Goal: Task Accomplishment & Management: Complete application form

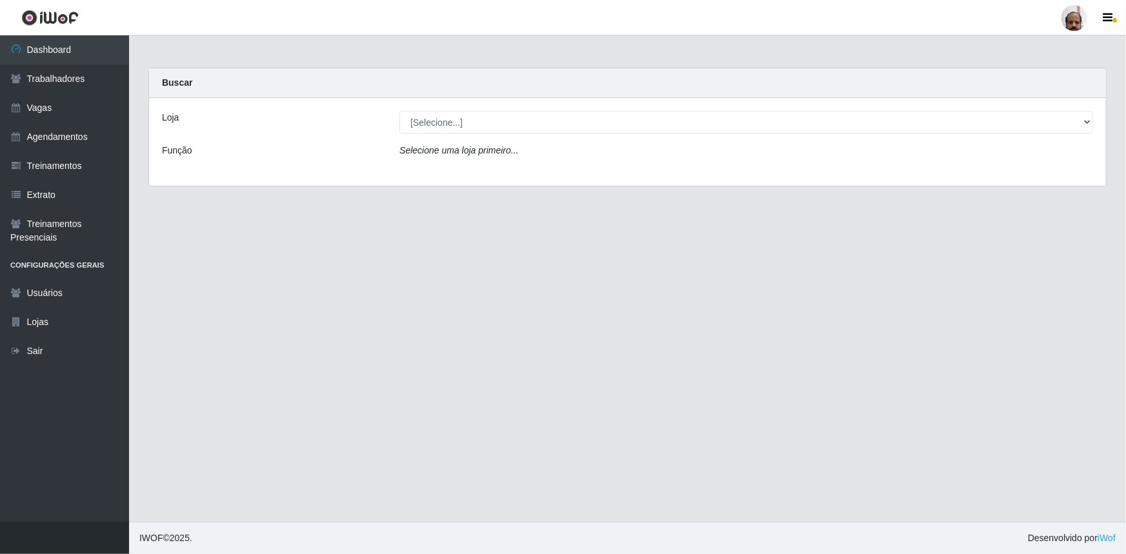
select select "252"
click at [399, 111] on select "[Selecione...] Mar Vermelho - Loja 05" at bounding box center [746, 122] width 694 height 23
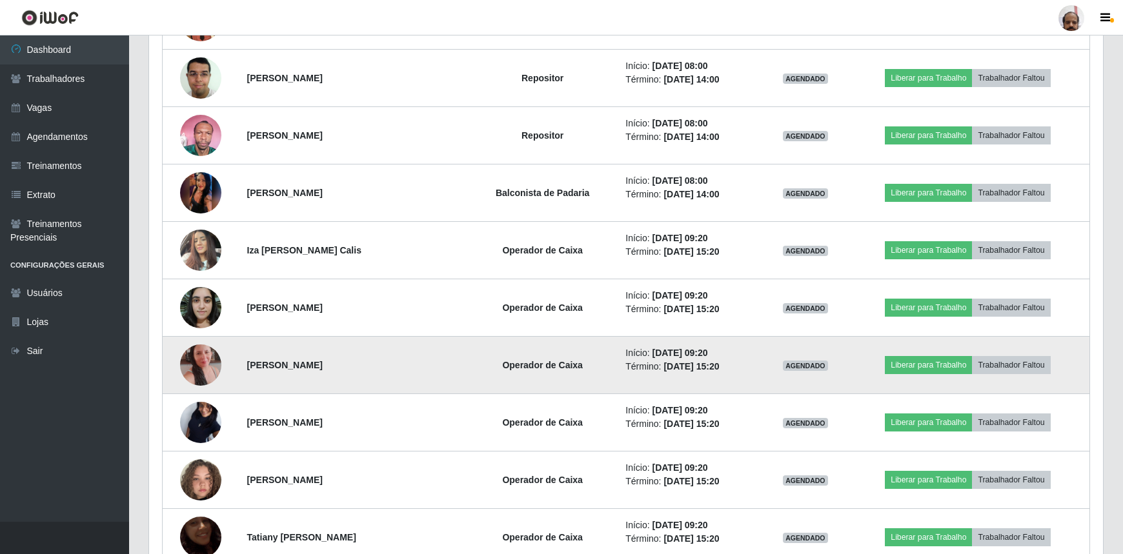
scroll to position [938, 0]
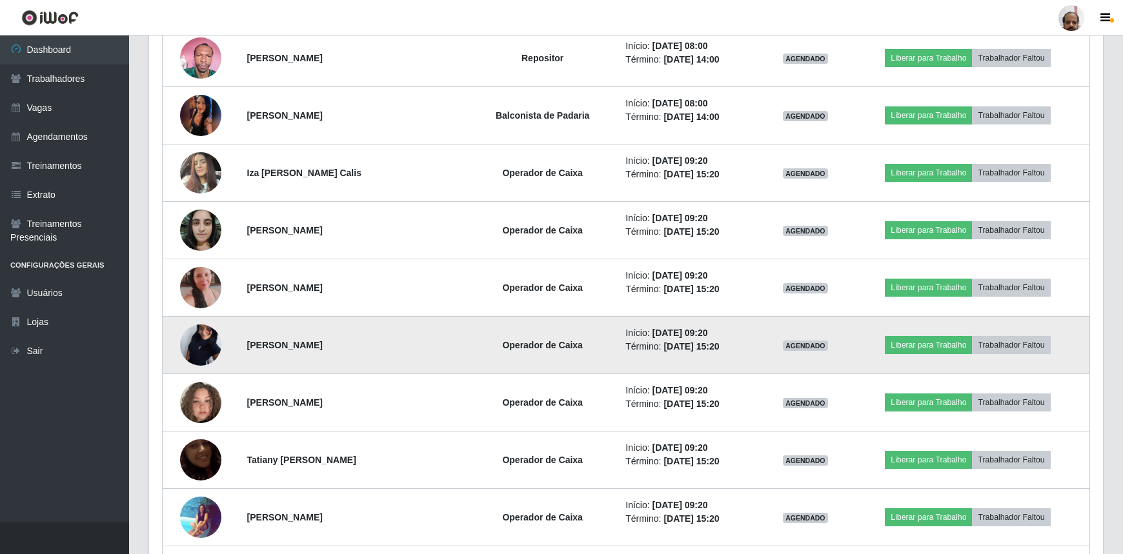
click at [202, 336] on img at bounding box center [200, 345] width 41 height 92
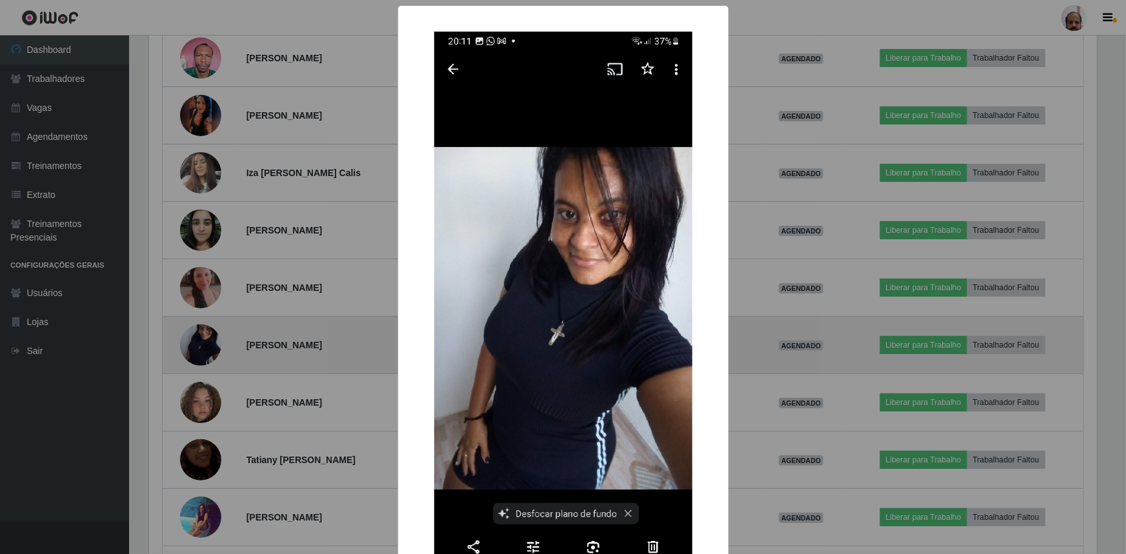
click at [202, 336] on div "× OK Cancel" at bounding box center [563, 277] width 1126 height 554
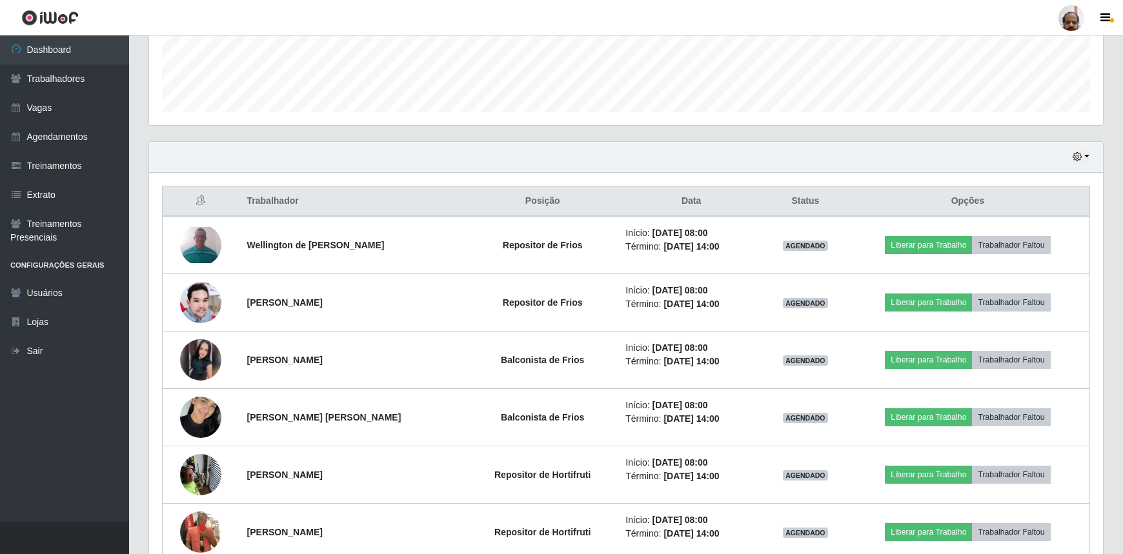
scroll to position [352, 0]
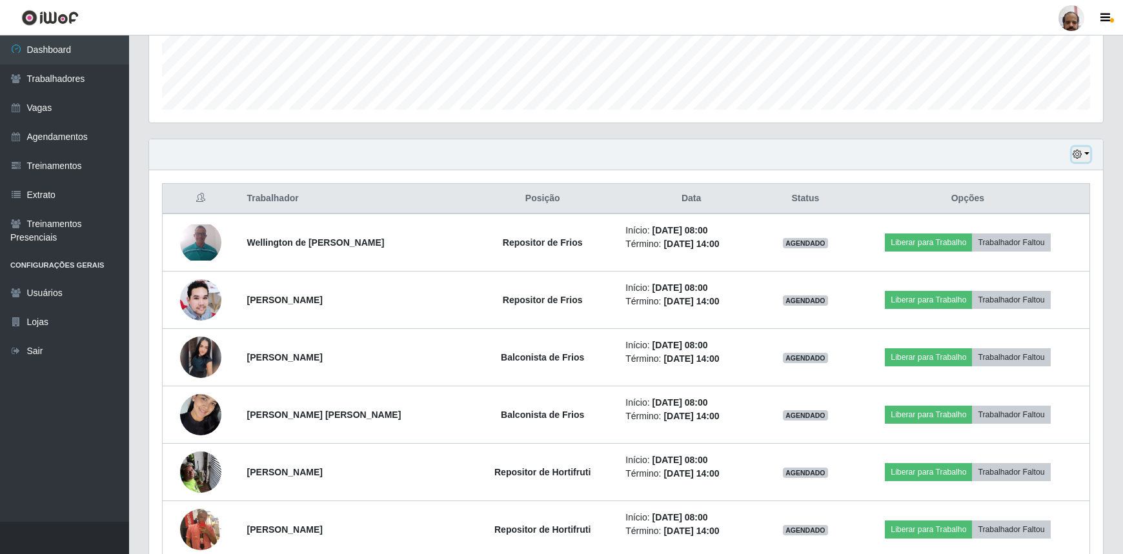
click at [1083, 155] on button "button" at bounding box center [1081, 154] width 18 height 15
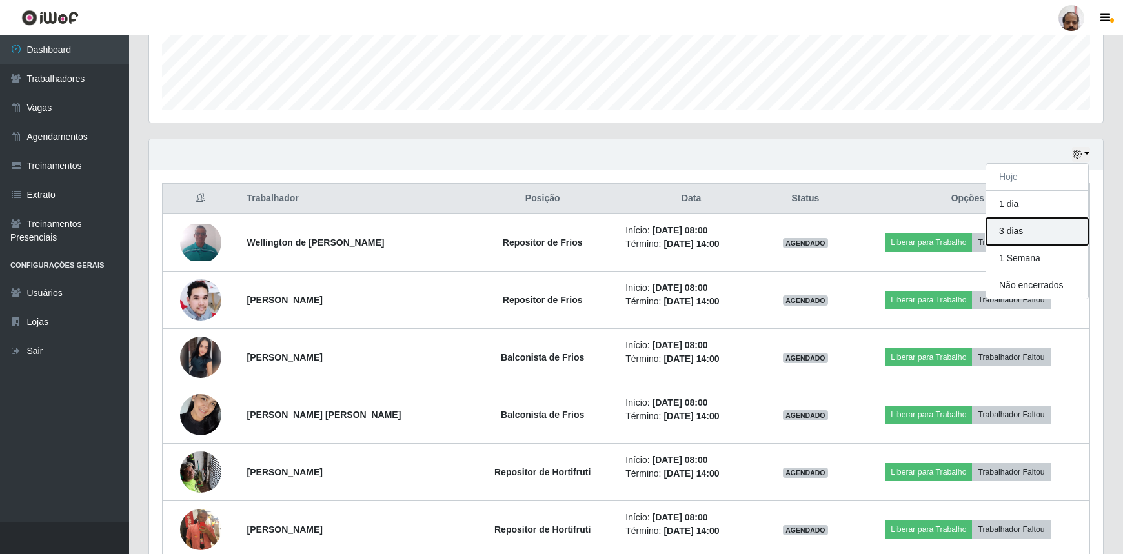
click at [1036, 237] on button "3 dias" at bounding box center [1037, 231] width 102 height 27
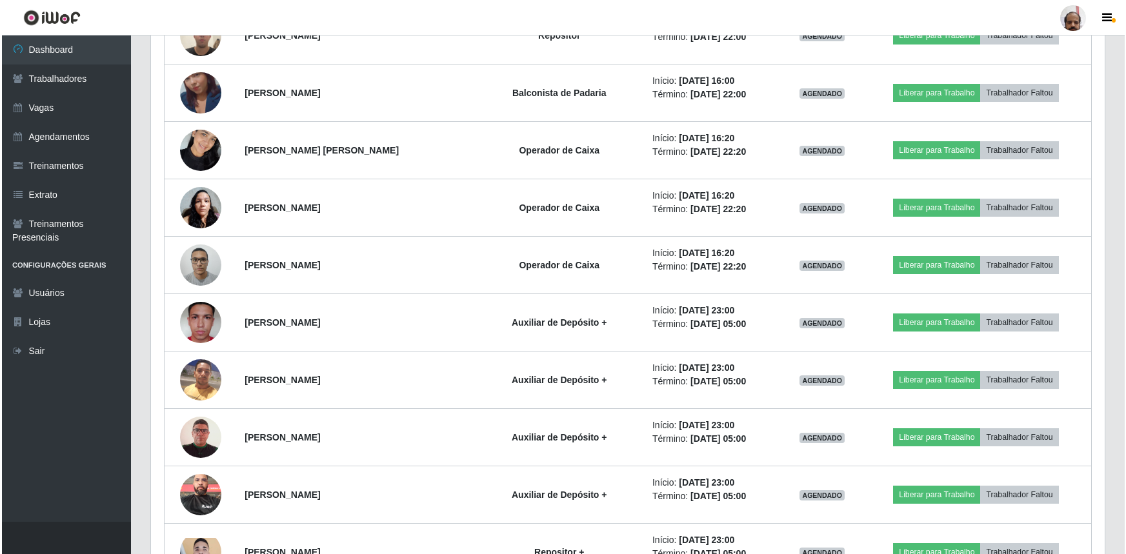
scroll to position [2052, 0]
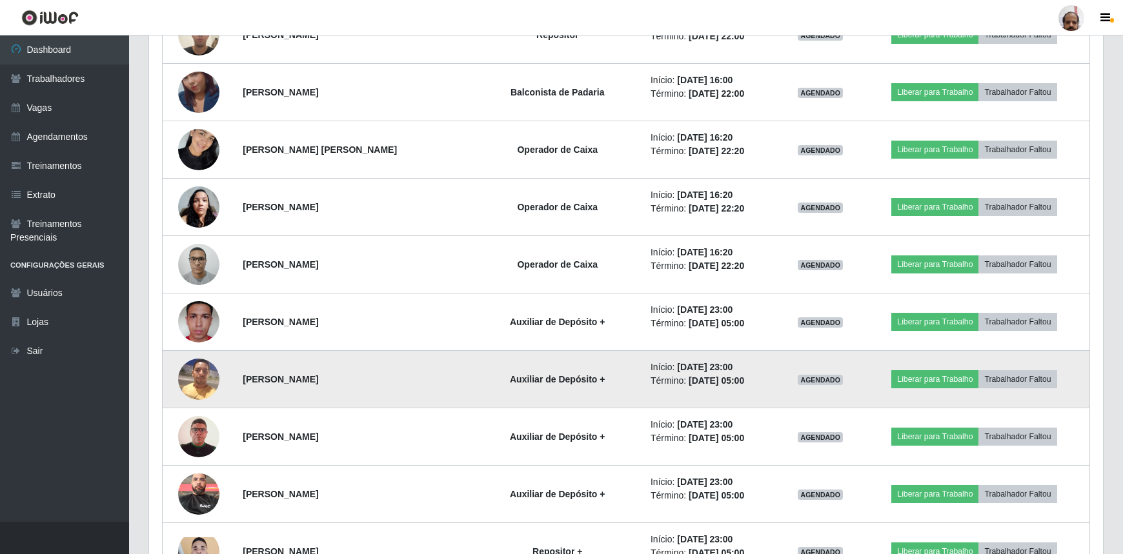
click at [197, 376] on img at bounding box center [198, 379] width 41 height 55
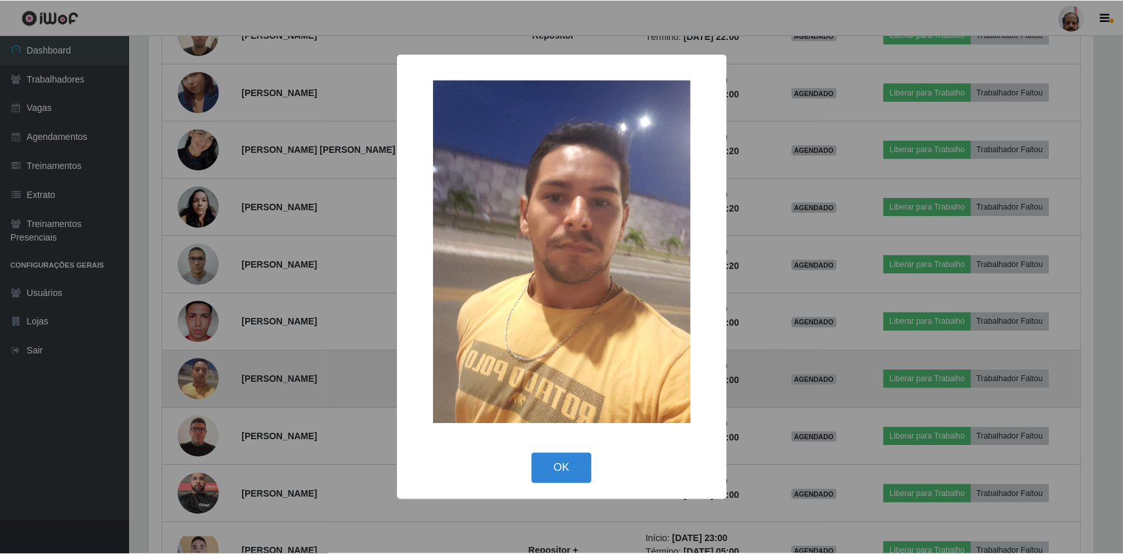
scroll to position [268, 948]
click at [197, 376] on div "× OK Cancel" at bounding box center [563, 277] width 1126 height 554
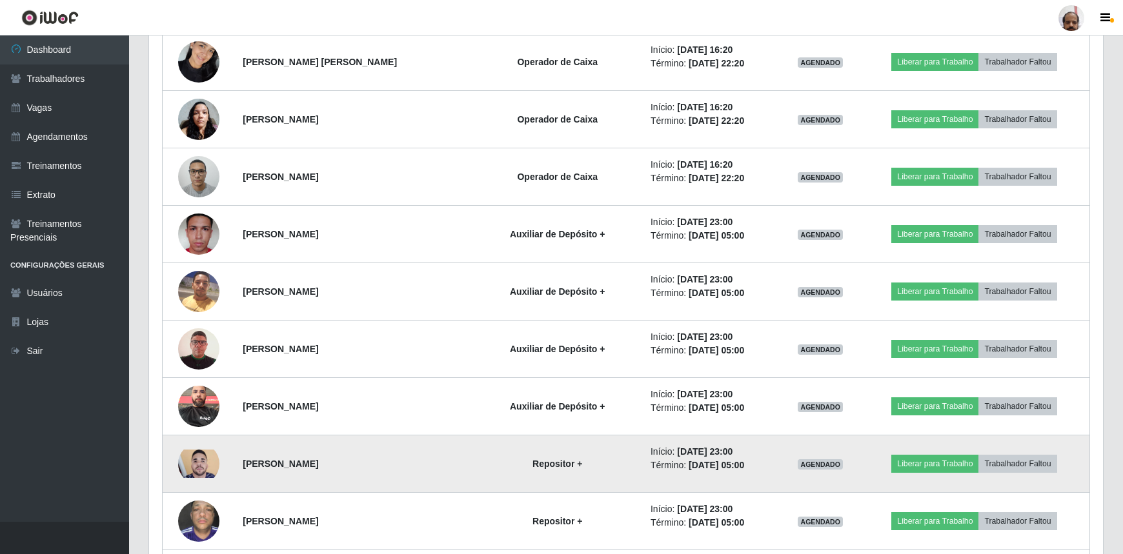
scroll to position [2170, 0]
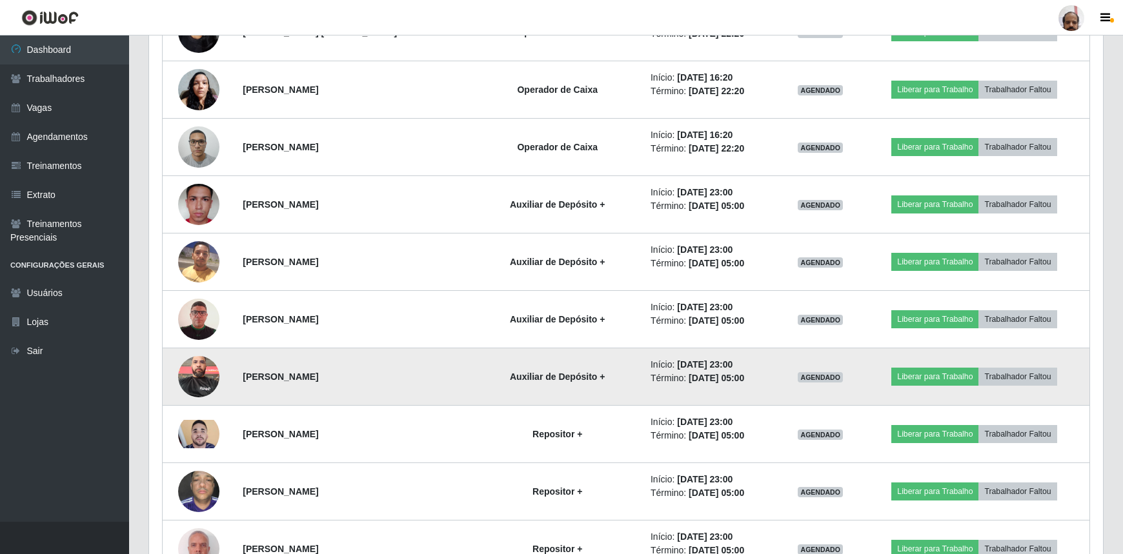
click at [201, 377] on img at bounding box center [198, 376] width 41 height 55
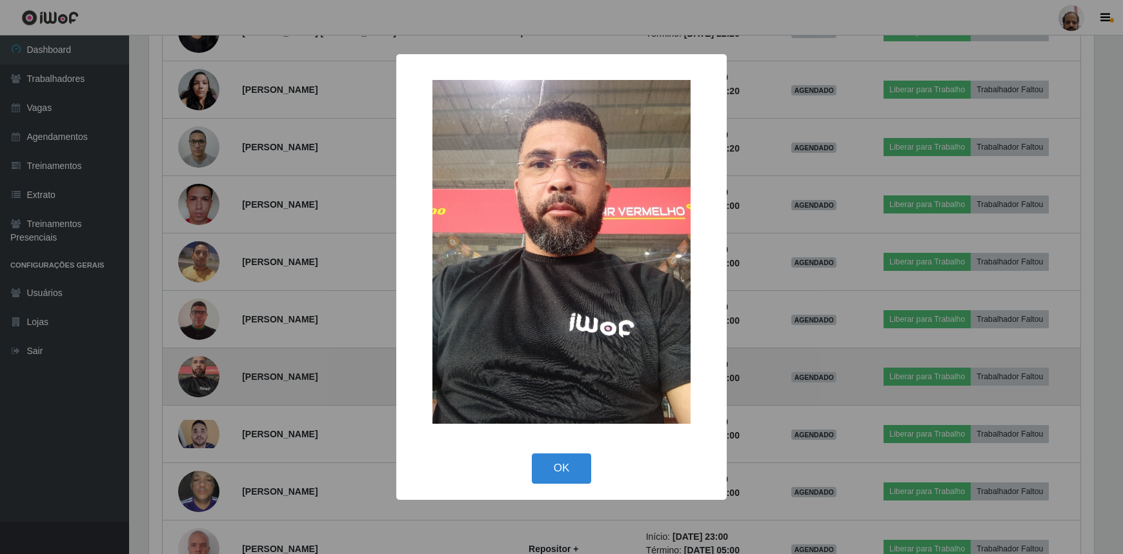
scroll to position [268, 948]
click at [201, 377] on div "× OK Cancel" at bounding box center [563, 277] width 1126 height 554
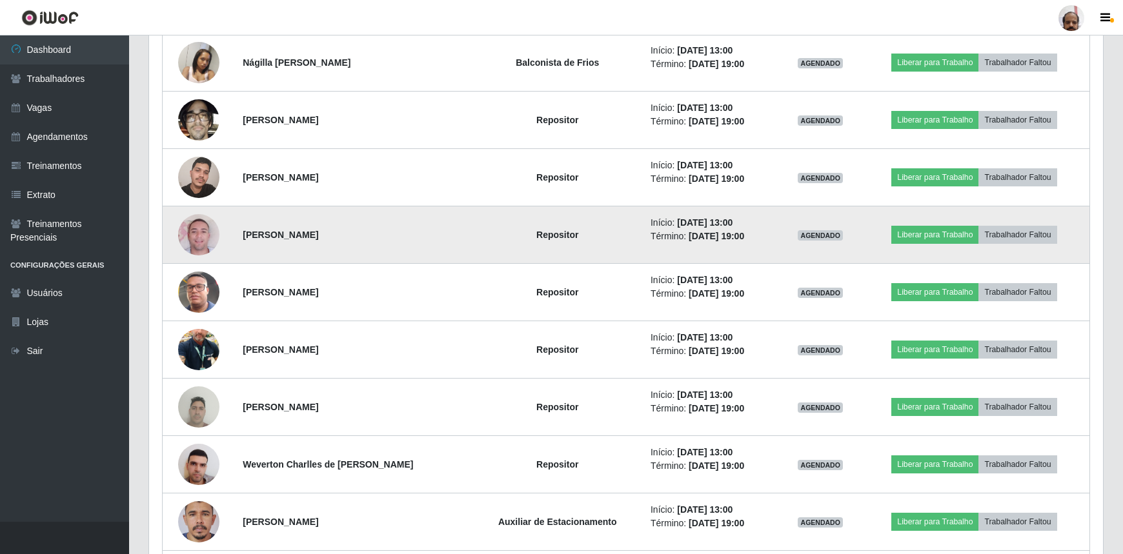
scroll to position [3519, 0]
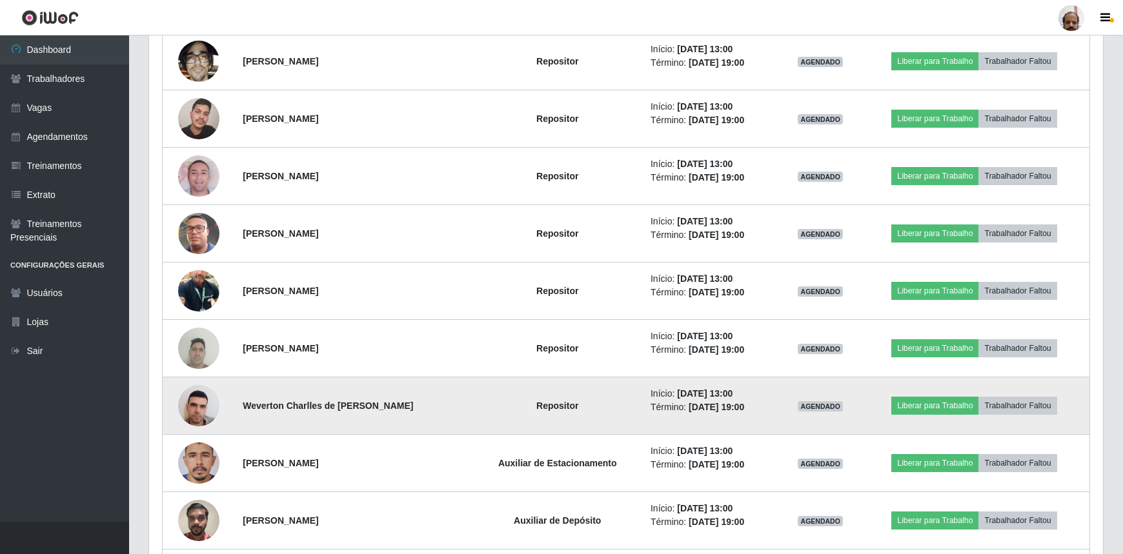
click at [200, 402] on img at bounding box center [198, 405] width 41 height 55
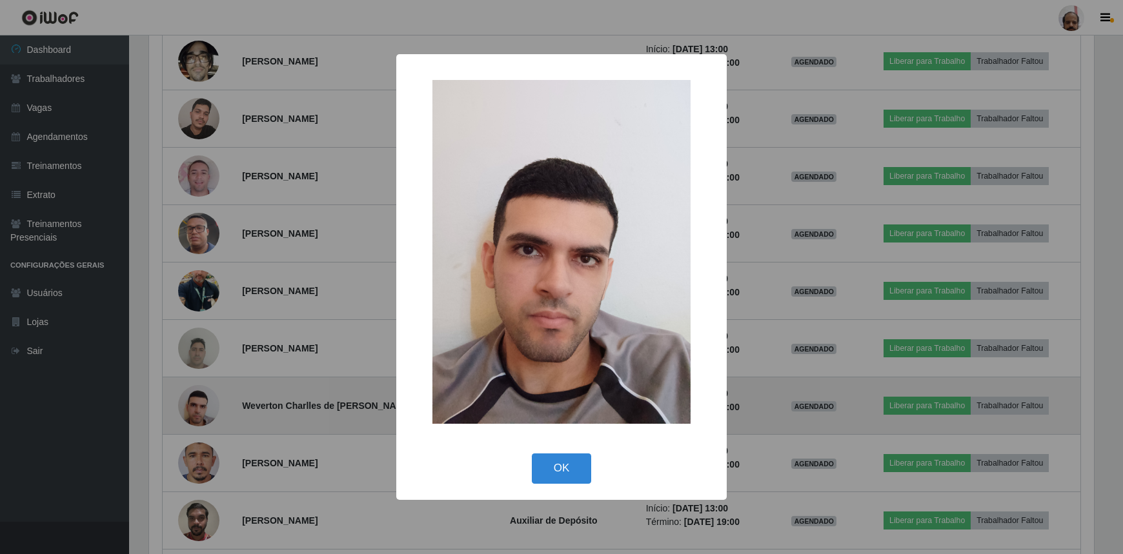
scroll to position [268, 948]
click at [200, 402] on div "× OK Cancel" at bounding box center [563, 277] width 1126 height 554
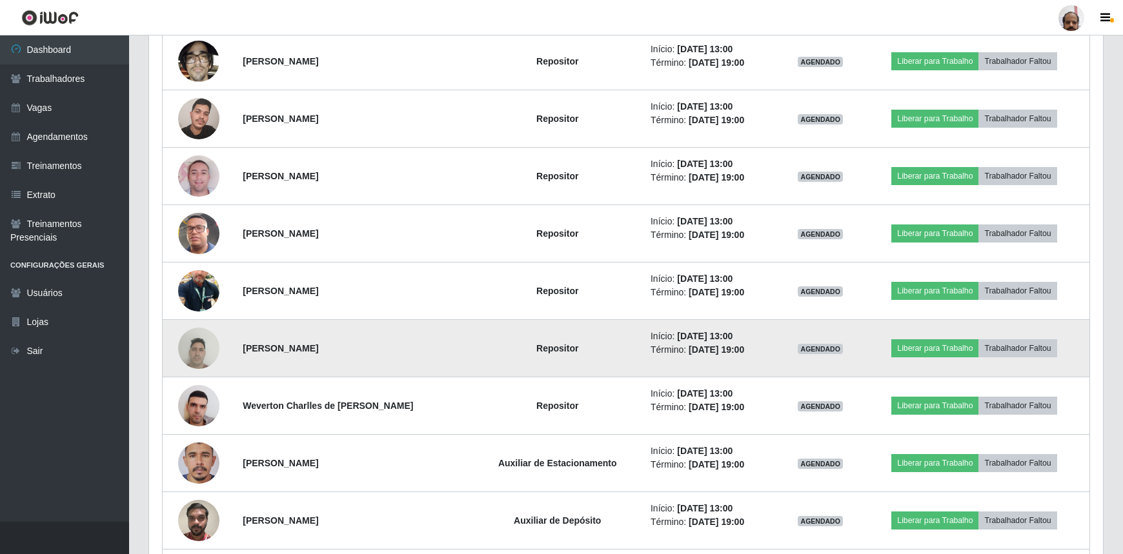
scroll to position [268, 953]
click at [200, 349] on img at bounding box center [198, 348] width 41 height 55
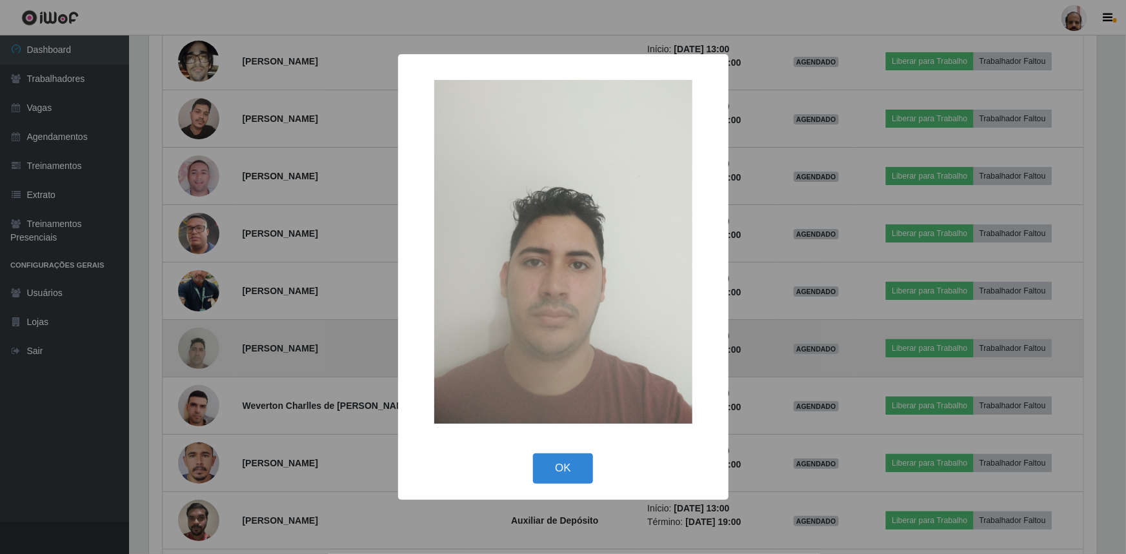
click at [200, 349] on div "× OK Cancel" at bounding box center [563, 277] width 1126 height 554
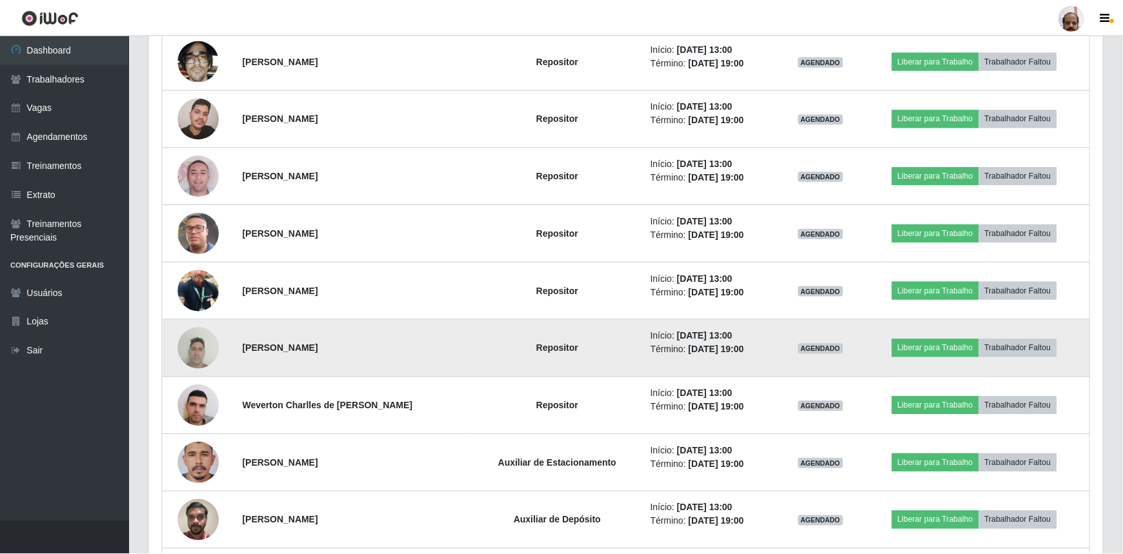
scroll to position [268, 953]
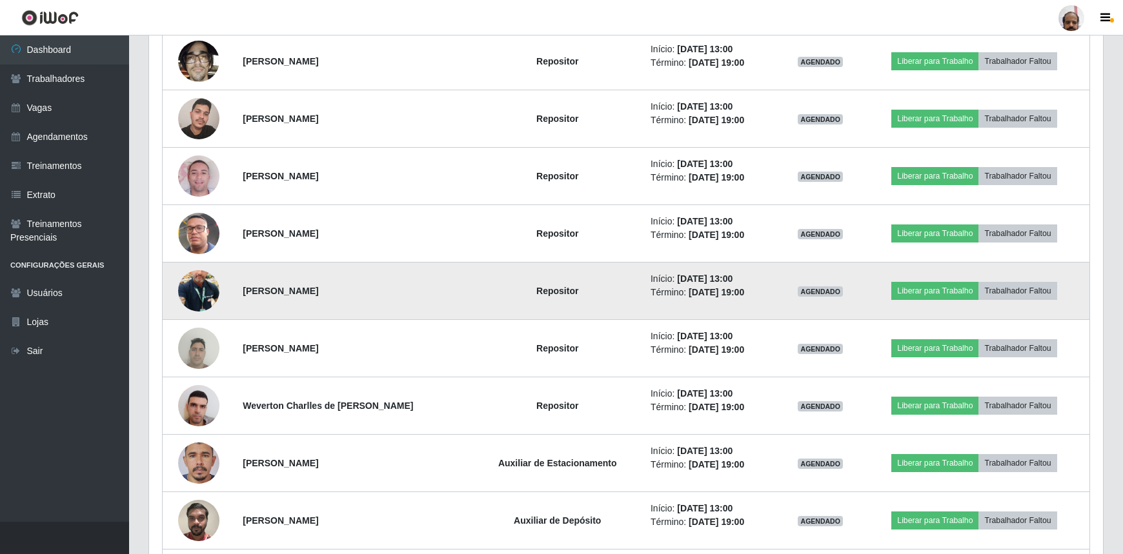
click at [197, 294] on img at bounding box center [198, 291] width 41 height 74
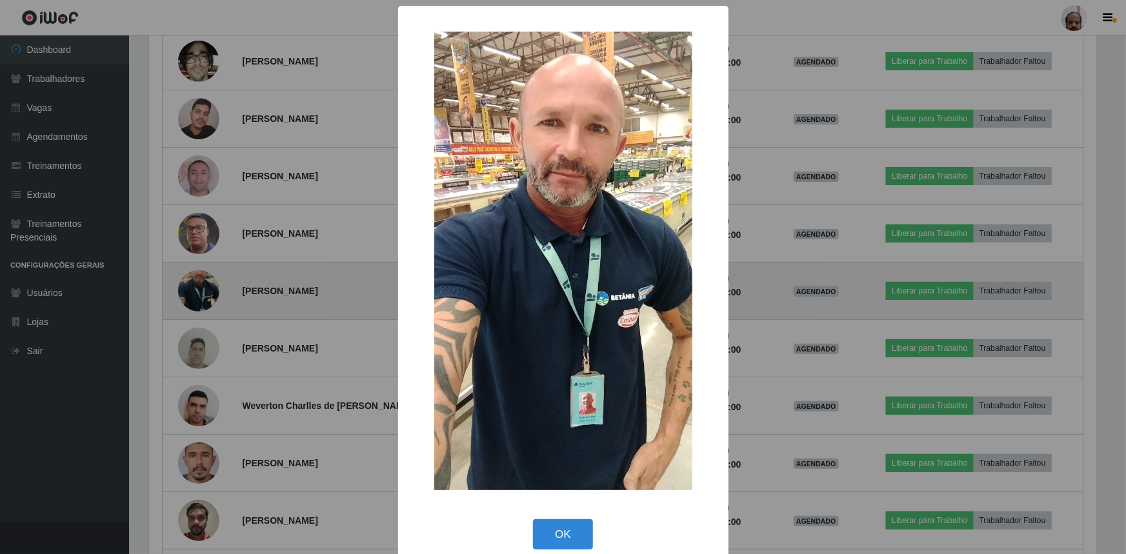
click at [197, 294] on div "× OK Cancel" at bounding box center [563, 277] width 1126 height 554
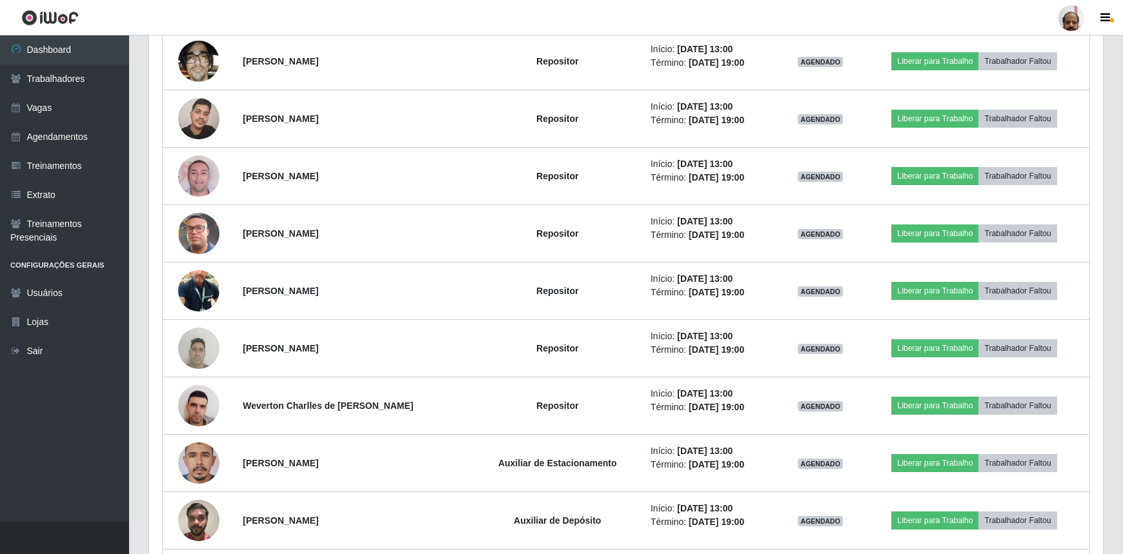
scroll to position [268, 953]
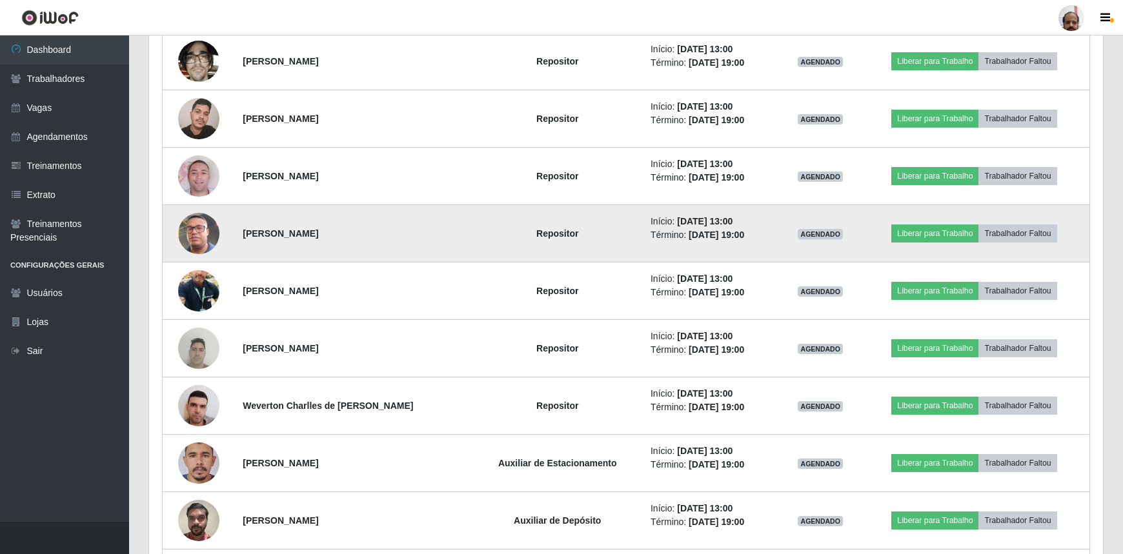
click at [206, 231] on img at bounding box center [198, 234] width 41 height 74
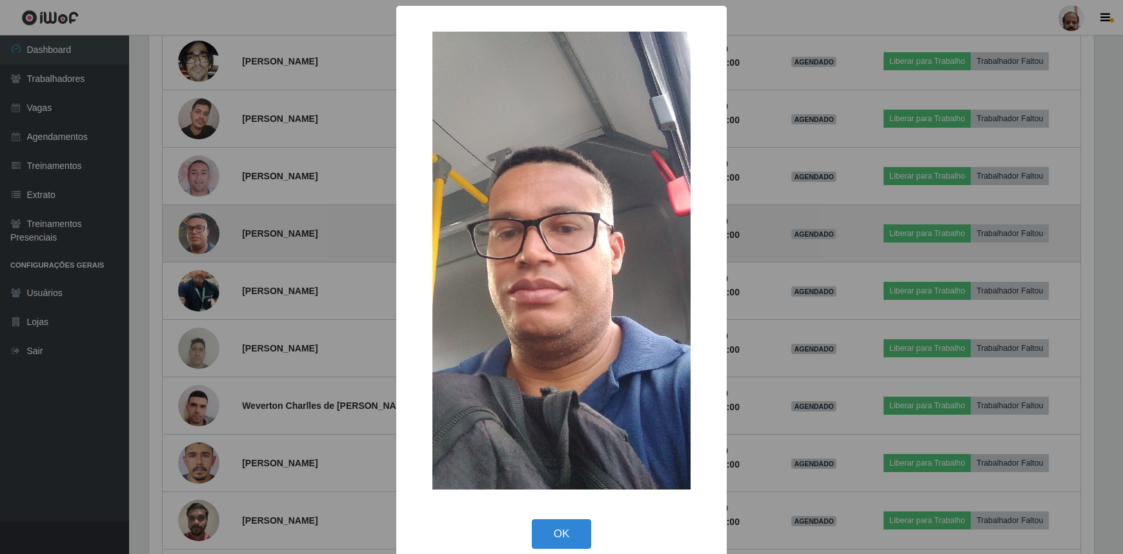
scroll to position [268, 948]
click at [206, 231] on div "× OK Cancel" at bounding box center [563, 277] width 1126 height 554
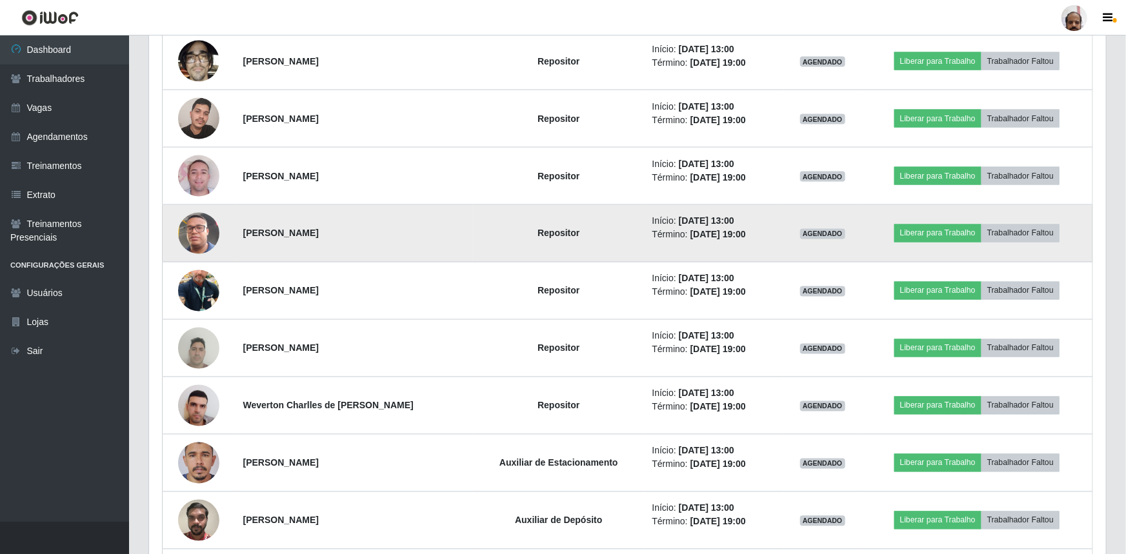
scroll to position [0, 0]
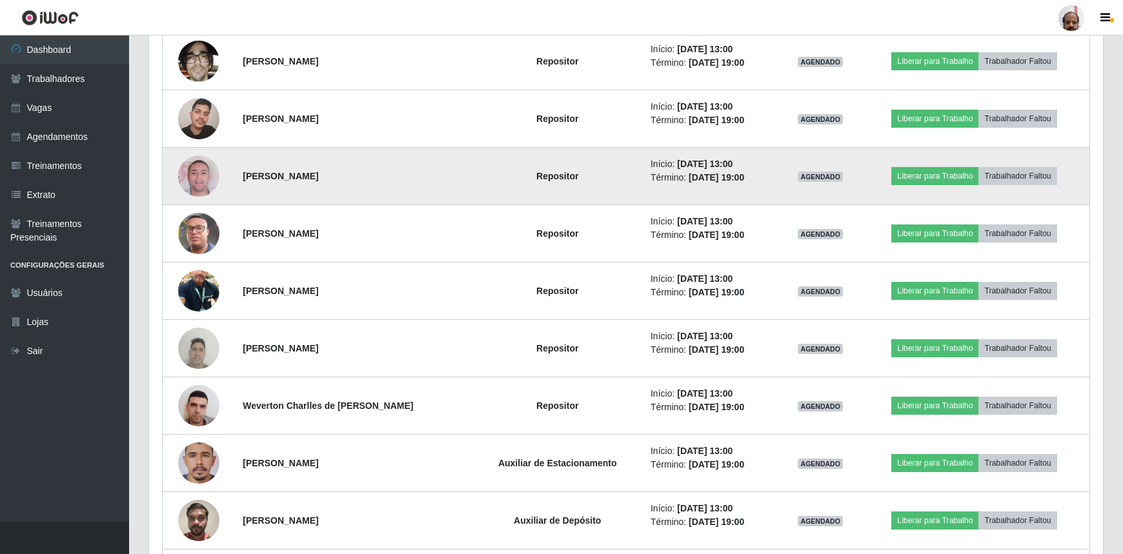
click at [197, 185] on img at bounding box center [198, 176] width 41 height 74
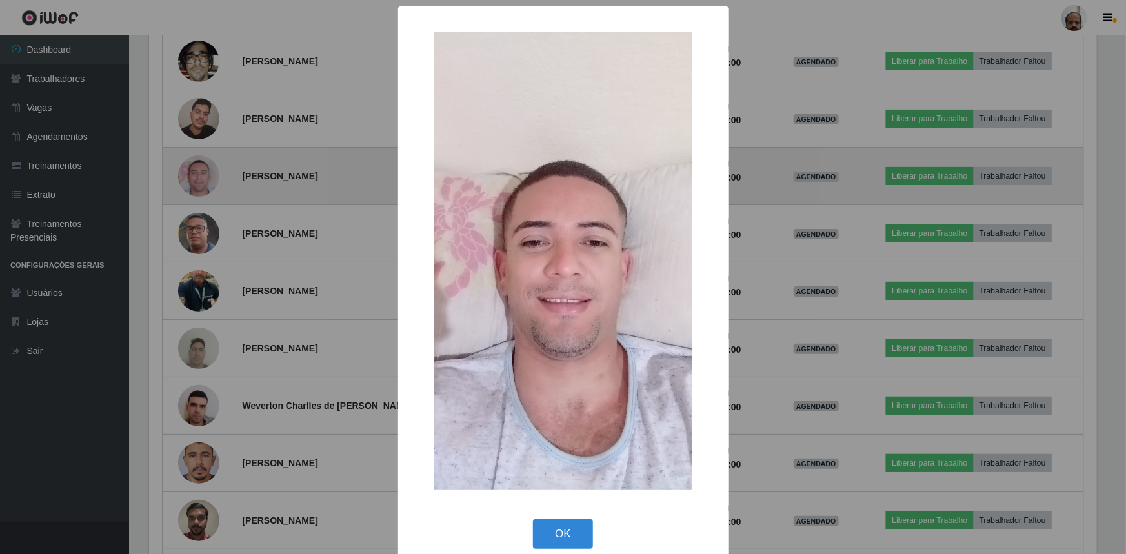
click at [197, 185] on div "× OK Cancel" at bounding box center [563, 277] width 1126 height 554
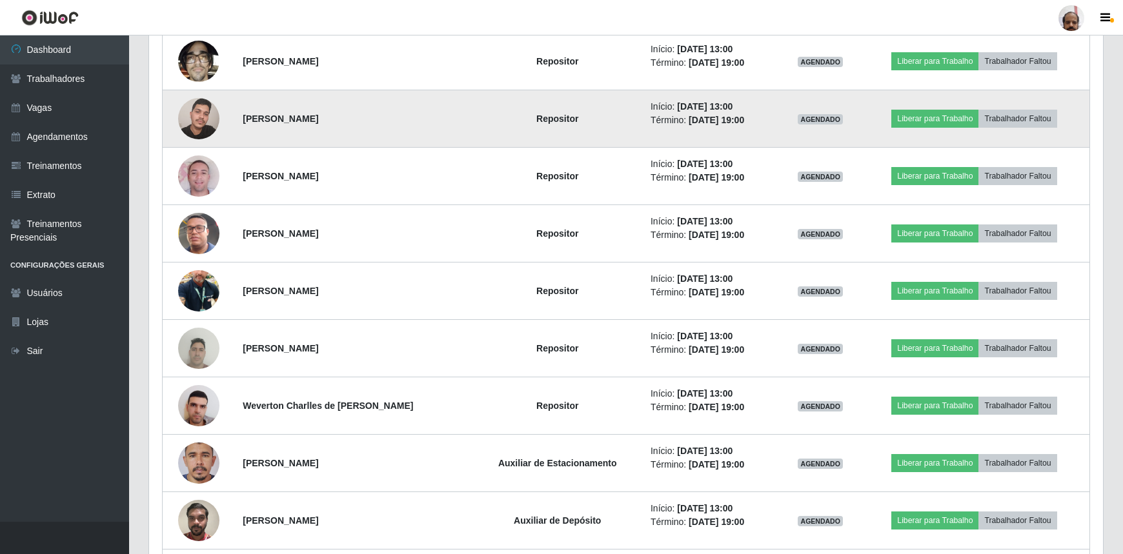
click at [197, 123] on img at bounding box center [198, 118] width 41 height 55
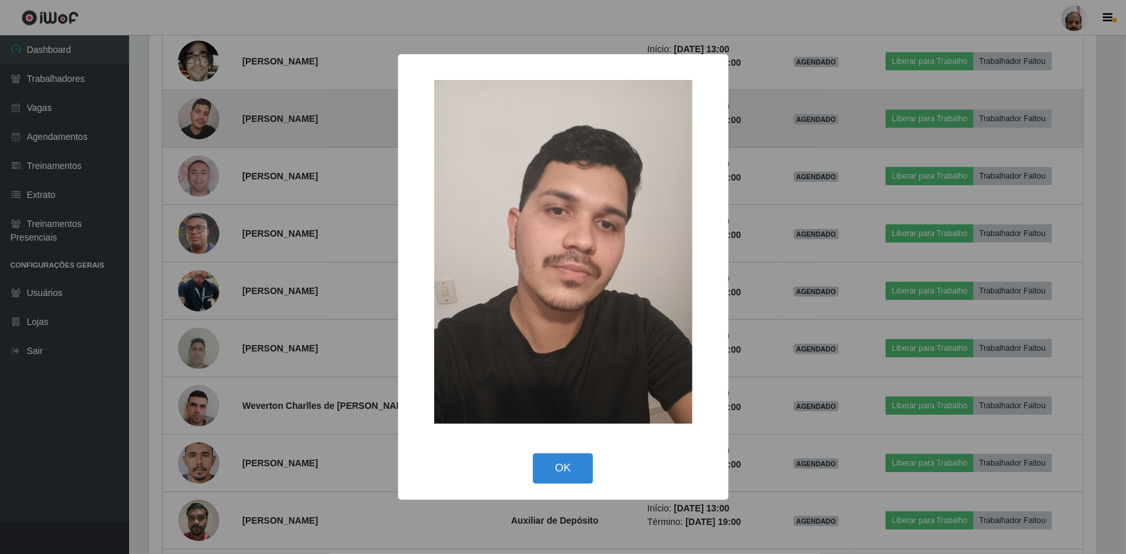
click at [197, 123] on div "× OK Cancel" at bounding box center [563, 277] width 1126 height 554
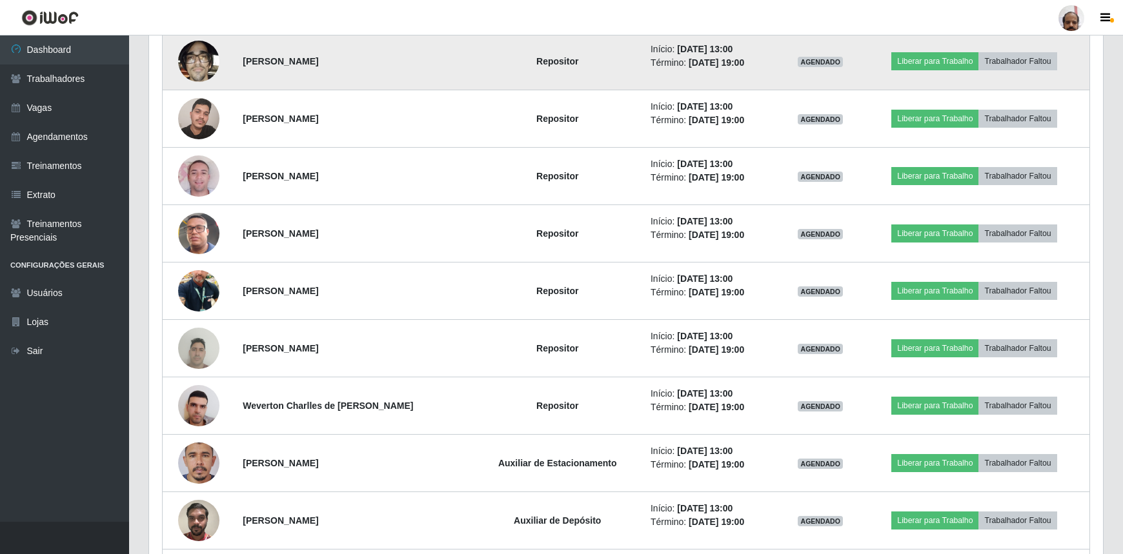
click at [195, 58] on img at bounding box center [198, 61] width 41 height 55
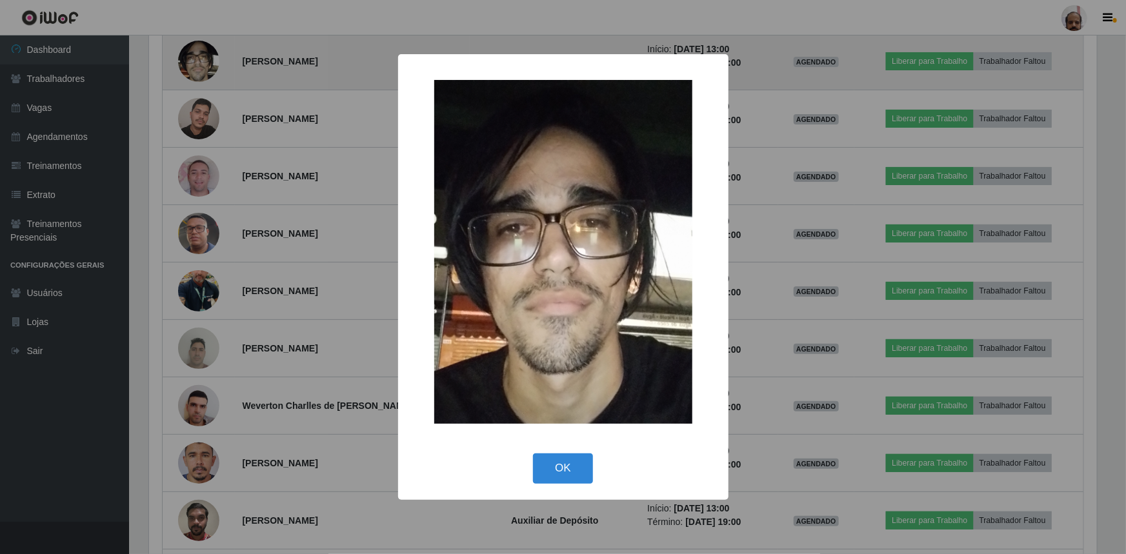
click at [195, 58] on div "× OK Cancel" at bounding box center [563, 277] width 1126 height 554
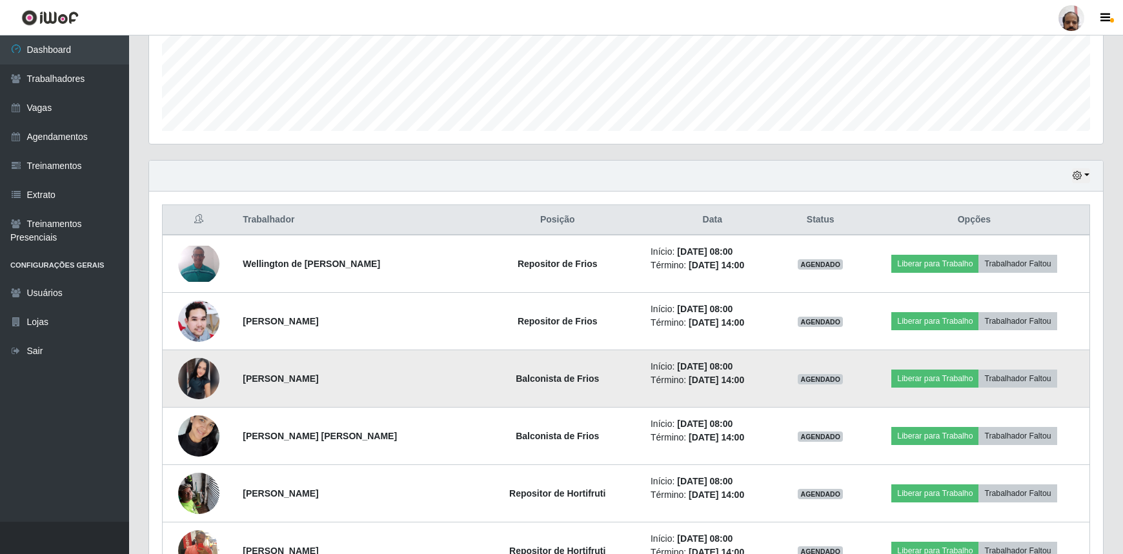
click at [194, 384] on img at bounding box center [198, 378] width 41 height 41
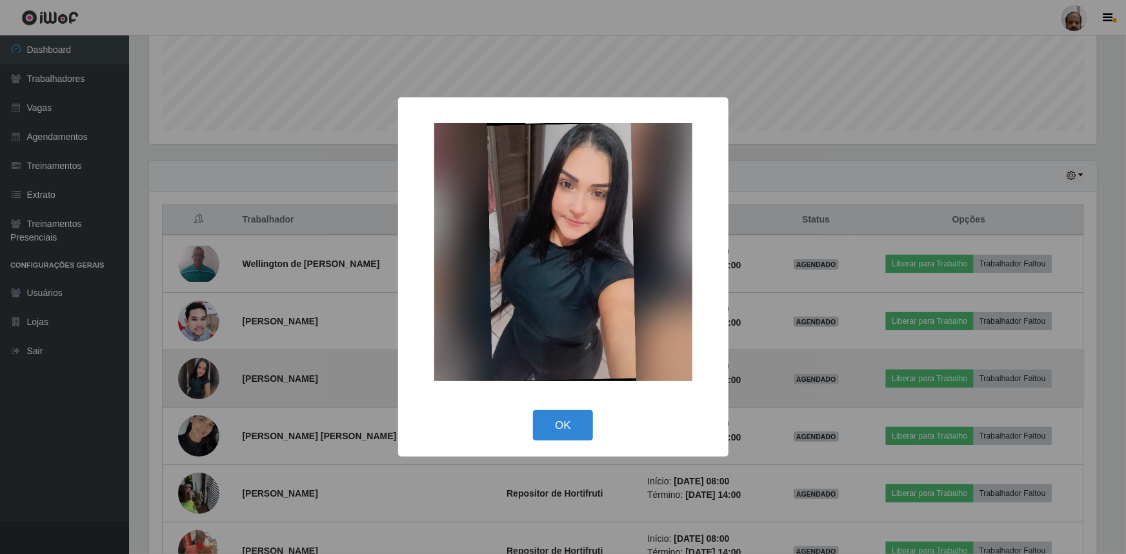
click at [194, 384] on div "× OK Cancel" at bounding box center [563, 277] width 1126 height 554
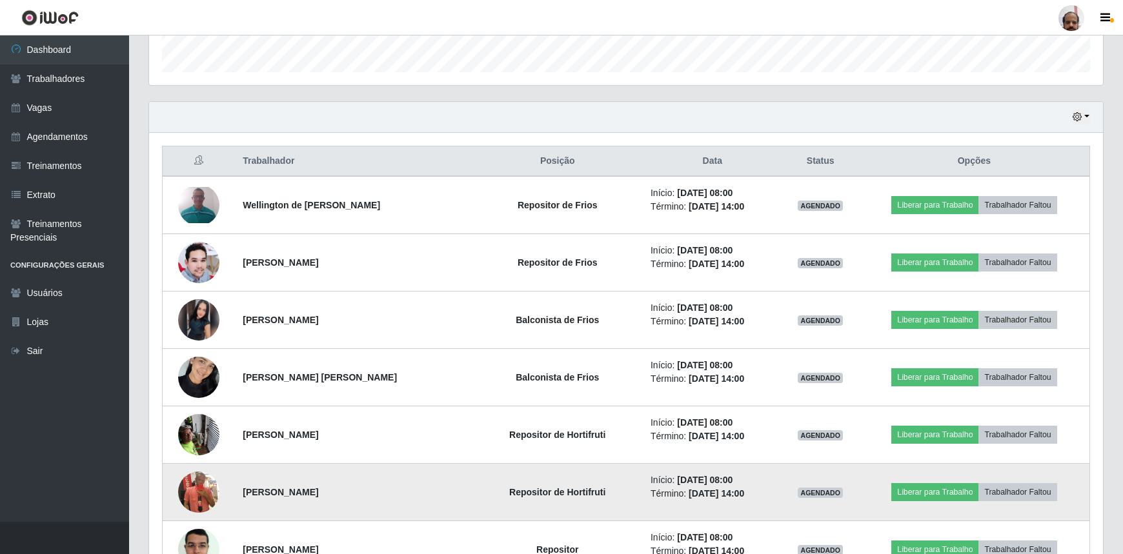
click at [188, 497] on img at bounding box center [198, 492] width 41 height 74
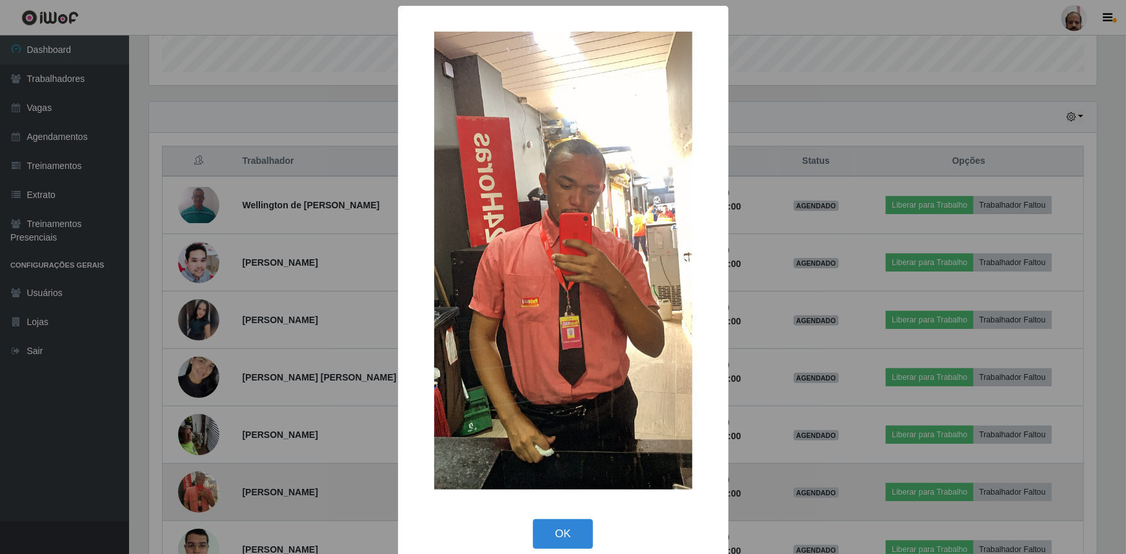
click at [188, 497] on div "× OK Cancel" at bounding box center [563, 277] width 1126 height 554
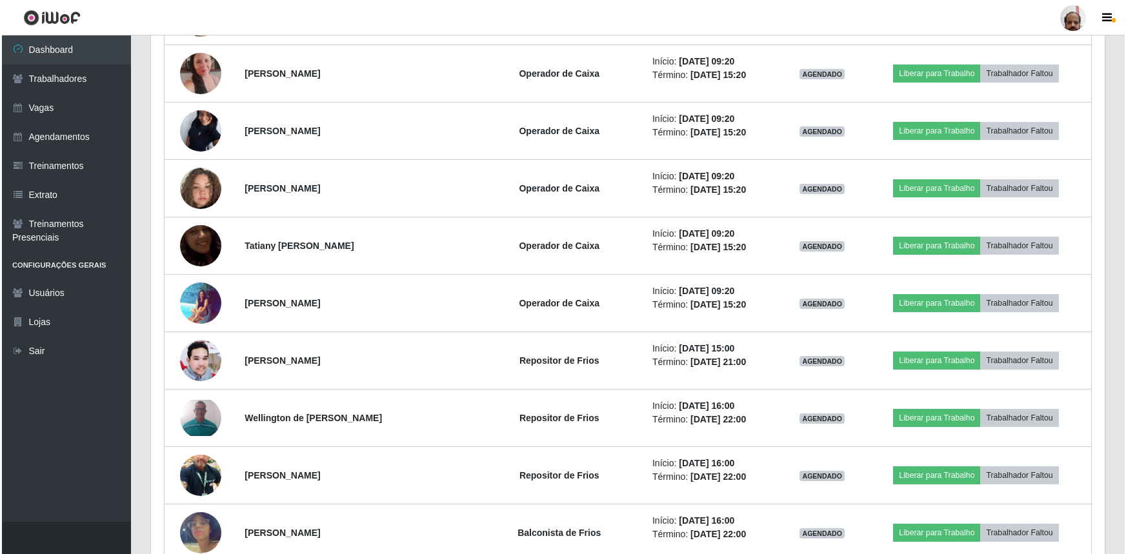
scroll to position [1173, 0]
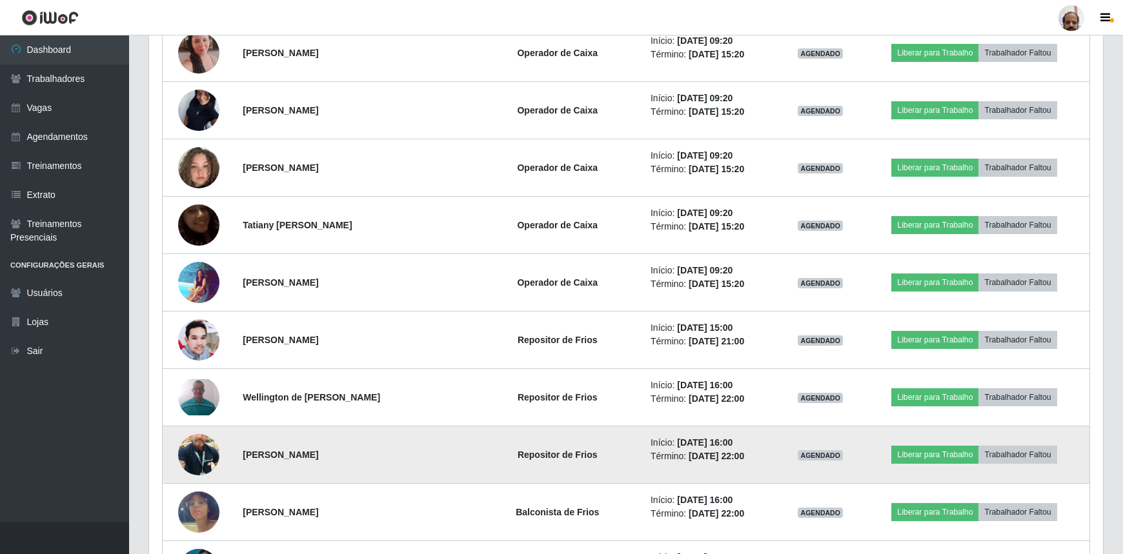
click at [205, 441] on img at bounding box center [198, 455] width 41 height 74
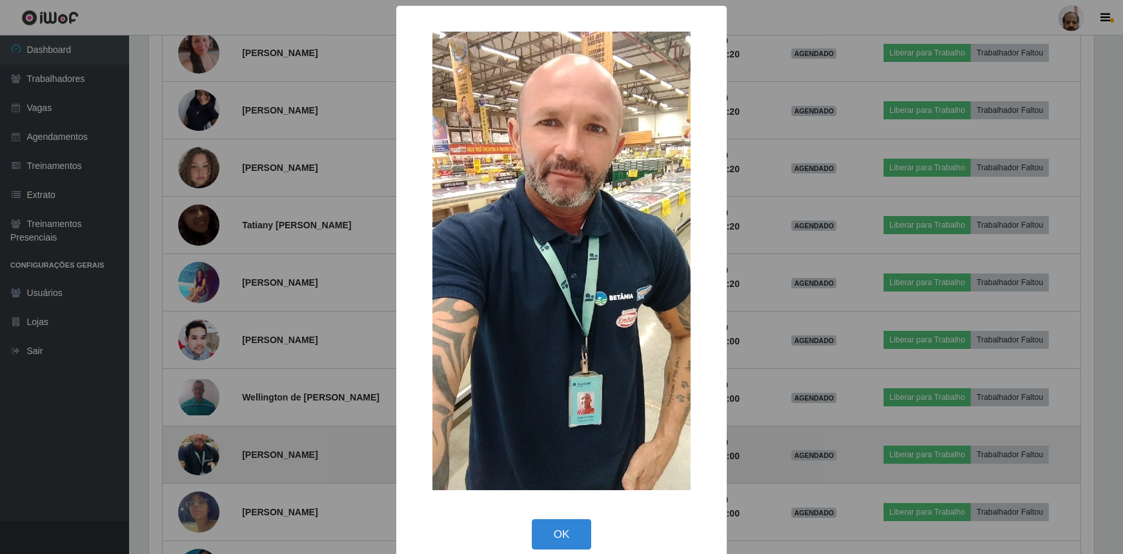
scroll to position [268, 948]
click at [205, 441] on div "× OK Cancel" at bounding box center [563, 277] width 1126 height 554
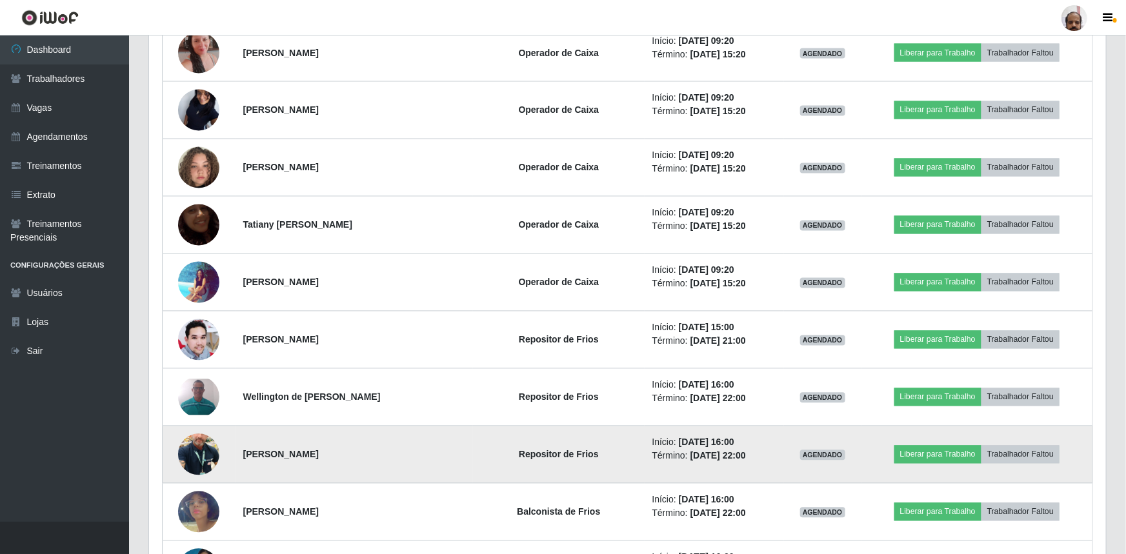
scroll to position [268, 953]
click at [207, 439] on img at bounding box center [198, 455] width 41 height 74
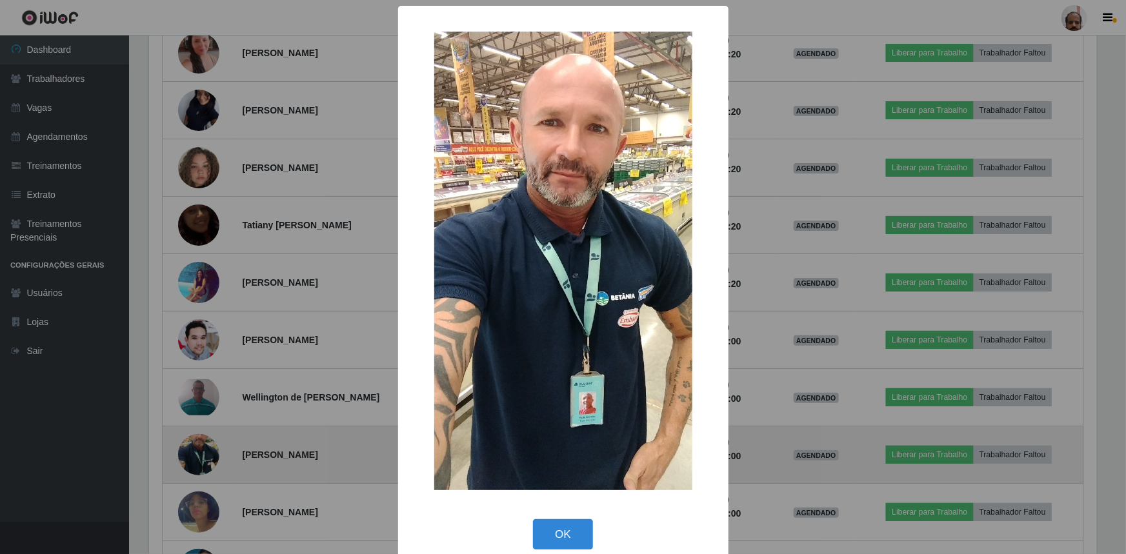
click at [207, 439] on div "× OK Cancel" at bounding box center [563, 277] width 1126 height 554
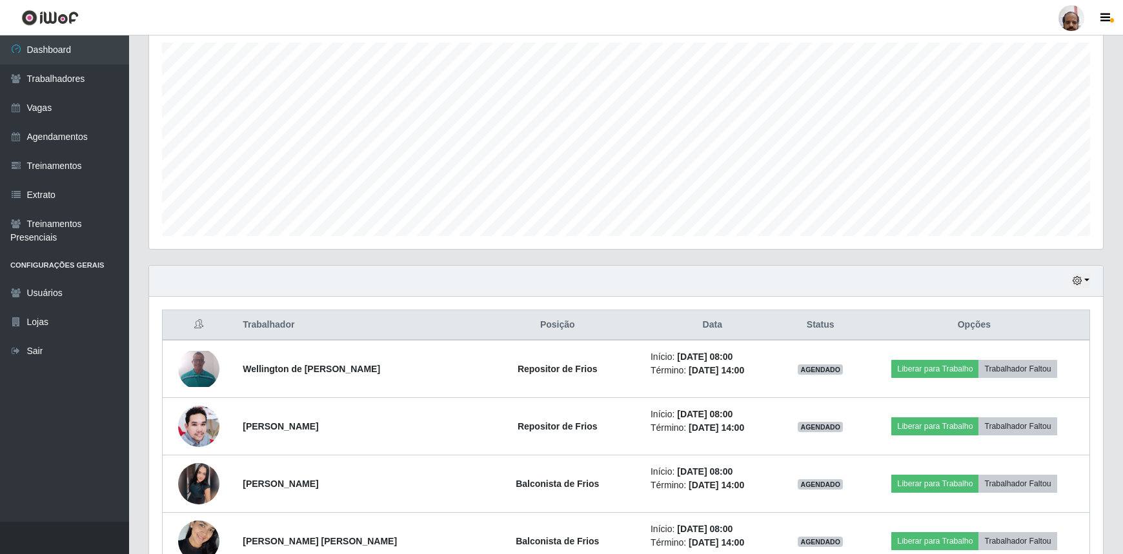
scroll to position [234, 0]
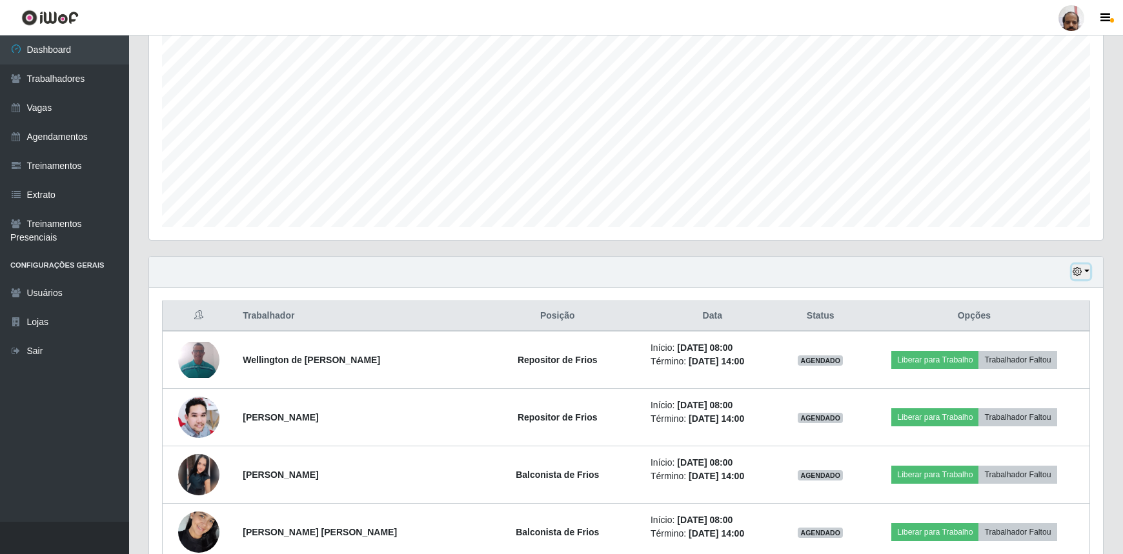
click at [1086, 270] on button "button" at bounding box center [1081, 272] width 18 height 15
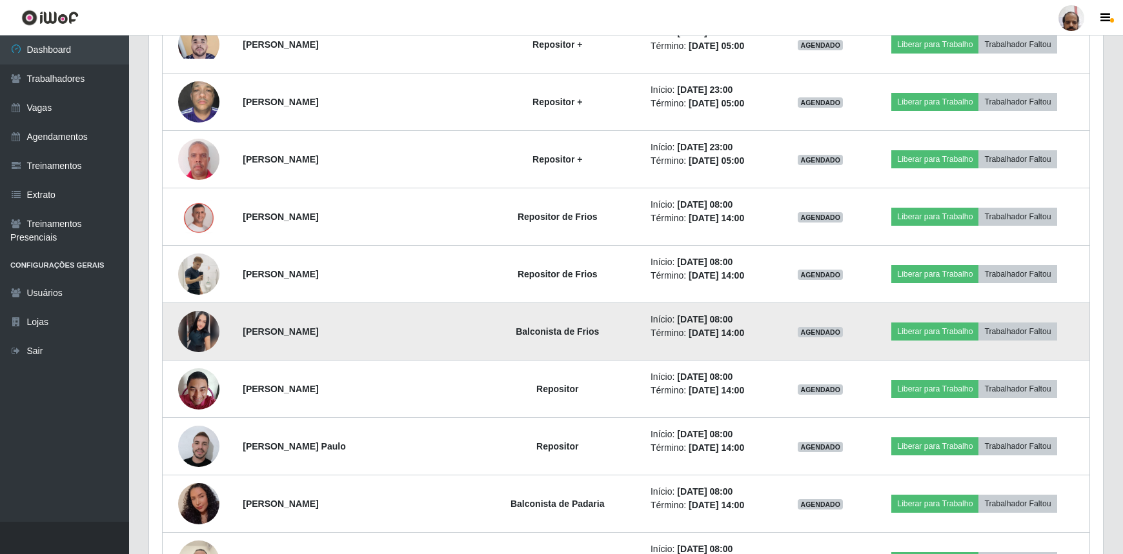
scroll to position [2581, 0]
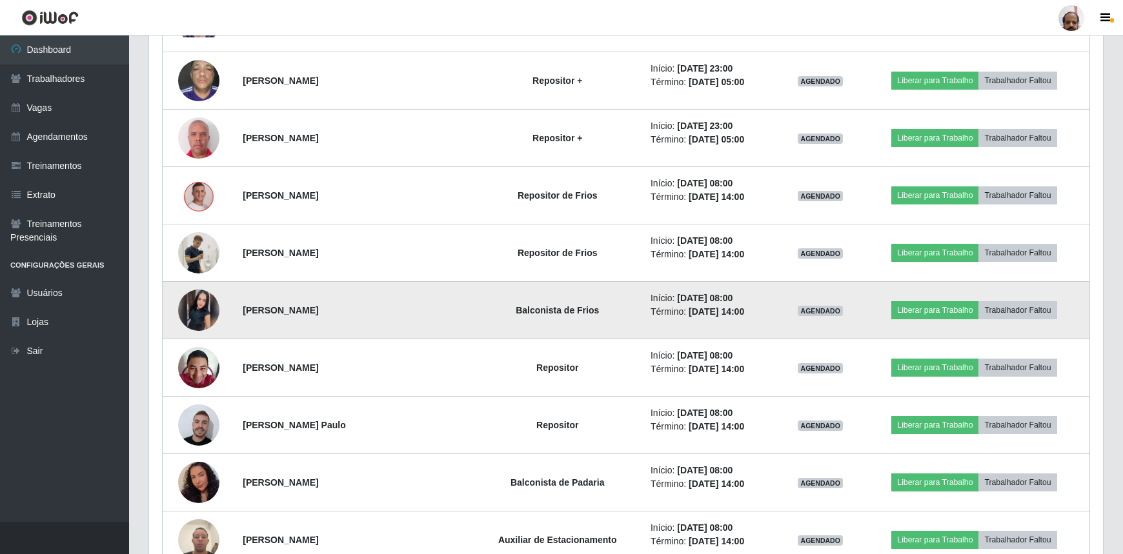
click at [195, 306] on img at bounding box center [198, 310] width 41 height 41
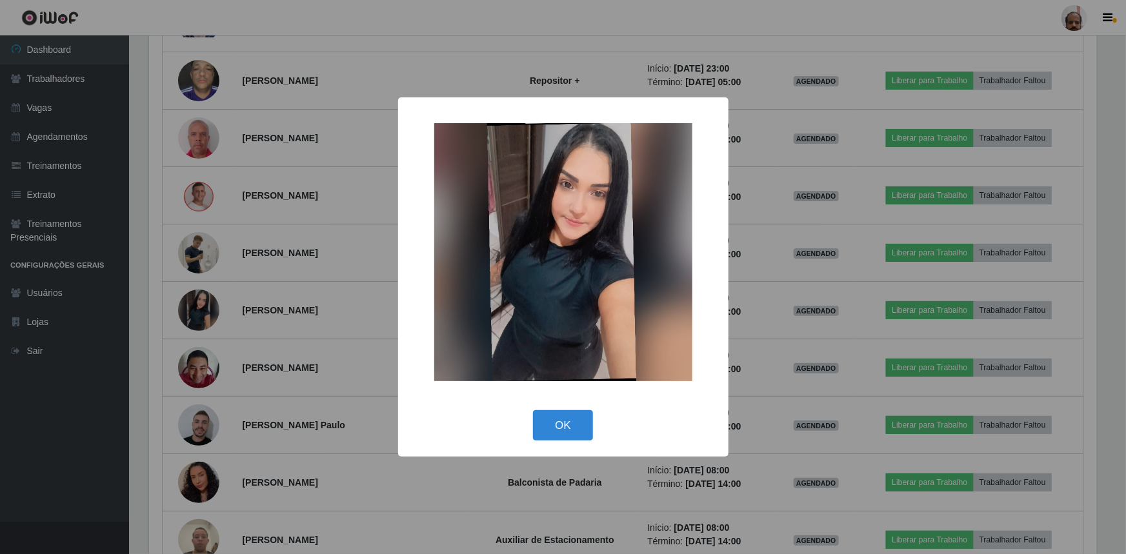
click at [195, 306] on div "× OK Cancel" at bounding box center [563, 277] width 1126 height 554
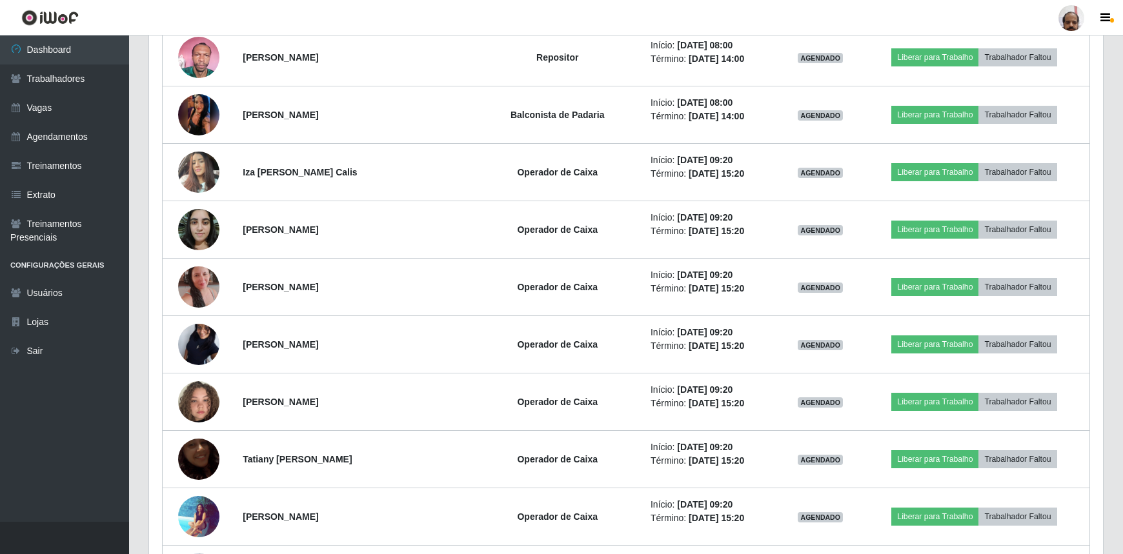
scroll to position [938, 0]
click at [85, 133] on link "Agendamentos" at bounding box center [64, 137] width 129 height 29
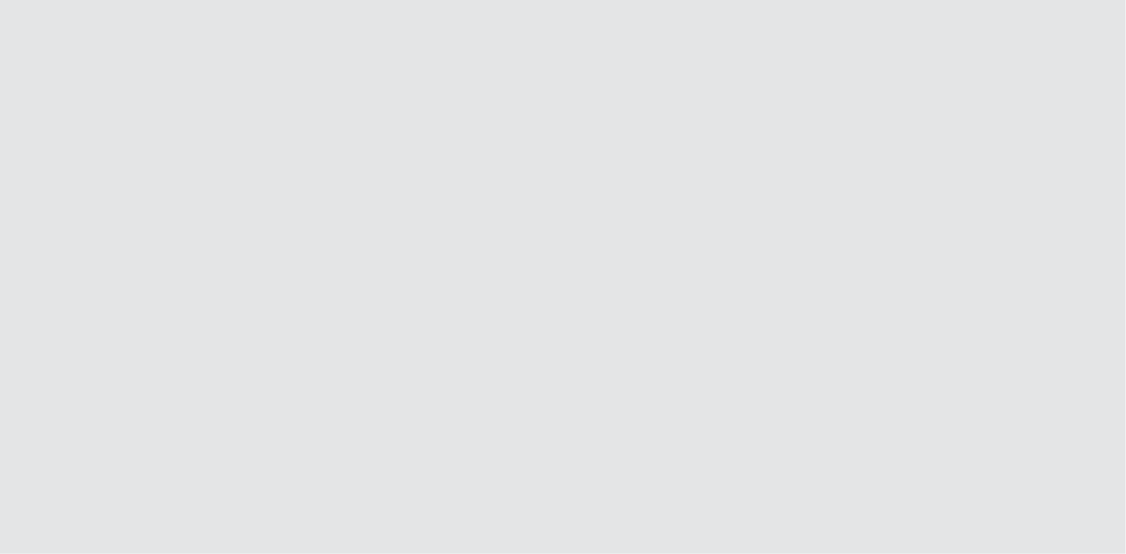
click at [259, 0] on html at bounding box center [563, 0] width 1126 height 0
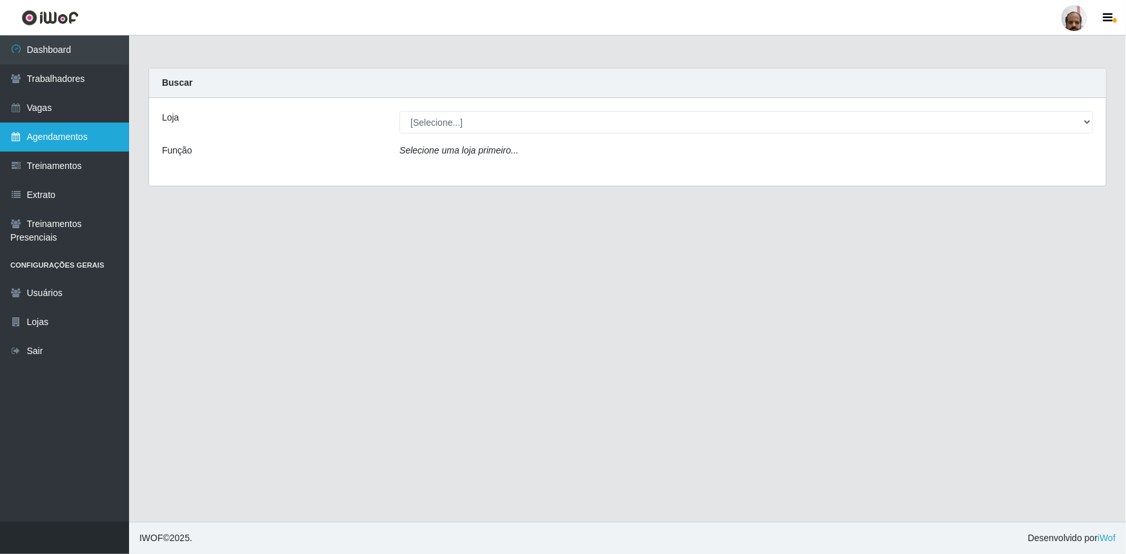
click at [56, 137] on link "Agendamentos" at bounding box center [64, 137] width 129 height 29
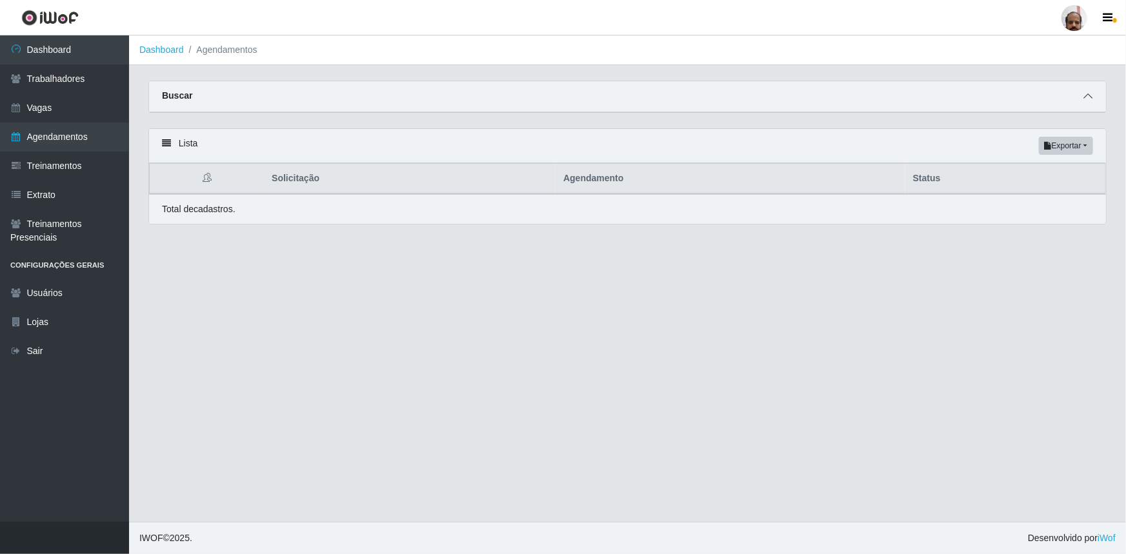
click at [1087, 102] on span at bounding box center [1087, 96] width 15 height 15
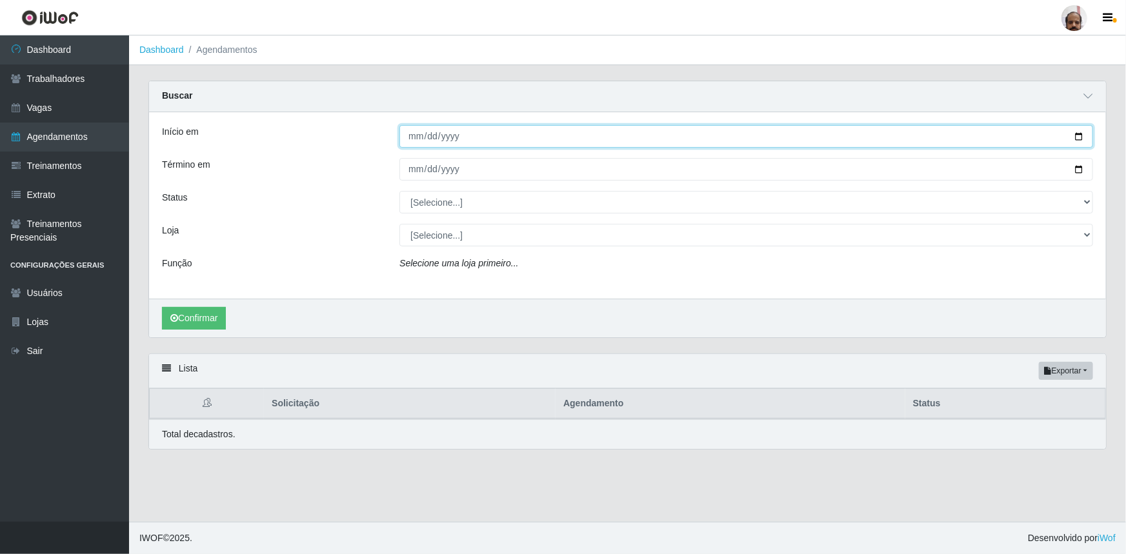
click at [1080, 136] on input "Início em" at bounding box center [746, 136] width 694 height 23
type input "2025-08-17"
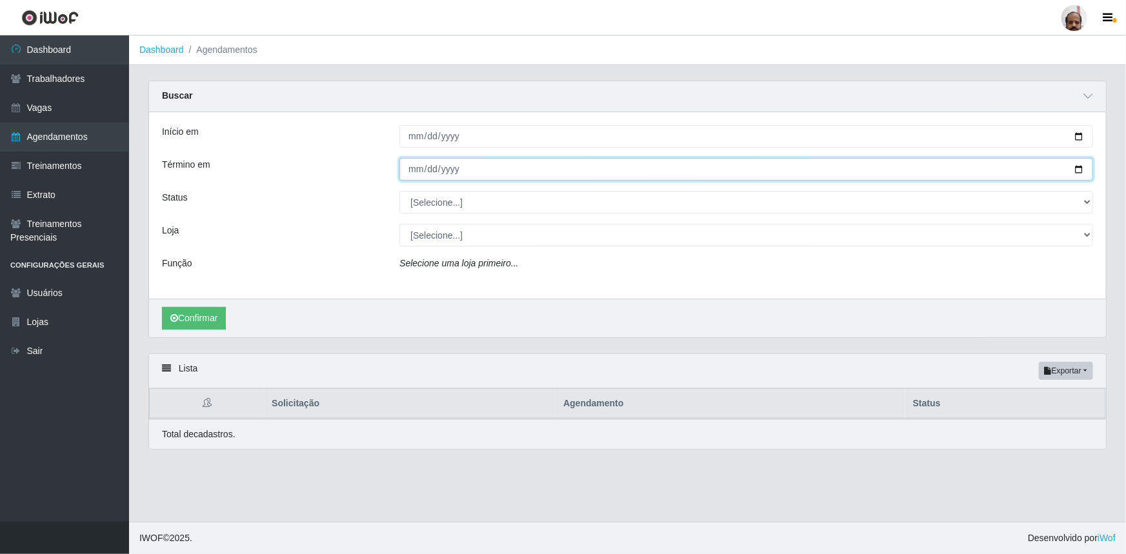
click at [1078, 168] on input "Término em" at bounding box center [746, 169] width 694 height 23
type input "2025-08-17"
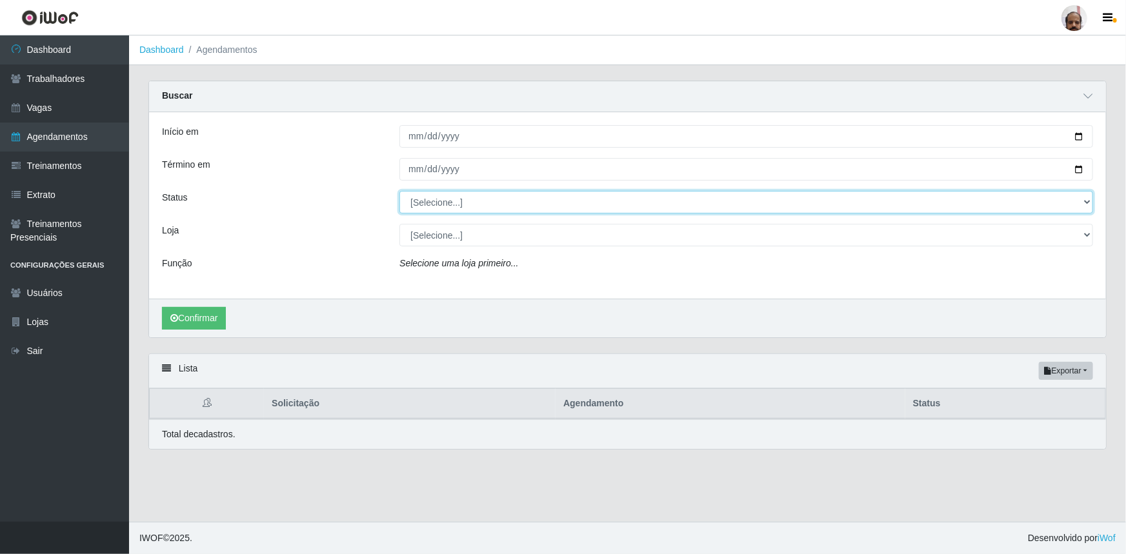
click at [1089, 200] on select "[Selecione...] AGENDADO AGUARDANDO LIBERAR EM ANDAMENTO EM REVISÃO FINALIZADO C…" at bounding box center [746, 202] width 694 height 23
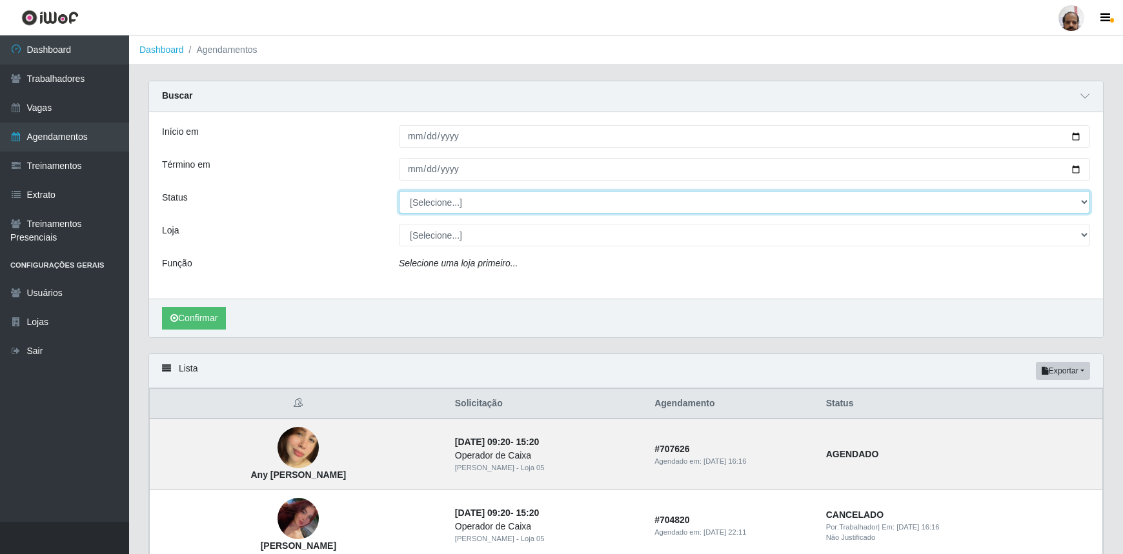
select select "AGENDADO"
click at [399, 191] on select "[Selecione...] AGENDADO AGUARDANDO LIBERAR EM ANDAMENTO EM REVISÃO FINALIZADO C…" at bounding box center [744, 202] width 691 height 23
click at [1081, 234] on select "[Selecione...] Mar Vermelho - Loja 05" at bounding box center [744, 235] width 691 height 23
select select "252"
click at [399, 224] on select "[Selecione...] Mar Vermelho - Loja 05" at bounding box center [744, 235] width 691 height 23
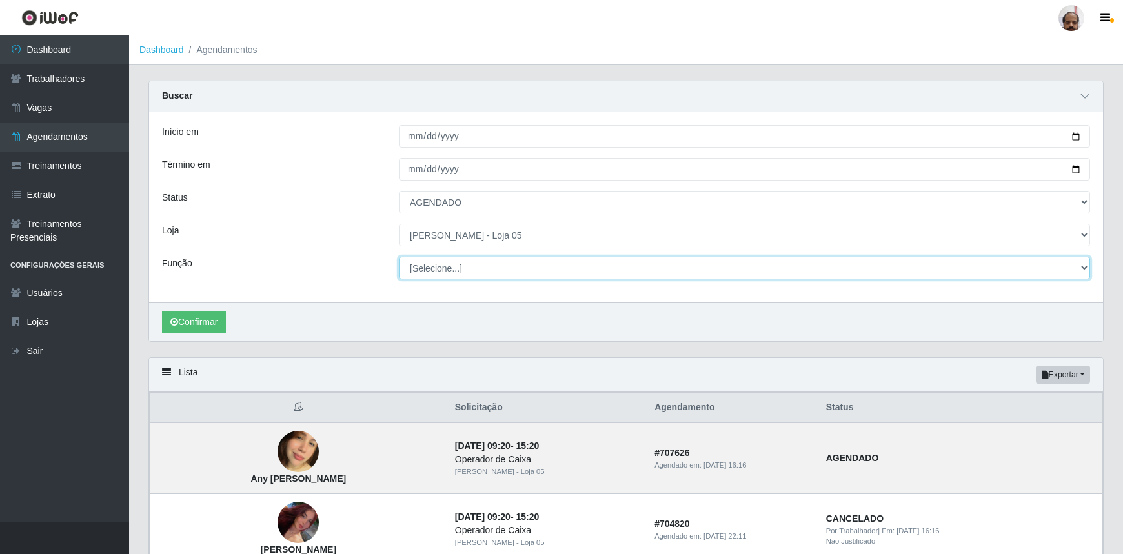
click at [1084, 261] on select "[Selecione...] ASG ASG + ASG ++ Auxiliar de Depósito Auxiliar de Depósito + Aux…" at bounding box center [744, 268] width 691 height 23
click at [399, 257] on select "[Selecione...] ASG ASG + ASG ++ Auxiliar de Depósito Auxiliar de Depósito + Aux…" at bounding box center [744, 268] width 691 height 23
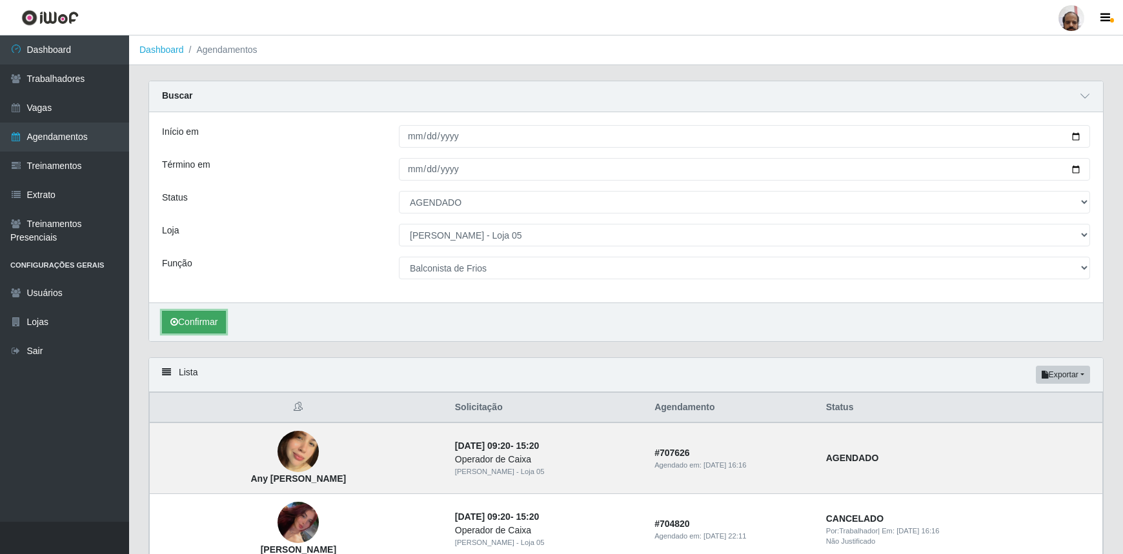
drag, startPoint x: 197, startPoint y: 318, endPoint x: 206, endPoint y: 319, distance: 9.1
click at [200, 319] on button "Confirmar" at bounding box center [194, 322] width 64 height 23
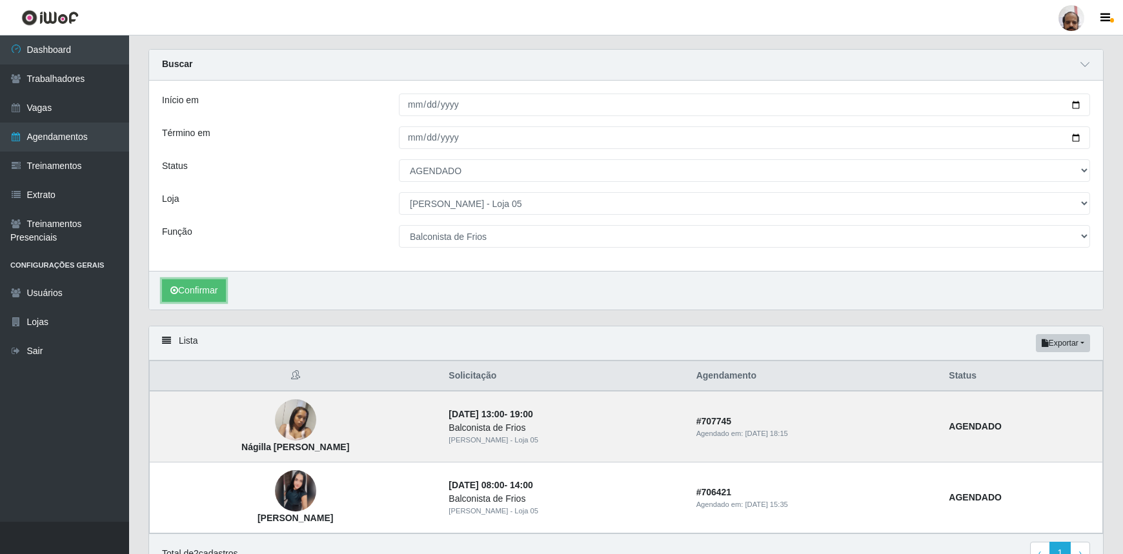
scroll to position [97, 0]
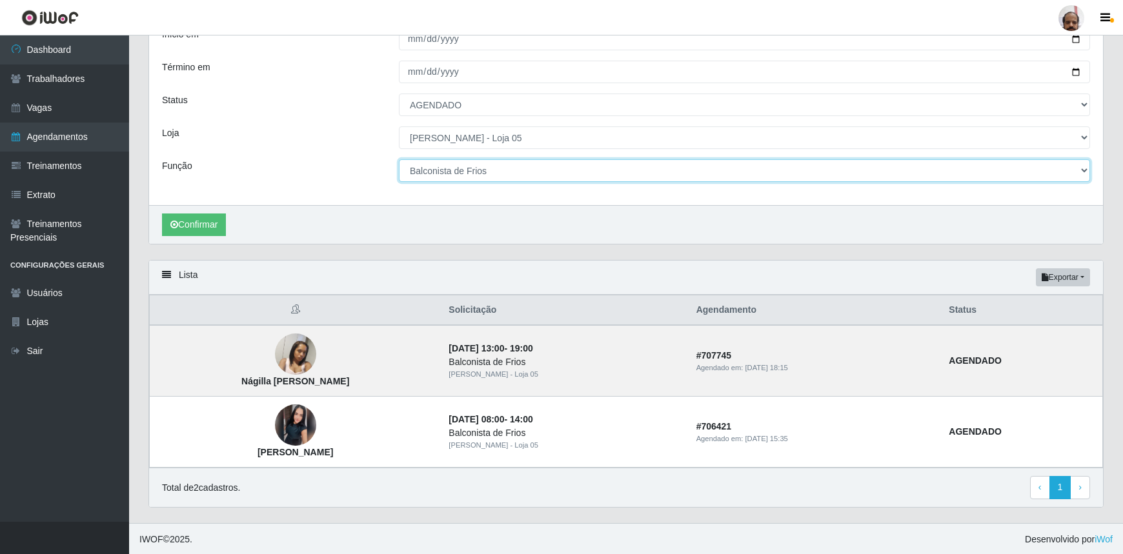
click at [1083, 169] on select "[Selecione...] ASG ASG + ASG ++ Auxiliar de Depósito Auxiliar de Depósito + Aux…" at bounding box center [744, 170] width 691 height 23
click at [399, 159] on select "[Selecione...] ASG ASG + ASG ++ Auxiliar de Depósito Auxiliar de Depósito + Aux…" at bounding box center [744, 170] width 691 height 23
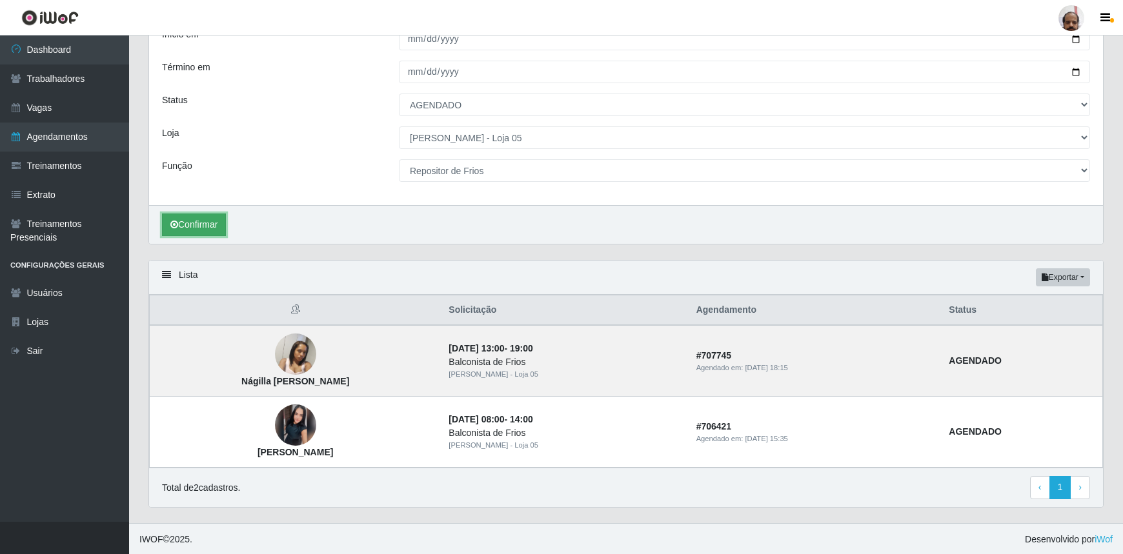
click at [206, 226] on button "Confirmar" at bounding box center [194, 225] width 64 height 23
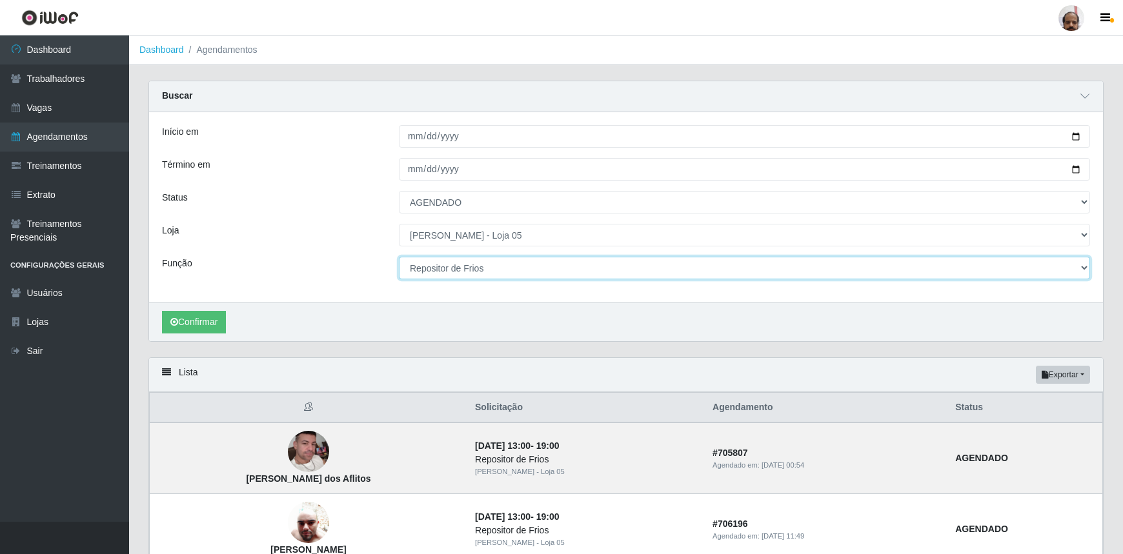
click at [1082, 267] on select "[Selecione...] ASG ASG + ASG ++ Auxiliar de Depósito Auxiliar de Depósito + Aux…" at bounding box center [744, 268] width 691 height 23
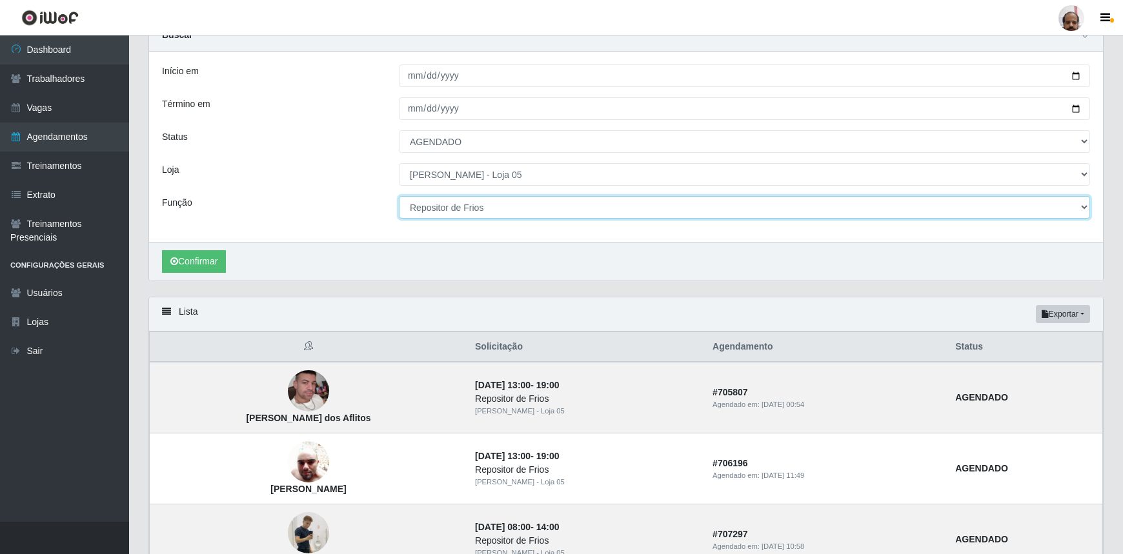
scroll to position [58, 0]
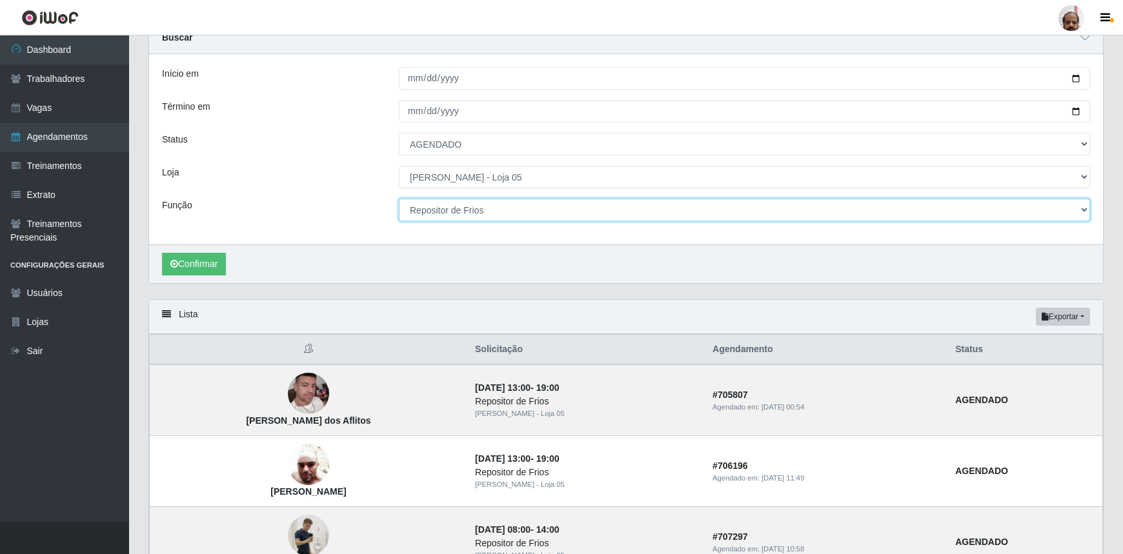
click at [1086, 209] on select "[Selecione...] ASG ASG + ASG ++ Auxiliar de Depósito Auxiliar de Depósito + Aux…" at bounding box center [744, 210] width 691 height 23
click at [399, 199] on select "[Selecione...] ASG ASG + ASG ++ Auxiliar de Depósito Auxiliar de Depósito + Aux…" at bounding box center [744, 210] width 691 height 23
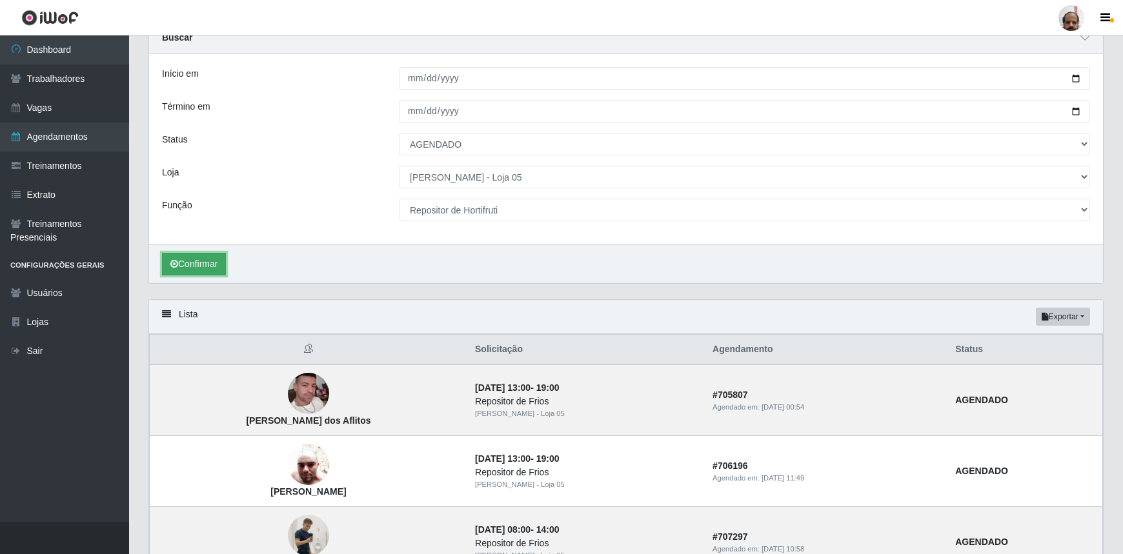
click at [209, 258] on button "Confirmar" at bounding box center [194, 264] width 64 height 23
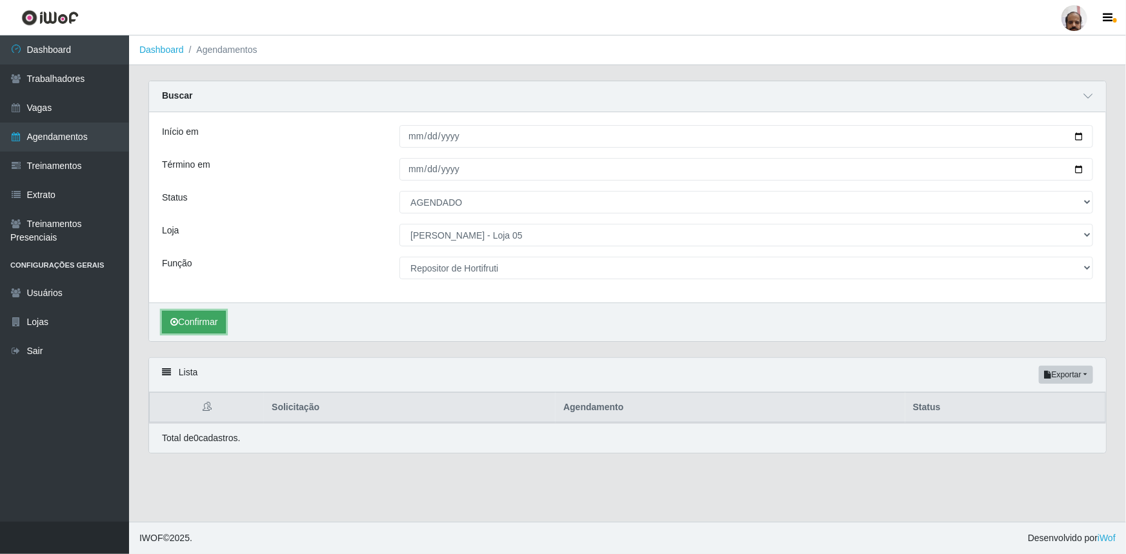
click at [215, 325] on button "Confirmar" at bounding box center [194, 322] width 64 height 23
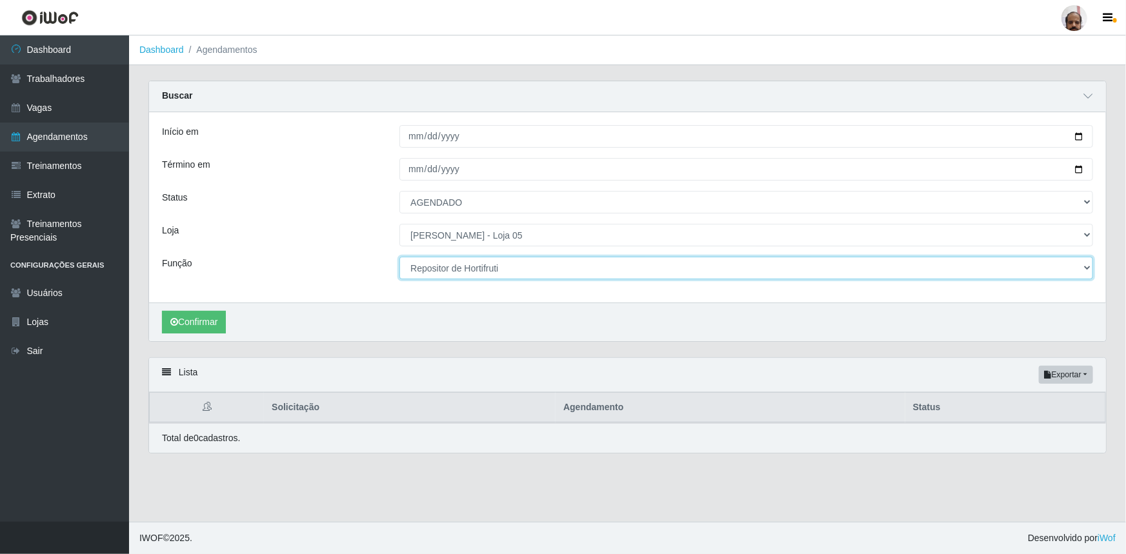
click at [1084, 266] on select "[Selecione...] ASG ASG + ASG ++ Auxiliar de Depósito Auxiliar de Depósito + Aux…" at bounding box center [746, 268] width 694 height 23
click at [399, 257] on select "[Selecione...] ASG ASG + ASG ++ Auxiliar de Depósito Auxiliar de Depósito + Aux…" at bounding box center [746, 268] width 694 height 23
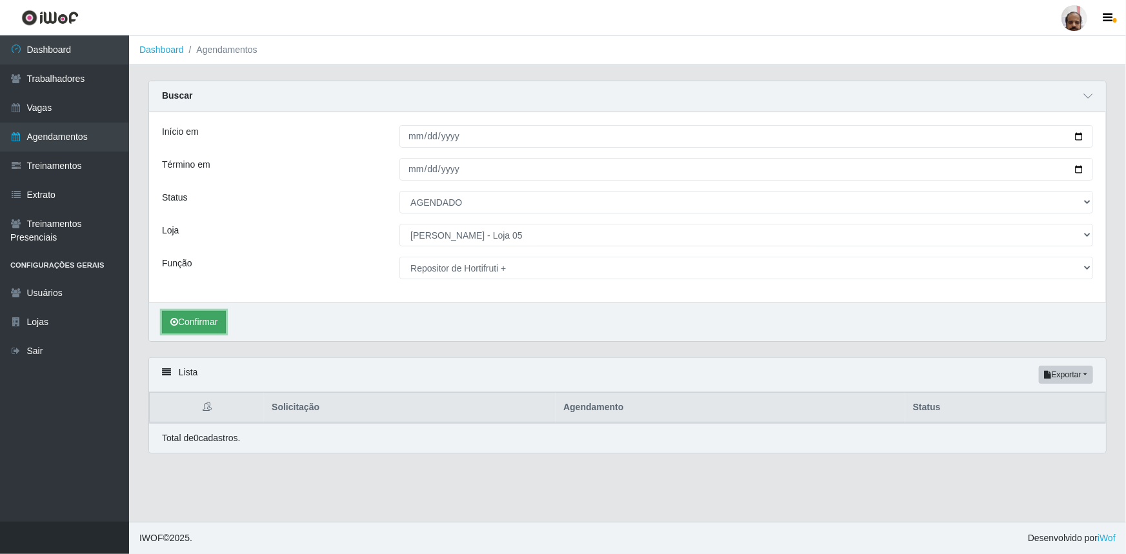
click at [213, 321] on button "Confirmar" at bounding box center [194, 322] width 64 height 23
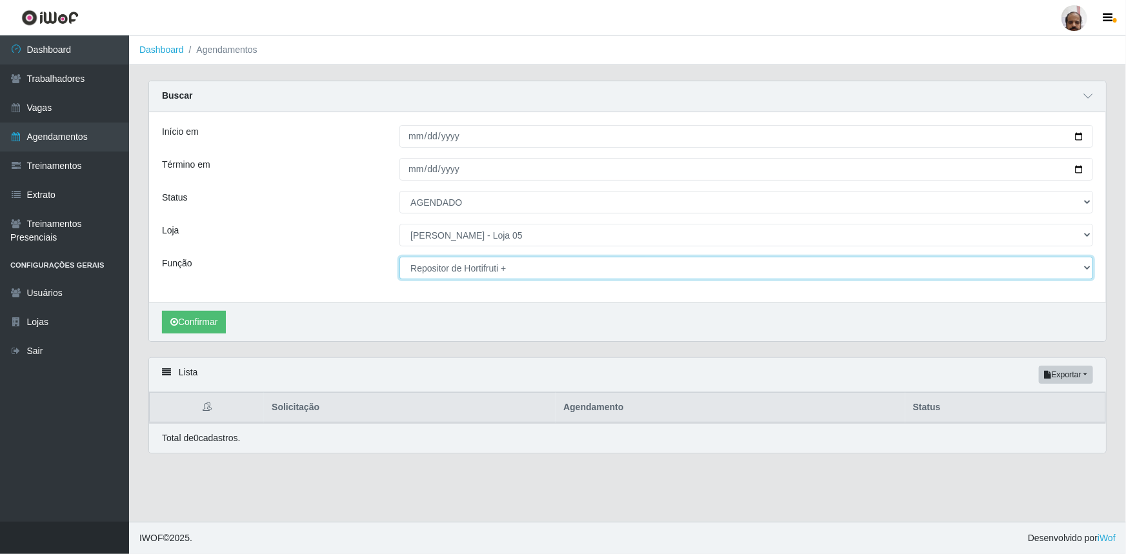
click at [1086, 270] on select "[Selecione...] ASG ASG + ASG ++ Auxiliar de Depósito Auxiliar de Depósito + Aux…" at bounding box center [746, 268] width 694 height 23
click at [399, 257] on select "[Selecione...] ASG ASG + ASG ++ Auxiliar de Depósito Auxiliar de Depósito + Aux…" at bounding box center [746, 268] width 694 height 23
drag, startPoint x: 1086, startPoint y: 268, endPoint x: 1068, endPoint y: 275, distance: 19.1
click at [1086, 268] on select "[Selecione...] ASG ASG + ASG ++ Auxiliar de Depósito Auxiliar de Depósito + Aux…" at bounding box center [746, 268] width 694 height 23
click at [399, 257] on select "[Selecione...] ASG ASG + ASG ++ Auxiliar de Depósito Auxiliar de Depósito + Aux…" at bounding box center [746, 268] width 694 height 23
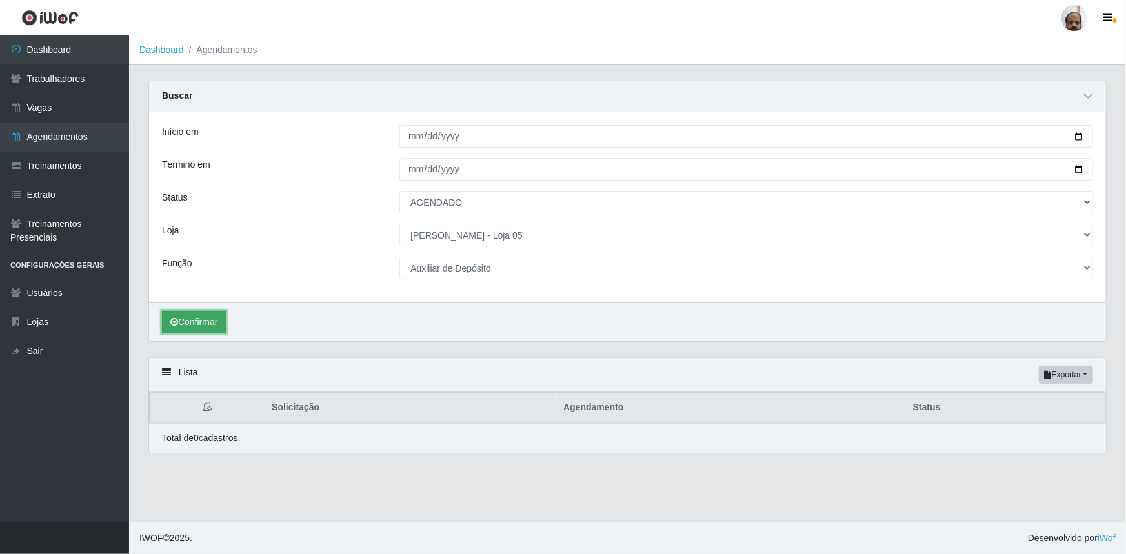
click at [191, 322] on button "Confirmar" at bounding box center [194, 322] width 64 height 23
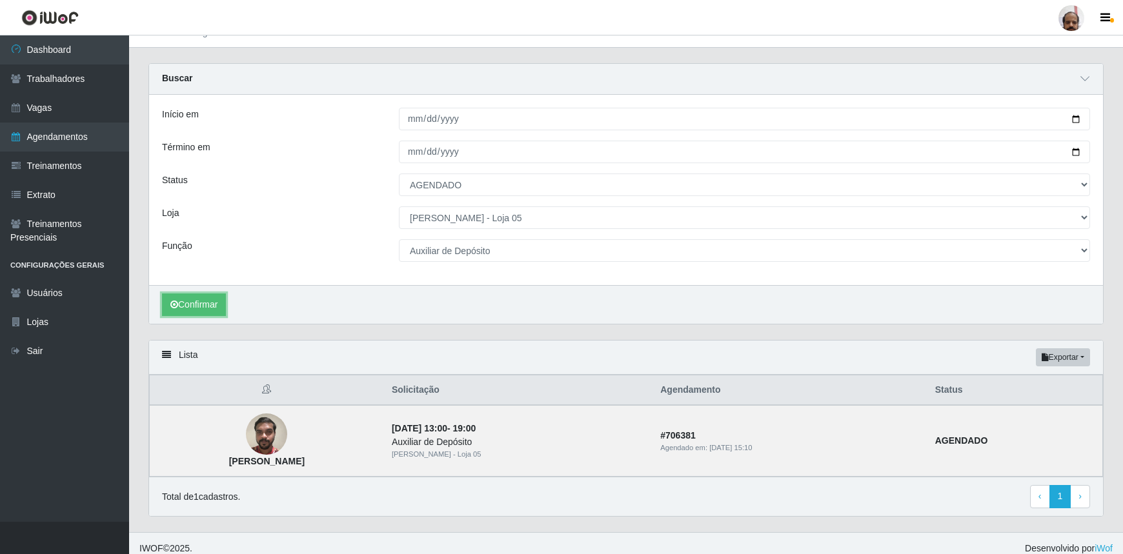
scroll to position [26, 0]
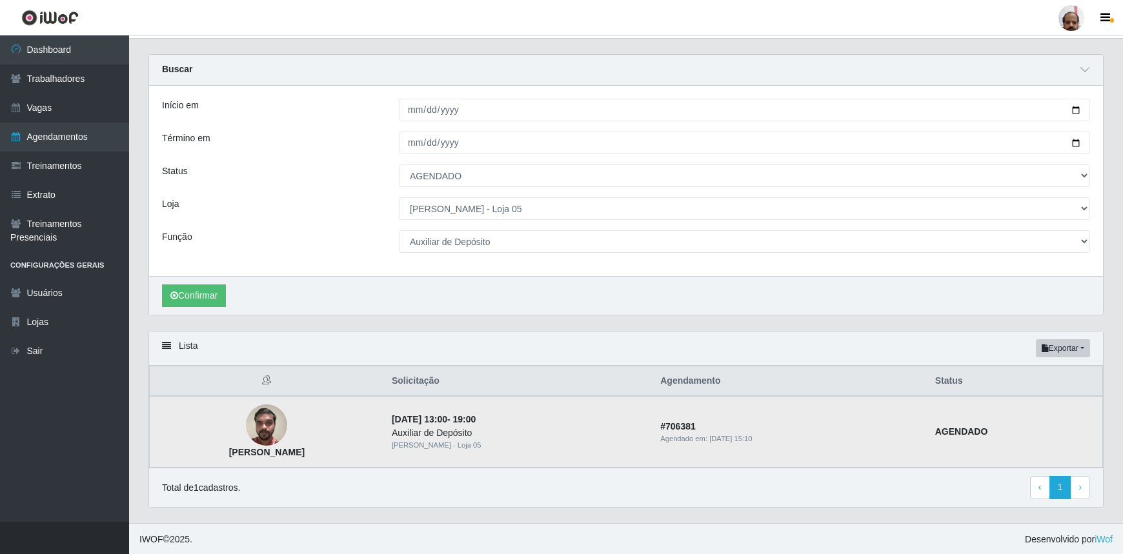
click at [284, 426] on img at bounding box center [266, 425] width 41 height 55
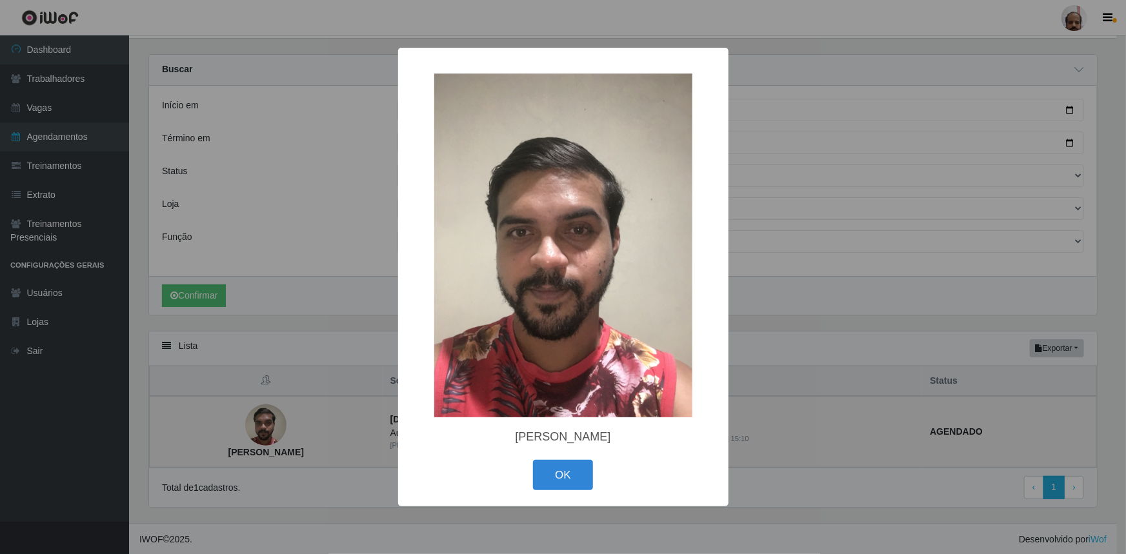
click at [284, 426] on div "× Lucas Matheus Silva Oliveira OK Cancel" at bounding box center [563, 277] width 1126 height 554
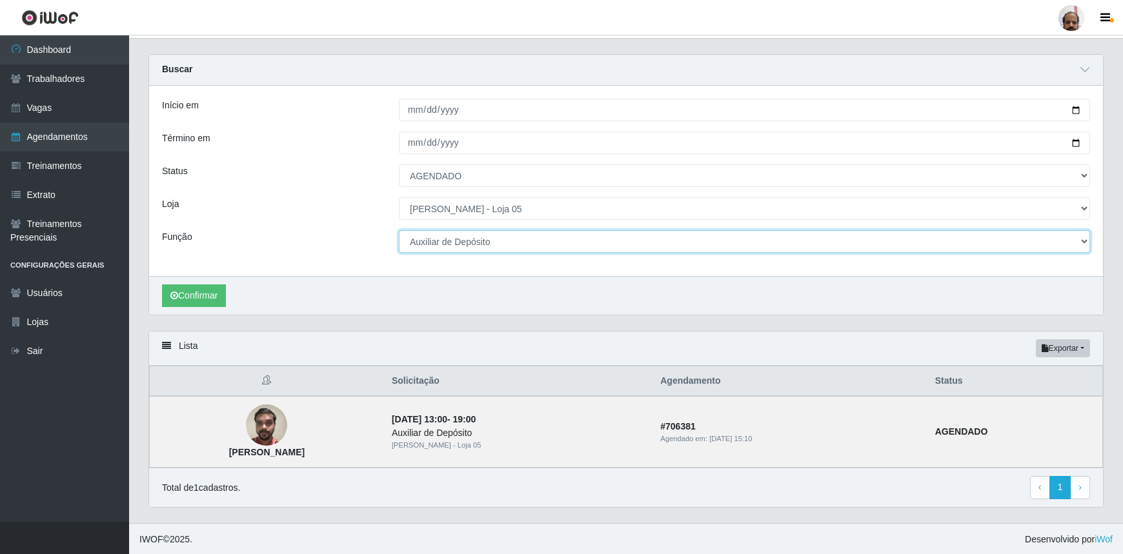
click at [1084, 245] on select "[Selecione...] ASG ASG + ASG ++ Auxiliar de Depósito Auxiliar de Depósito + Aux…" at bounding box center [744, 241] width 691 height 23
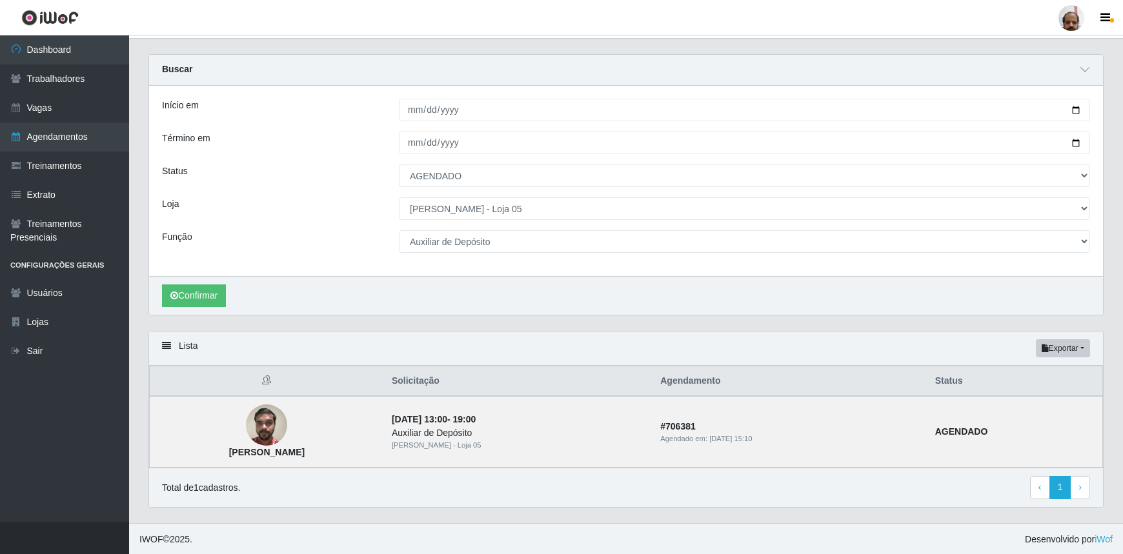
click at [262, 230] on div "Função" at bounding box center [270, 241] width 237 height 23
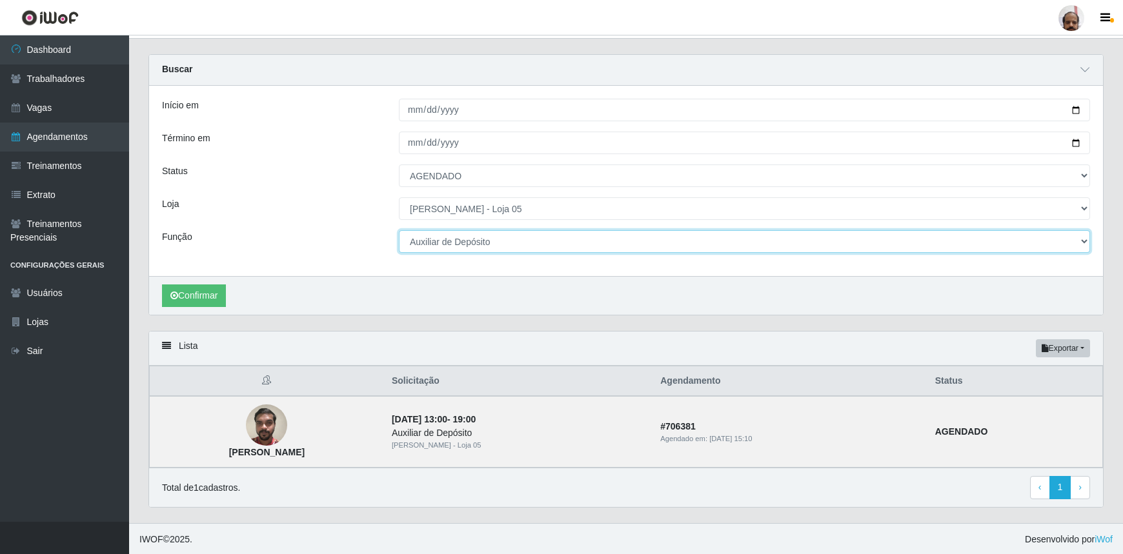
drag, startPoint x: 1083, startPoint y: 244, endPoint x: 1067, endPoint y: 243, distance: 16.2
click at [1083, 244] on select "[Selecione...] ASG ASG + ASG ++ Auxiliar de Depósito Auxiliar de Depósito + Aux…" at bounding box center [744, 241] width 691 height 23
select select "24"
click at [399, 230] on select "[Selecione...] ASG ASG + ASG ++ Auxiliar de Depósito Auxiliar de Depósito + Aux…" at bounding box center [744, 241] width 691 height 23
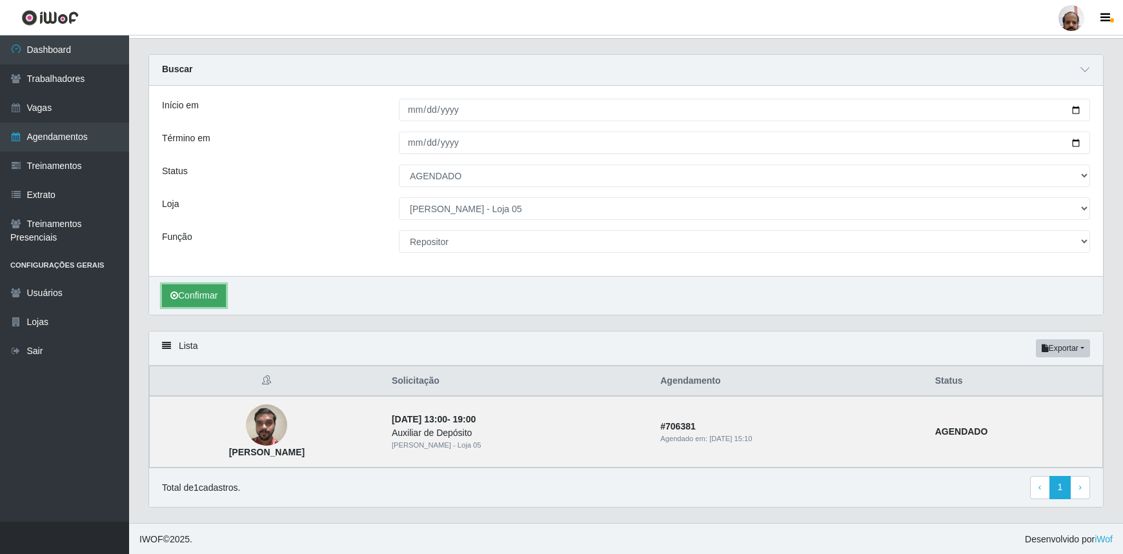
click at [207, 288] on button "Confirmar" at bounding box center [194, 296] width 64 height 23
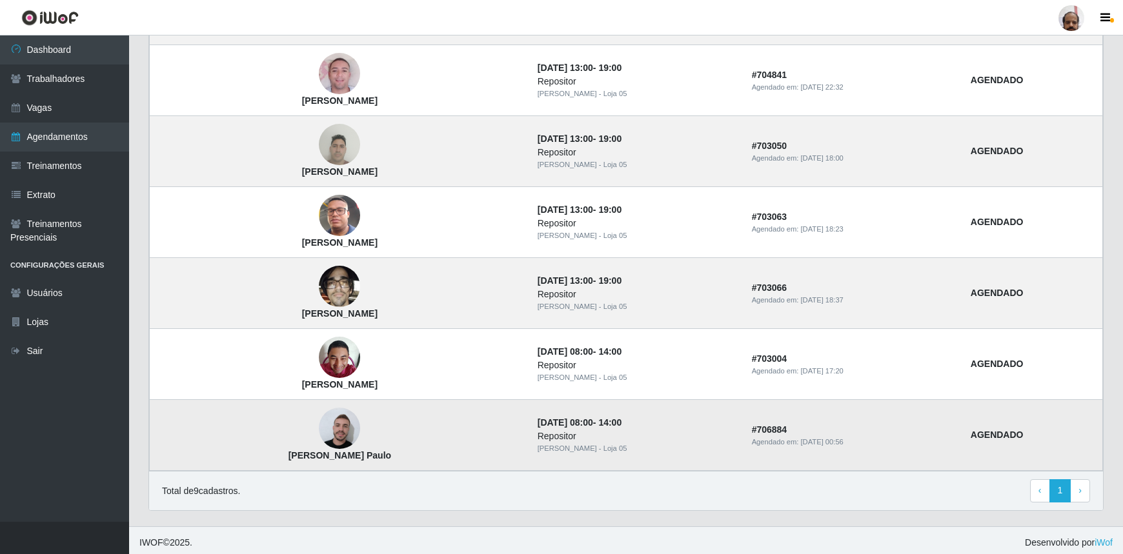
scroll to position [594, 0]
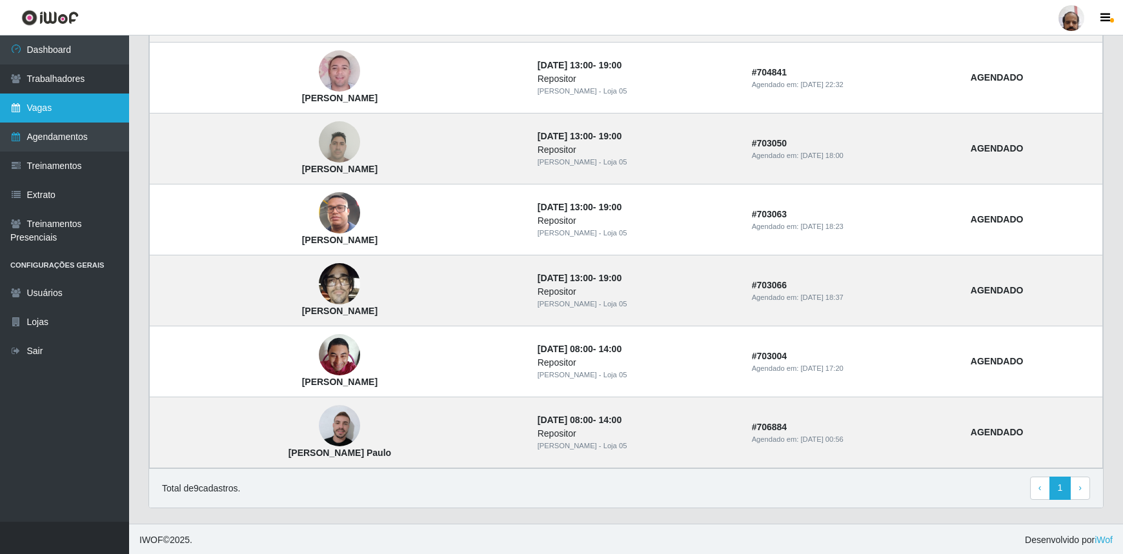
click at [64, 110] on link "Vagas" at bounding box center [64, 108] width 129 height 29
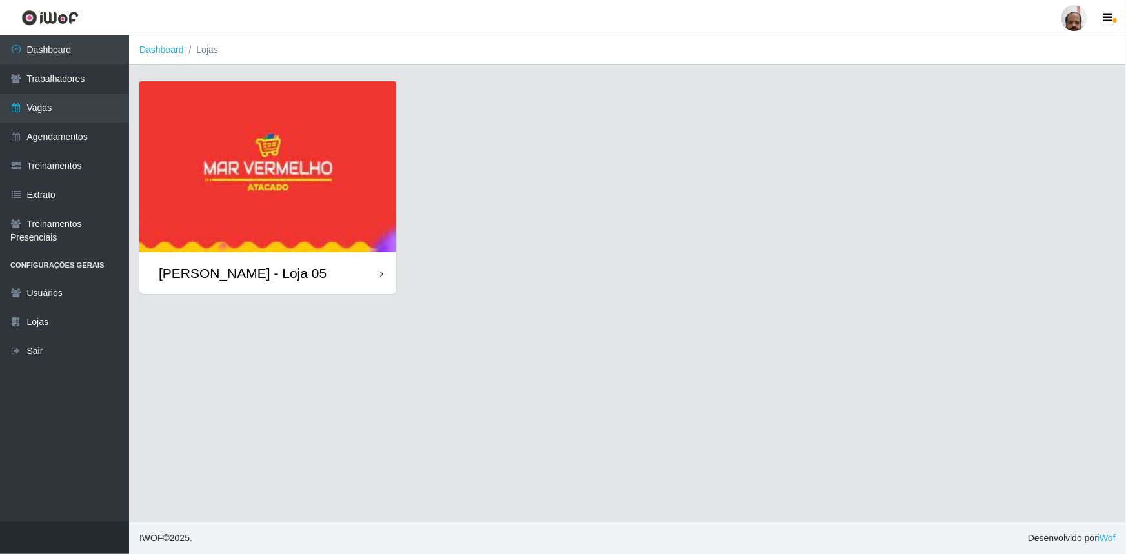
click at [296, 275] on div "[PERSON_NAME] - Loja 05" at bounding box center [243, 273] width 168 height 16
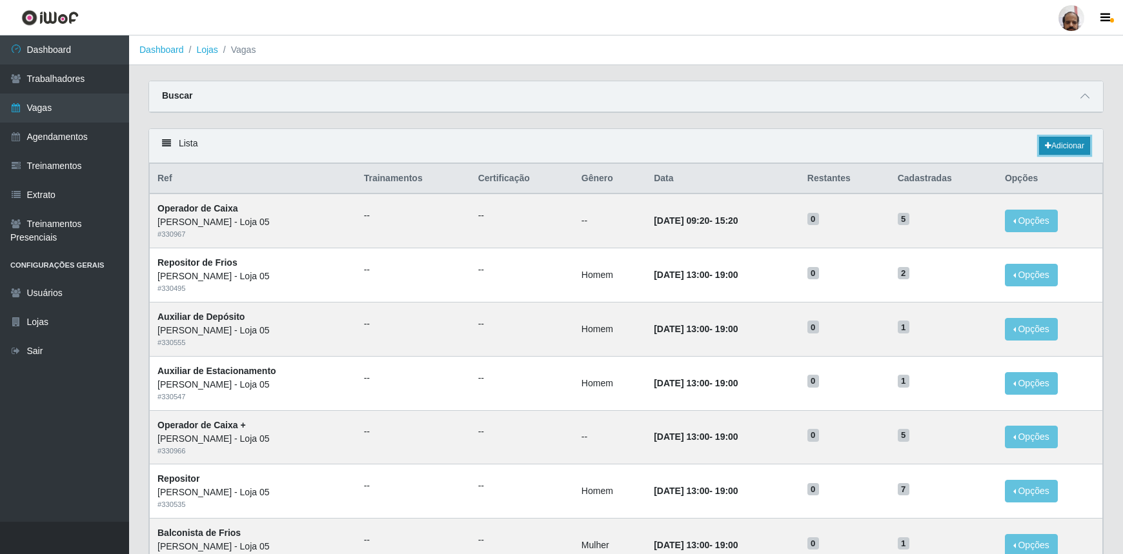
click at [1068, 148] on link "Adicionar" at bounding box center [1064, 146] width 51 height 18
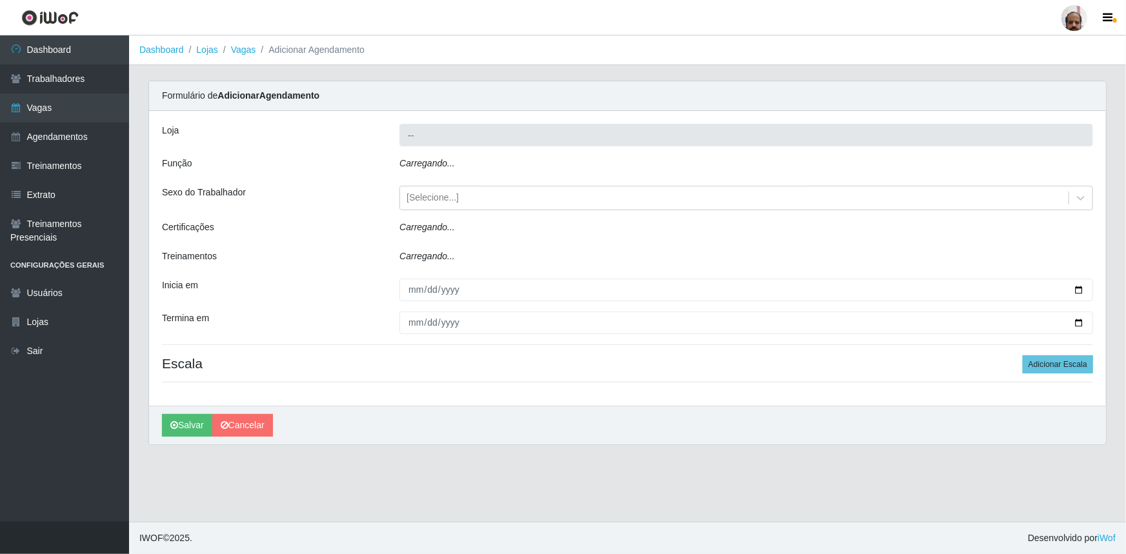
type input "[PERSON_NAME] - Loja 05"
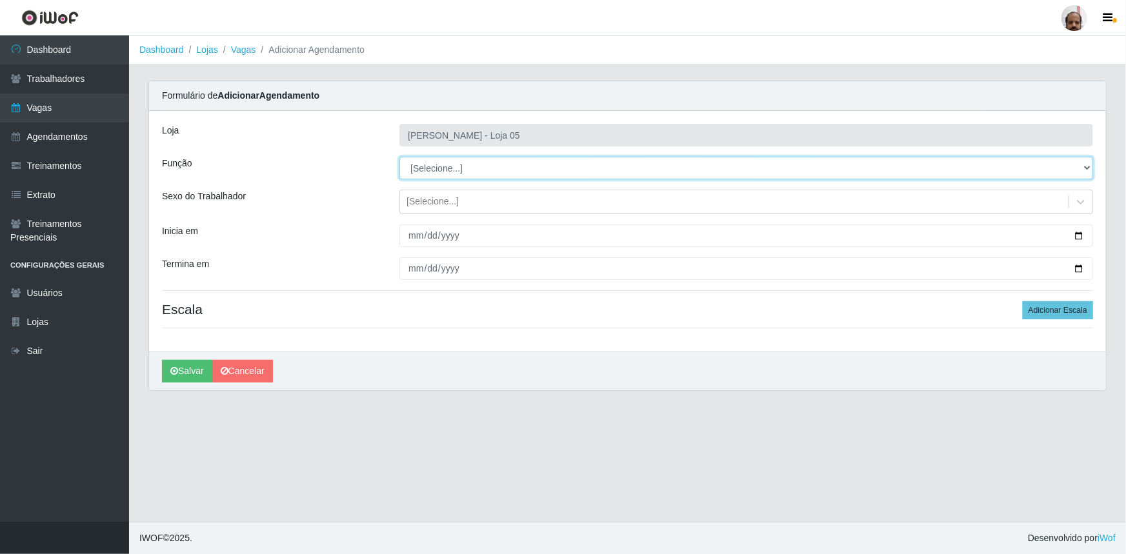
drag, startPoint x: 1088, startPoint y: 168, endPoint x: 1077, endPoint y: 168, distance: 10.3
click at [1088, 168] on select "[Selecione...] ASG ASG + ASG ++ Auxiliar de Depósito Auxiliar de Depósito + Aux…" at bounding box center [746, 168] width 694 height 23
select select "24"
click at [399, 157] on select "[Selecione...] ASG ASG + ASG ++ Auxiliar de Depósito Auxiliar de Depósito + Aux…" at bounding box center [746, 168] width 694 height 23
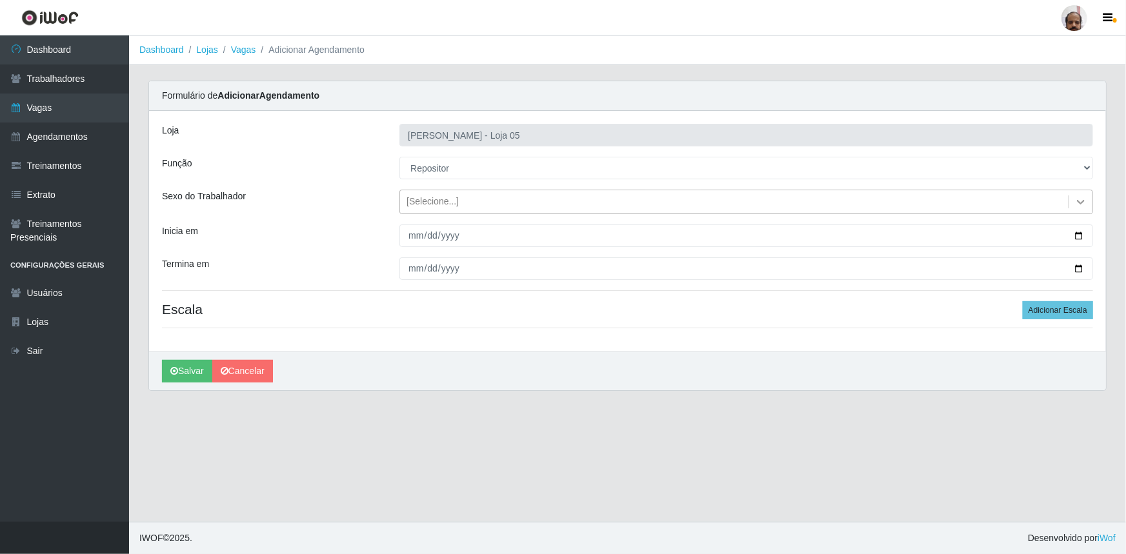
click at [1077, 201] on icon at bounding box center [1081, 202] width 8 height 5
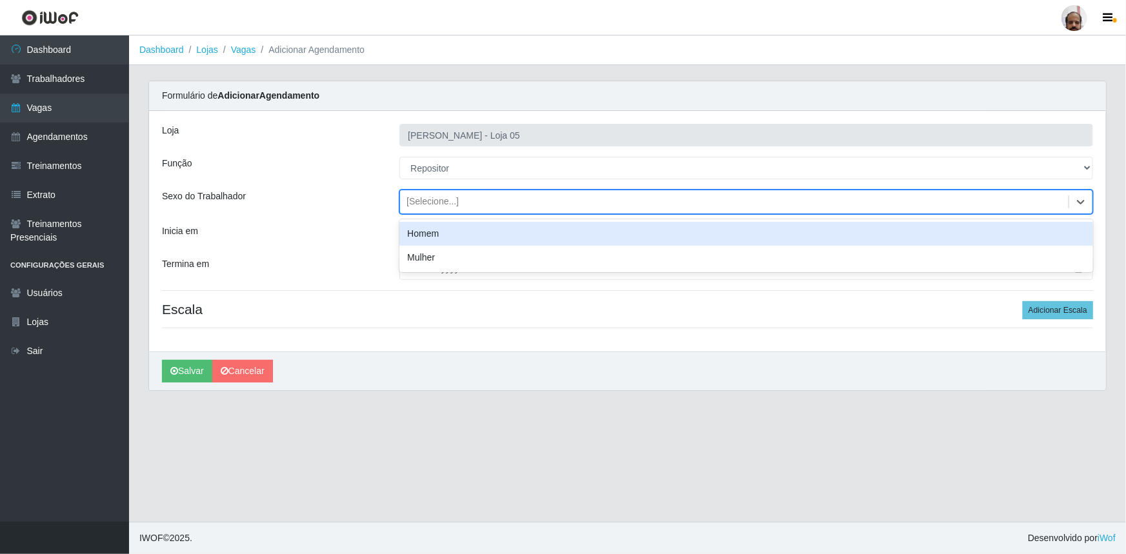
click at [452, 239] on div "Homem" at bounding box center [746, 234] width 694 height 24
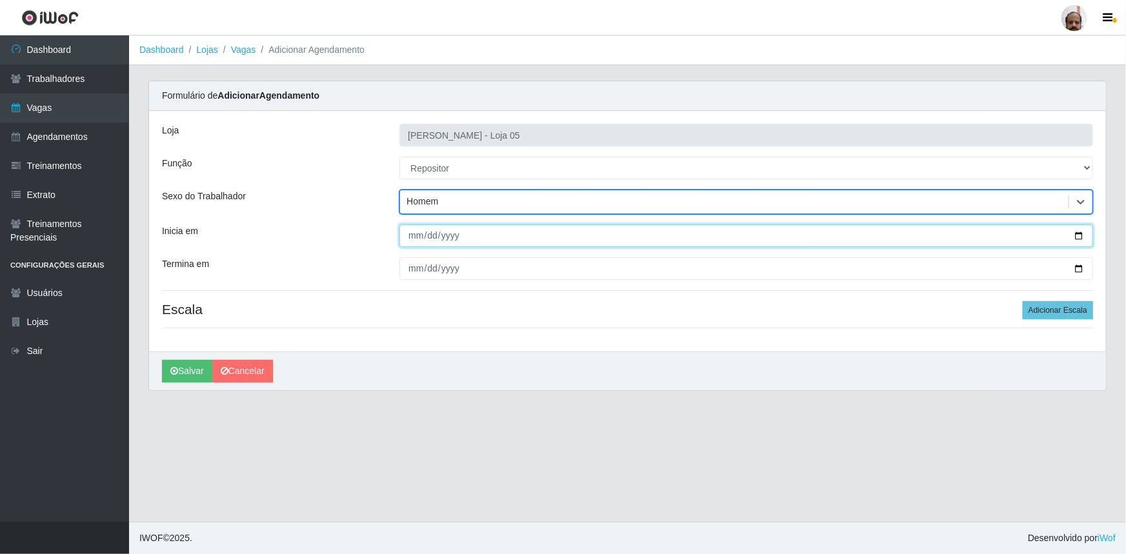
click at [1077, 234] on input "Inicia em" at bounding box center [746, 236] width 694 height 23
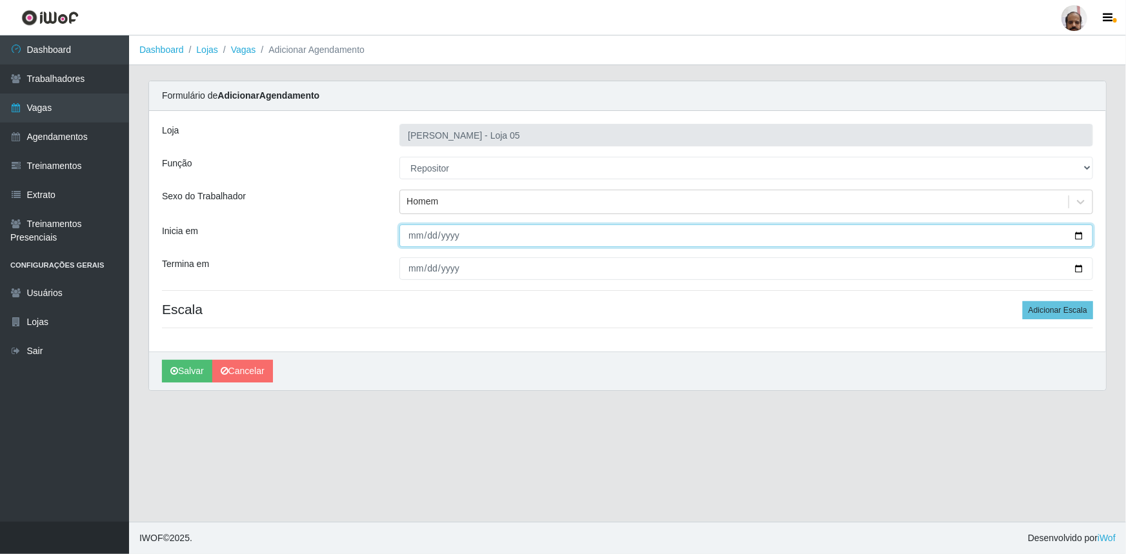
type input "2025-08-17"
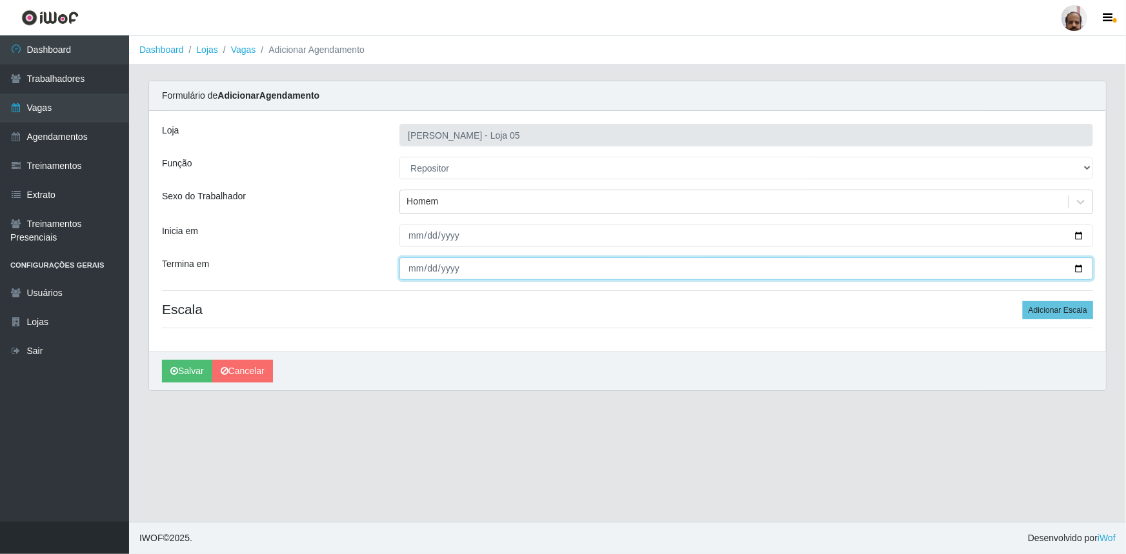
click at [1079, 266] on input "Termina em" at bounding box center [746, 268] width 694 height 23
type input "2025-08-17"
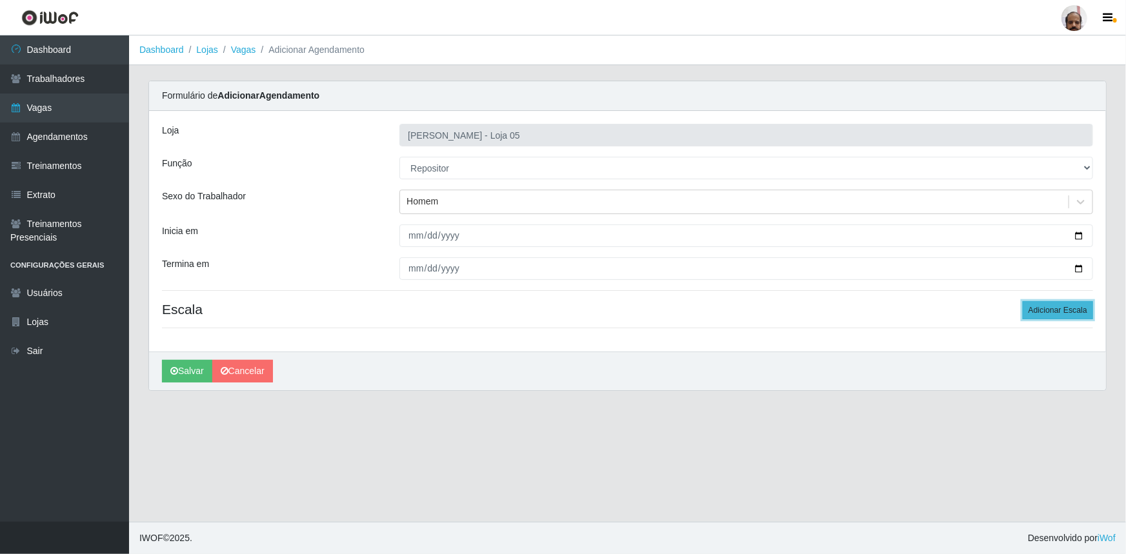
click at [1079, 306] on button "Adicionar Escala" at bounding box center [1058, 310] width 70 height 18
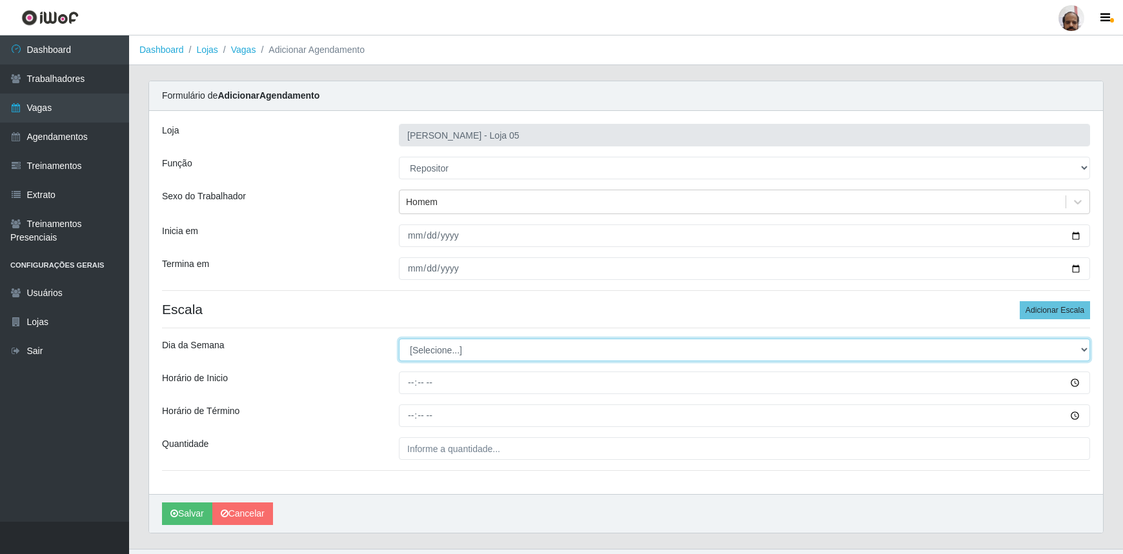
drag, startPoint x: 1080, startPoint y: 350, endPoint x: 1068, endPoint y: 356, distance: 13.3
click at [1080, 350] on select "[Selecione...] Segunda Terça Quarta Quinta Sexta Sábado Domingo" at bounding box center [744, 350] width 691 height 23
select select "0"
click at [399, 339] on select "[Selecione...] Segunda Terça Quarta Quinta Sexta Sábado Domingo" at bounding box center [744, 350] width 691 height 23
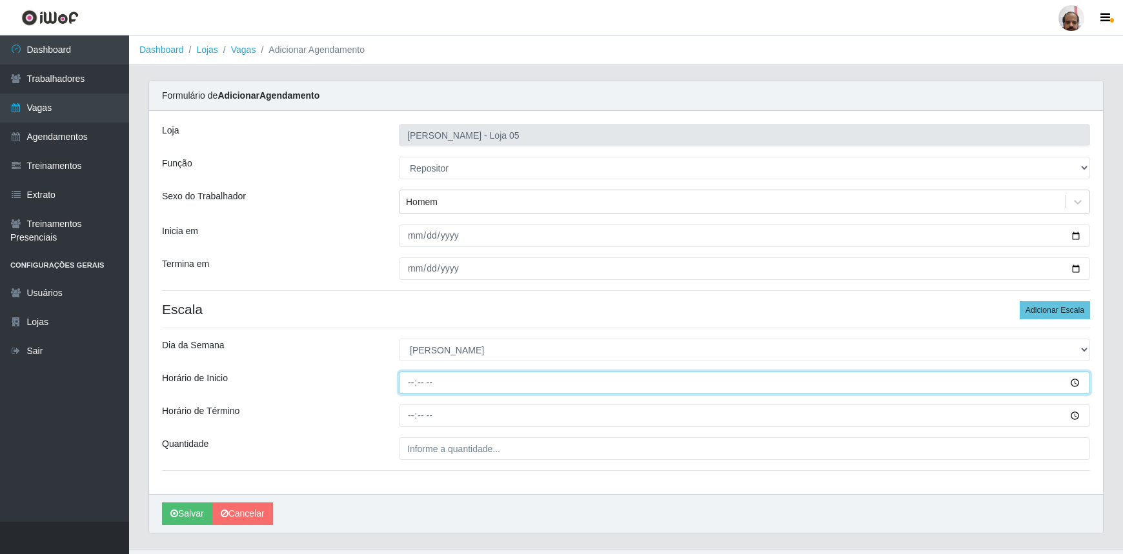
click at [413, 383] on input "Horário de Inicio" at bounding box center [744, 383] width 691 height 23
type input "13:00"
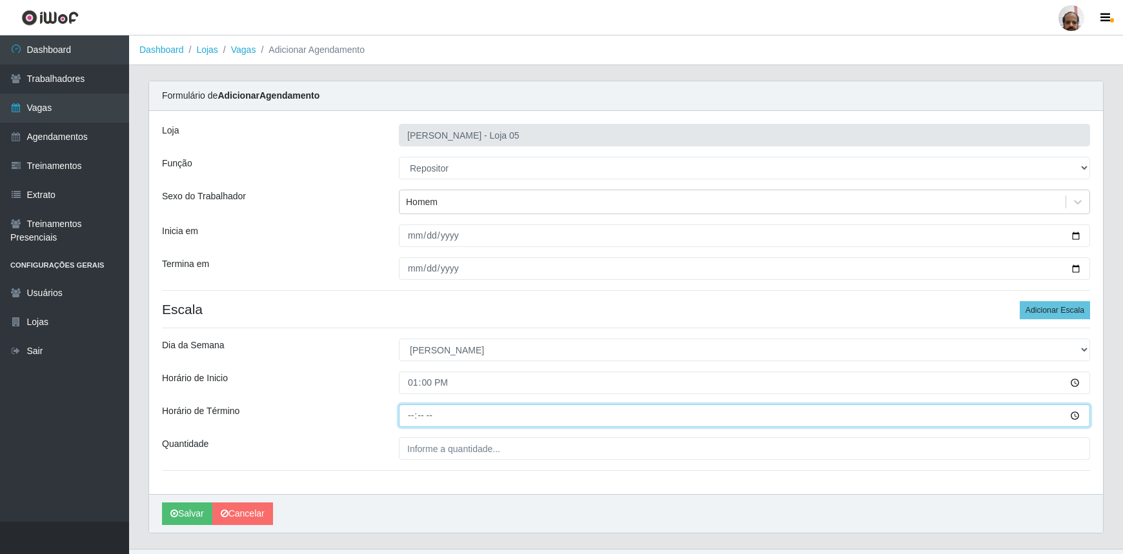
click at [408, 416] on input "Horário de Término" at bounding box center [744, 415] width 691 height 23
type input "19:00"
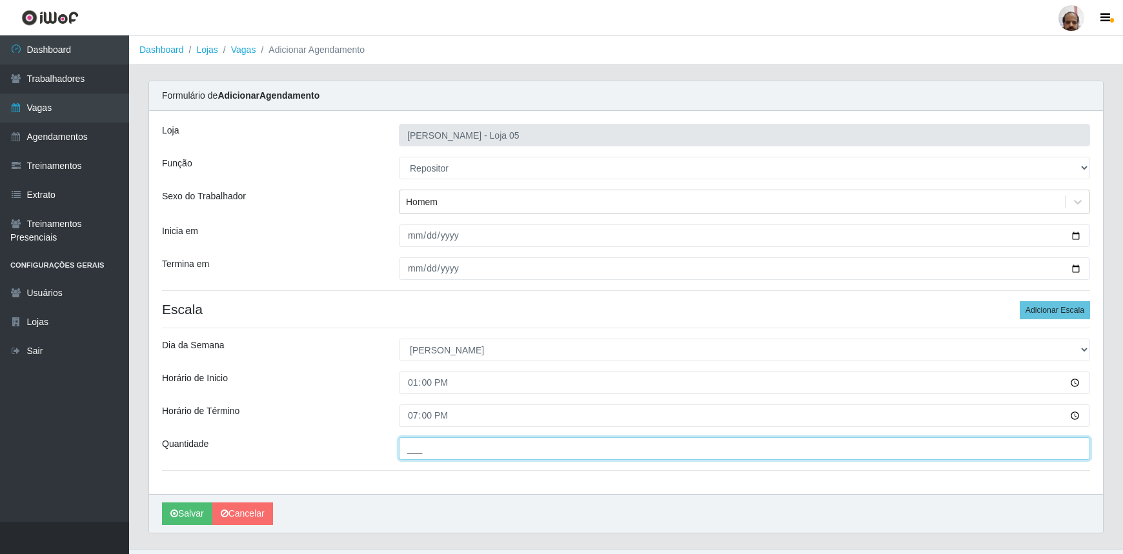
click at [417, 452] on input "___" at bounding box center [744, 448] width 691 height 23
type input "4__"
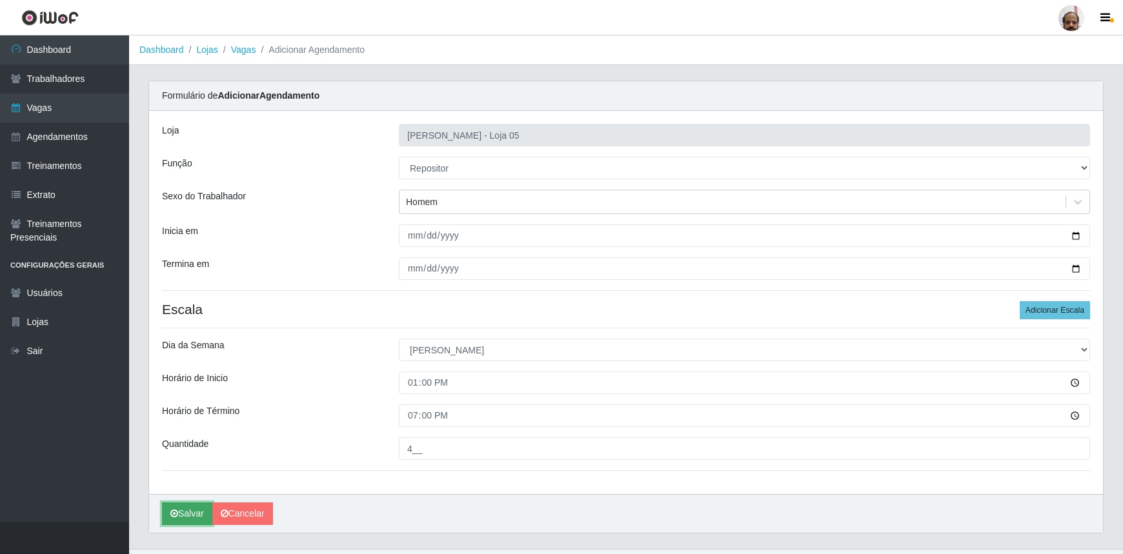
click at [200, 514] on button "Salvar" at bounding box center [187, 514] width 50 height 23
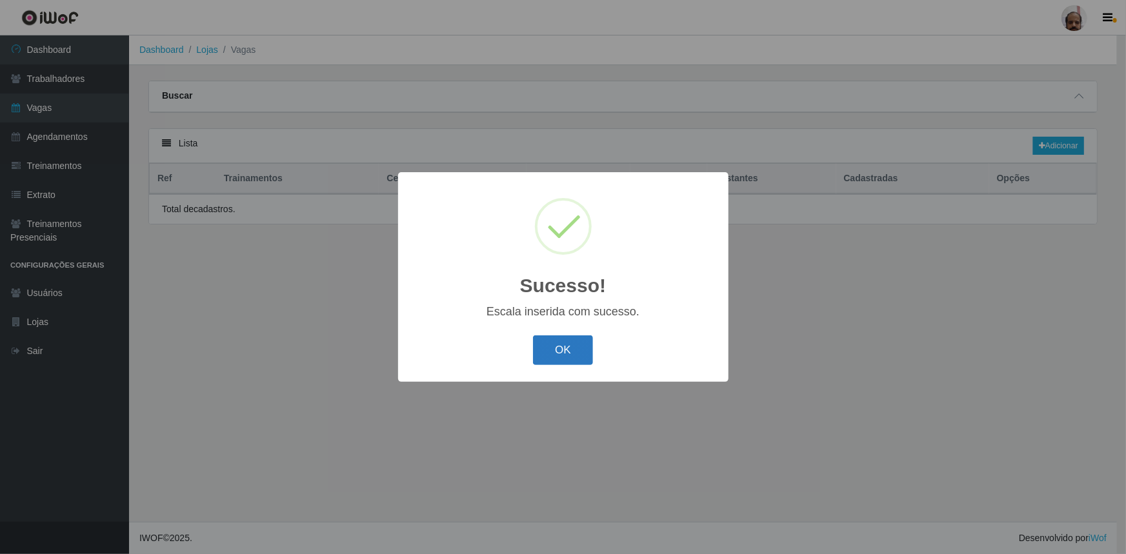
click at [574, 356] on button "OK" at bounding box center [563, 350] width 60 height 30
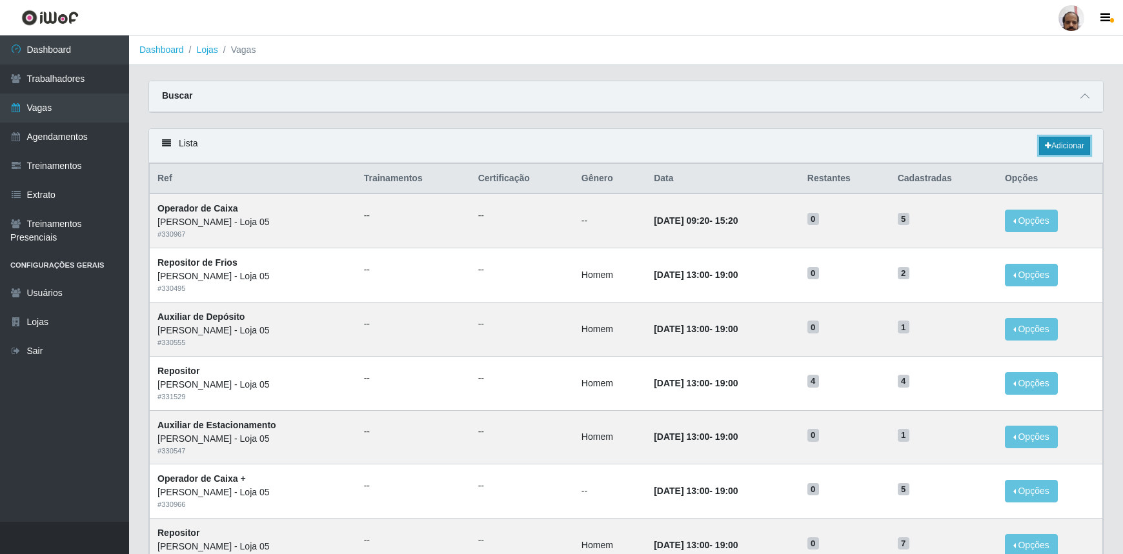
click at [1073, 144] on link "Adicionar" at bounding box center [1064, 146] width 51 height 18
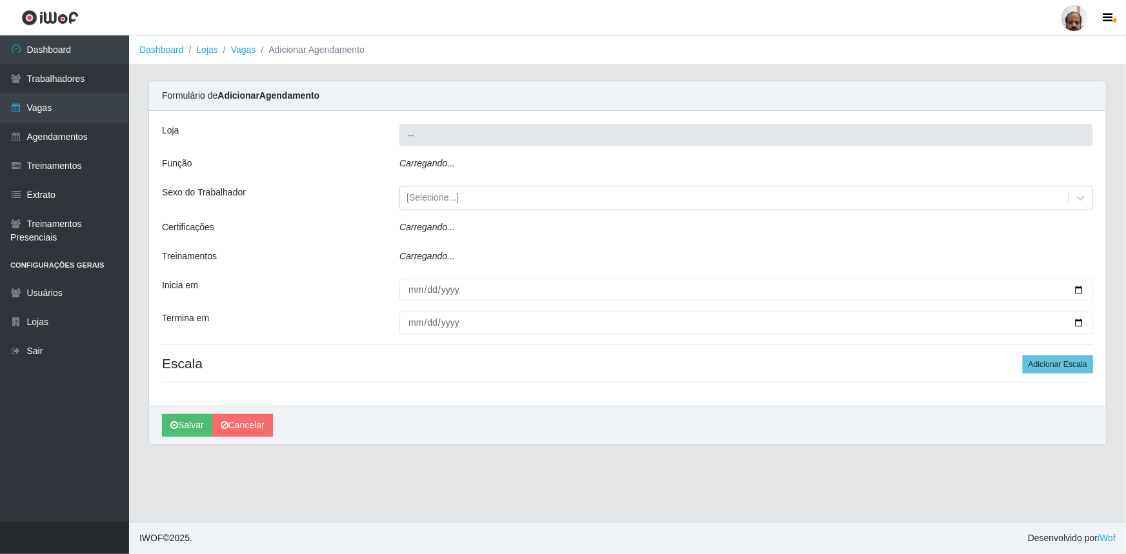
type input "[PERSON_NAME] - Loja 05"
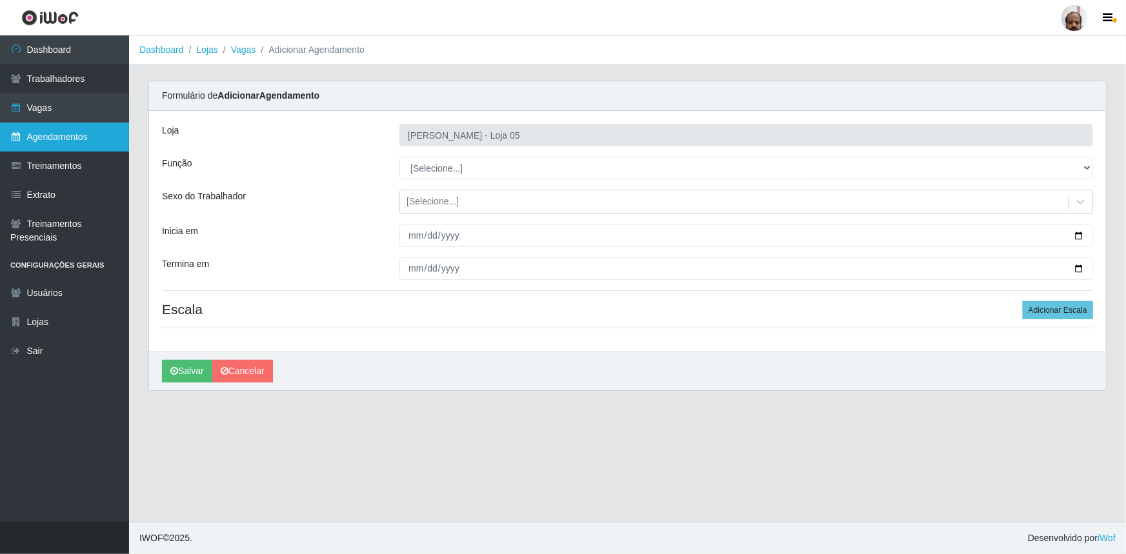
click at [68, 142] on link "Agendamentos" at bounding box center [64, 137] width 129 height 29
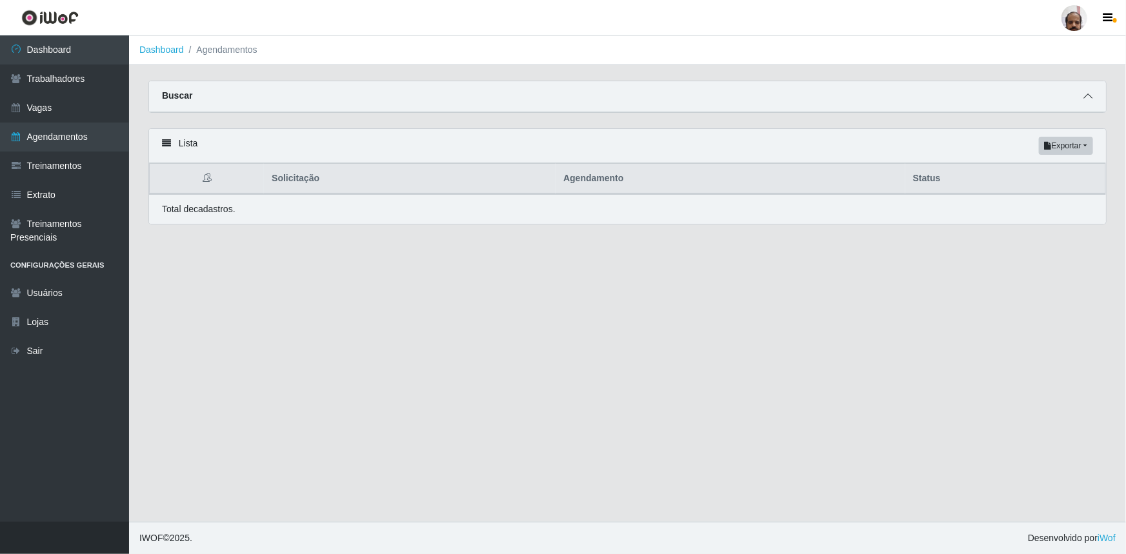
click at [1093, 100] on span at bounding box center [1087, 96] width 15 height 15
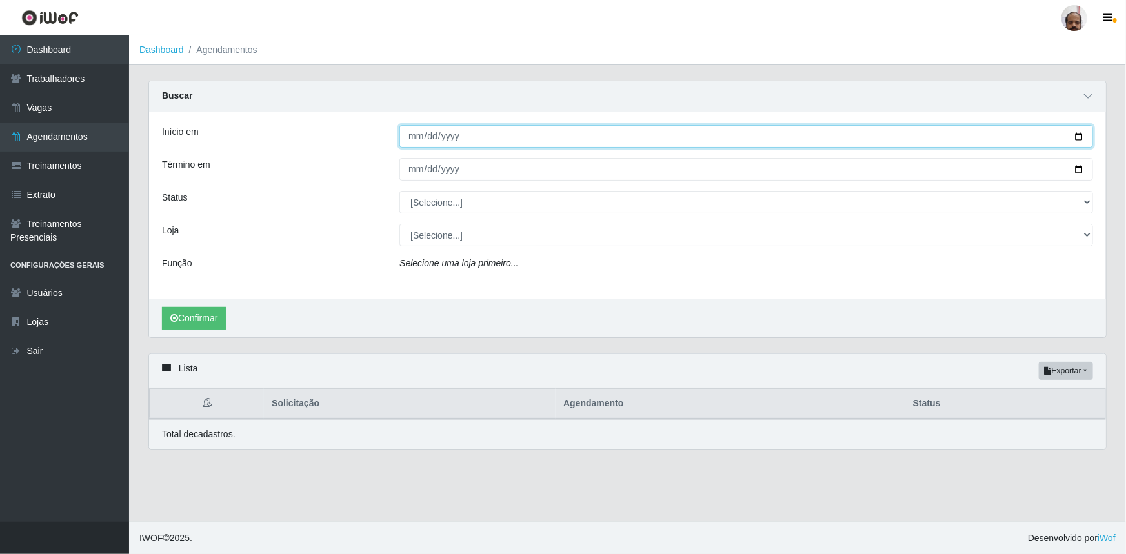
click at [1077, 138] on input "Início em" at bounding box center [746, 136] width 694 height 23
type input "2025-08-17"
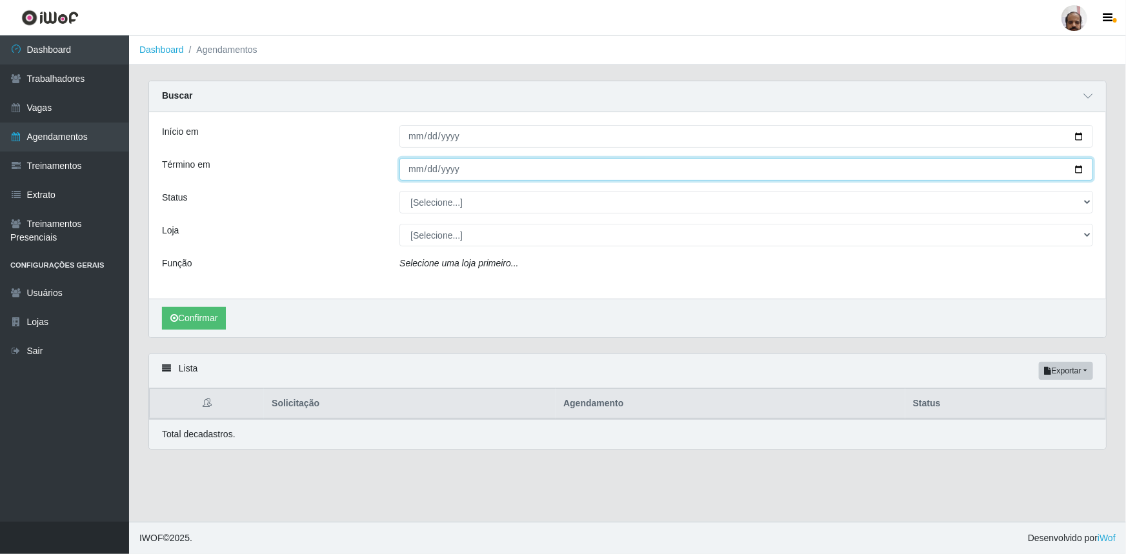
click at [1077, 168] on input "Término em" at bounding box center [746, 169] width 694 height 23
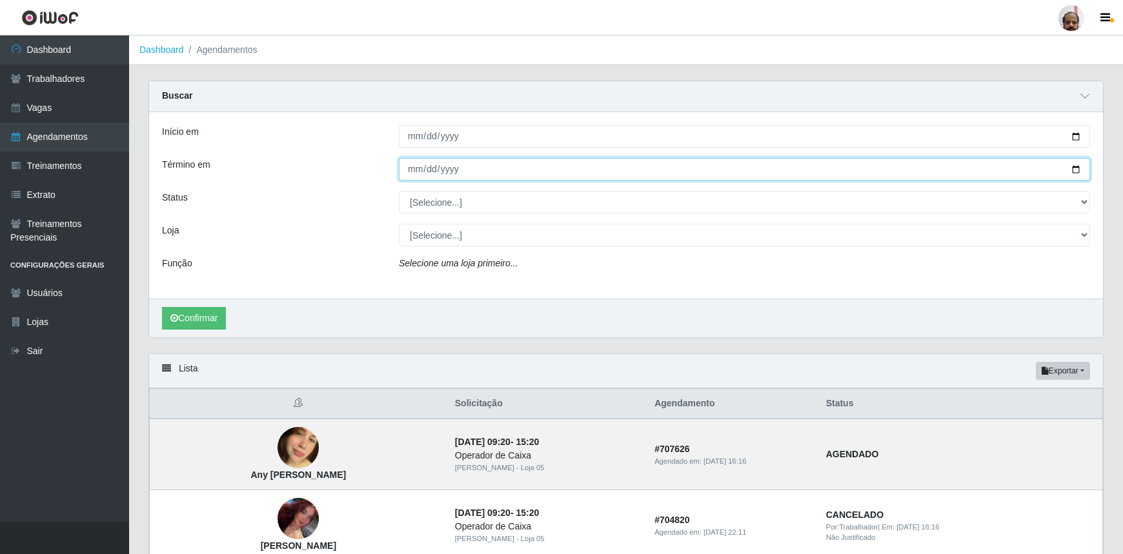
type input "2025-08-17"
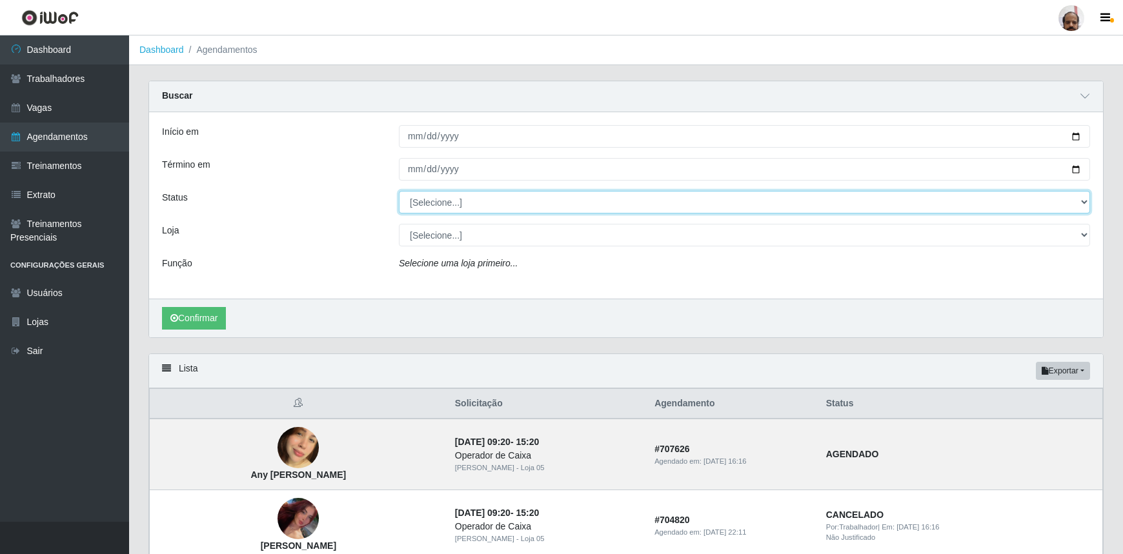
click at [1083, 202] on select "[Selecione...] AGENDADO AGUARDANDO LIBERAR EM ANDAMENTO EM REVISÃO FINALIZADO C…" at bounding box center [744, 202] width 691 height 23
select select "AGENDADO"
click at [399, 191] on select "[Selecione...] AGENDADO AGUARDANDO LIBERAR EM ANDAMENTO EM REVISÃO FINALIZADO C…" at bounding box center [744, 202] width 691 height 23
click at [1084, 237] on select "[Selecione...] Mar Vermelho - Loja 05" at bounding box center [744, 235] width 691 height 23
select select "252"
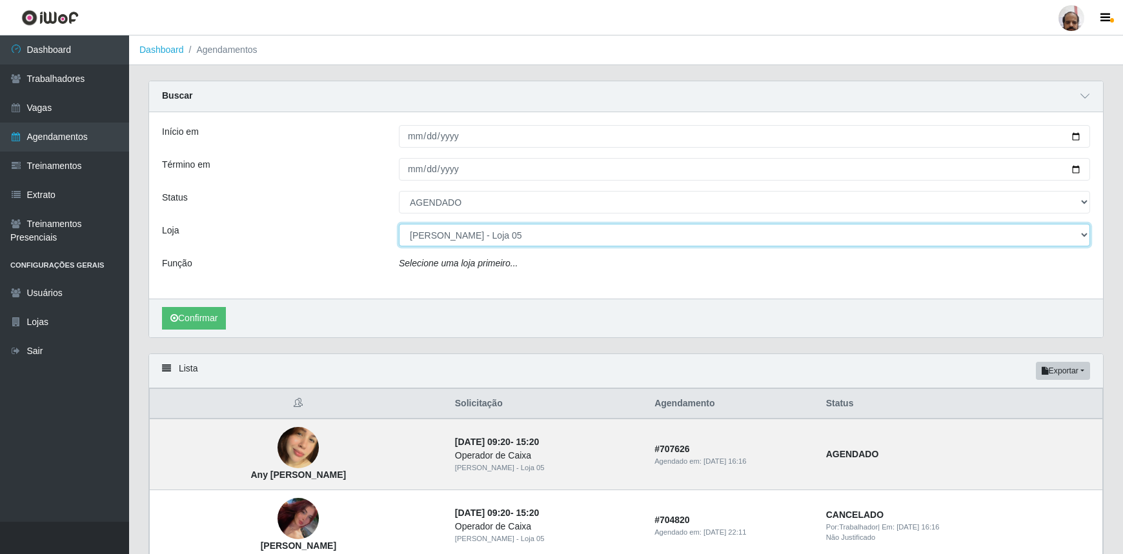
click at [399, 224] on select "[Selecione...] Mar Vermelho - Loja 05" at bounding box center [744, 235] width 691 height 23
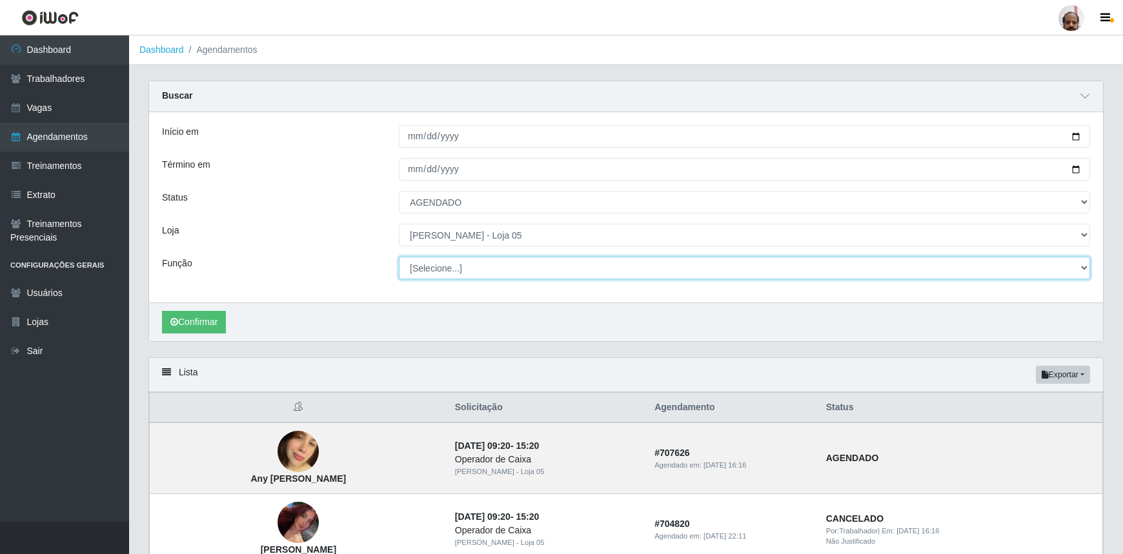
drag, startPoint x: 1081, startPoint y: 265, endPoint x: 1071, endPoint y: 270, distance: 11.8
click at [1081, 265] on select "[Selecione...] ASG ASG + ASG ++ Auxiliar de Depósito Auxiliar de Depósito + Aux…" at bounding box center [744, 268] width 691 height 23
select select "4"
click at [399, 257] on select "[Selecione...] ASG ASG + ASG ++ Auxiliar de Depósito Auxiliar de Depósito + Aux…" at bounding box center [744, 268] width 691 height 23
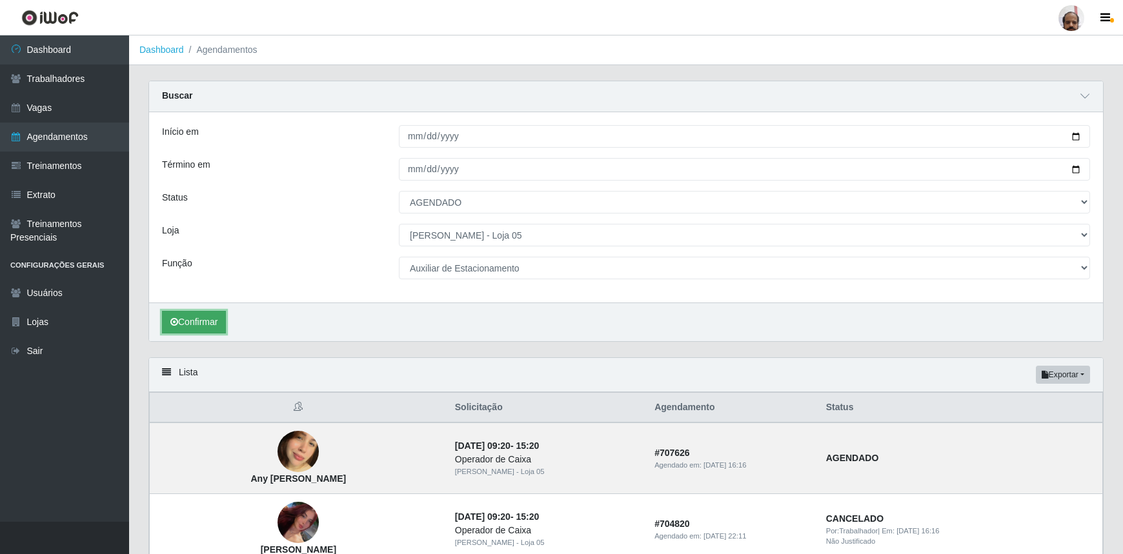
click at [199, 323] on button "Confirmar" at bounding box center [194, 322] width 64 height 23
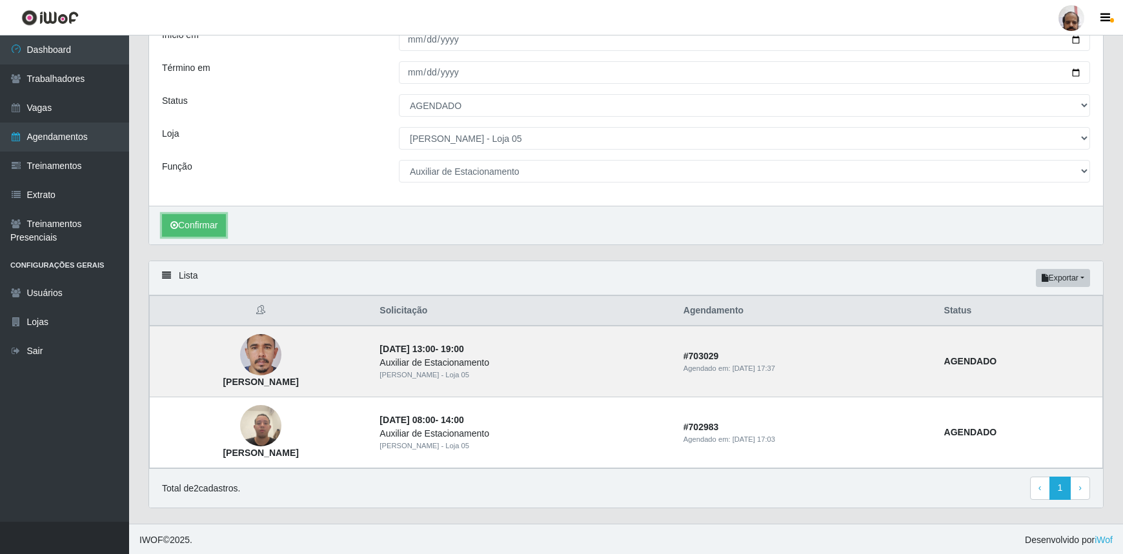
scroll to position [97, 0]
click at [281, 353] on img at bounding box center [260, 355] width 41 height 90
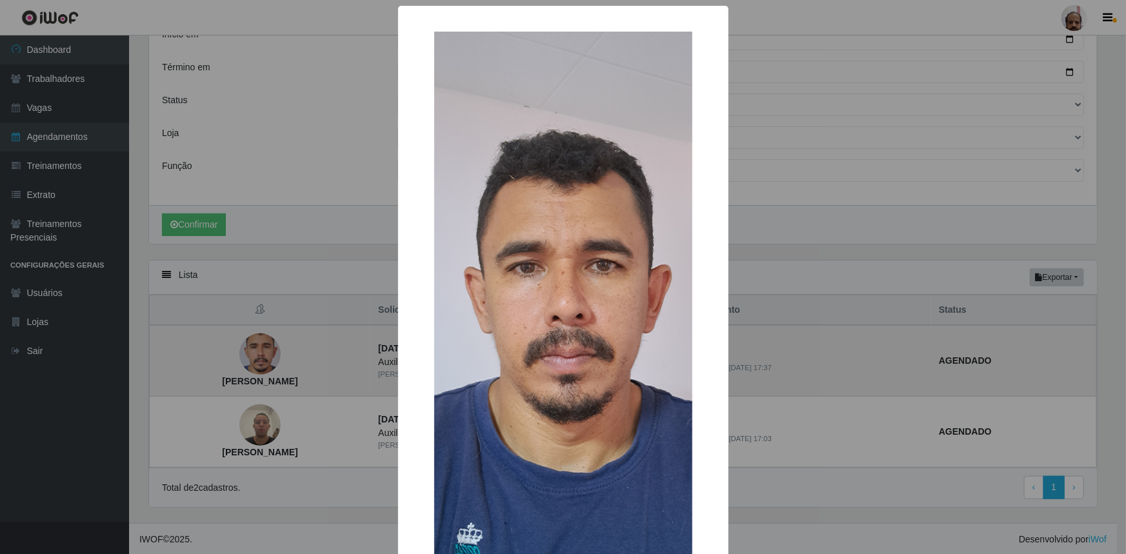
click at [310, 353] on div "× Francisco Welington Costa Da Silva OK Cancel" at bounding box center [563, 277] width 1126 height 554
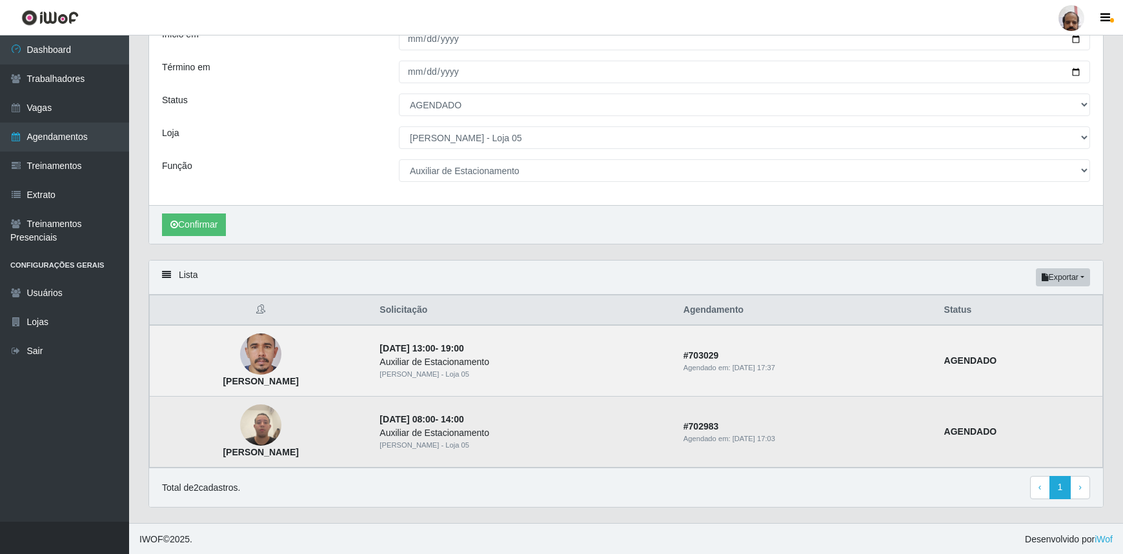
click at [281, 426] on img at bounding box center [260, 425] width 41 height 55
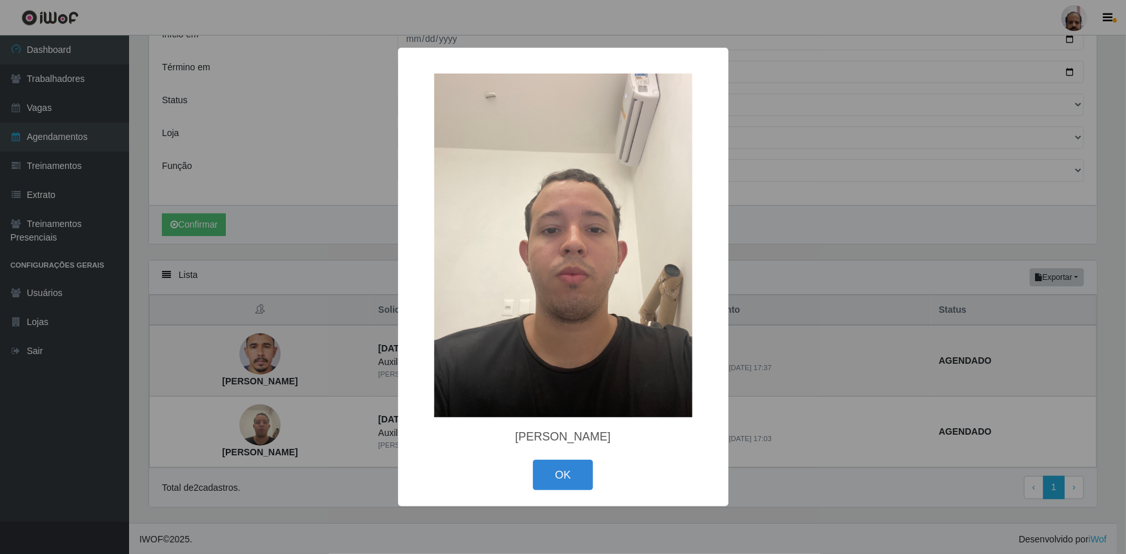
click at [314, 423] on div "× Paulo Victor cordeiro de lima OK Cancel" at bounding box center [563, 277] width 1126 height 554
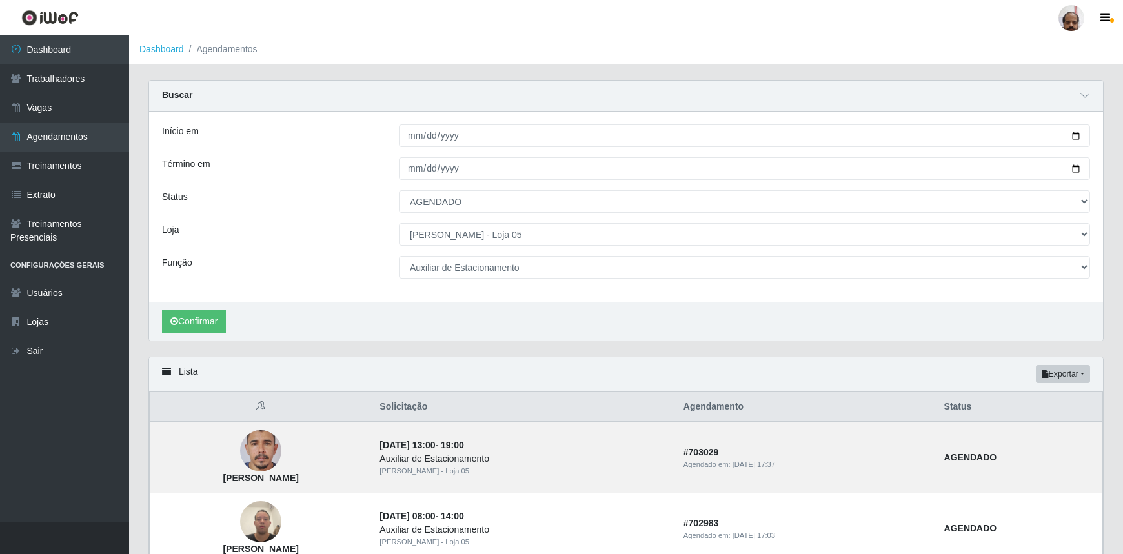
scroll to position [0, 0]
click at [35, 108] on link "Vagas" at bounding box center [64, 108] width 129 height 29
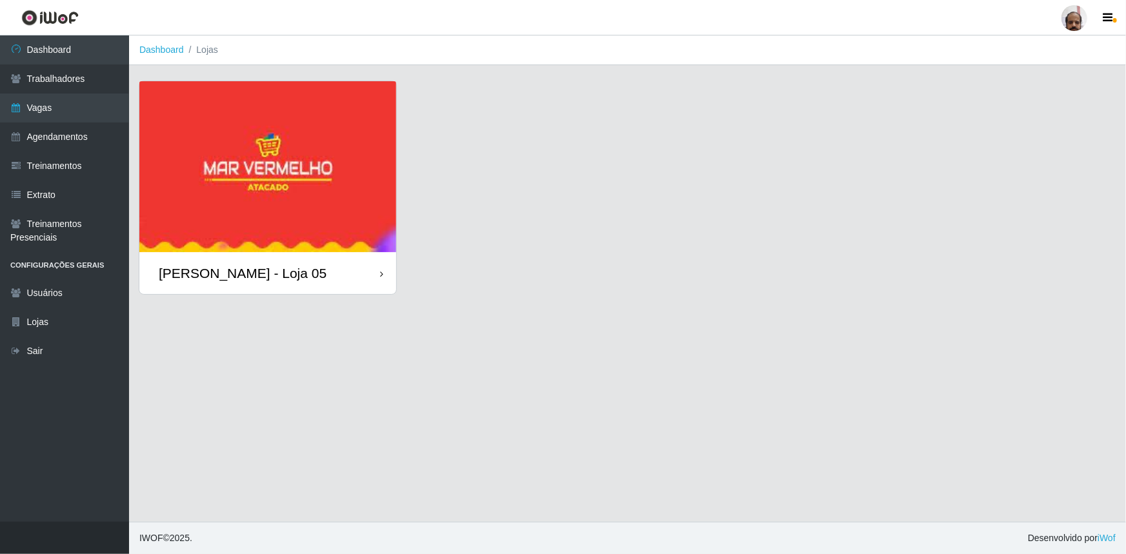
click at [313, 269] on div "[PERSON_NAME] - Loja 05" at bounding box center [267, 273] width 257 height 42
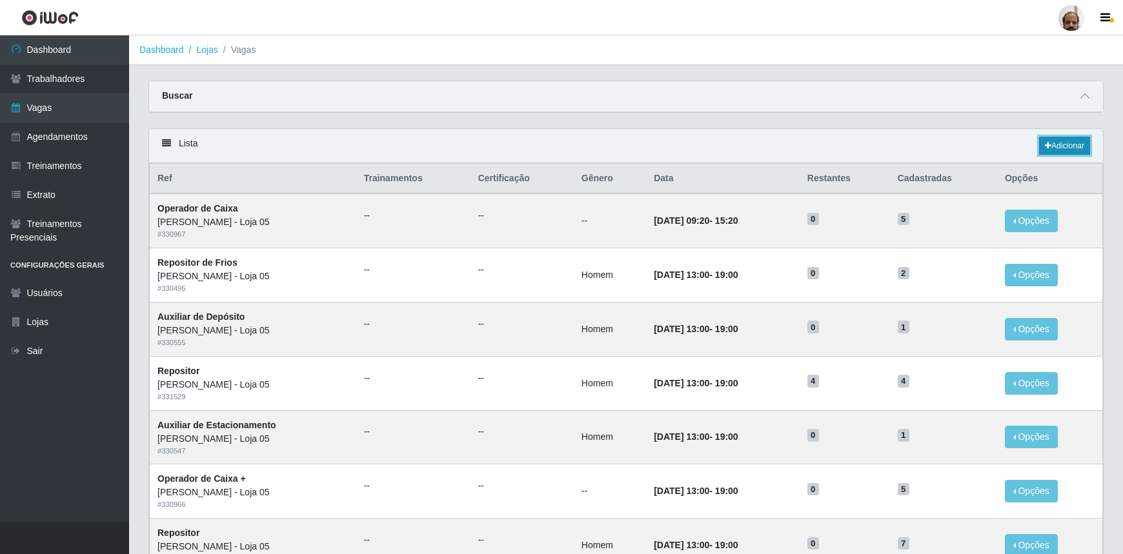
click at [1072, 146] on link "Adicionar" at bounding box center [1064, 146] width 51 height 18
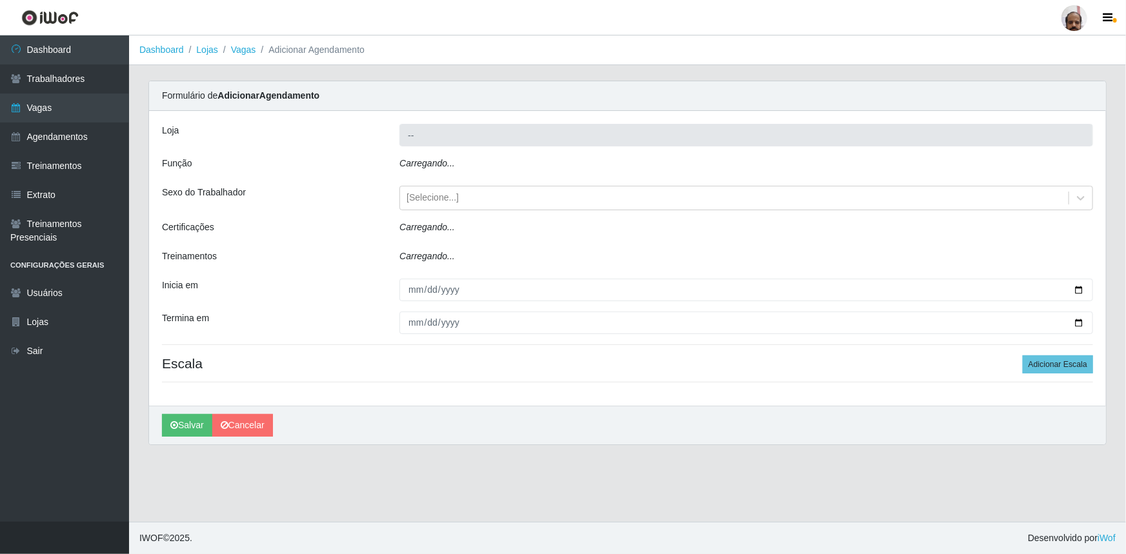
type input "[PERSON_NAME] - Loja 05"
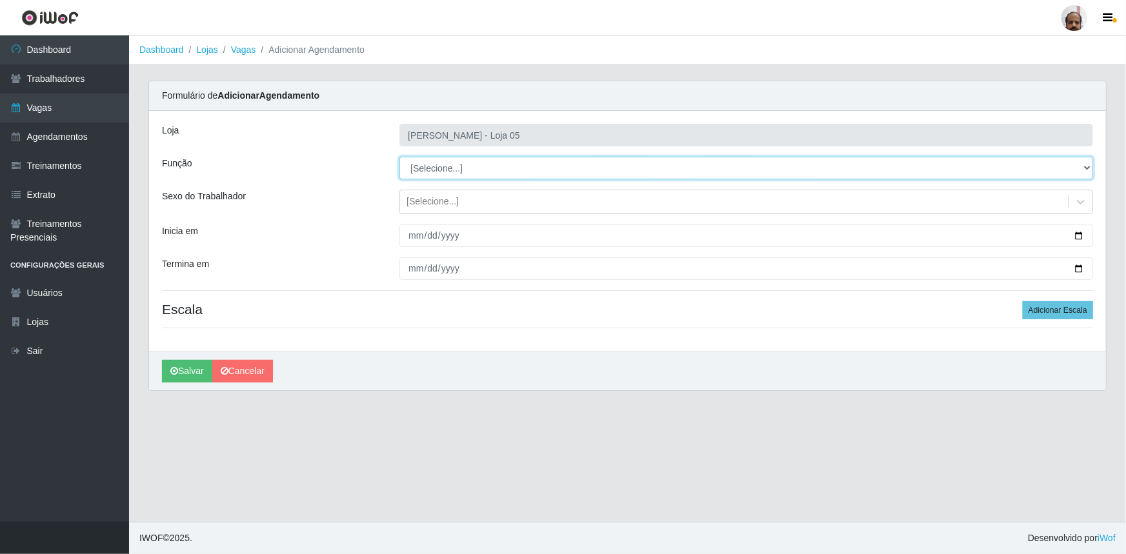
click at [1085, 167] on select "[Selecione...] ASG ASG + ASG ++ Auxiliar de Depósito Auxiliar de Depósito + Aux…" at bounding box center [746, 168] width 694 height 23
select select "107"
click at [399, 157] on select "[Selecione...] ASG ASG + ASG ++ Auxiliar de Depósito Auxiliar de Depósito + Aux…" at bounding box center [746, 168] width 694 height 23
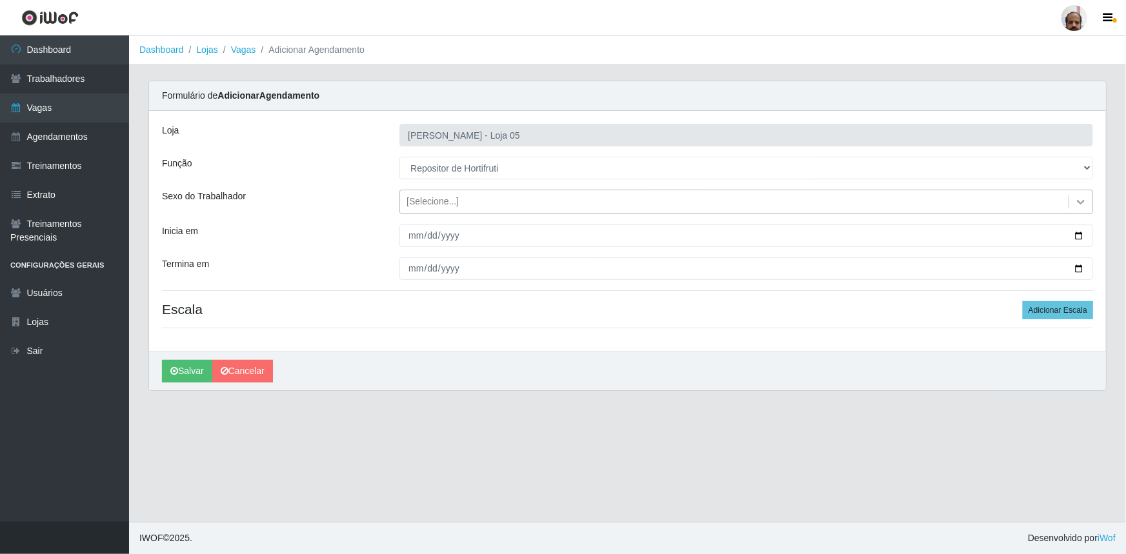
click at [1078, 197] on icon at bounding box center [1080, 201] width 13 height 13
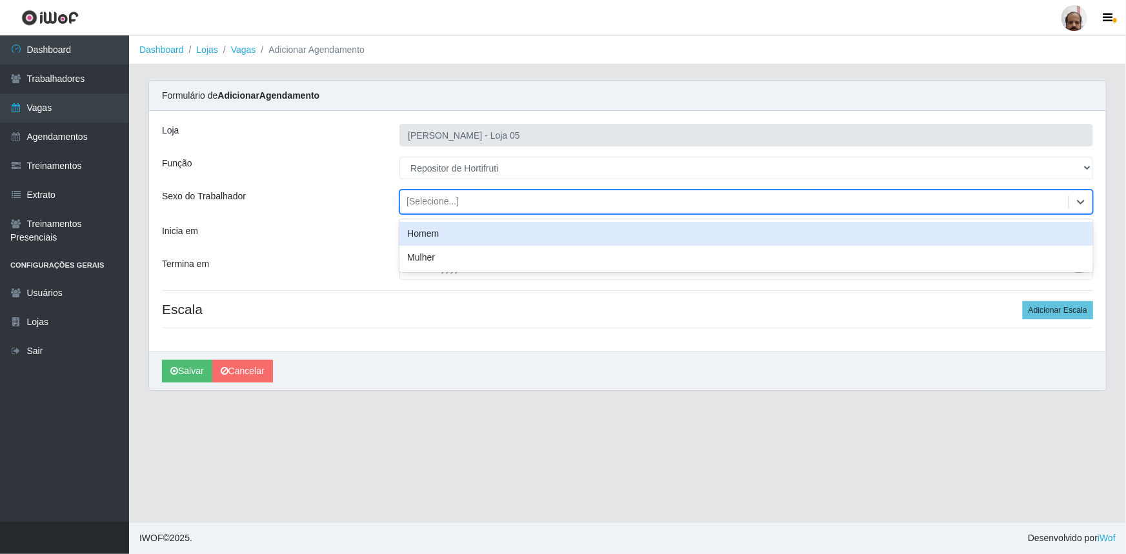
click at [435, 233] on div "Homem" at bounding box center [746, 234] width 694 height 24
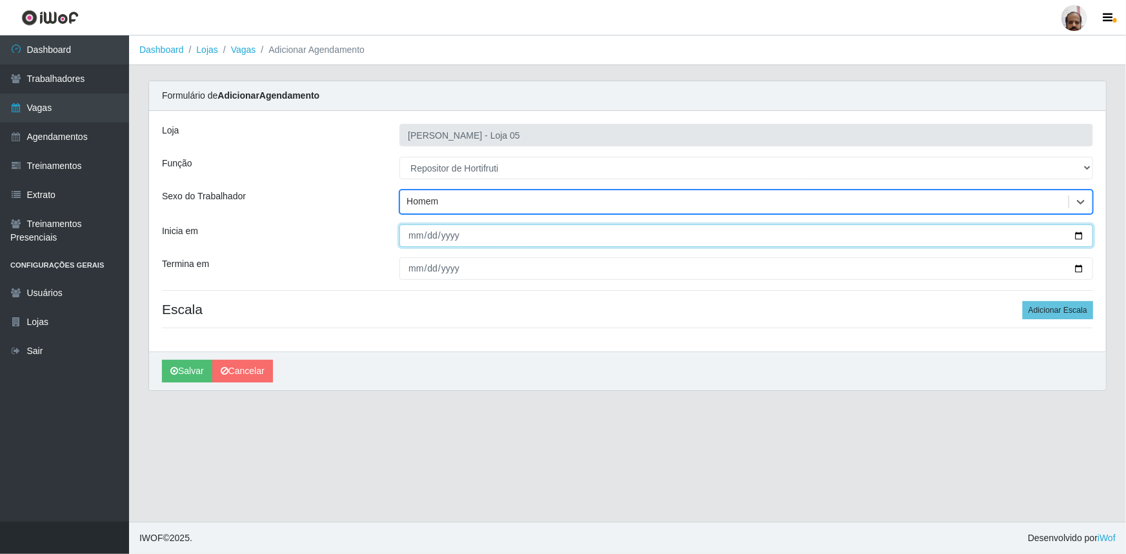
click at [1075, 233] on input "Inicia em" at bounding box center [746, 236] width 694 height 23
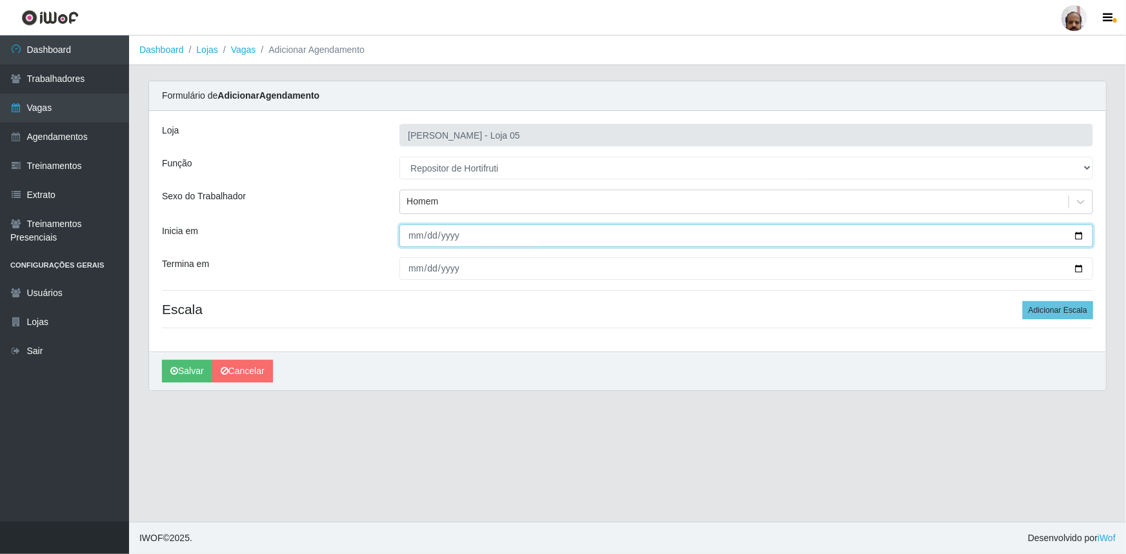
type input "2025-08-17"
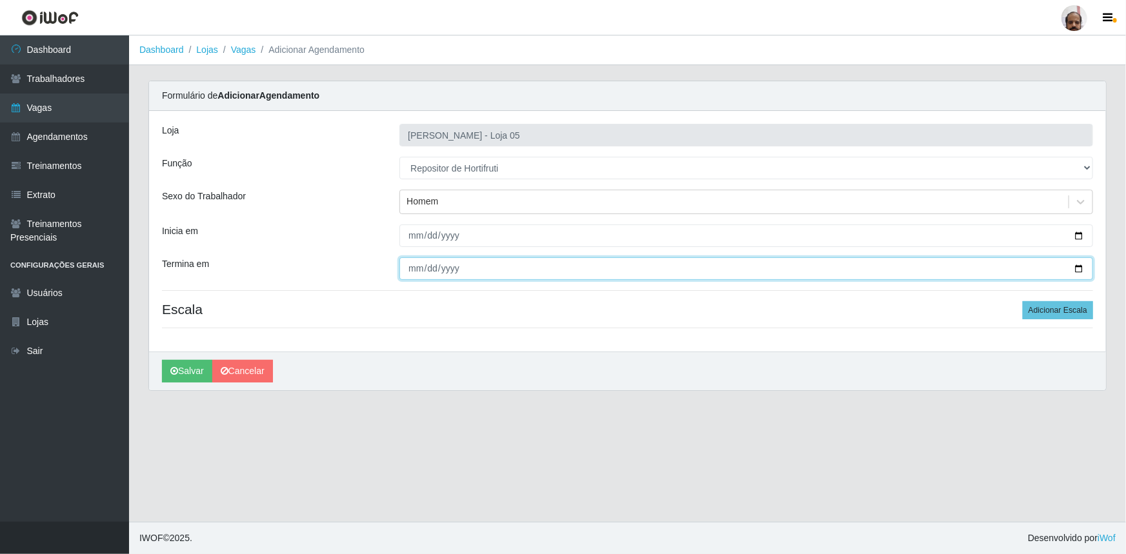
click at [1074, 268] on input "Termina em" at bounding box center [746, 268] width 694 height 23
type input "2025-08-17"
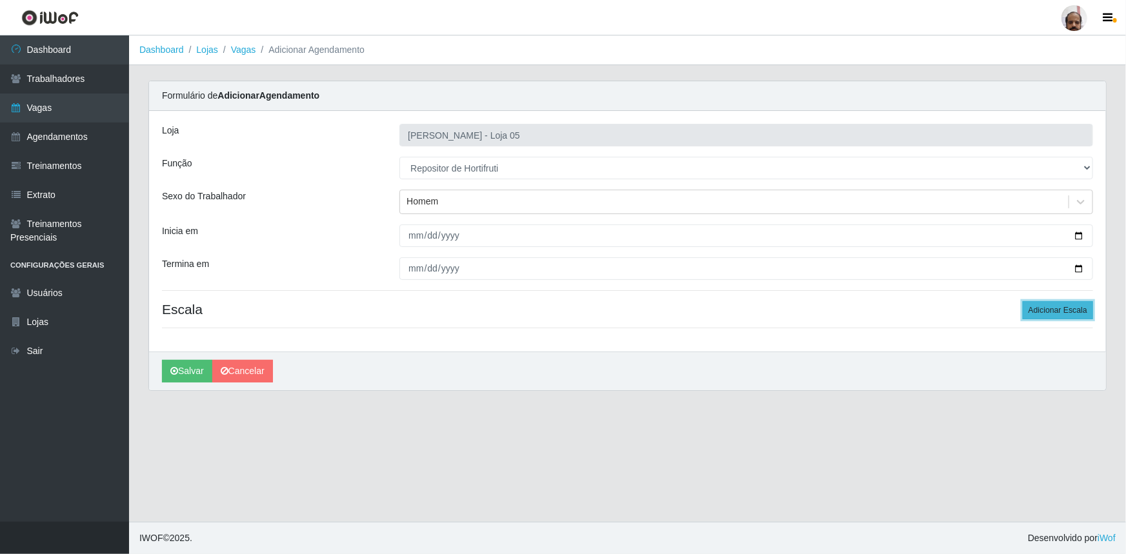
click at [1064, 308] on button "Adicionar Escala" at bounding box center [1058, 310] width 70 height 18
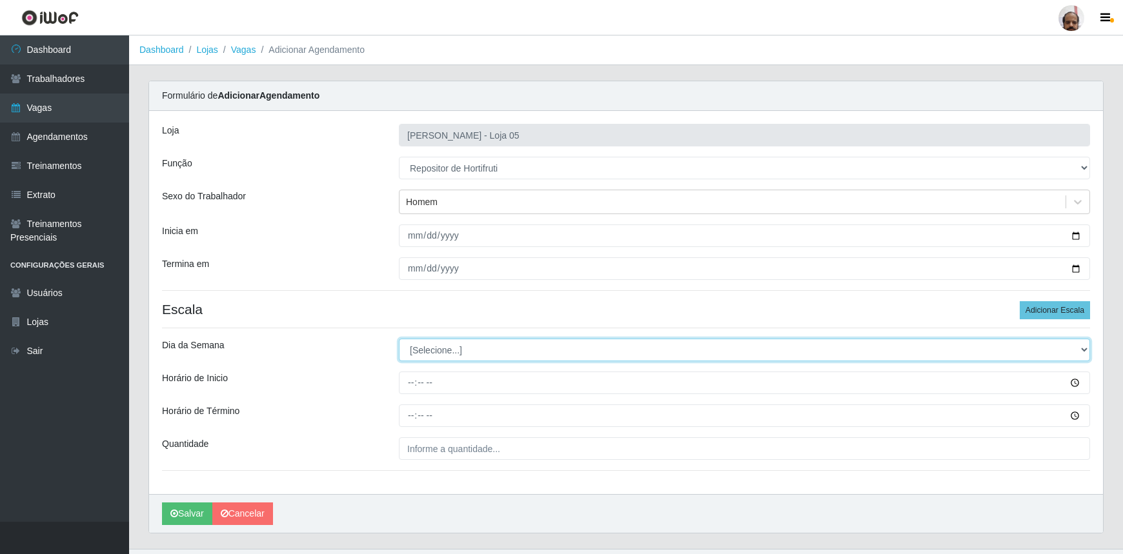
click at [1084, 348] on select "[Selecione...] Segunda Terça Quarta Quinta Sexta Sábado Domingo" at bounding box center [744, 350] width 691 height 23
select select "0"
click at [399, 339] on select "[Selecione...] Segunda Terça Quarta Quinta Sexta Sábado Domingo" at bounding box center [744, 350] width 691 height 23
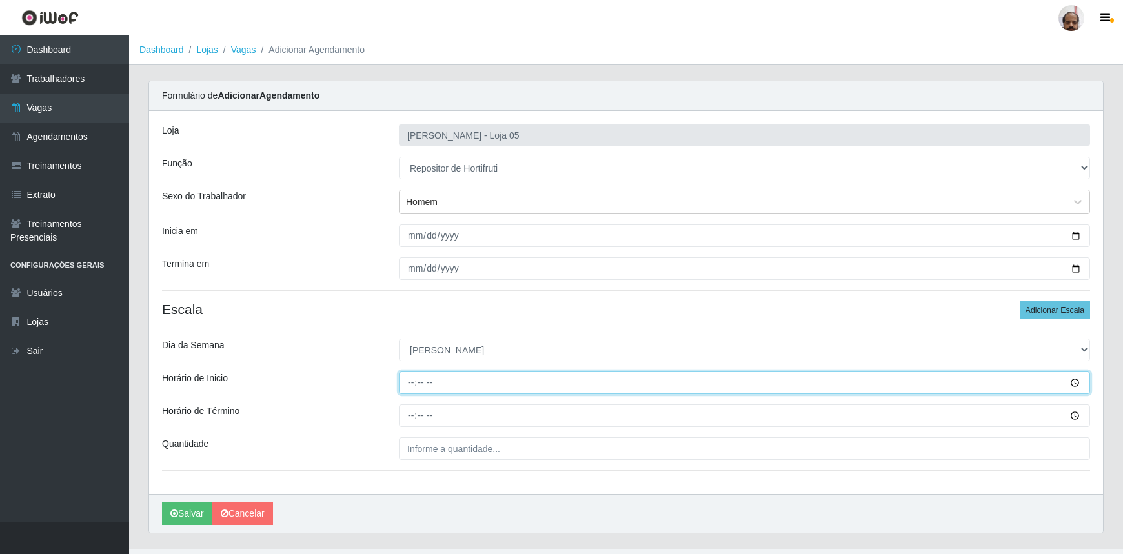
click at [409, 385] on input "Horário de Inicio" at bounding box center [744, 383] width 691 height 23
type input "08:00"
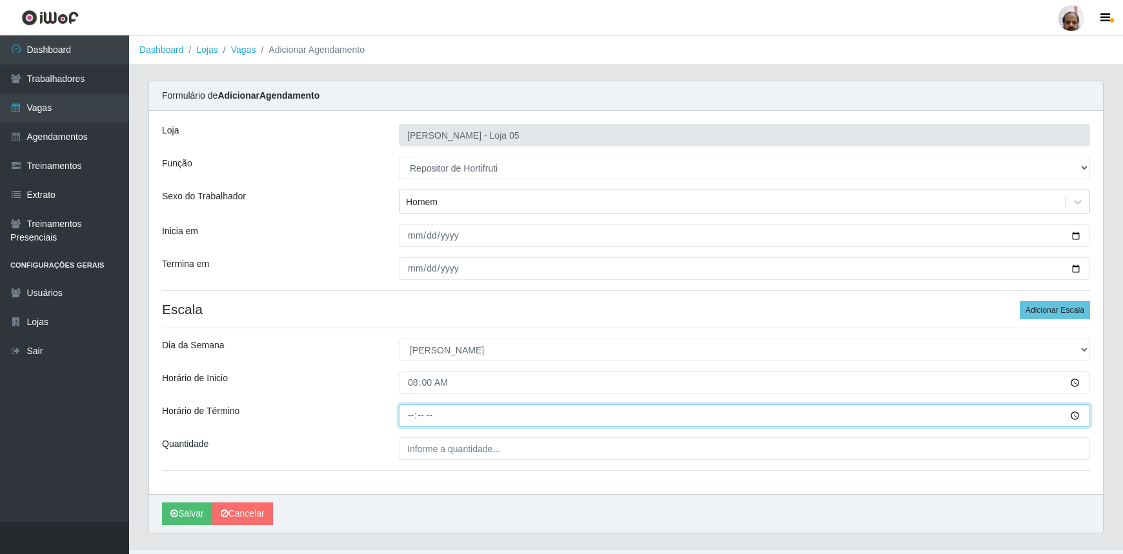
click at [407, 415] on input "Horário de Término" at bounding box center [744, 415] width 691 height 23
type input "14:00"
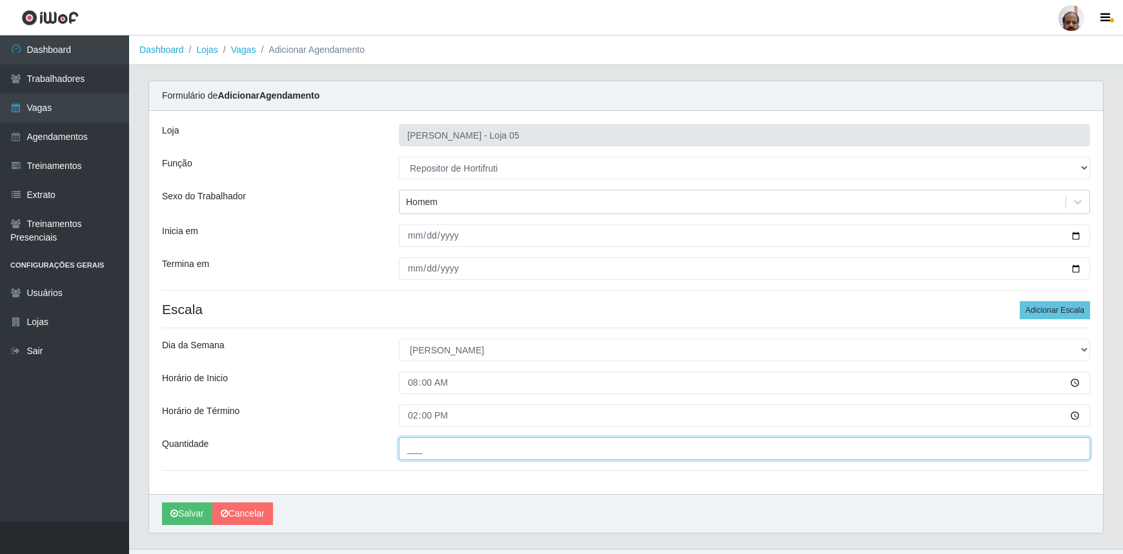
click at [412, 452] on input "___" at bounding box center [744, 448] width 691 height 23
type input "1__"
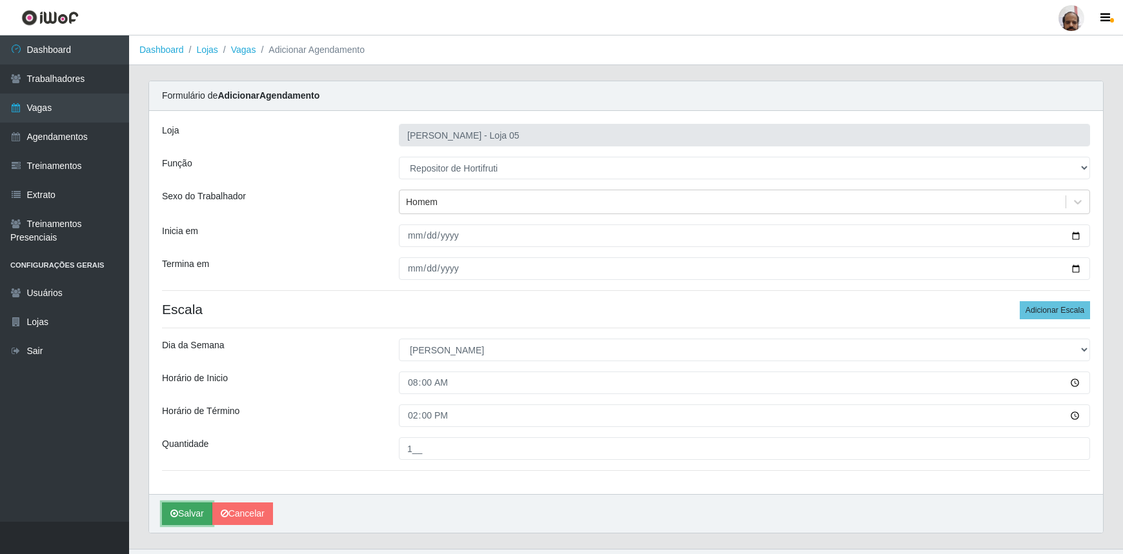
click at [197, 514] on button "Salvar" at bounding box center [187, 514] width 50 height 23
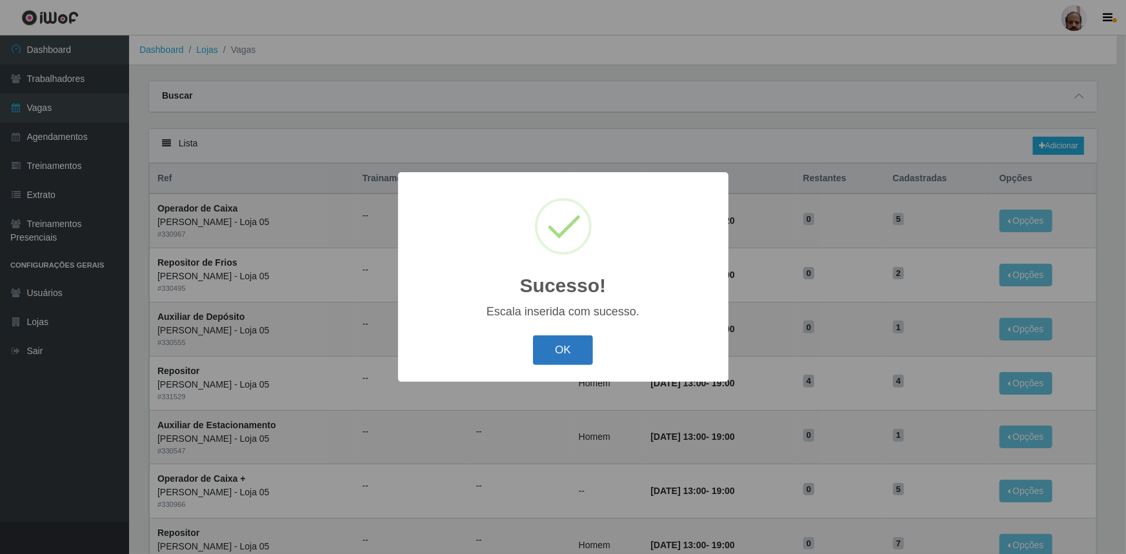
click at [583, 356] on button "OK" at bounding box center [563, 350] width 60 height 30
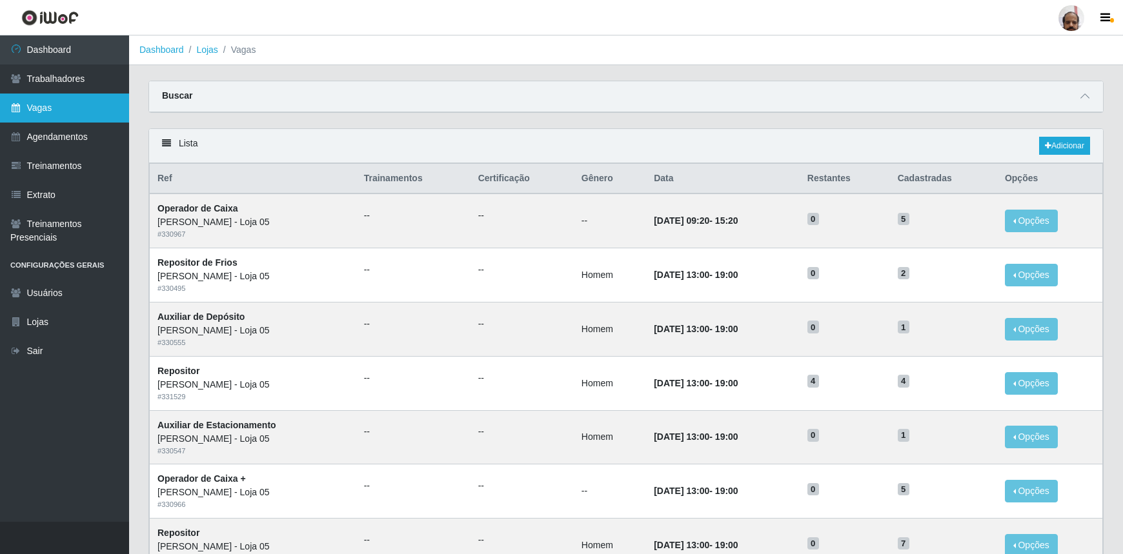
click at [57, 108] on link "Vagas" at bounding box center [64, 108] width 129 height 29
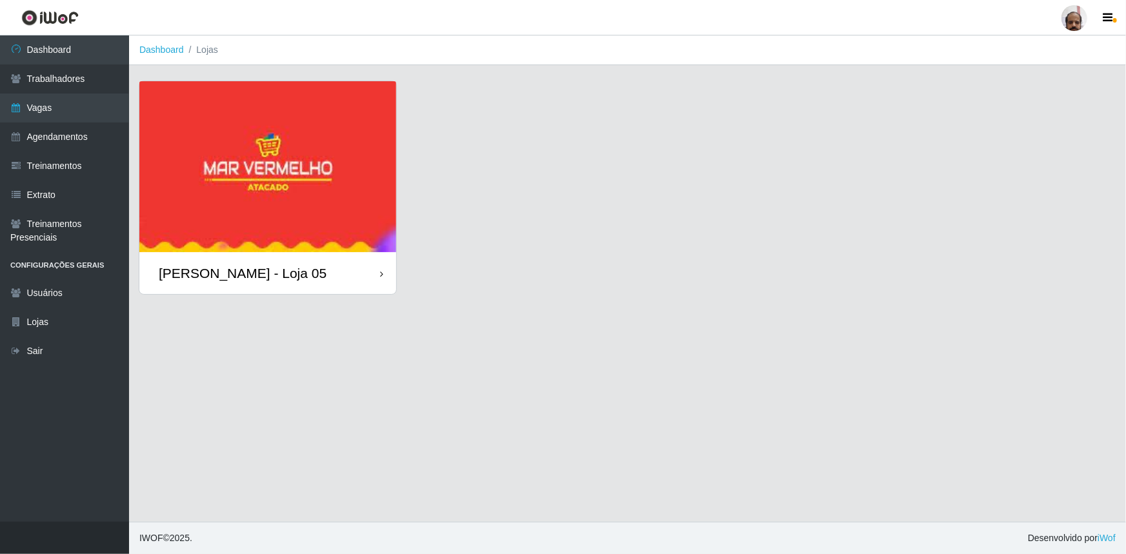
click at [249, 283] on div "[PERSON_NAME] - Loja 05" at bounding box center [267, 273] width 257 height 42
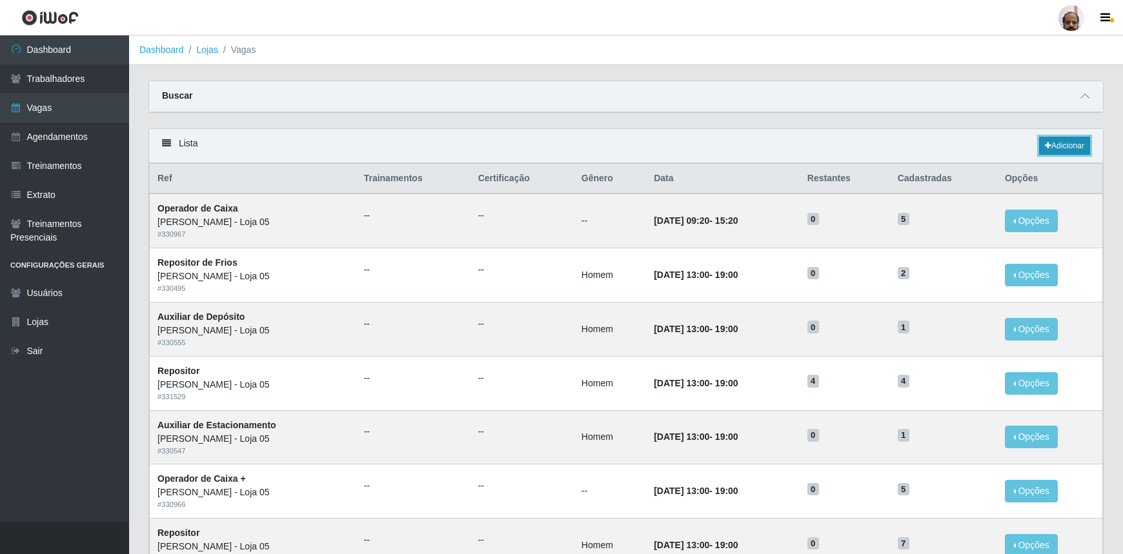
click at [1069, 141] on link "Adicionar" at bounding box center [1064, 146] width 51 height 18
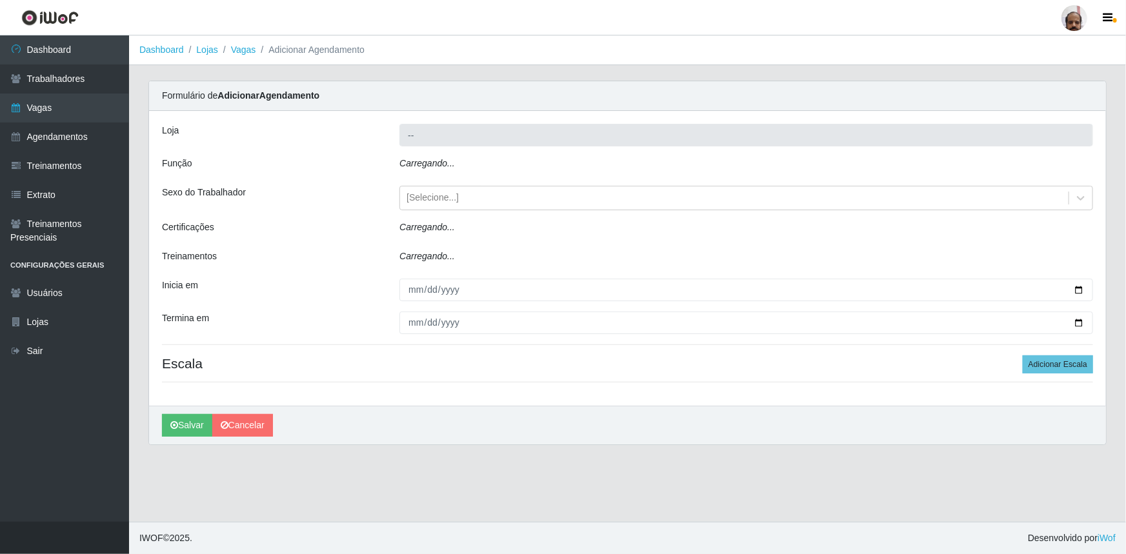
type input "[PERSON_NAME] - Loja 05"
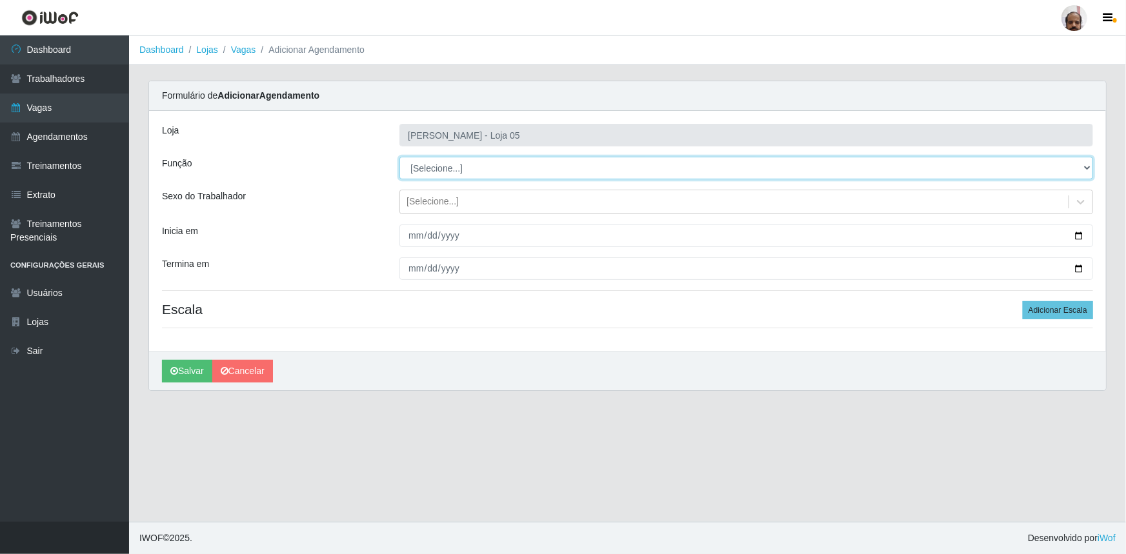
click at [1087, 168] on select "[Selecione...] ASG ASG + ASG ++ Auxiliar de Depósito Auxiliar de Depósito + Aux…" at bounding box center [746, 168] width 694 height 23
select select "16"
click at [399, 157] on select "[Selecione...] ASG ASG + ASG ++ Auxiliar de Depósito Auxiliar de Depósito + Aux…" at bounding box center [746, 168] width 694 height 23
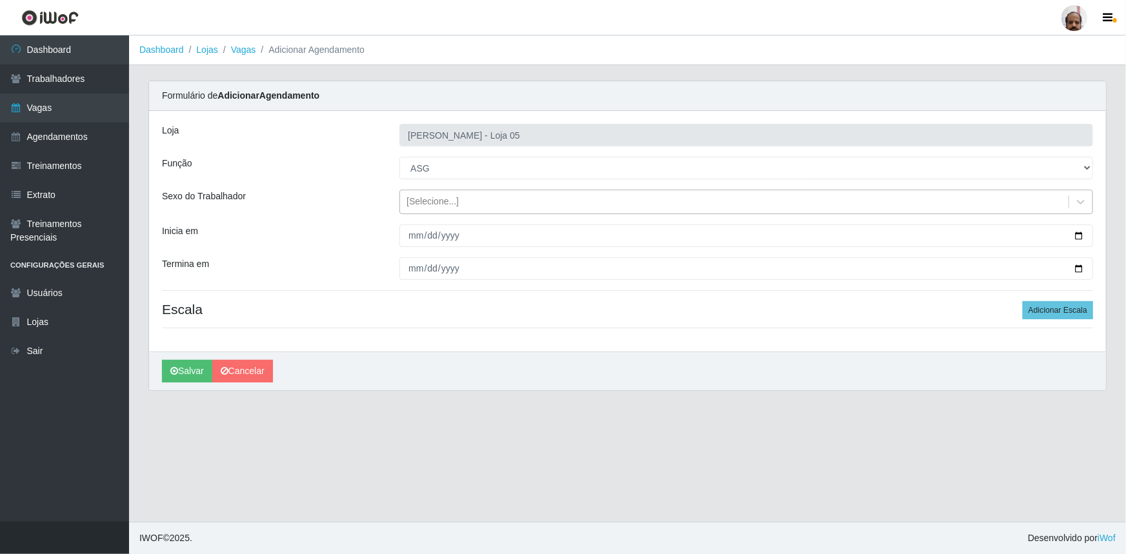
drag, startPoint x: 1084, startPoint y: 200, endPoint x: 1055, endPoint y: 213, distance: 31.2
click at [1084, 200] on icon at bounding box center [1081, 202] width 8 height 5
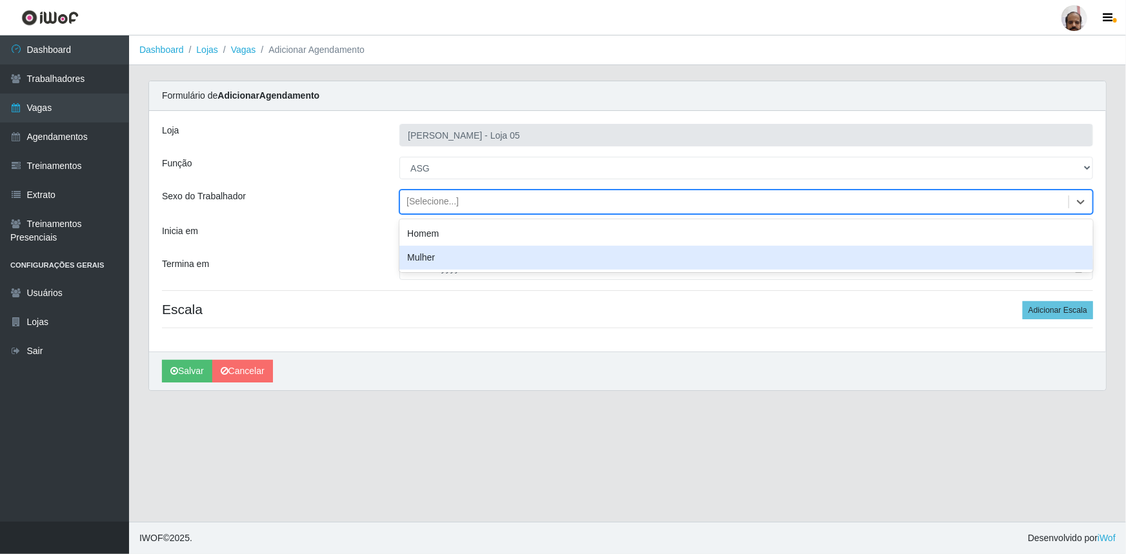
click at [433, 254] on div "Mulher" at bounding box center [746, 258] width 694 height 24
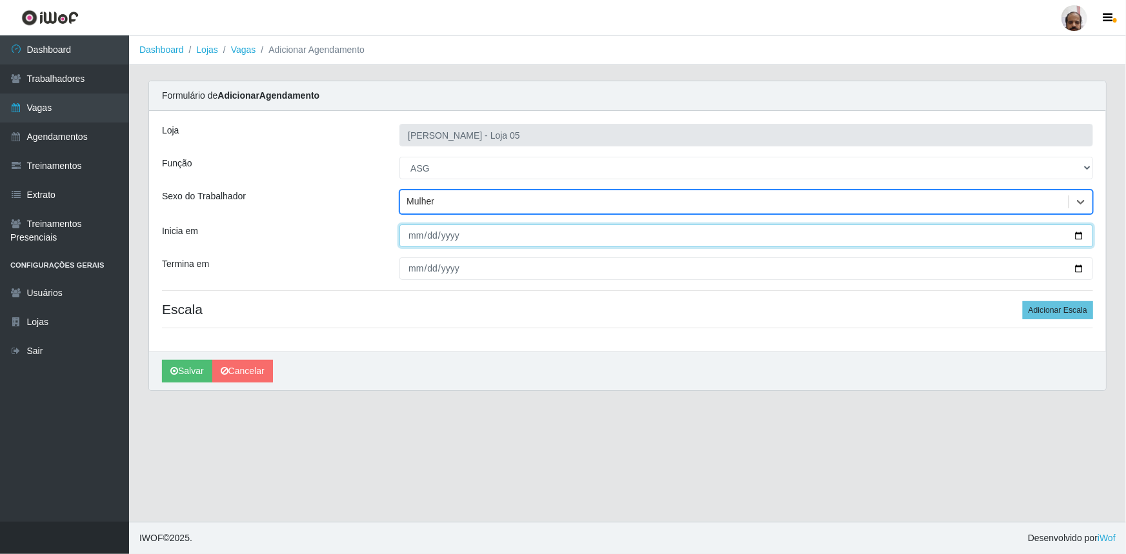
click at [1084, 234] on input "Inicia em" at bounding box center [746, 236] width 694 height 23
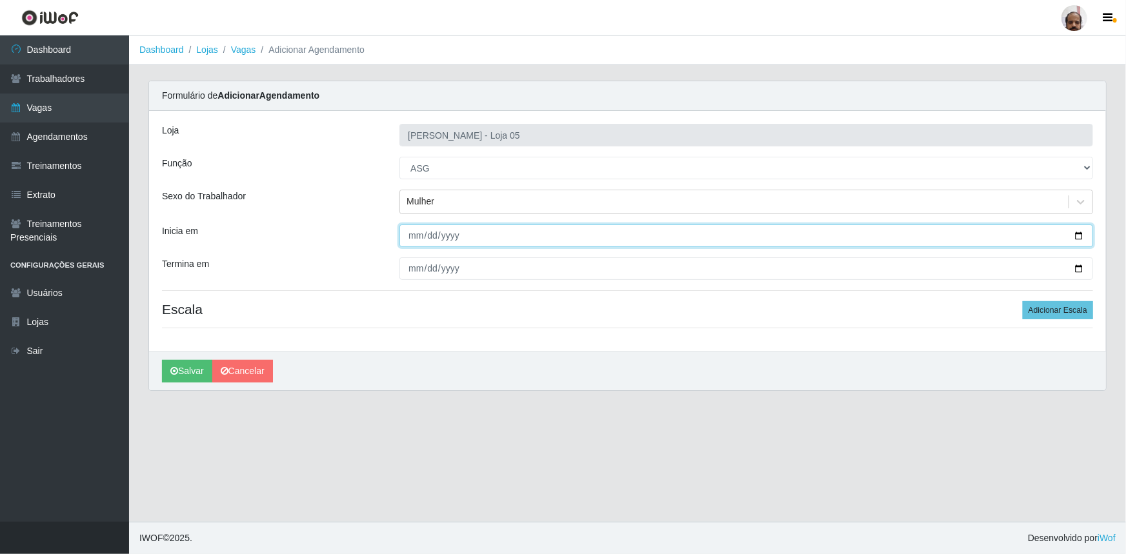
type input "2025-08-17"
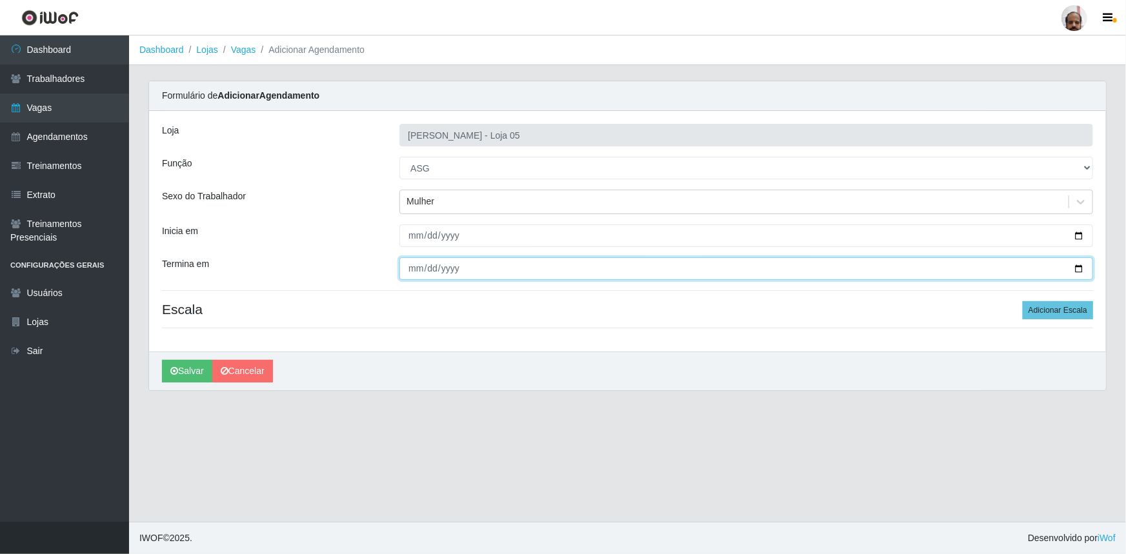
click at [1079, 270] on input "Termina em" at bounding box center [746, 268] width 694 height 23
type input "2025-08-17"
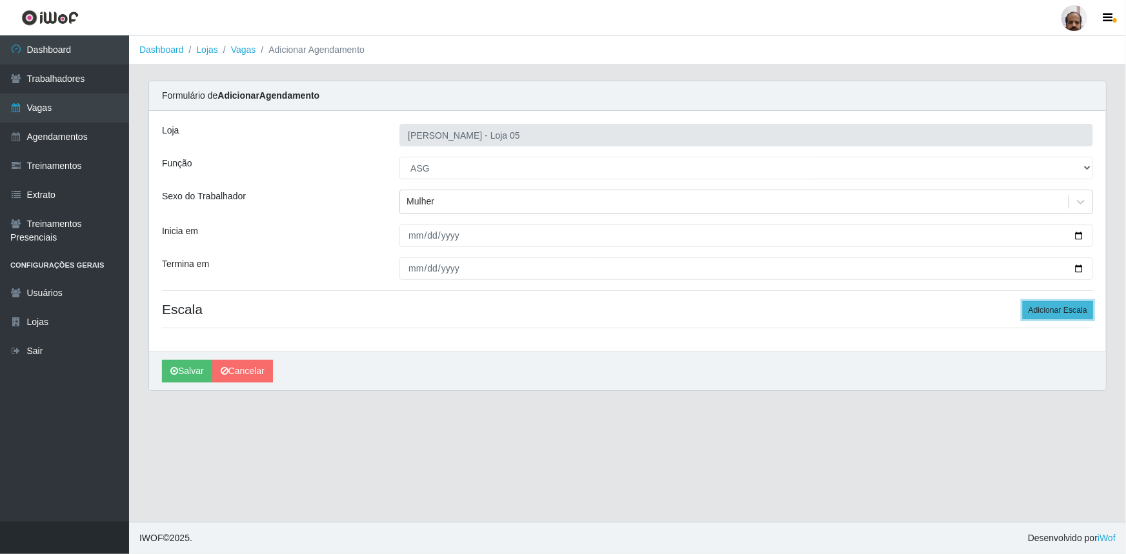
click at [1067, 310] on button "Adicionar Escala" at bounding box center [1058, 310] width 70 height 18
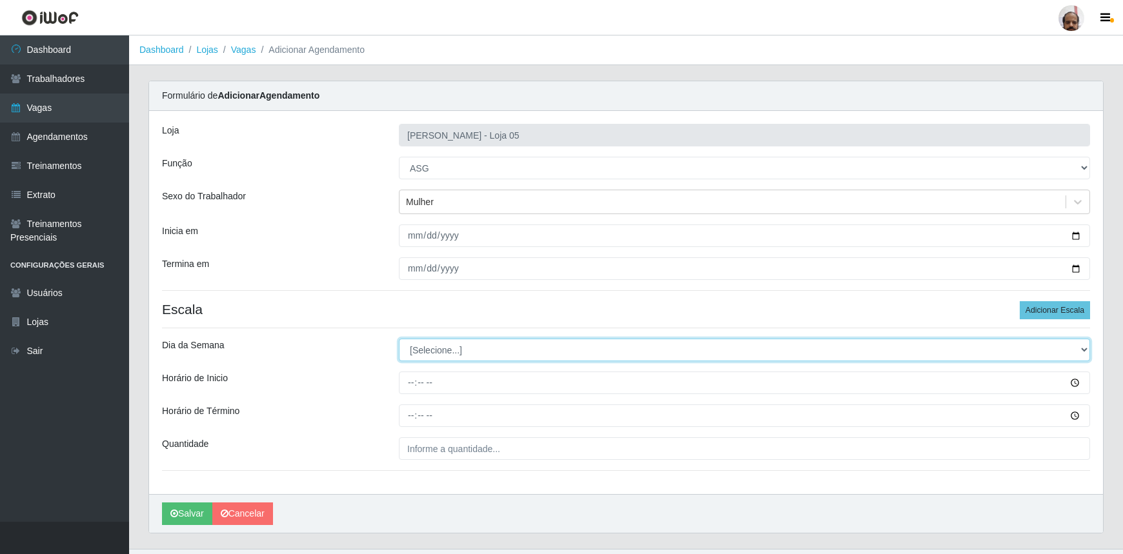
click at [1084, 352] on select "[Selecione...] Segunda Terça Quarta Quinta Sexta Sábado Domingo" at bounding box center [744, 350] width 691 height 23
select select "0"
click at [399, 339] on select "[Selecione...] Segunda Terça Quarta Quinta Sexta Sábado Domingo" at bounding box center [744, 350] width 691 height 23
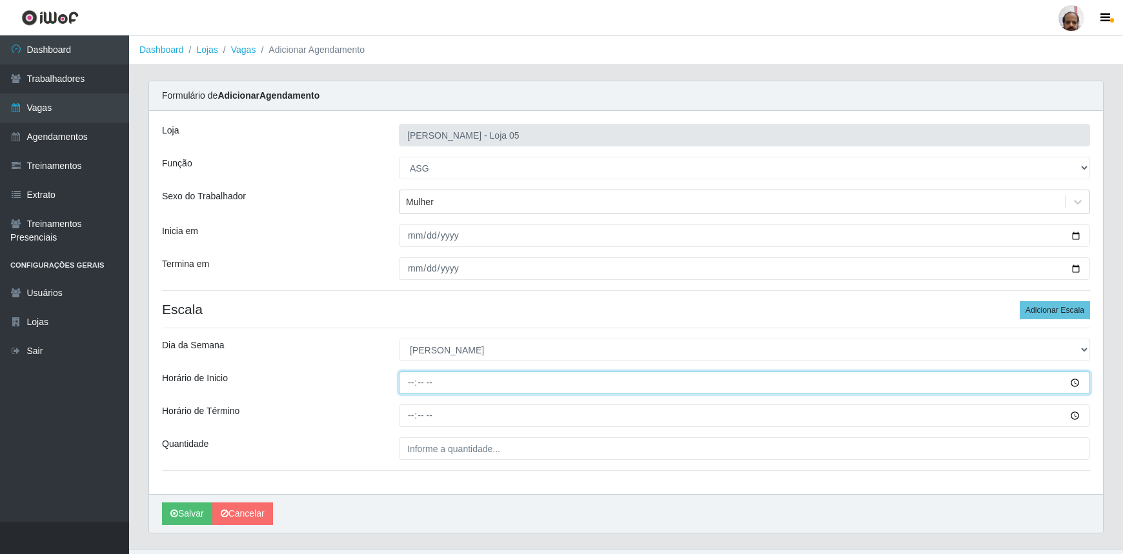
click at [401, 383] on input "Horário de Inicio" at bounding box center [744, 383] width 691 height 23
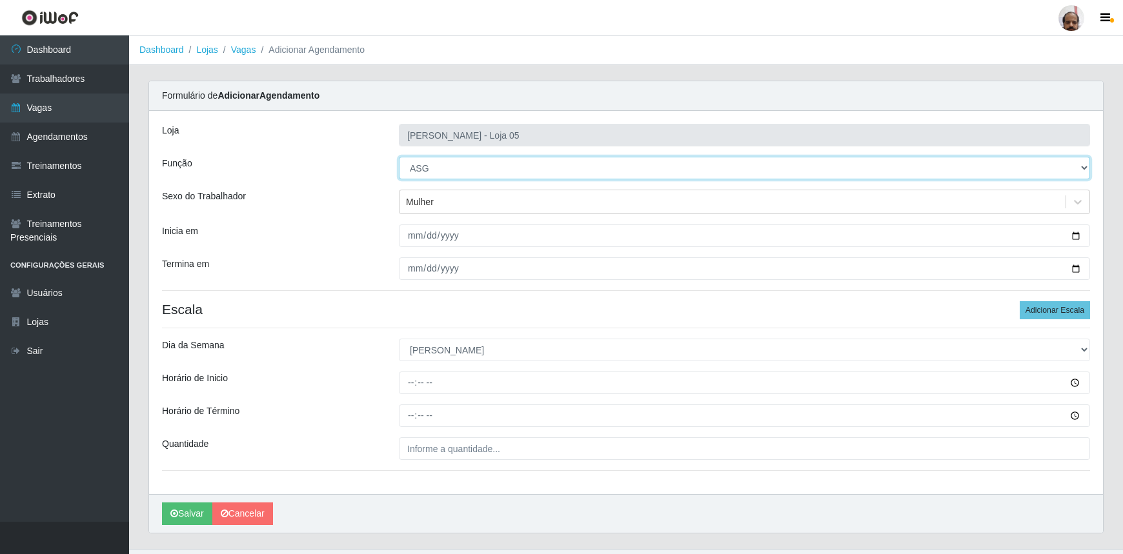
click at [1086, 168] on select "[Selecione...] ASG ASG + ASG ++ Auxiliar de Depósito Auxiliar de Depósito + Aux…" at bounding box center [744, 168] width 691 height 23
select select "106"
click at [399, 157] on select "[Selecione...] ASG ASG + ASG ++ Auxiliar de Depósito Auxiliar de Depósito + Aux…" at bounding box center [744, 168] width 691 height 23
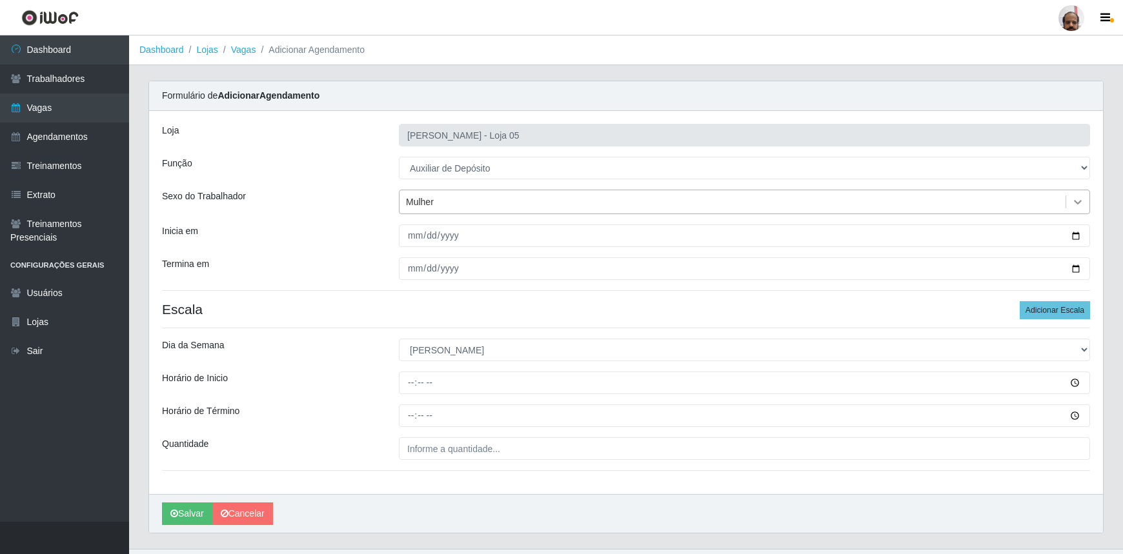
click at [1073, 200] on icon at bounding box center [1077, 201] width 13 height 13
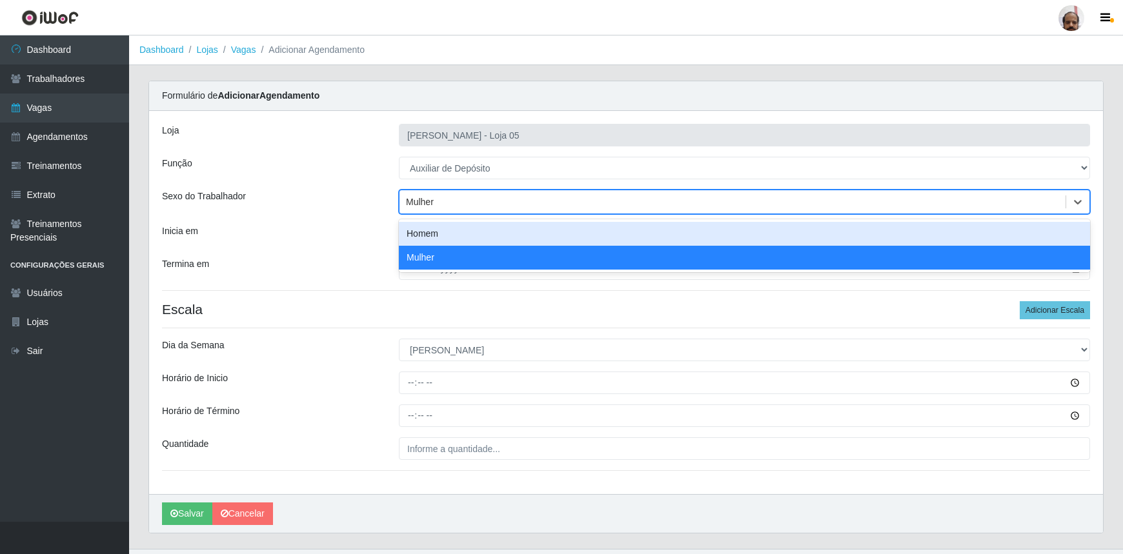
click at [421, 232] on div "Homem" at bounding box center [744, 234] width 691 height 24
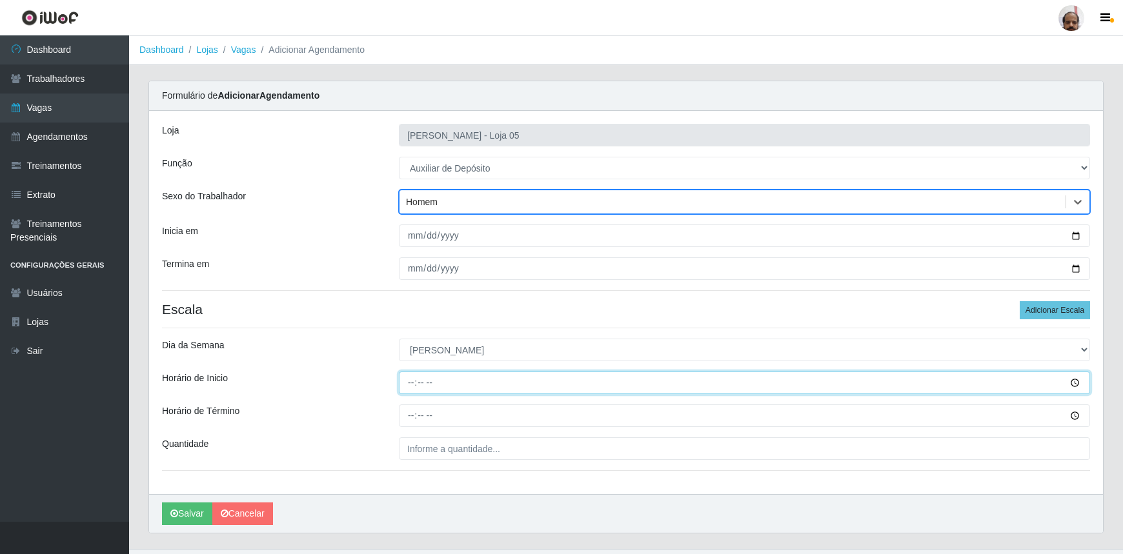
click at [407, 381] on input "Horário de Inicio" at bounding box center [744, 383] width 691 height 23
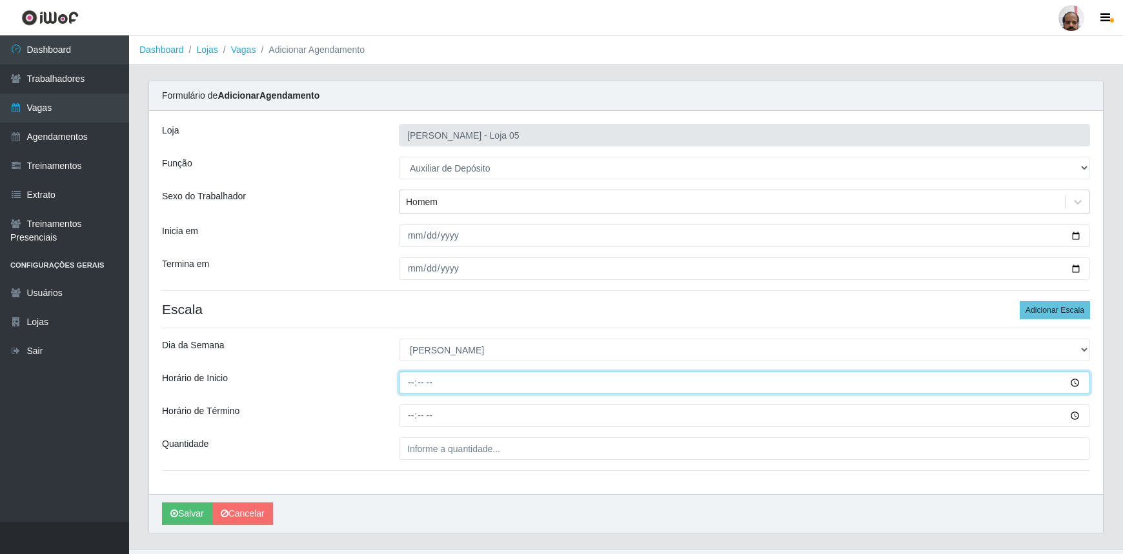
type input "08:00"
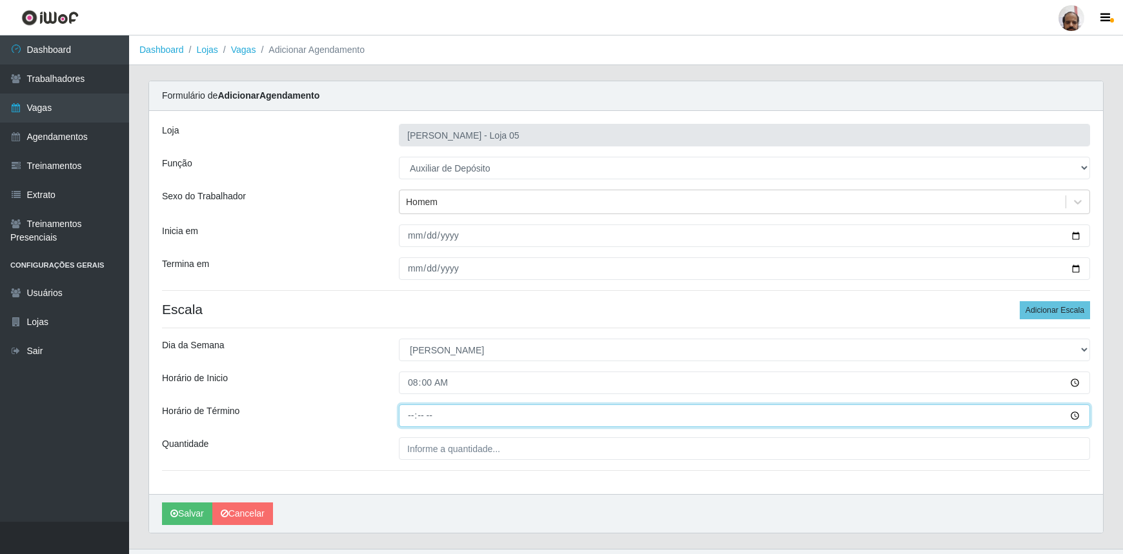
click at [412, 417] on input "Horário de Término" at bounding box center [744, 415] width 691 height 23
type input "14:00"
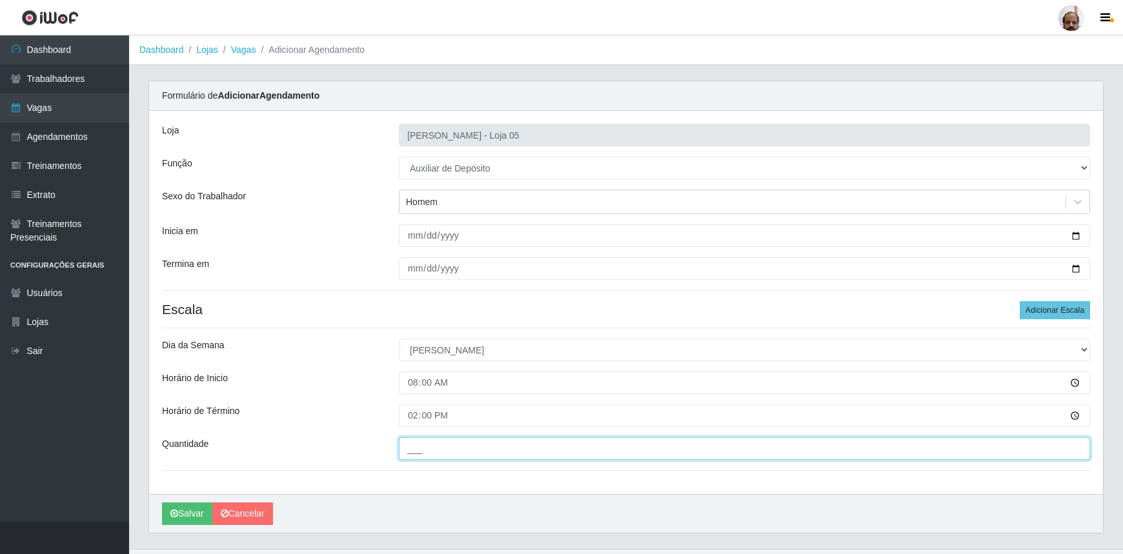
click at [423, 443] on input "___" at bounding box center [744, 448] width 691 height 23
type input "1__"
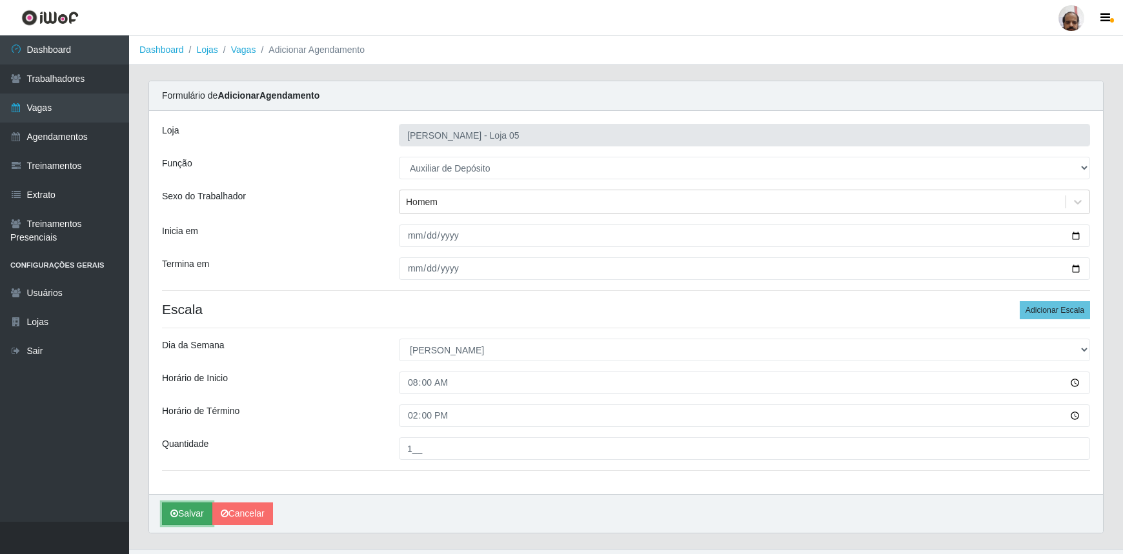
click at [194, 512] on button "Salvar" at bounding box center [187, 514] width 50 height 23
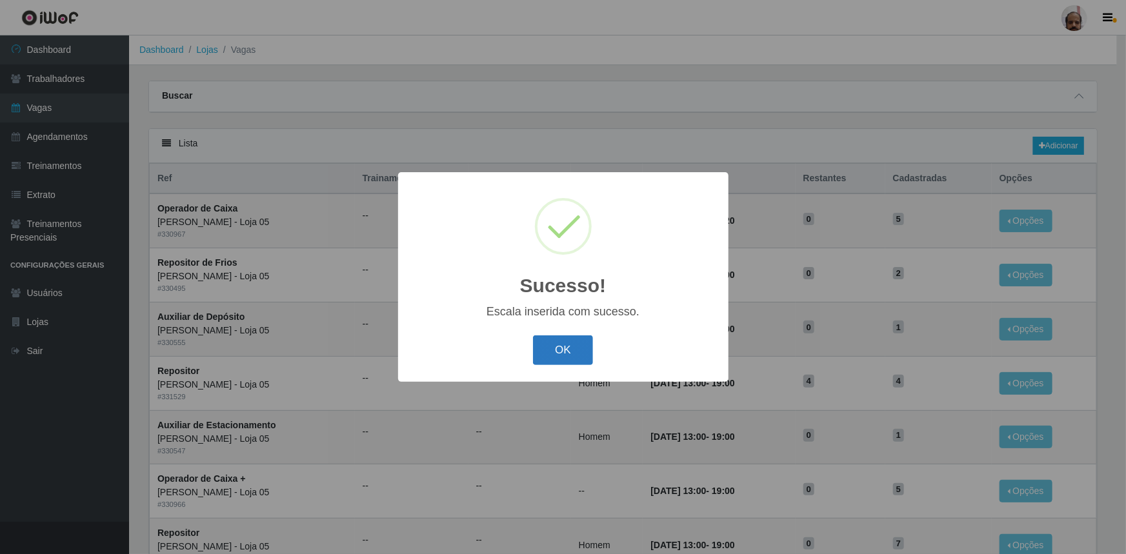
click at [578, 359] on button "OK" at bounding box center [563, 350] width 60 height 30
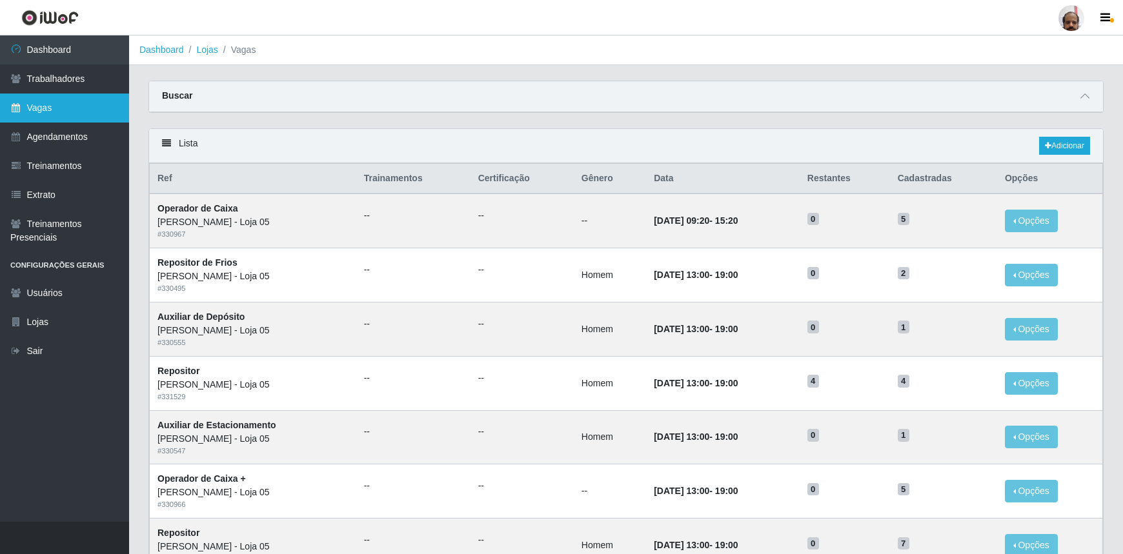
drag, startPoint x: 72, startPoint y: 109, endPoint x: 61, endPoint y: 107, distance: 10.5
click at [72, 109] on link "Vagas" at bounding box center [64, 108] width 129 height 29
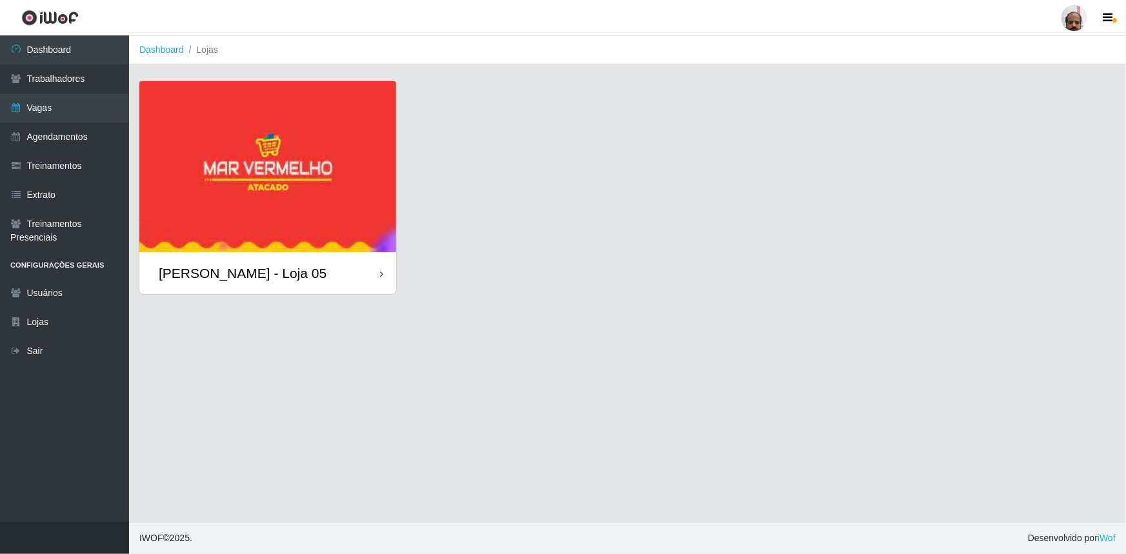
click at [268, 278] on div "[PERSON_NAME] - Loja 05" at bounding box center [243, 273] width 168 height 16
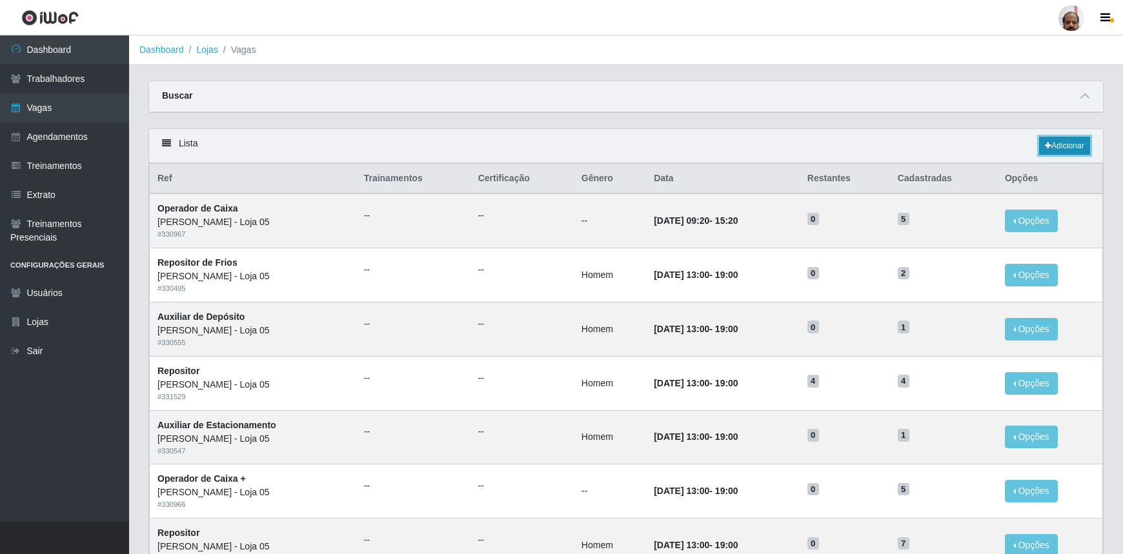
click at [1073, 143] on link "Adicionar" at bounding box center [1064, 146] width 51 height 18
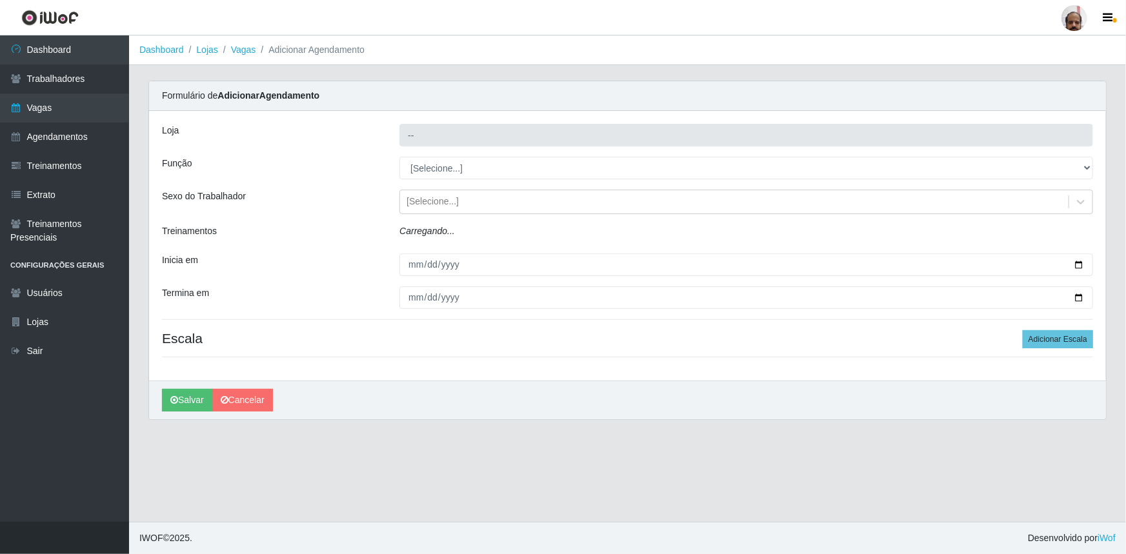
type input "[PERSON_NAME] - Loja 05"
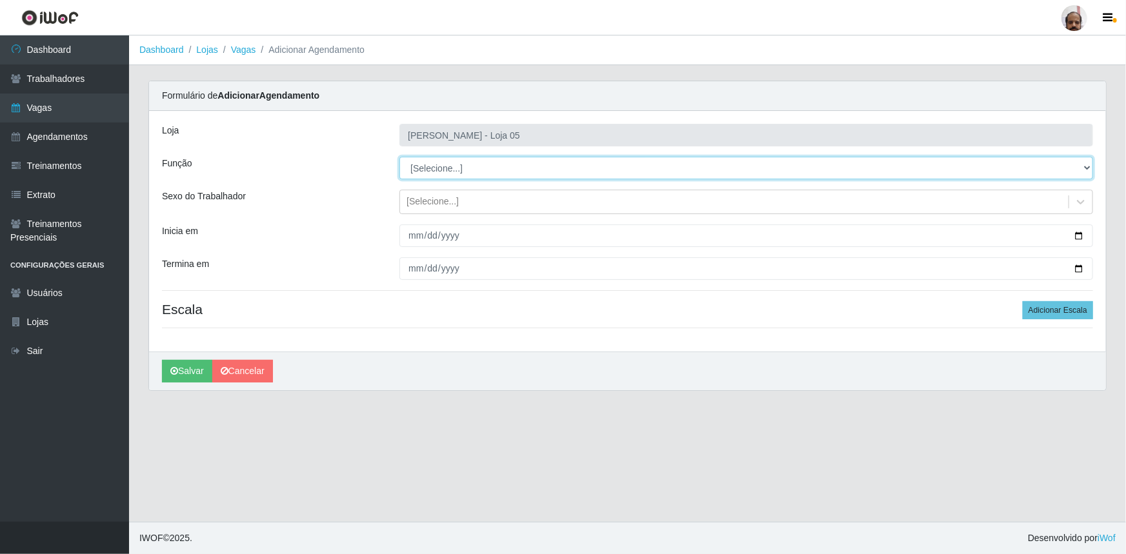
click at [1085, 167] on select "[Selecione...] ASG ASG + ASG ++ Auxiliar de Depósito Auxiliar de Depósito + Aux…" at bounding box center [746, 168] width 694 height 23
select select "24"
click at [399, 157] on select "[Selecione...] ASG ASG + ASG ++ Auxiliar de Depósito Auxiliar de Depósito + Aux…" at bounding box center [746, 168] width 694 height 23
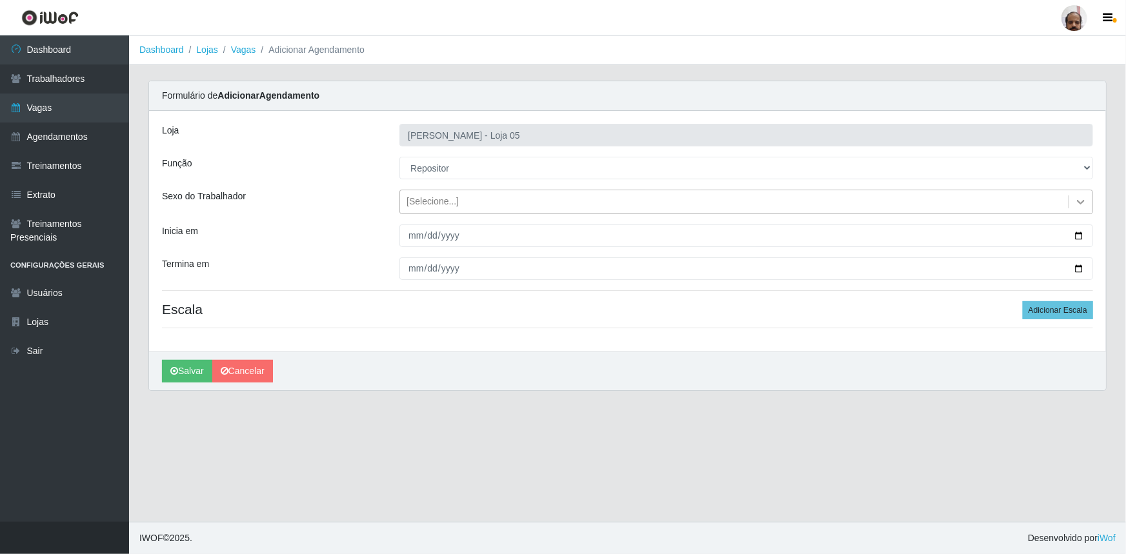
click at [1083, 197] on icon at bounding box center [1080, 201] width 13 height 13
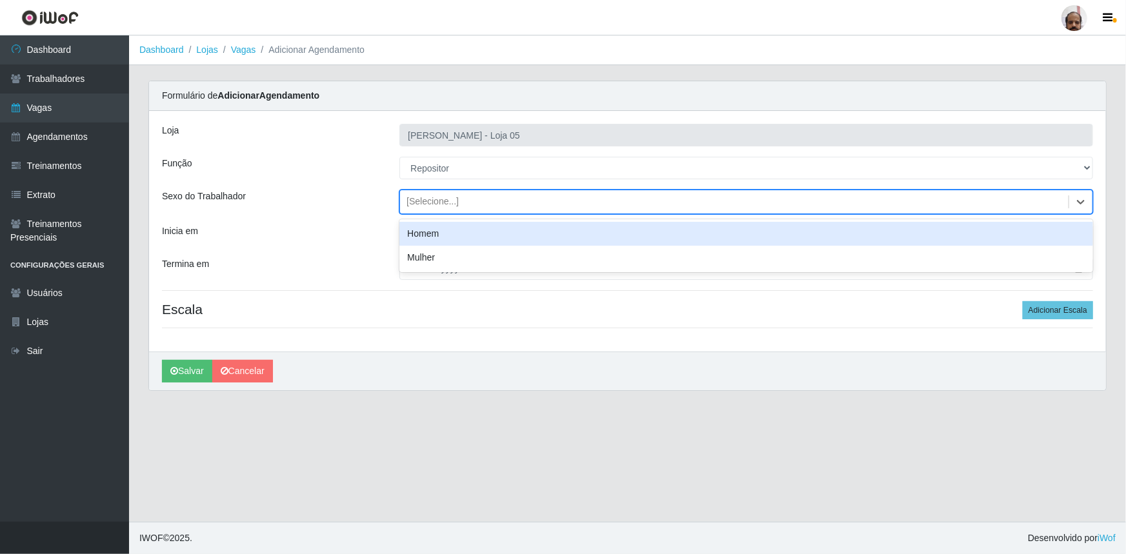
click at [469, 234] on div "Homem" at bounding box center [746, 234] width 694 height 24
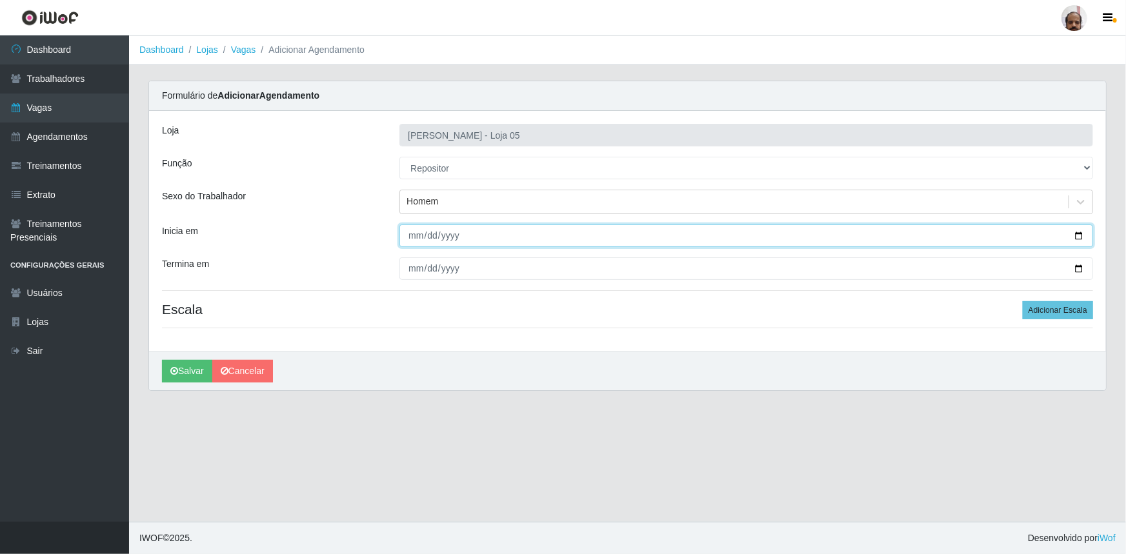
click at [1077, 228] on input "Inicia em" at bounding box center [746, 236] width 694 height 23
click at [1078, 234] on input "Inicia em" at bounding box center [746, 236] width 694 height 23
type input "2025-08-18"
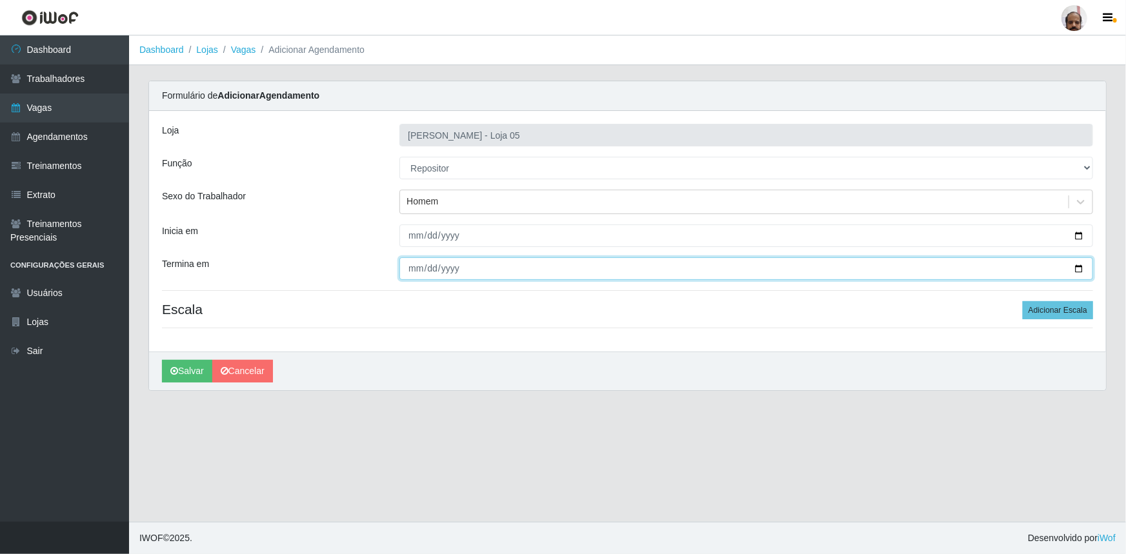
click at [1077, 268] on input "Termina em" at bounding box center [746, 268] width 694 height 23
type input "2025-08-18"
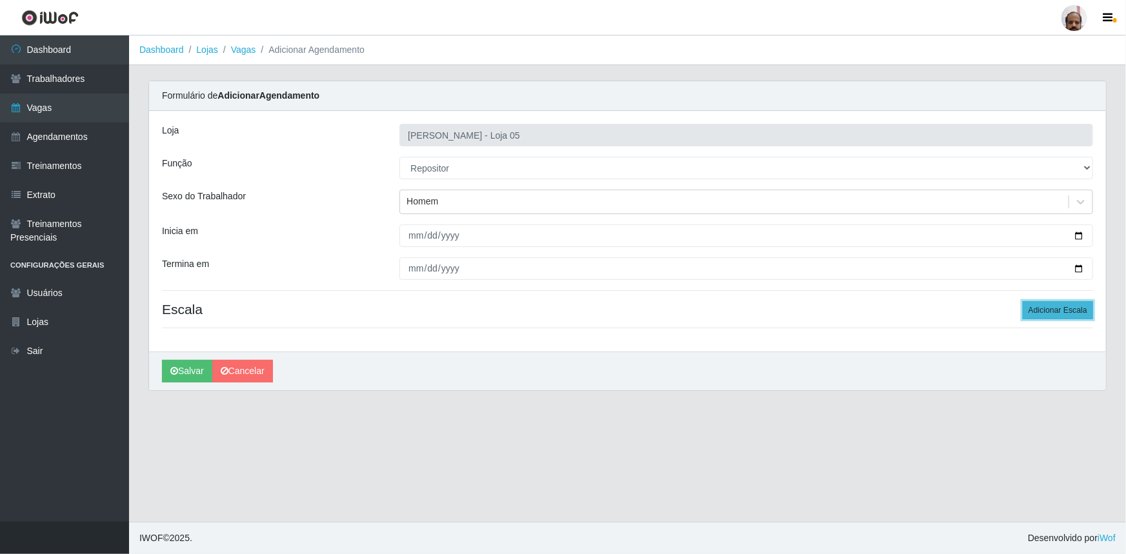
click at [1067, 312] on button "Adicionar Escala" at bounding box center [1058, 310] width 70 height 18
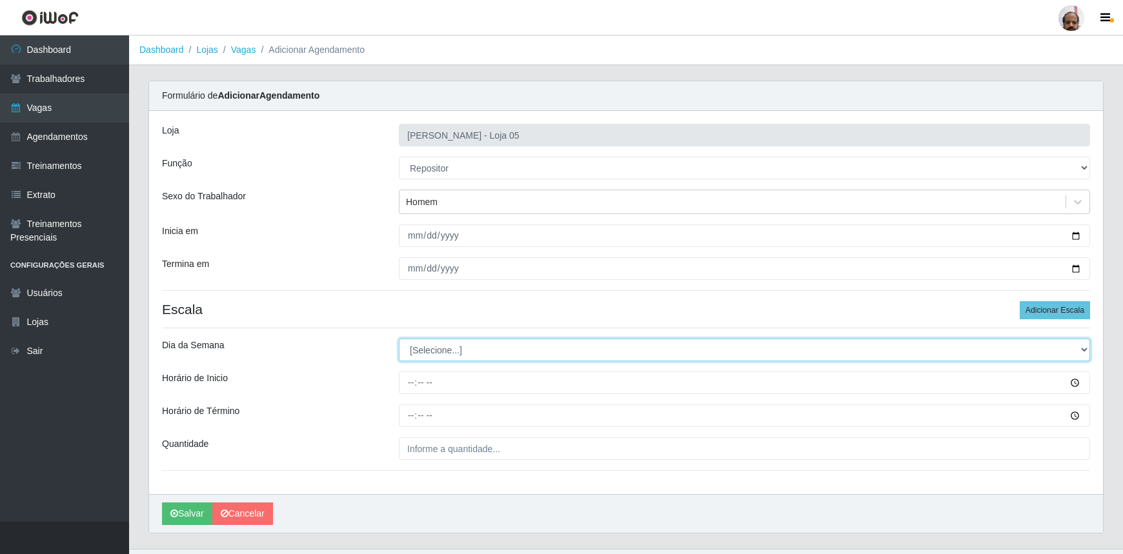
click at [1081, 348] on select "[Selecione...] Segunda Terça Quarta Quinta Sexta Sábado Domingo" at bounding box center [744, 350] width 691 height 23
select select "1"
click at [399, 339] on select "[Selecione...] Segunda Terça Quarta Quinta Sexta Sábado Domingo" at bounding box center [744, 350] width 691 height 23
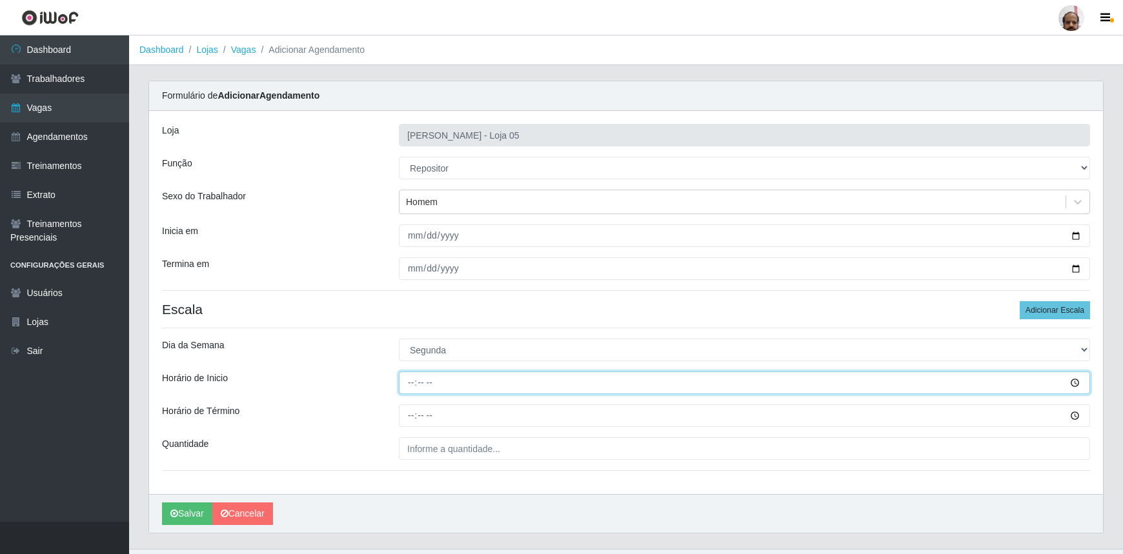
click at [407, 385] on input "Horário de Inicio" at bounding box center [744, 383] width 691 height 23
type input "08:00"
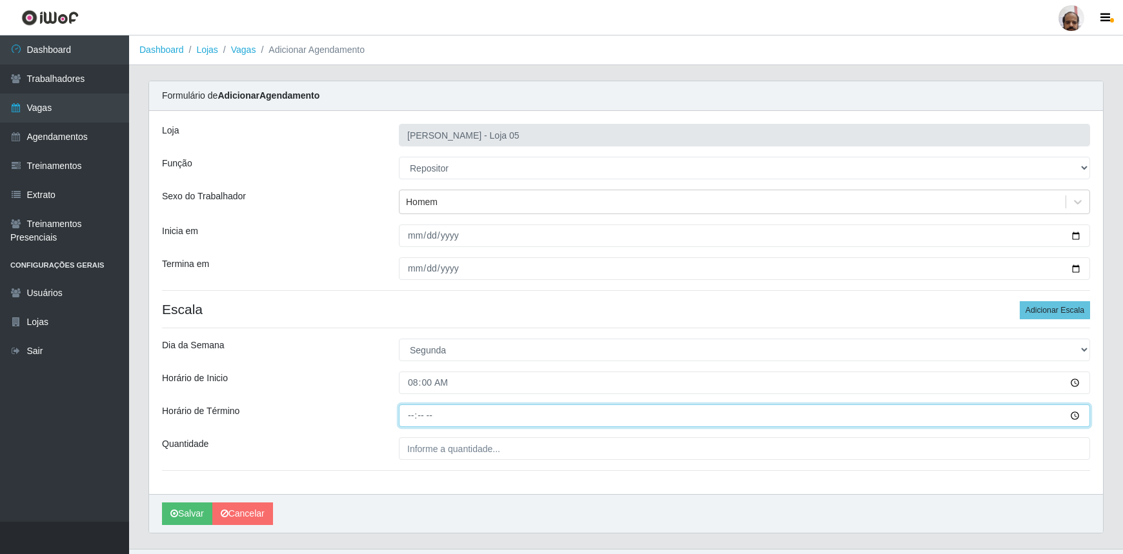
click at [412, 416] on input "Horário de Término" at bounding box center [744, 415] width 691 height 23
type input "14:00"
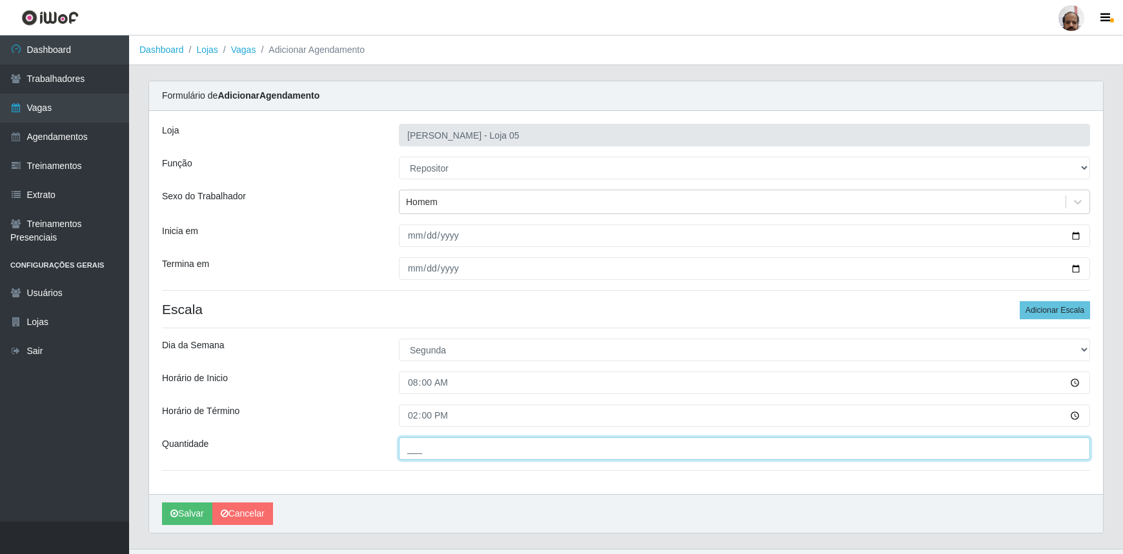
click at [460, 439] on input "___" at bounding box center [744, 448] width 691 height 23
type input "2__"
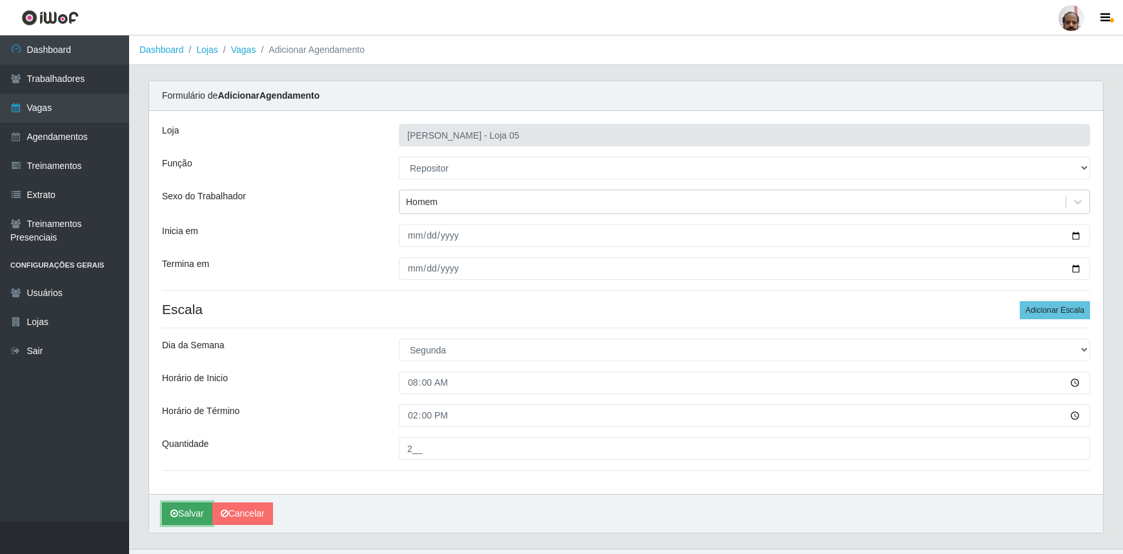
click at [194, 512] on button "Salvar" at bounding box center [187, 514] width 50 height 23
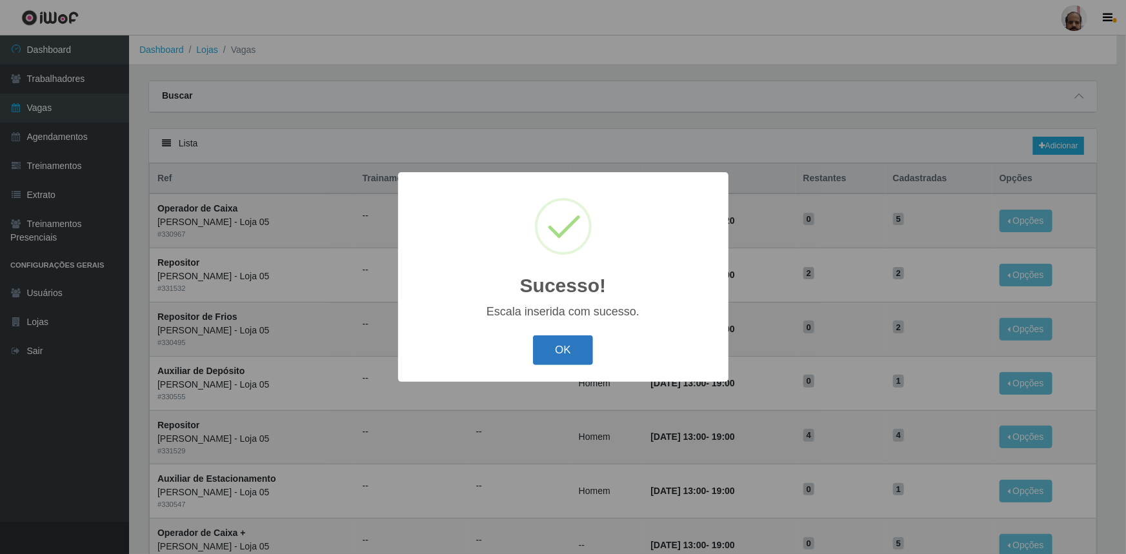
click at [583, 361] on button "OK" at bounding box center [563, 350] width 60 height 30
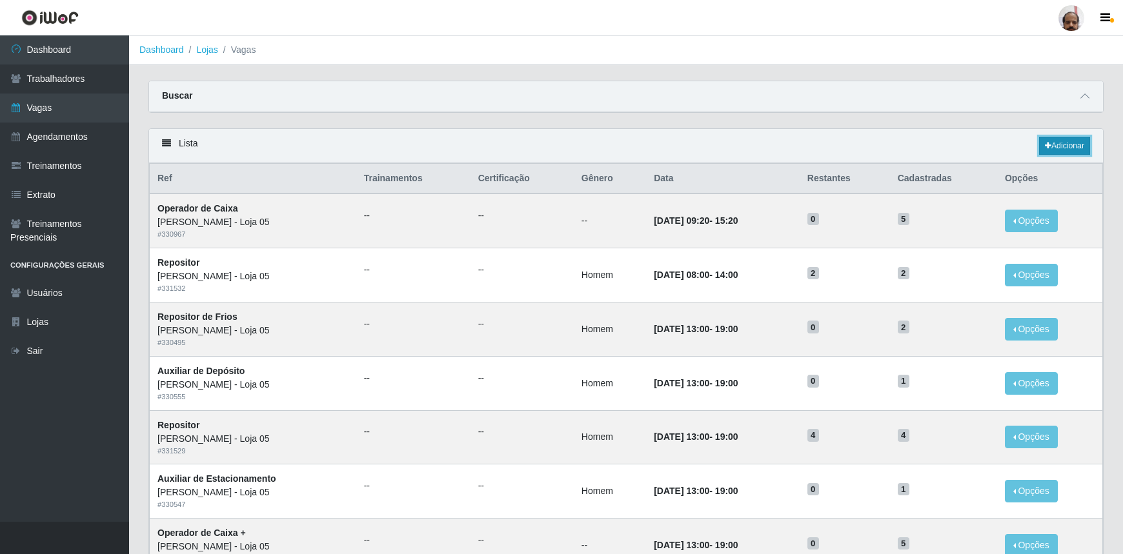
click at [1072, 143] on link "Adicionar" at bounding box center [1064, 146] width 51 height 18
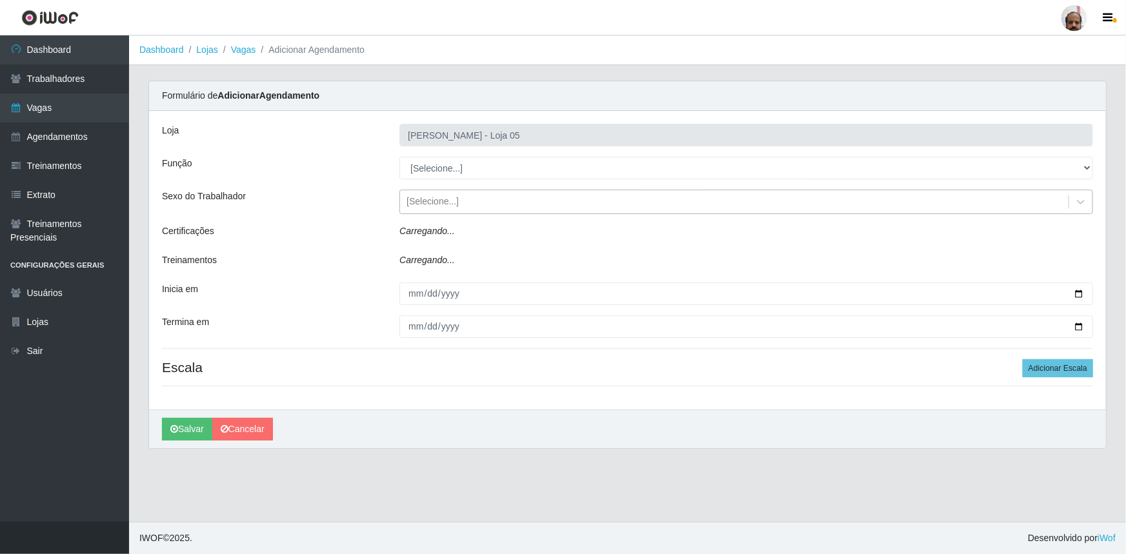
type input "[PERSON_NAME] - Loja 05"
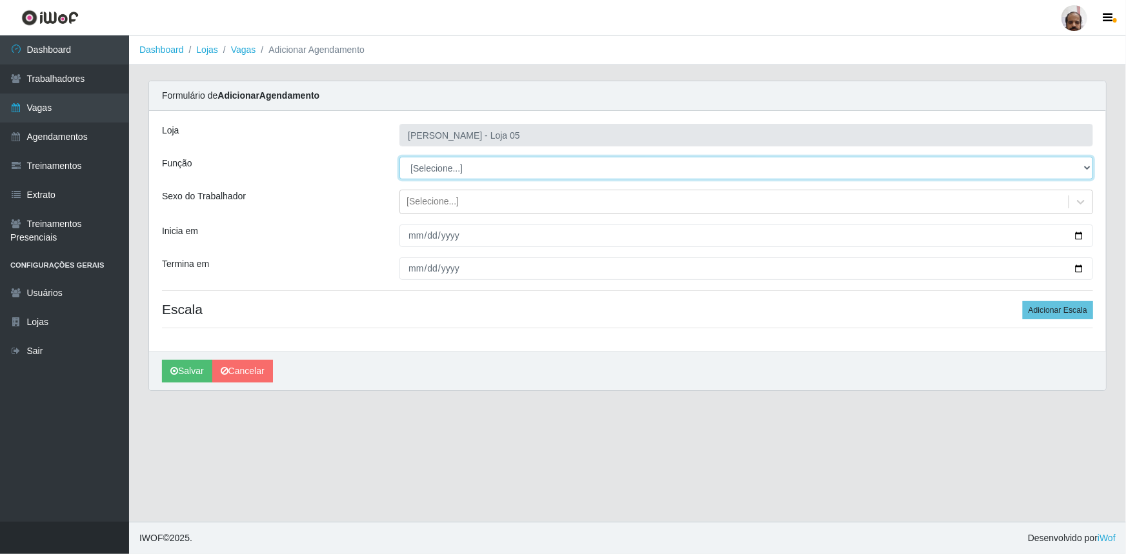
click at [1085, 165] on select "[Selecione...] ASG ASG + ASG ++ Auxiliar de Depósito Auxiliar de Depósito + Aux…" at bounding box center [746, 168] width 694 height 23
select select "107"
click at [399, 157] on select "[Selecione...] ASG ASG + ASG ++ Auxiliar de Depósito Auxiliar de Depósito + Aux…" at bounding box center [746, 168] width 694 height 23
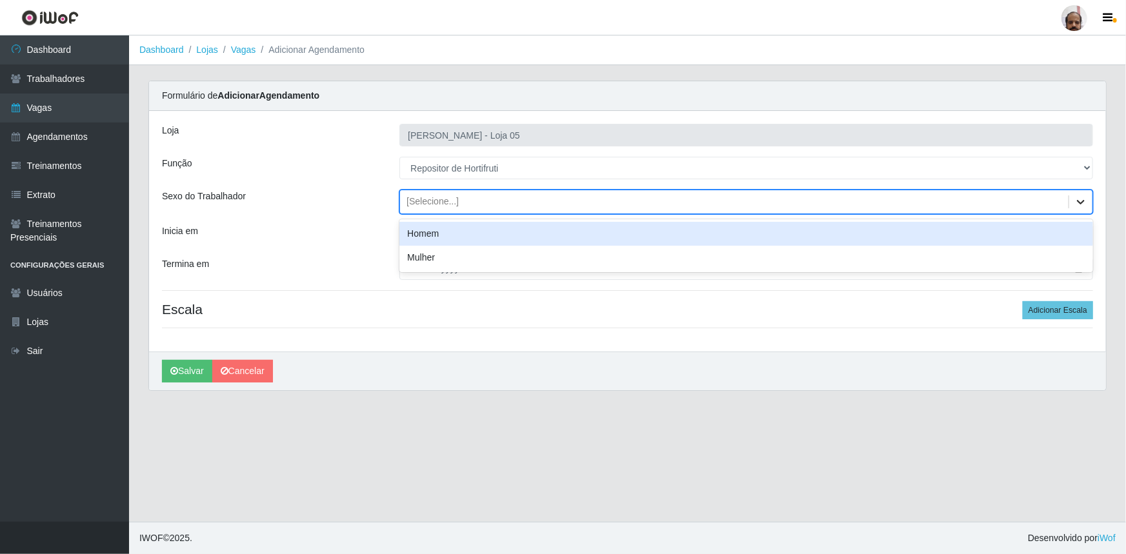
click at [1082, 198] on icon at bounding box center [1080, 201] width 13 height 13
click at [442, 237] on div "Homem" at bounding box center [746, 234] width 694 height 24
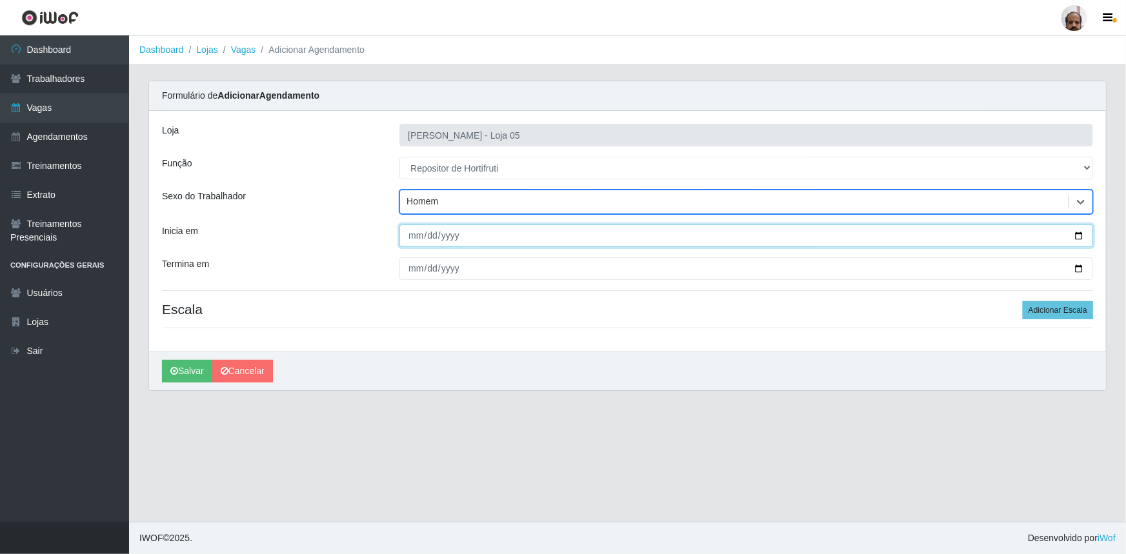
click at [1077, 234] on input "Inicia em" at bounding box center [746, 236] width 694 height 23
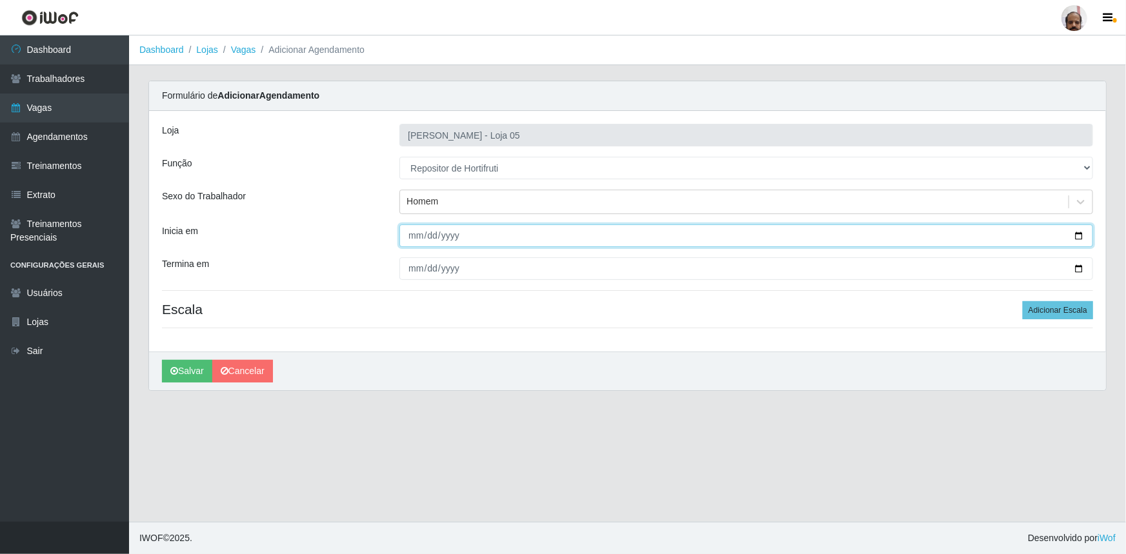
type input "2025-08-18"
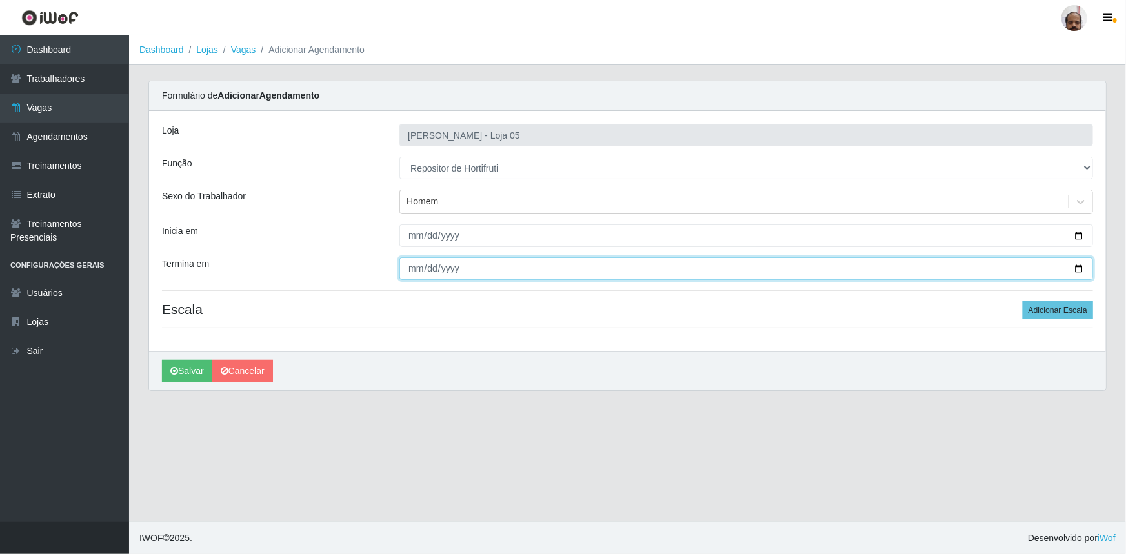
click at [1079, 265] on input "Termina em" at bounding box center [746, 268] width 694 height 23
type input "2025-08-18"
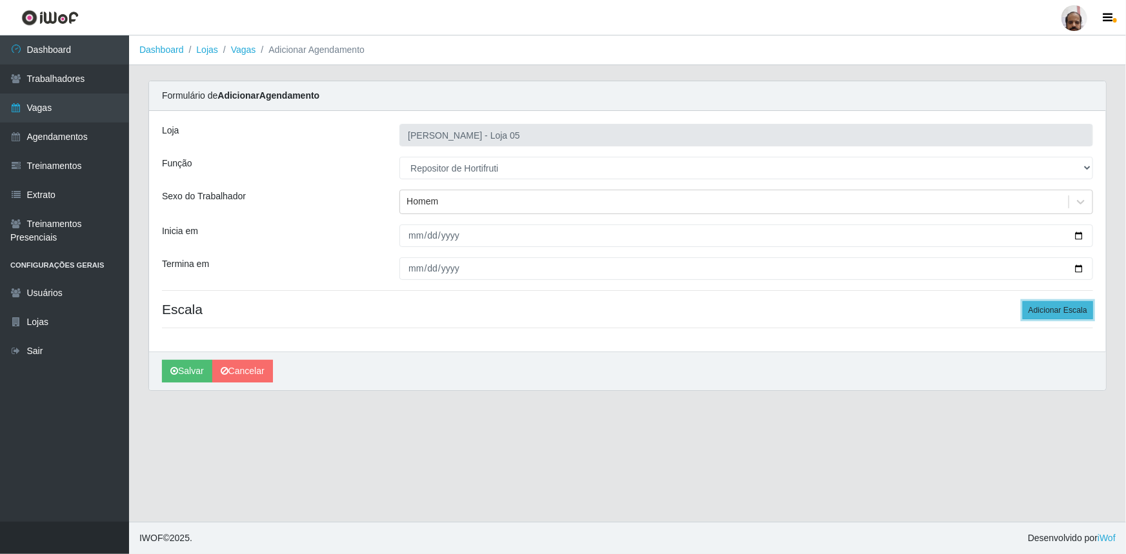
click at [1045, 308] on button "Adicionar Escala" at bounding box center [1058, 310] width 70 height 18
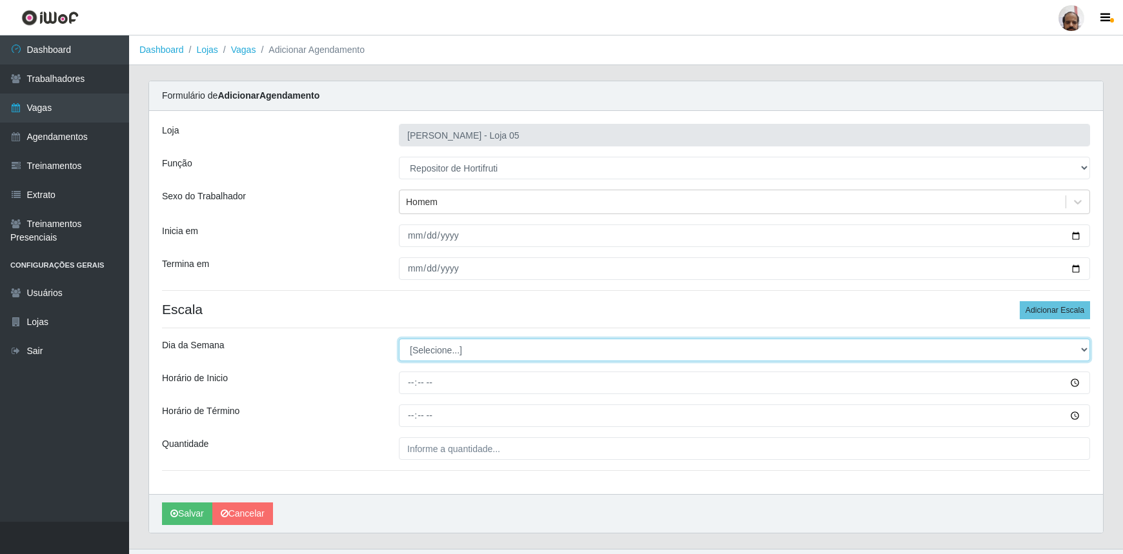
click at [1084, 348] on select "[Selecione...] Segunda Terça Quarta Quinta Sexta Sábado Domingo" at bounding box center [744, 350] width 691 height 23
select select "1"
click at [399, 339] on select "[Selecione...] Segunda Terça Quarta Quinta Sexta Sábado Domingo" at bounding box center [744, 350] width 691 height 23
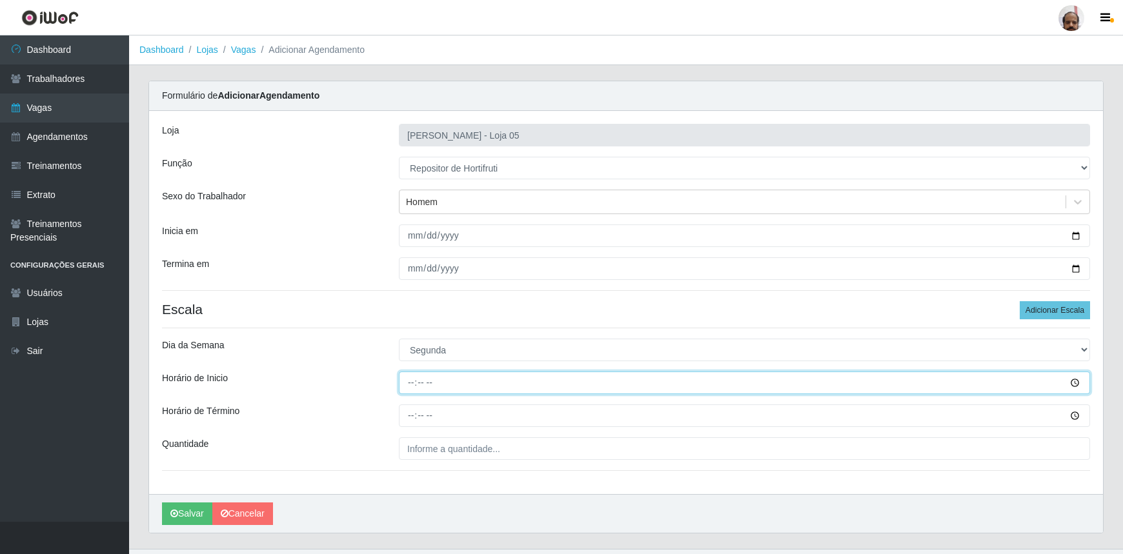
click at [412, 387] on input "Horário de Inicio" at bounding box center [744, 383] width 691 height 23
type input "08:00"
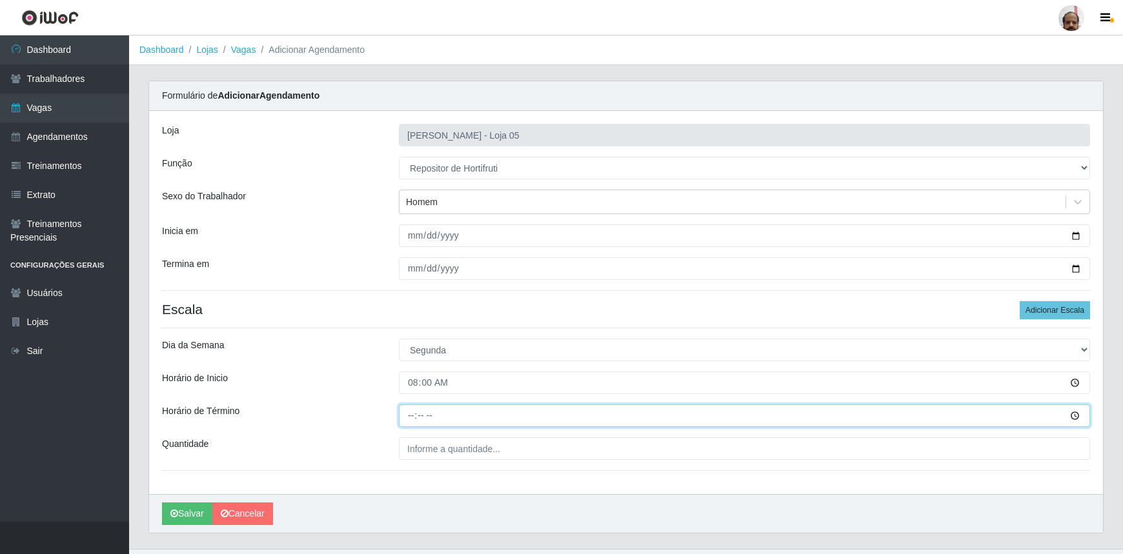
click at [408, 416] on input "Horário de Término" at bounding box center [744, 415] width 691 height 23
type input "14:00"
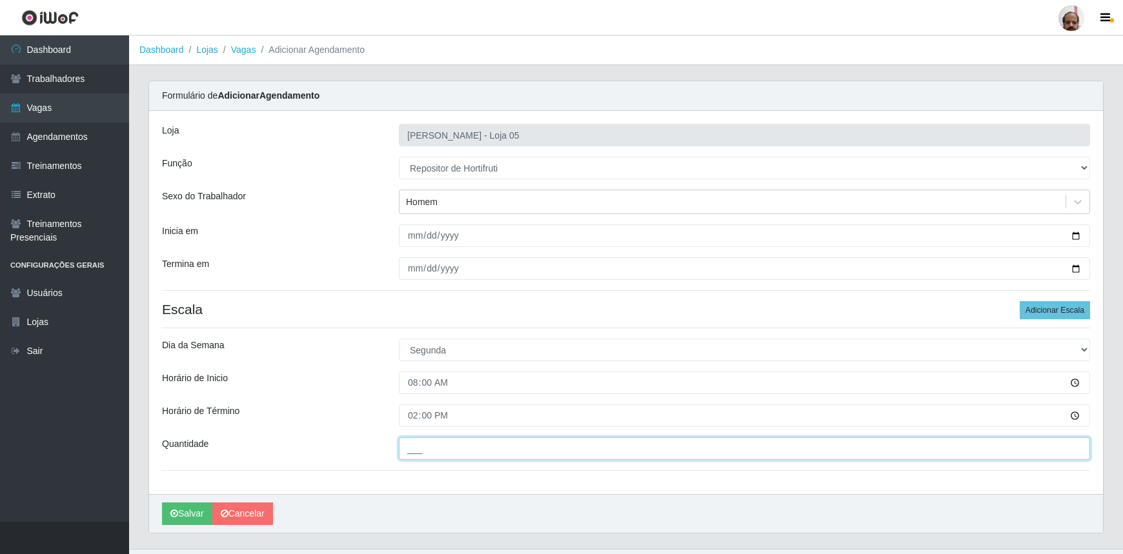
drag, startPoint x: 412, startPoint y: 452, endPoint x: 529, endPoint y: 455, distance: 116.8
click at [412, 452] on input "___" at bounding box center [744, 448] width 691 height 23
type input "2__"
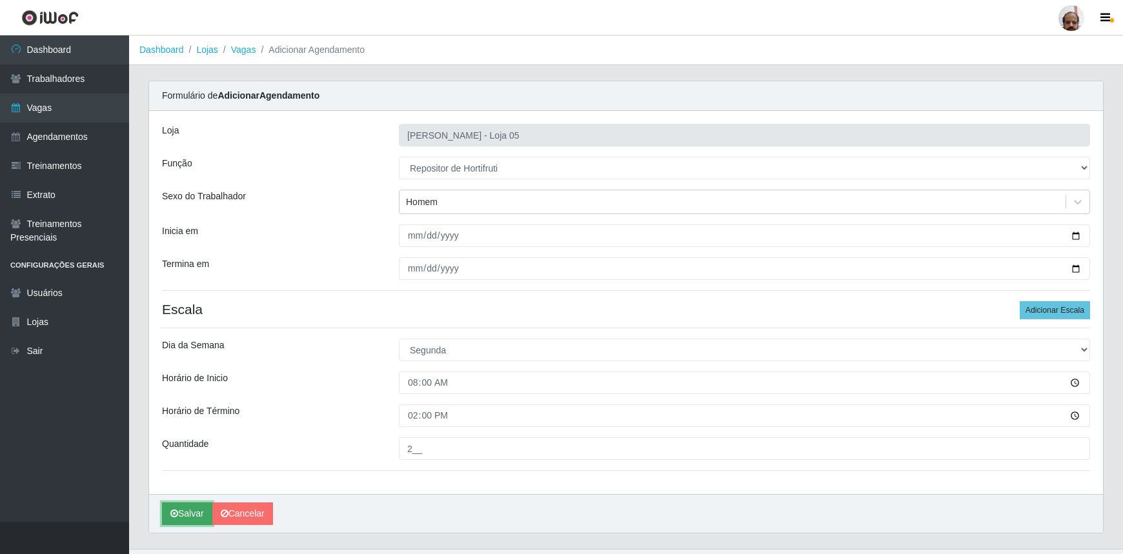
click at [193, 510] on button "Salvar" at bounding box center [187, 514] width 50 height 23
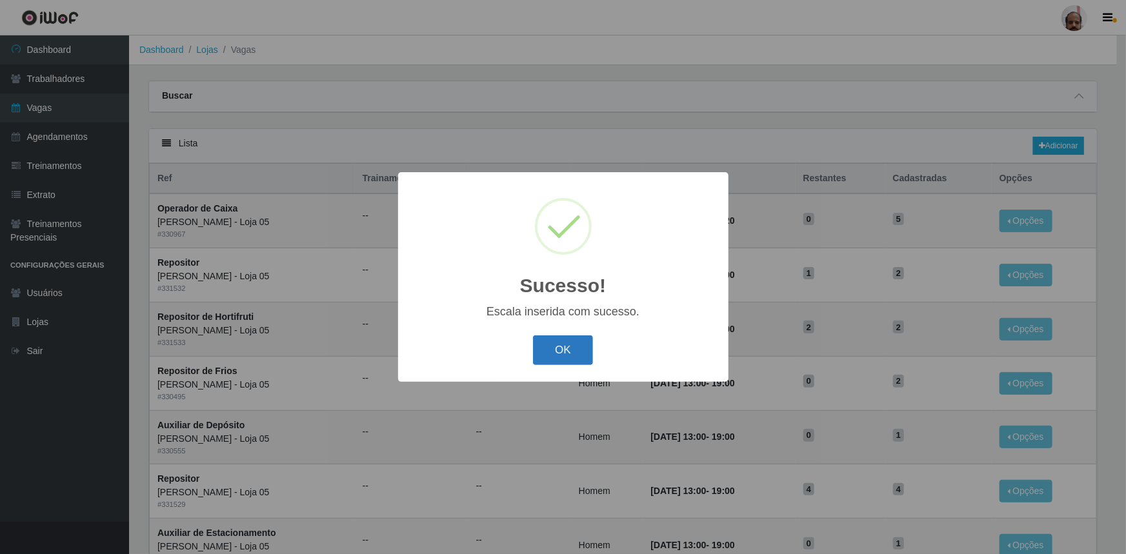
click at [574, 349] on button "OK" at bounding box center [563, 350] width 60 height 30
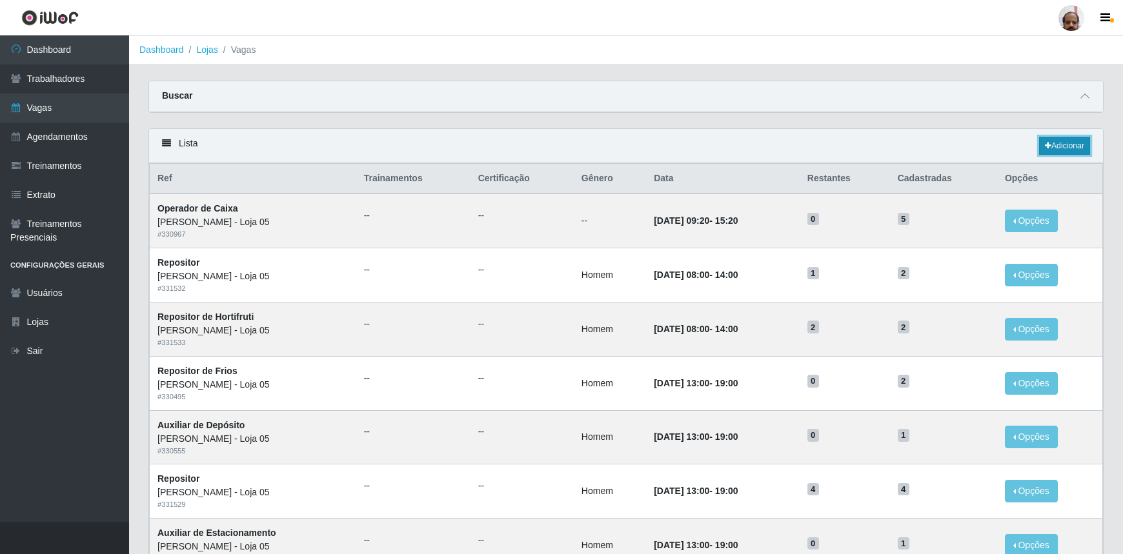
click at [1082, 145] on link "Adicionar" at bounding box center [1064, 146] width 51 height 18
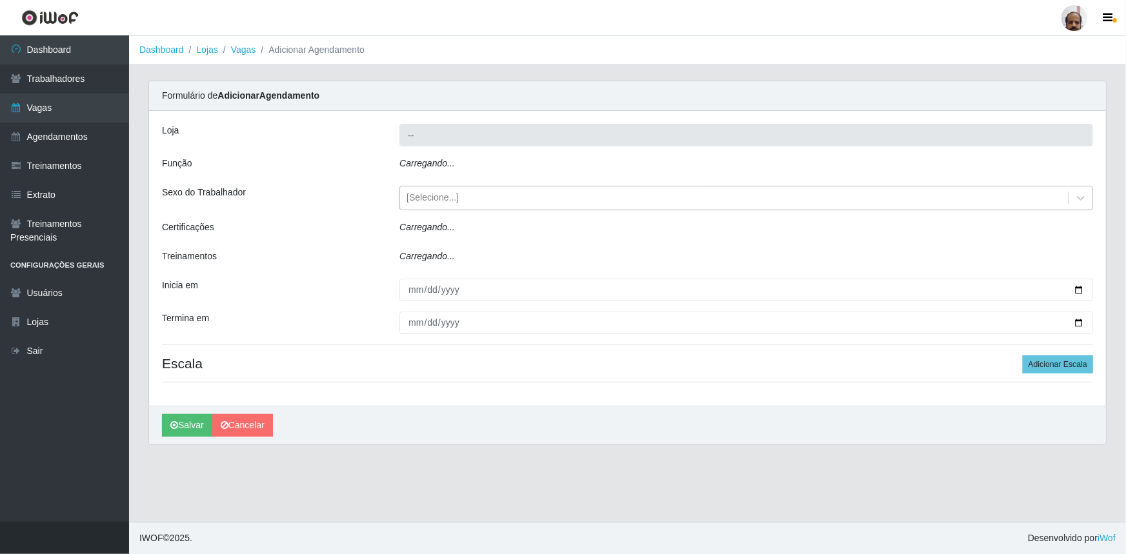
type input "[PERSON_NAME] - Loja 05"
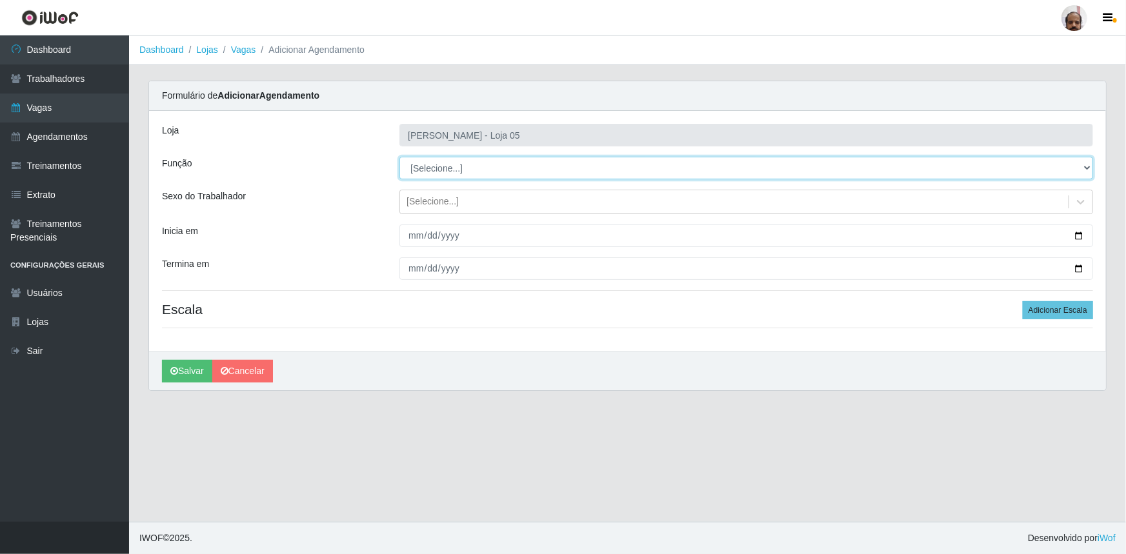
click at [1090, 165] on select "[Selecione...] ASG ASG + ASG ++ Auxiliar de Depósito Auxiliar de Depósito + Aux…" at bounding box center [746, 168] width 694 height 23
select select "107"
click at [399, 157] on select "[Selecione...] ASG ASG + ASG ++ Auxiliar de Depósito Auxiliar de Depósito + Aux…" at bounding box center [746, 168] width 694 height 23
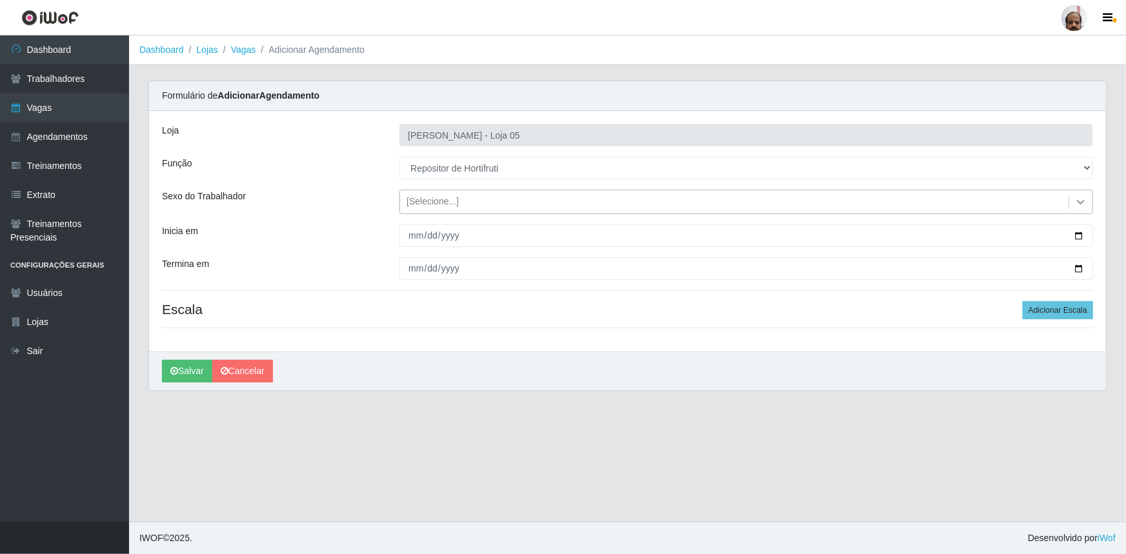
click at [1082, 200] on icon at bounding box center [1080, 201] width 13 height 13
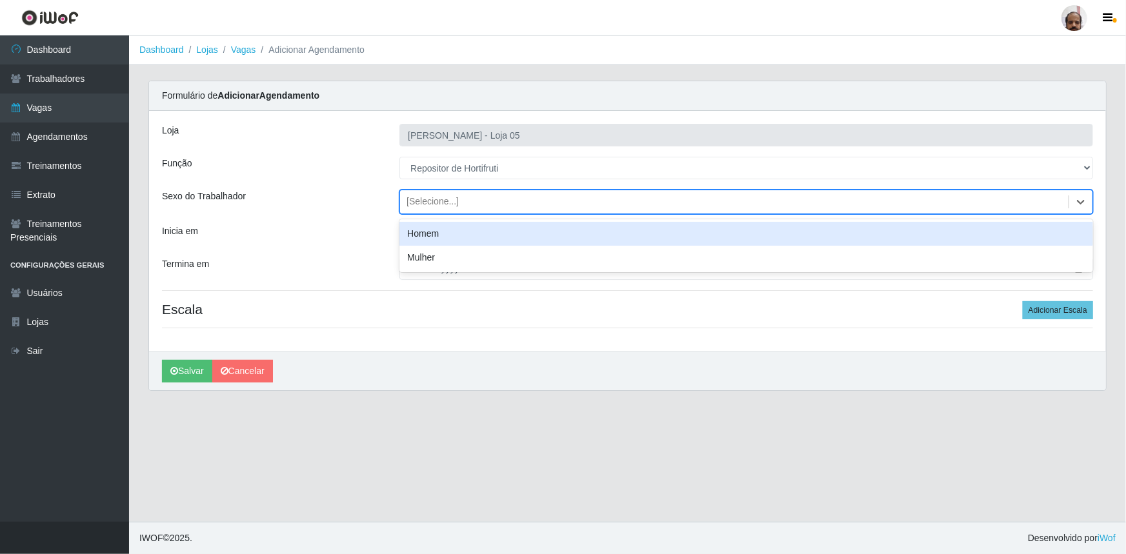
click at [449, 241] on div "Homem" at bounding box center [746, 234] width 694 height 24
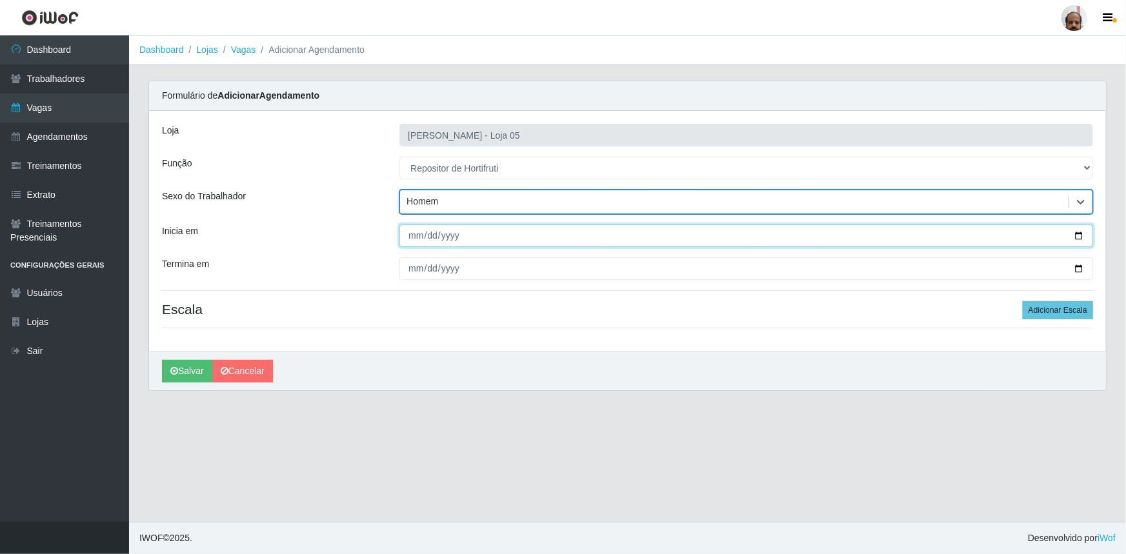
click at [1076, 232] on input "Inicia em" at bounding box center [746, 236] width 694 height 23
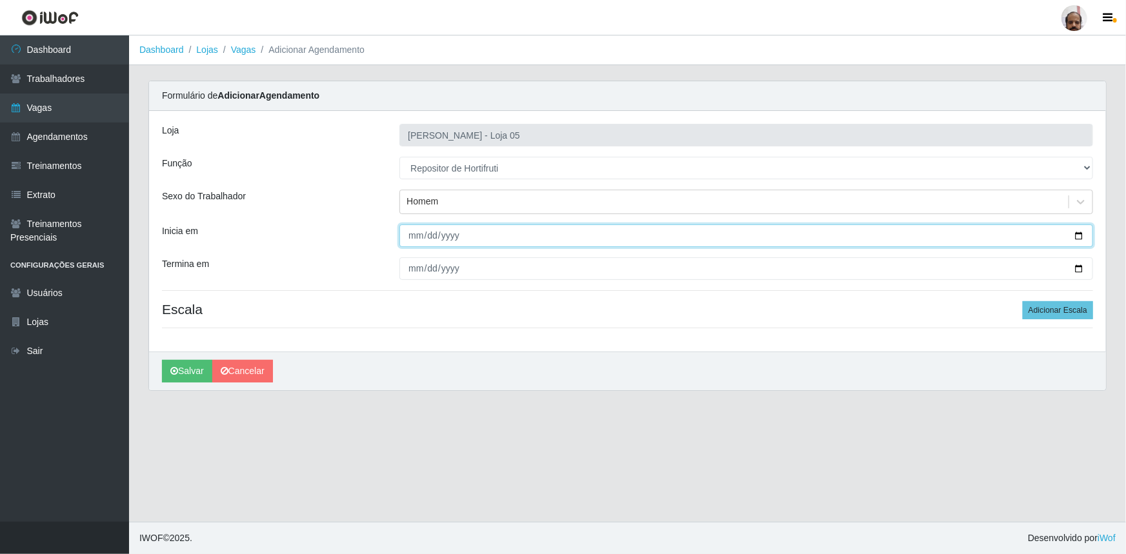
type input "2025-08-18"
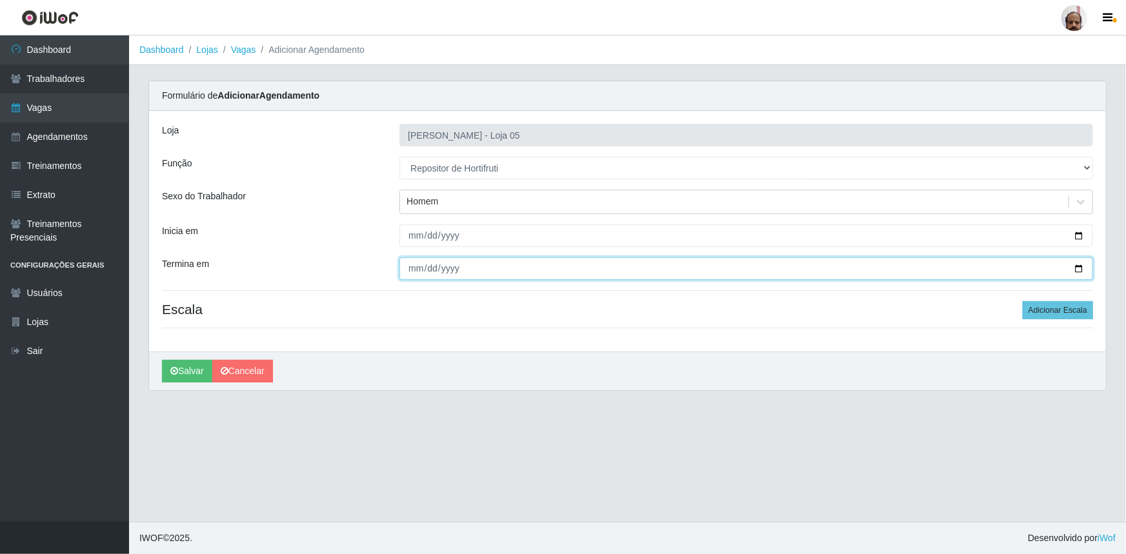
click at [1081, 266] on input "Termina em" at bounding box center [746, 268] width 694 height 23
type input "2025-08-18"
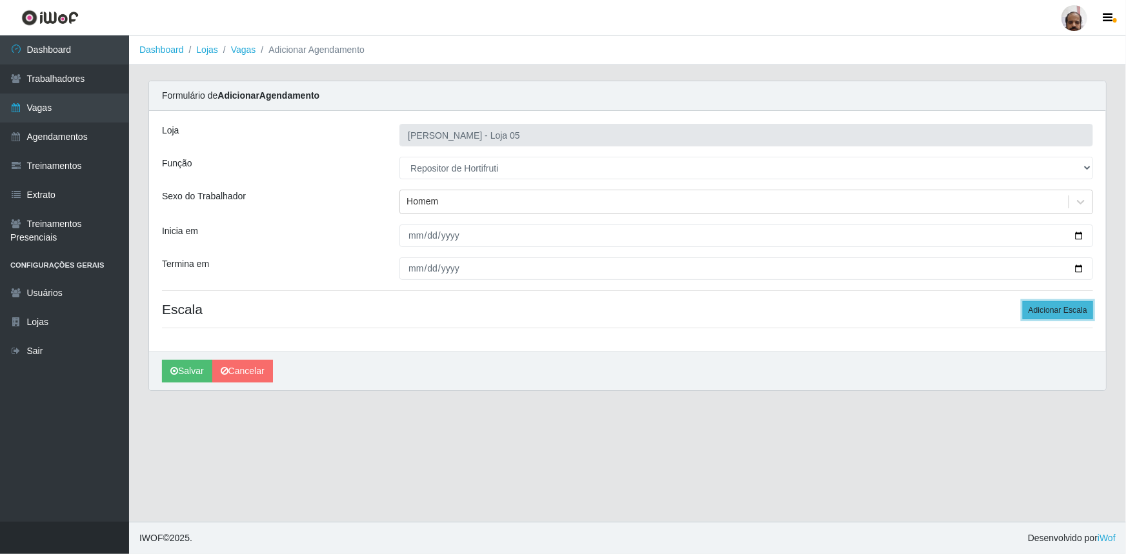
click at [1064, 310] on button "Adicionar Escala" at bounding box center [1058, 310] width 70 height 18
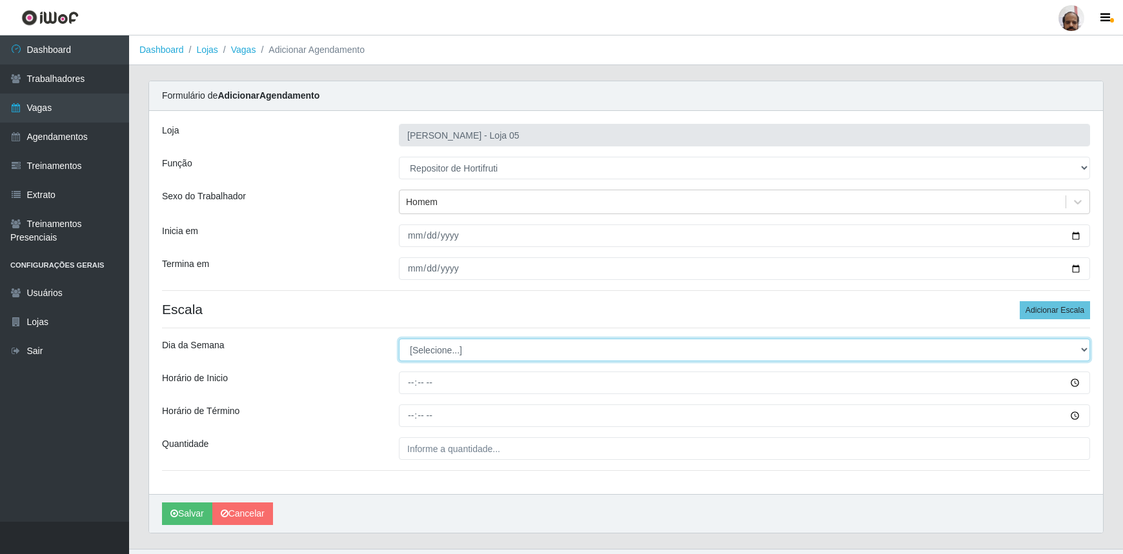
drag, startPoint x: 1084, startPoint y: 350, endPoint x: 1064, endPoint y: 355, distance: 21.3
click at [1084, 350] on select "[Selecione...] Segunda Terça Quarta Quinta Sexta Sábado Domingo" at bounding box center [744, 350] width 691 height 23
select select "1"
click at [399, 339] on select "[Selecione...] Segunda Terça Quarta Quinta Sexta Sábado Domingo" at bounding box center [744, 350] width 691 height 23
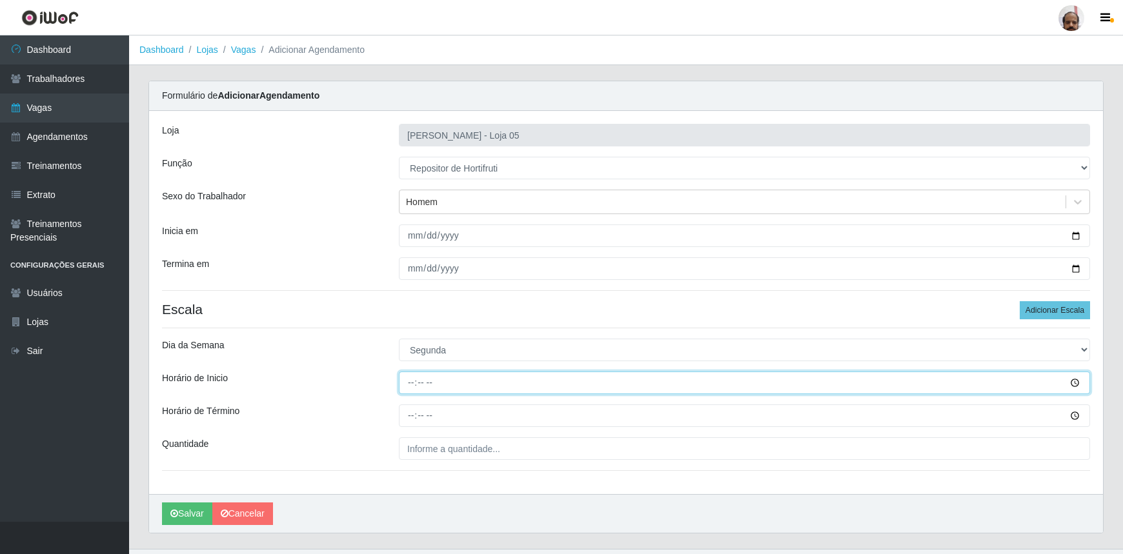
click at [410, 385] on input "Horário de Inicio" at bounding box center [744, 383] width 691 height 23
type input "16:00"
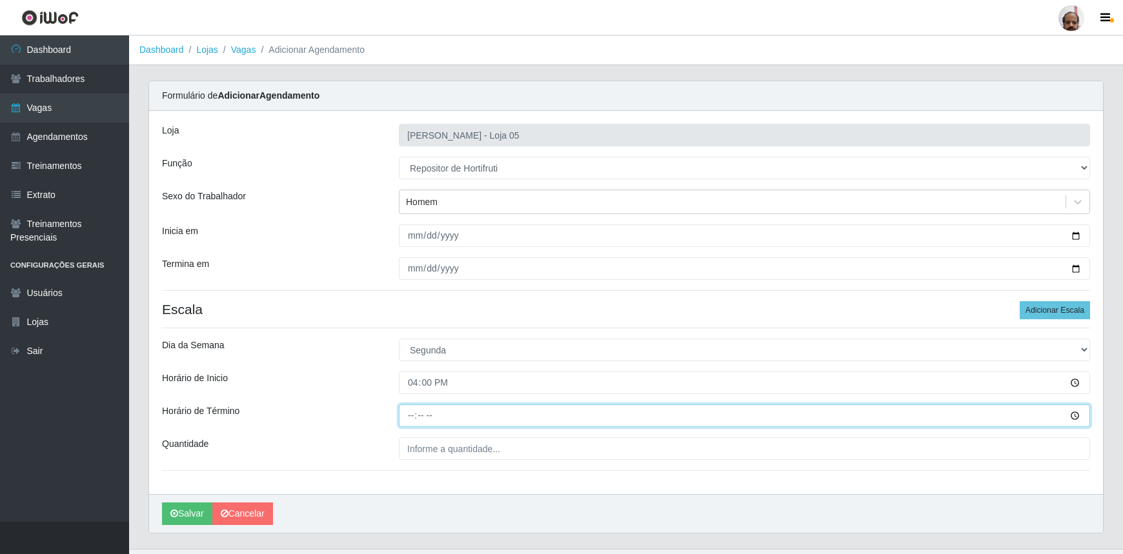
click at [408, 410] on input "Horário de Término" at bounding box center [744, 415] width 691 height 23
click at [408, 414] on input "20:00" at bounding box center [744, 415] width 691 height 23
type input "22:00"
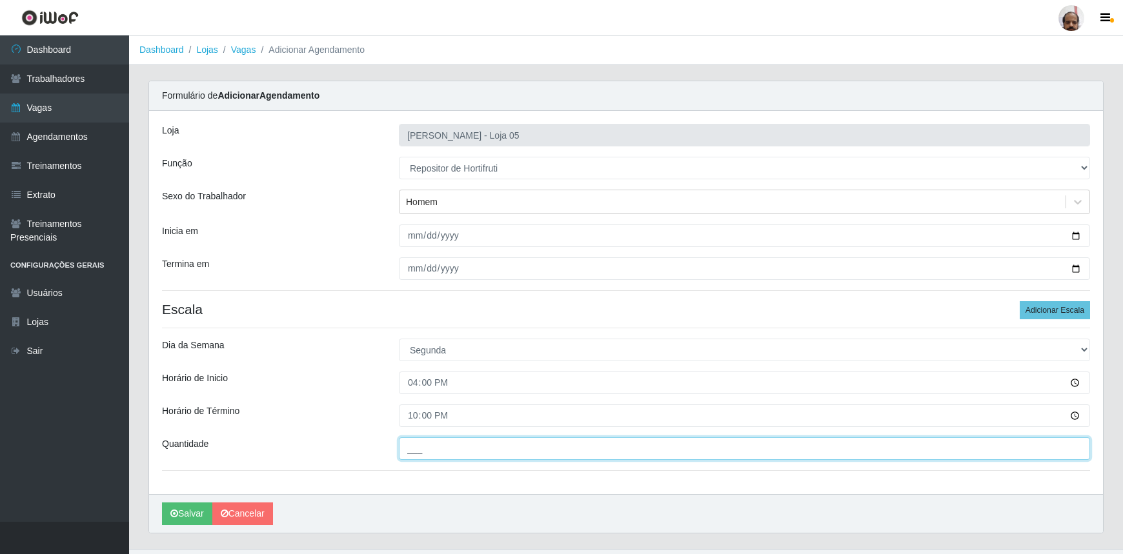
click at [406, 441] on input "___" at bounding box center [744, 448] width 691 height 23
type input "1__"
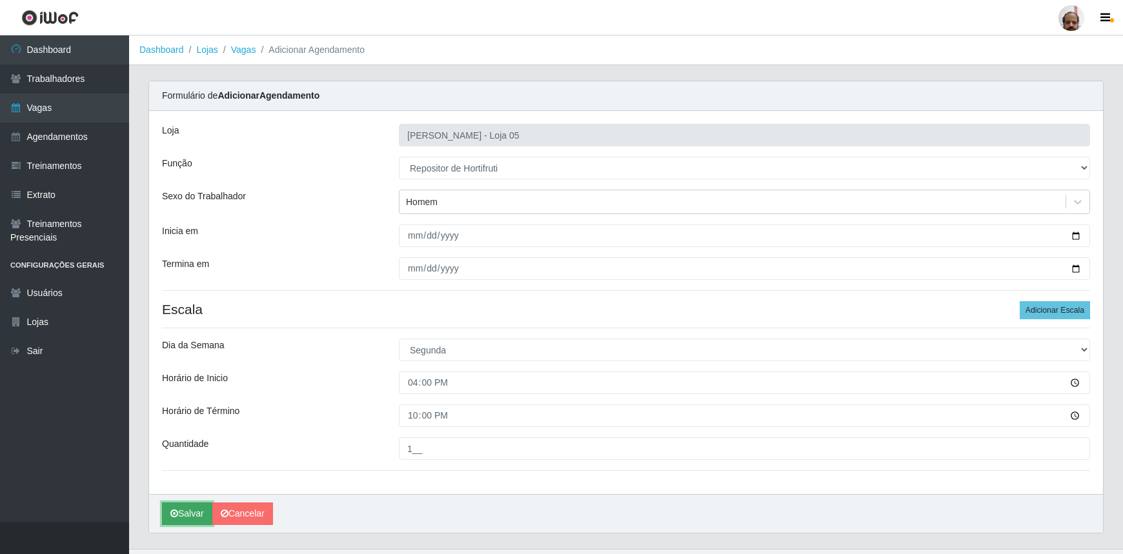
click at [181, 516] on button "Salvar" at bounding box center [187, 514] width 50 height 23
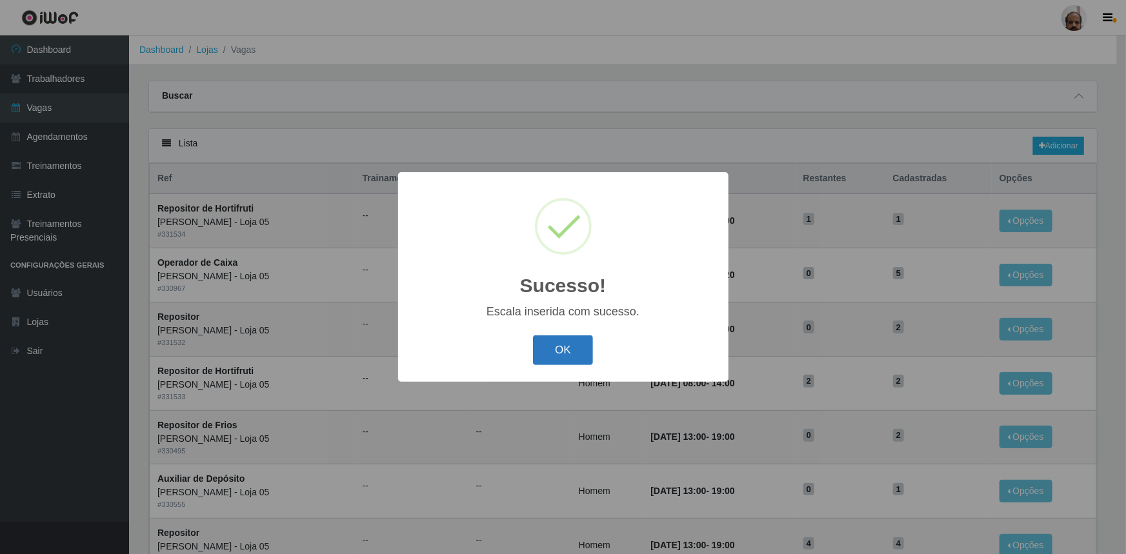
click at [577, 346] on button "OK" at bounding box center [563, 350] width 60 height 30
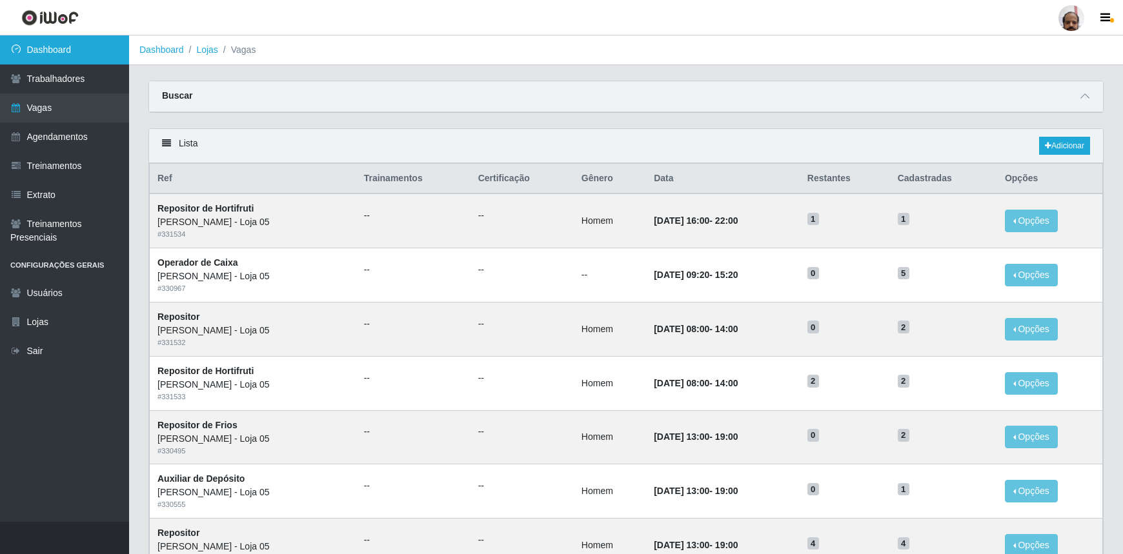
click at [90, 52] on link "Dashboard" at bounding box center [64, 49] width 129 height 29
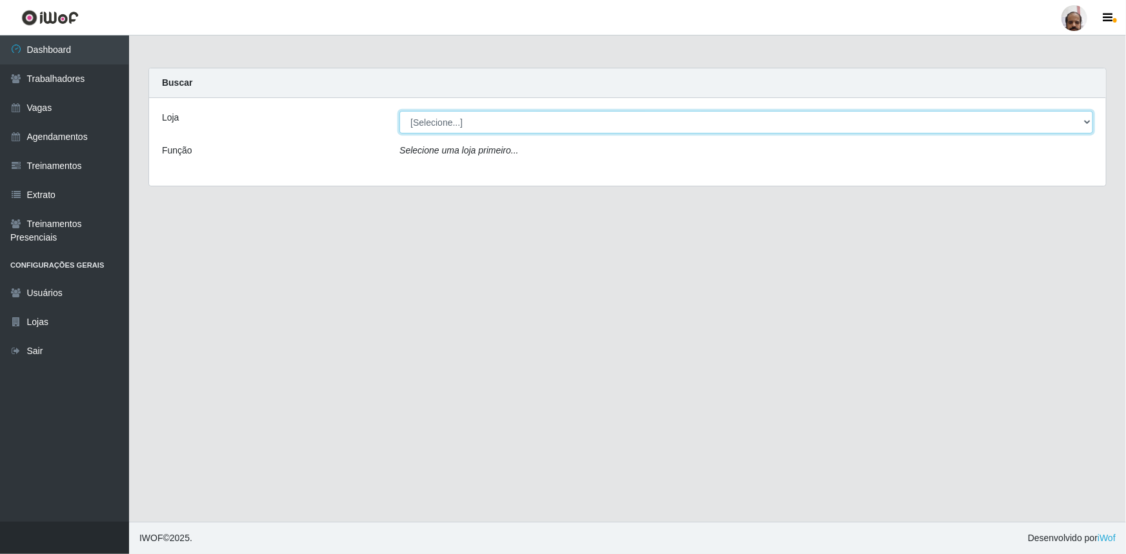
drag, startPoint x: 1087, startPoint y: 118, endPoint x: 1066, endPoint y: 132, distance: 25.6
click at [1087, 118] on select "[Selecione...] Mar Vermelho - Loja 05" at bounding box center [746, 122] width 694 height 23
select select "252"
click at [399, 111] on select "[Selecione...] Mar Vermelho - Loja 05" at bounding box center [746, 122] width 694 height 23
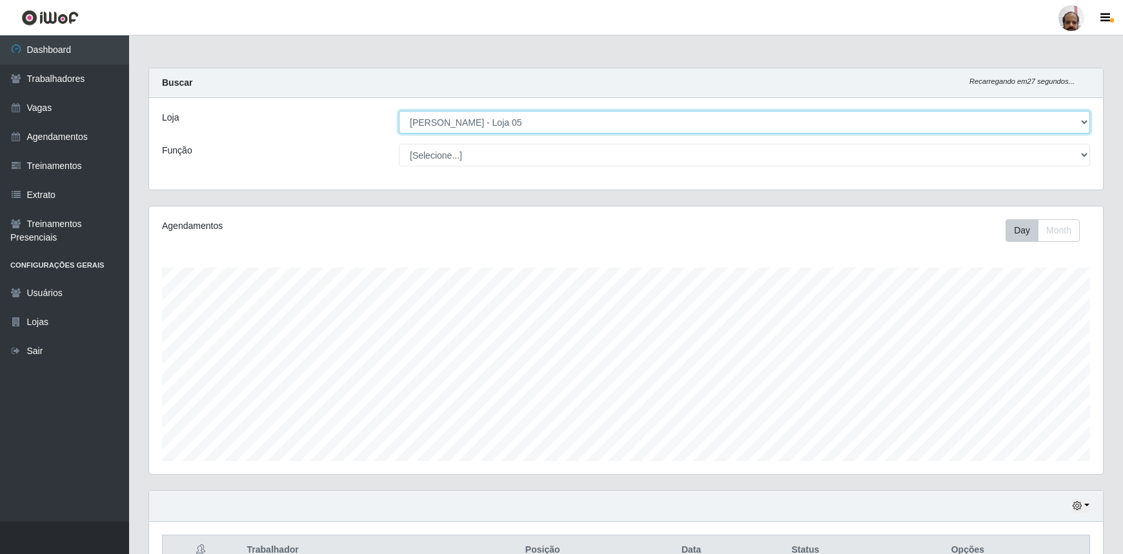
scroll to position [268, 953]
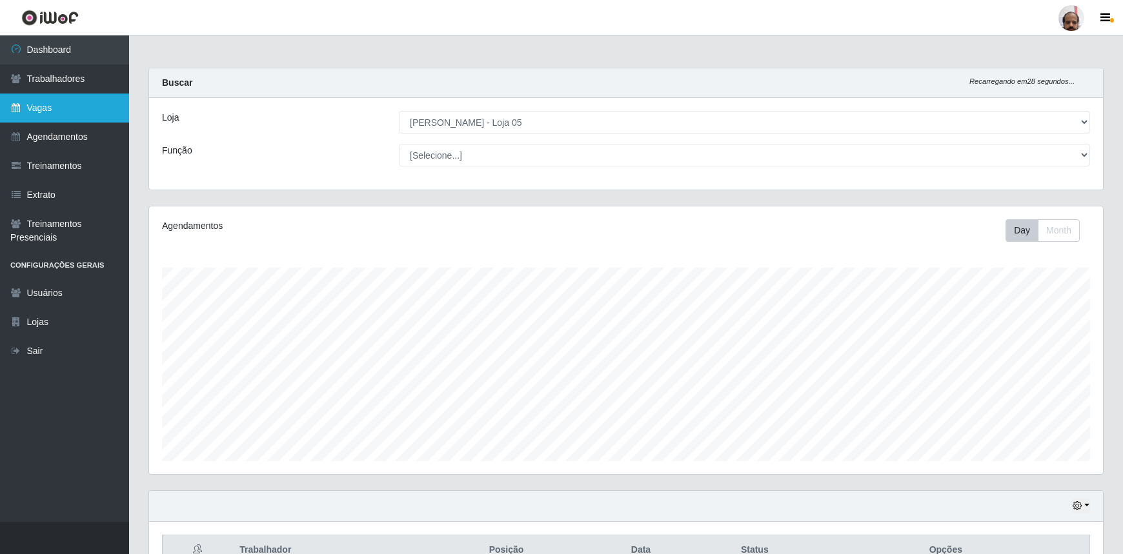
click at [51, 116] on link "Vagas" at bounding box center [64, 108] width 129 height 29
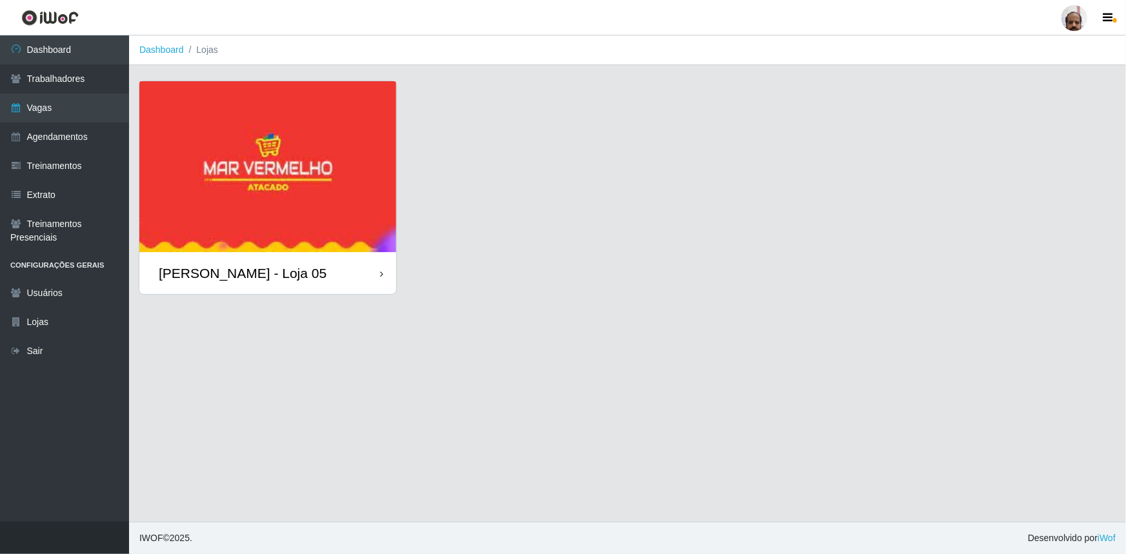
click at [282, 283] on div "[PERSON_NAME] - Loja 05" at bounding box center [267, 273] width 257 height 42
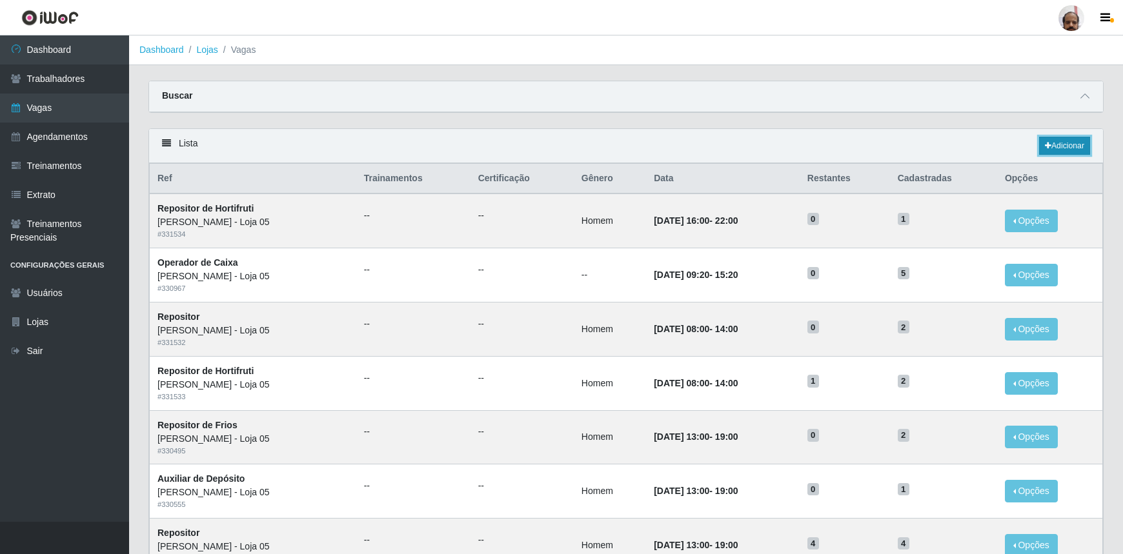
click at [1077, 151] on link "Adicionar" at bounding box center [1064, 146] width 51 height 18
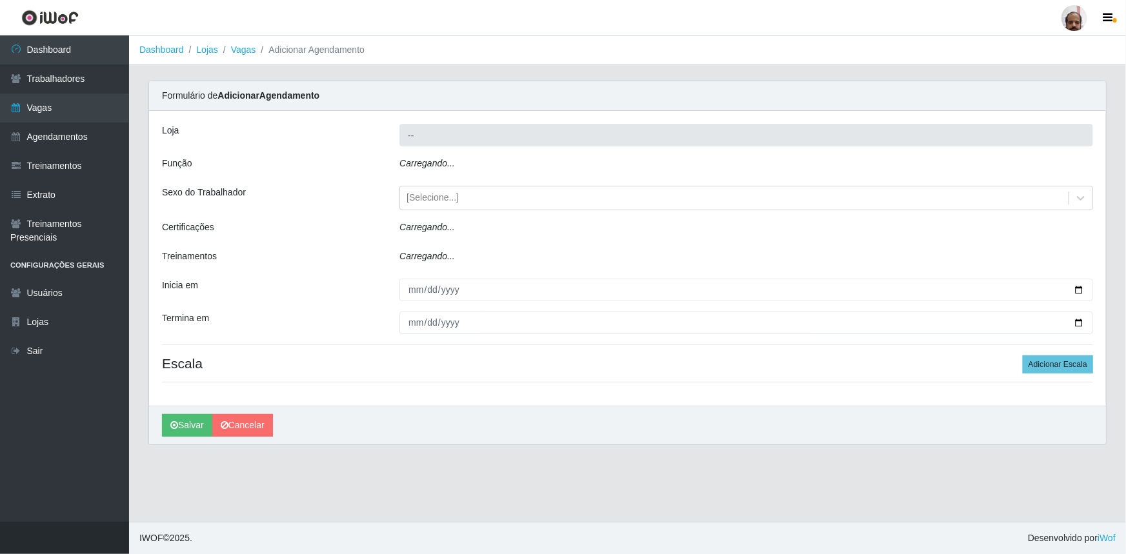
type input "[PERSON_NAME] - Loja 05"
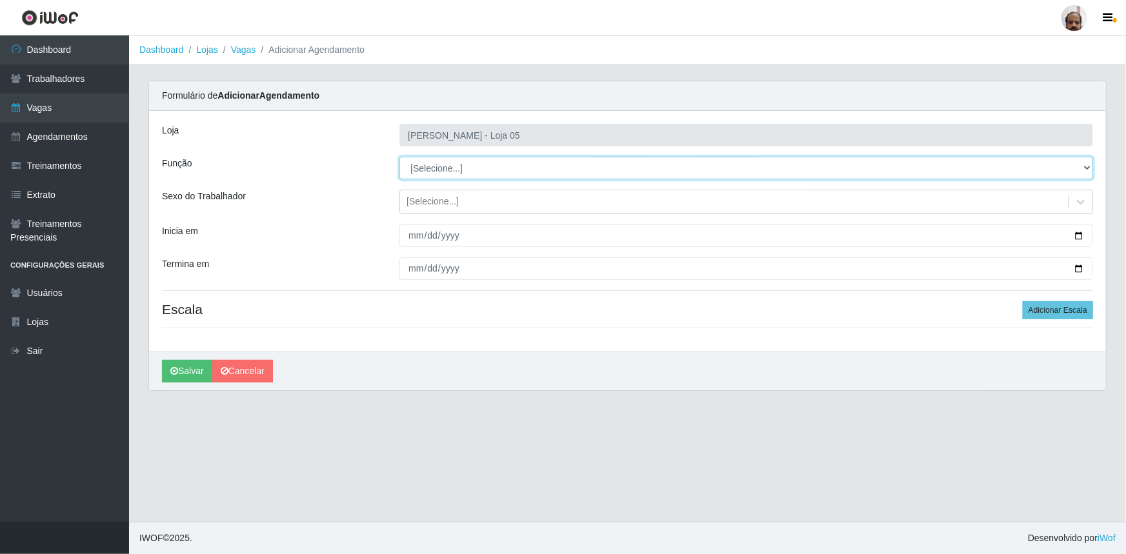
click at [1079, 165] on select "[Selecione...] ASG ASG + ASG ++ Auxiliar de Depósito Auxiliar de Depósito + Aux…" at bounding box center [746, 168] width 694 height 23
select select "72"
click at [399, 157] on select "[Selecione...] ASG ASG + ASG ++ Auxiliar de Depósito Auxiliar de Depósito + Aux…" at bounding box center [746, 168] width 694 height 23
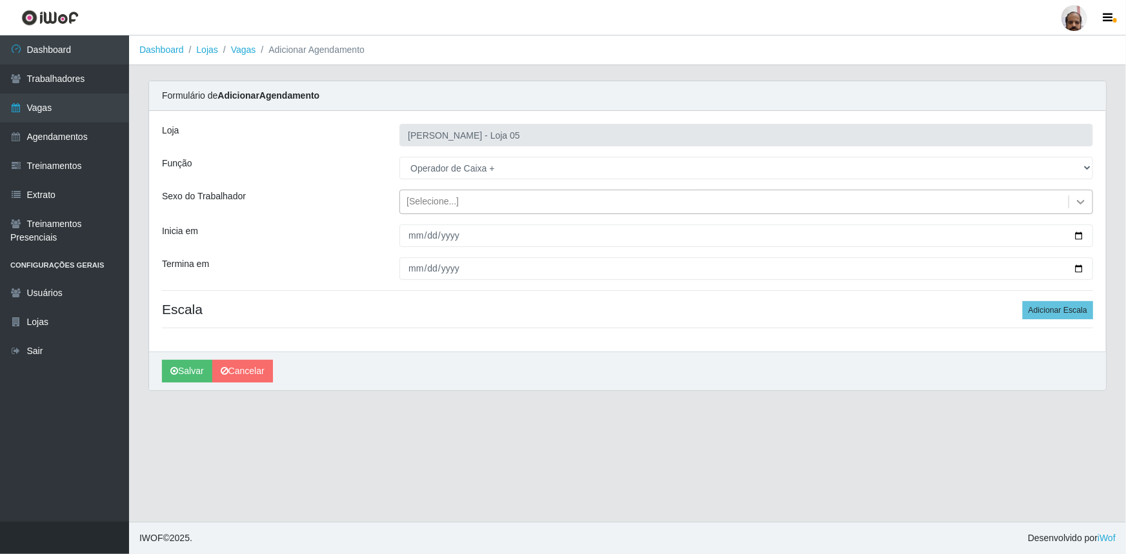
click at [1077, 200] on icon at bounding box center [1081, 202] width 8 height 5
click at [326, 223] on div "Loja Mar Vermelho - Loja 05 Função [Selecione...] ASG ASG + ASG ++ Auxiliar de …" at bounding box center [627, 231] width 957 height 241
click at [1078, 236] on input "Inicia em" at bounding box center [746, 236] width 694 height 23
type input "2025-08-17"
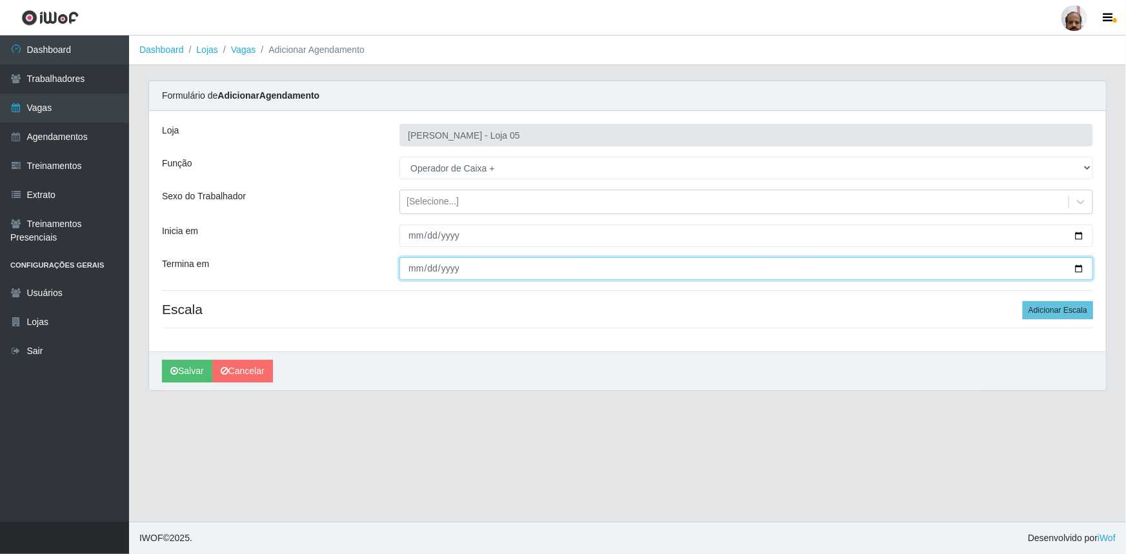
click at [1077, 268] on input "Termina em" at bounding box center [746, 268] width 694 height 23
type input "2025-08-17"
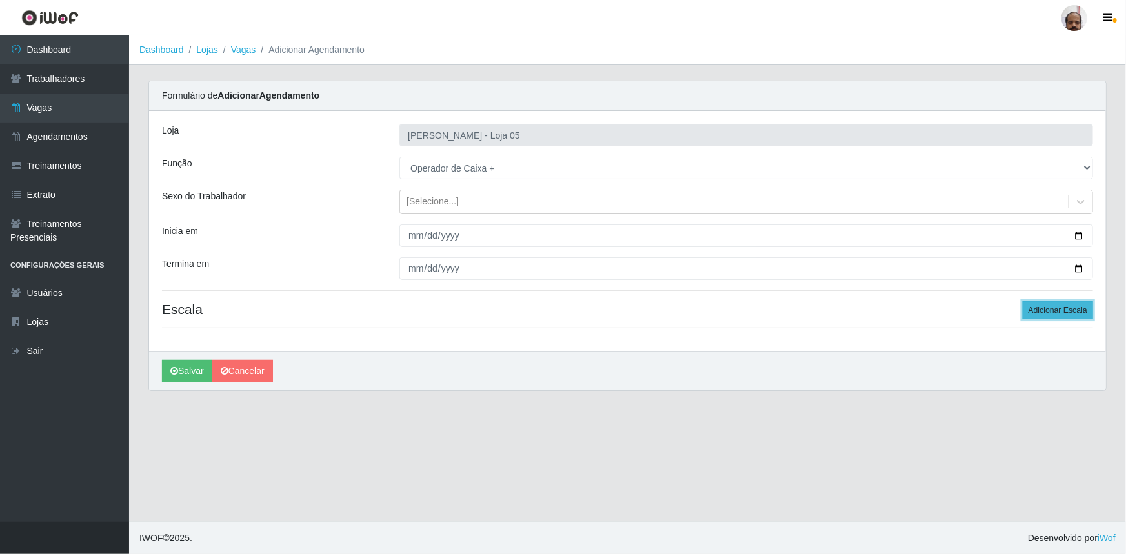
click at [1061, 307] on button "Adicionar Escala" at bounding box center [1058, 310] width 70 height 18
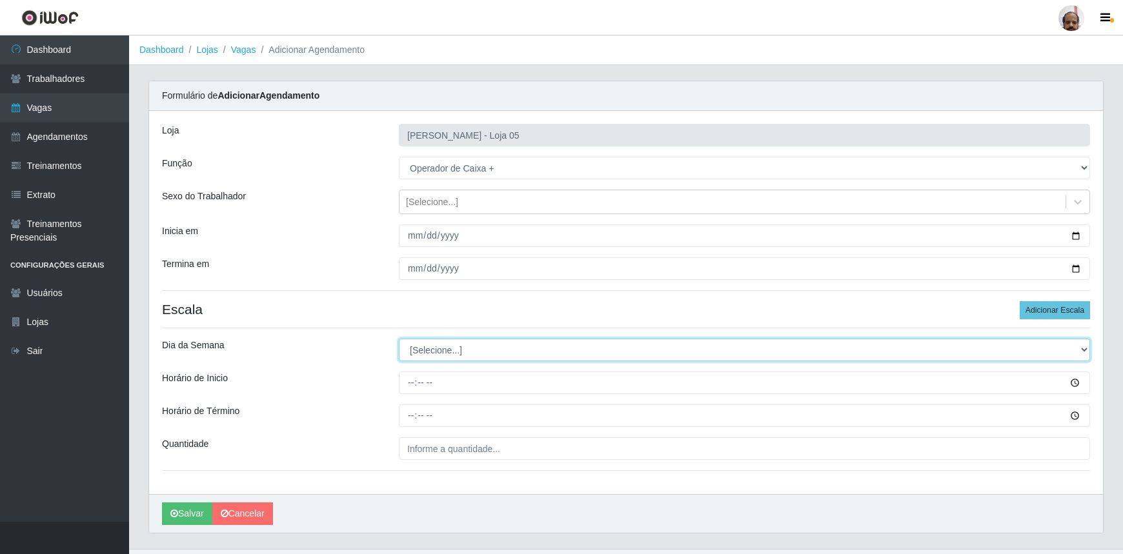
drag, startPoint x: 1085, startPoint y: 348, endPoint x: 1068, endPoint y: 354, distance: 18.4
click at [1085, 348] on select "[Selecione...] Segunda Terça Quarta Quinta Sexta Sábado Domingo" at bounding box center [744, 350] width 691 height 23
select select "0"
click at [399, 339] on select "[Selecione...] Segunda Terça Quarta Quinta Sexta Sábado Domingo" at bounding box center [744, 350] width 691 height 23
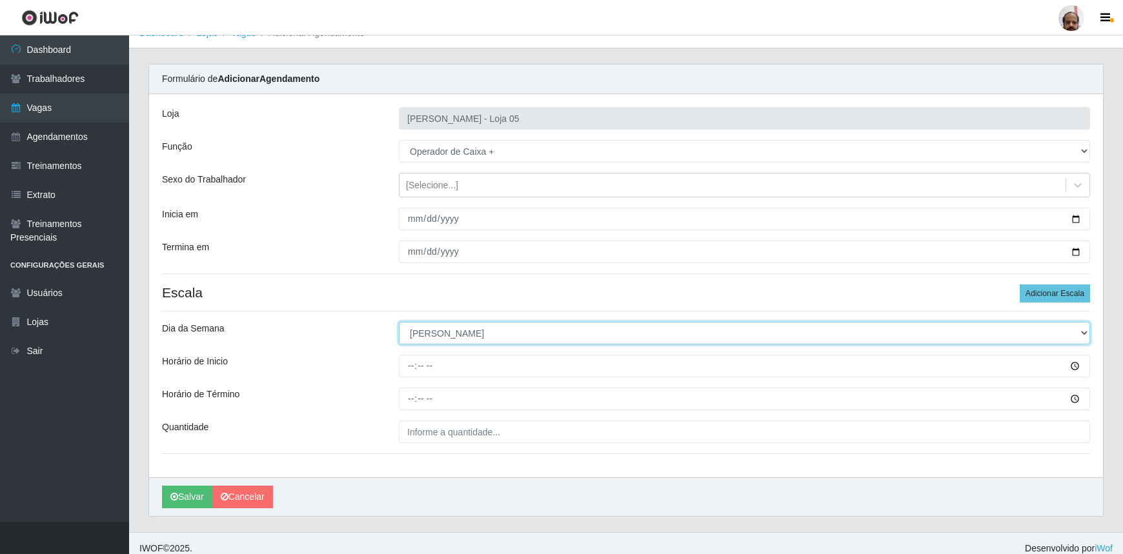
scroll to position [26, 0]
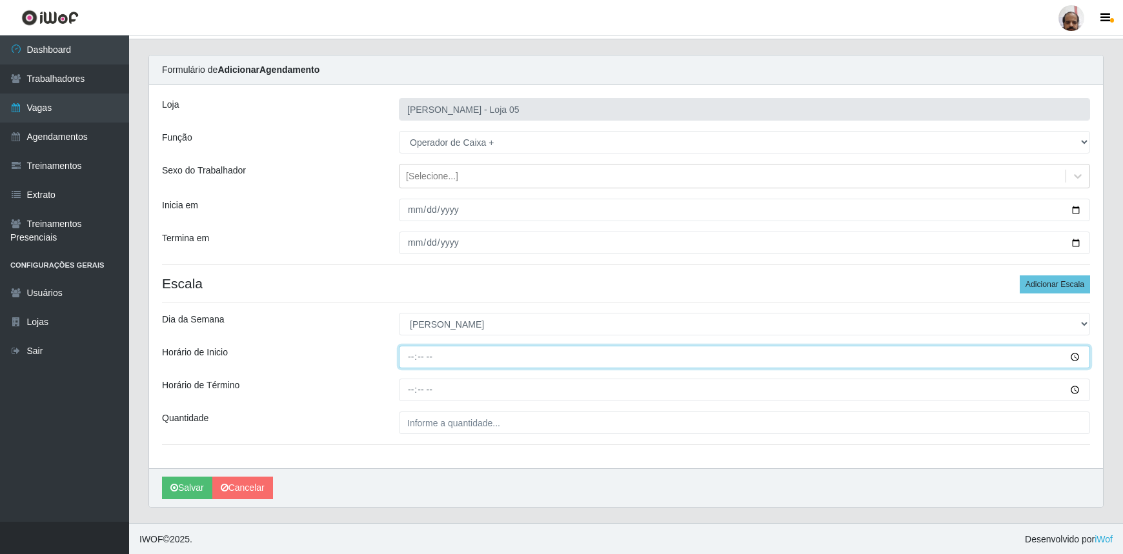
click at [403, 355] on input "Horário de Inicio" at bounding box center [744, 357] width 691 height 23
type input "08:00"
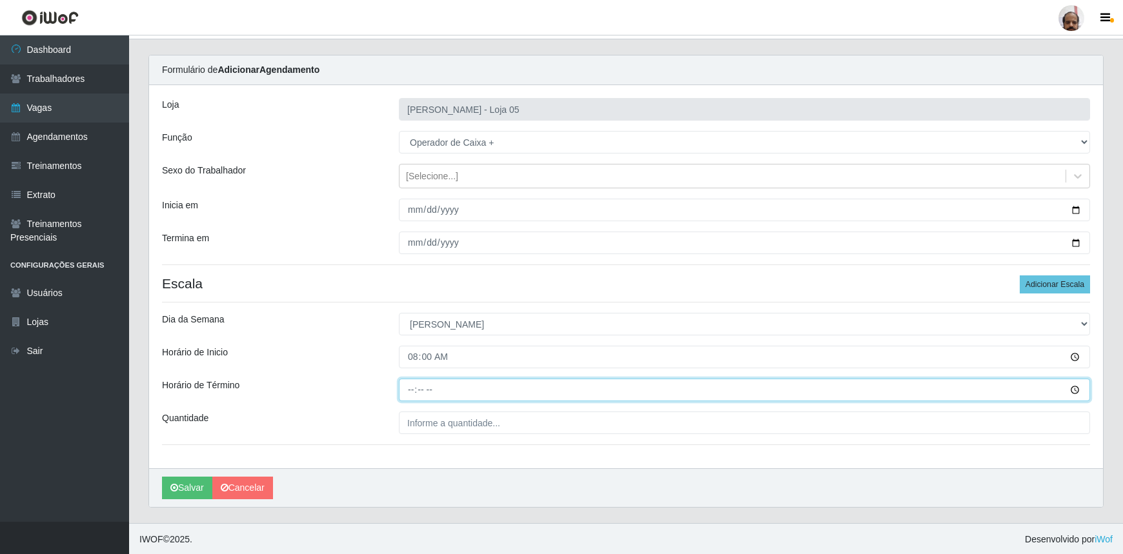
click at [414, 392] on input "Horário de Término" at bounding box center [744, 390] width 691 height 23
type input "14:00"
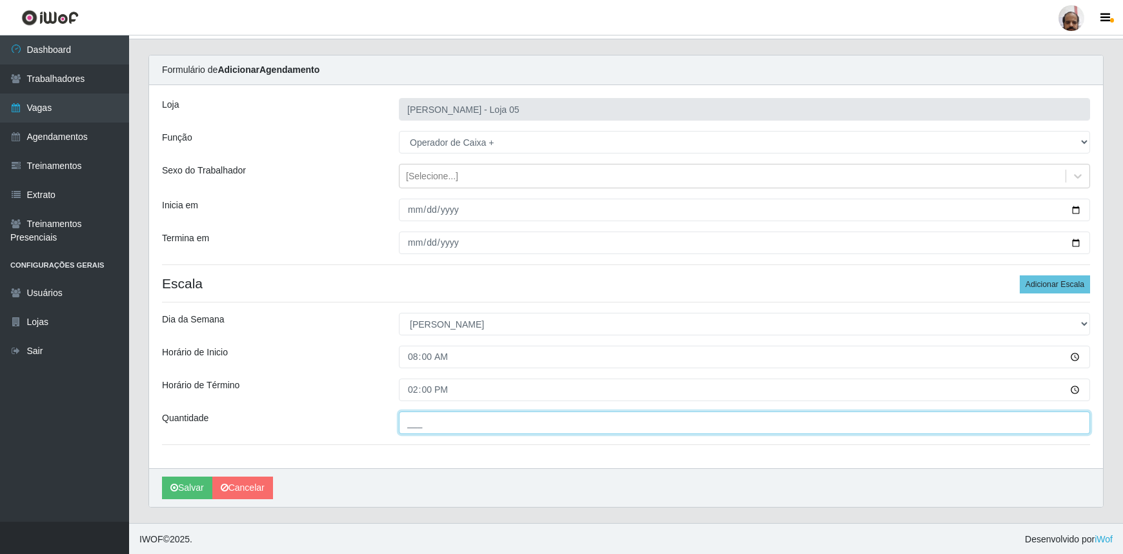
click at [413, 423] on input "___" at bounding box center [744, 423] width 691 height 23
type input "3__"
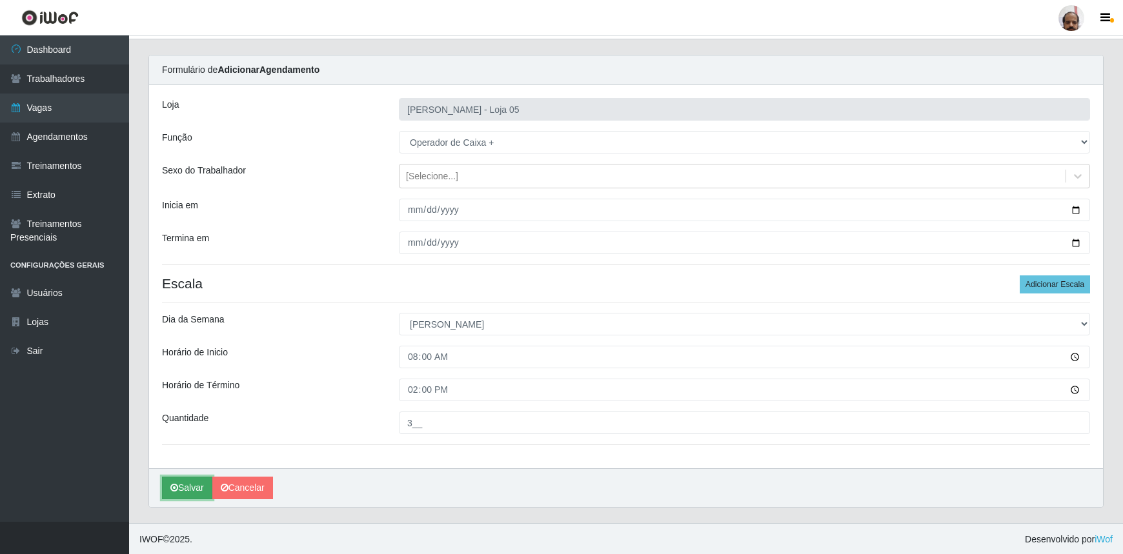
click at [194, 489] on button "Salvar" at bounding box center [187, 488] width 50 height 23
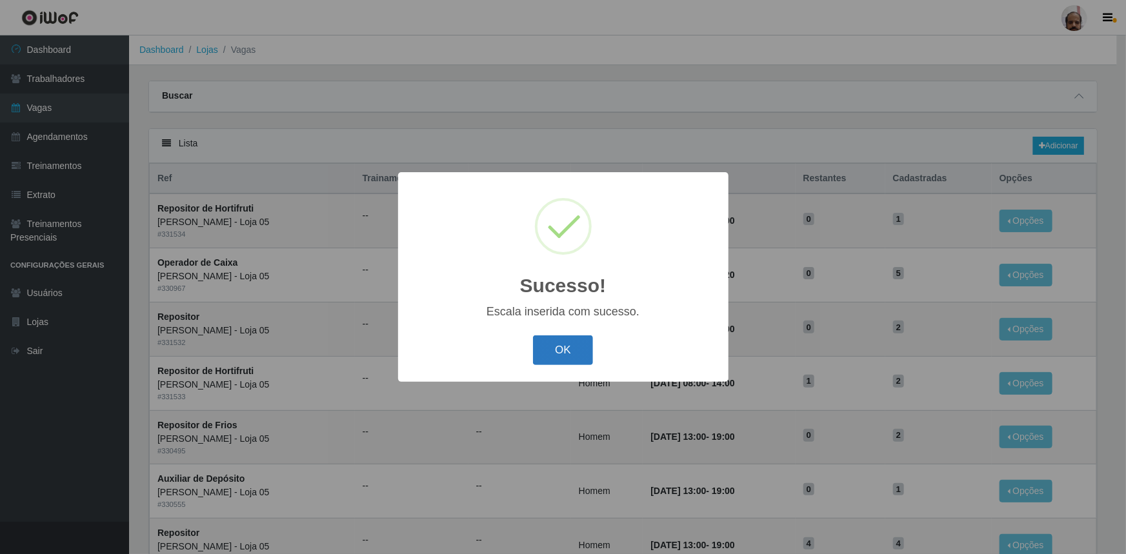
click at [570, 350] on button "OK" at bounding box center [563, 350] width 60 height 30
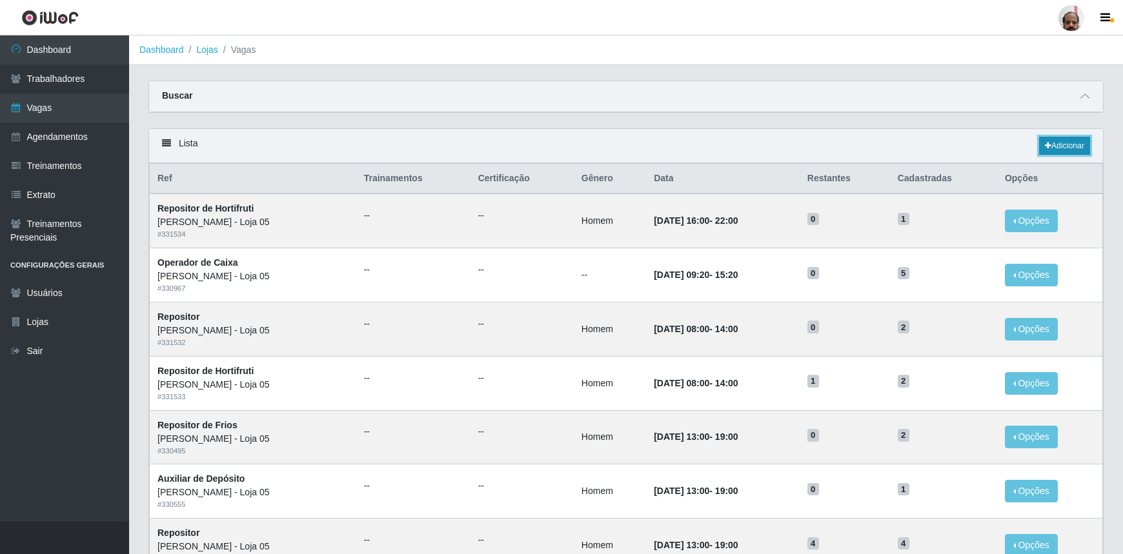
click at [1079, 146] on link "Adicionar" at bounding box center [1064, 146] width 51 height 18
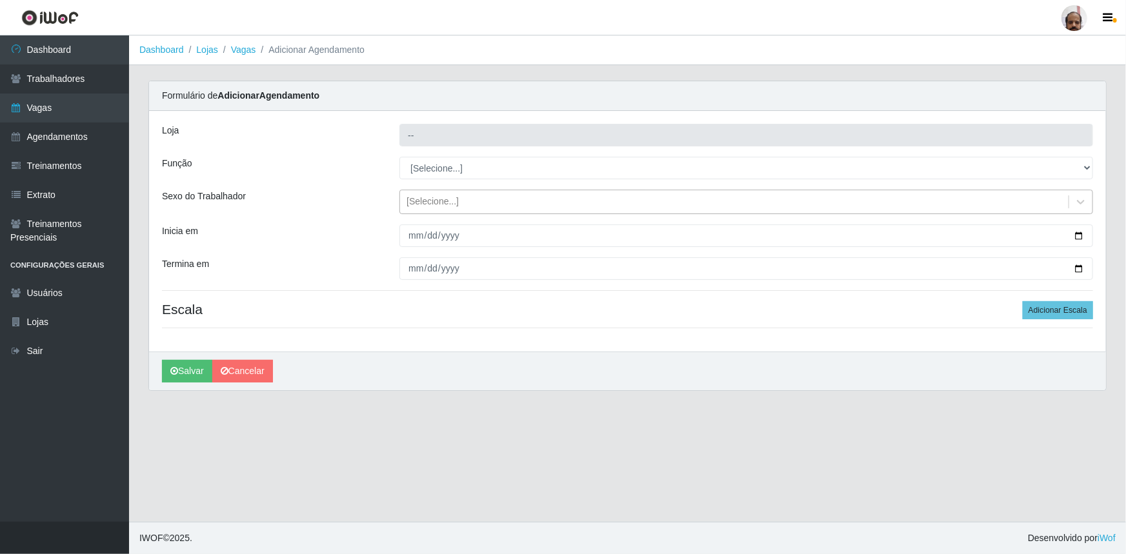
type input "[PERSON_NAME] - Loja 05"
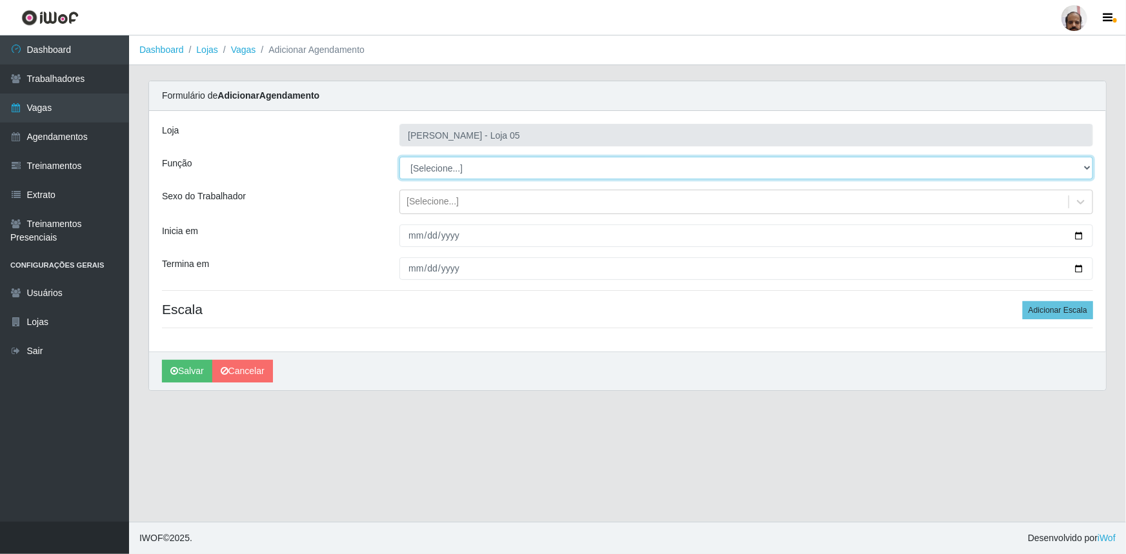
click at [1086, 167] on select "[Selecione...] ASG ASG + ASG ++ Auxiliar de Depósito Auxiliar de Depósito + Aux…" at bounding box center [746, 168] width 694 height 23
select select "72"
click at [399, 157] on select "[Selecione...] ASG ASG + ASG ++ Auxiliar de Depósito Auxiliar de Depósito + Aux…" at bounding box center [746, 168] width 694 height 23
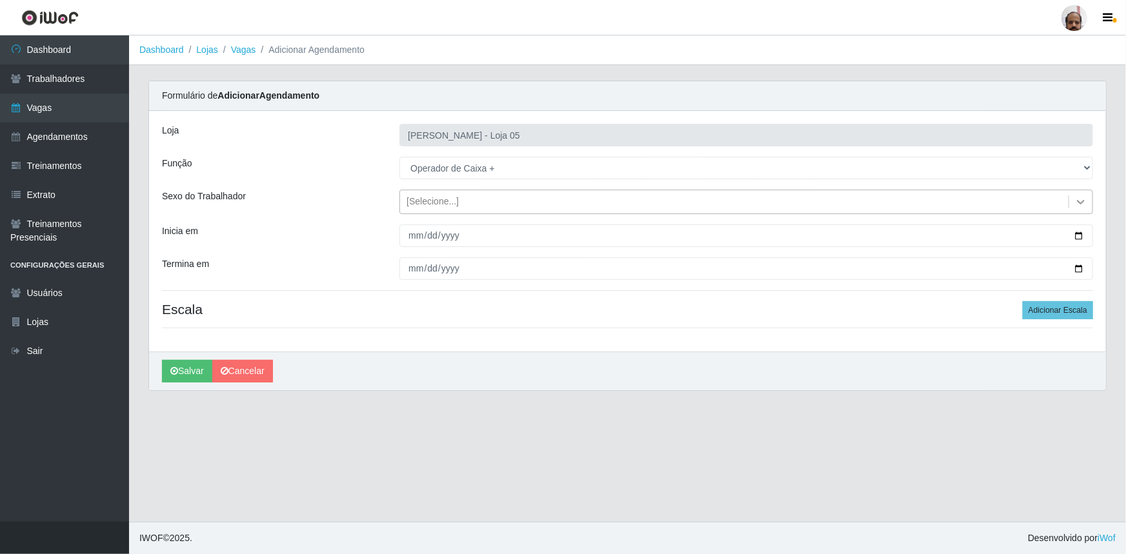
click at [1083, 200] on icon at bounding box center [1081, 202] width 8 height 5
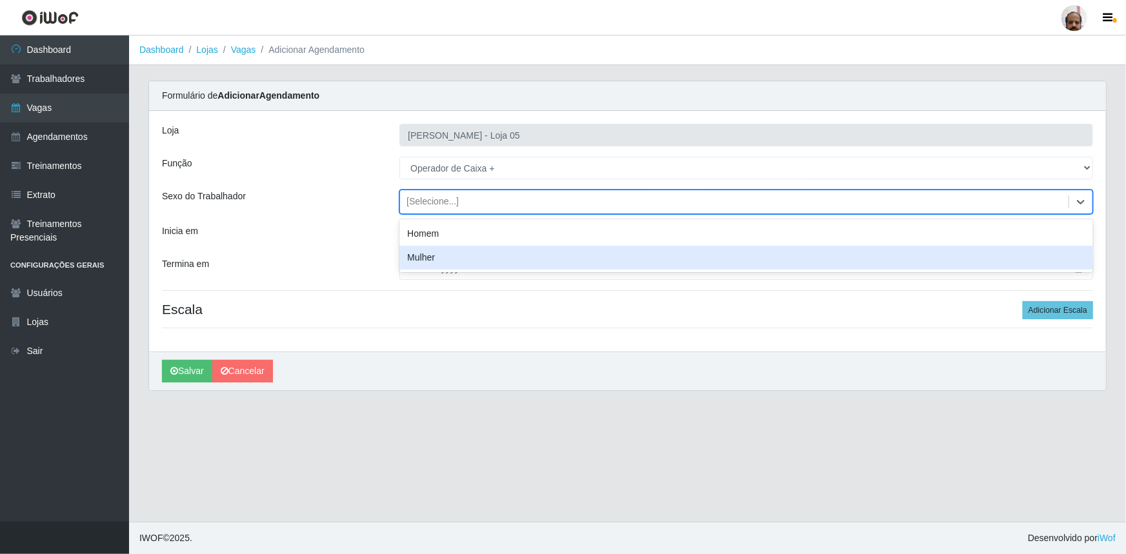
click at [239, 234] on div "Inicia em" at bounding box center [270, 236] width 237 height 23
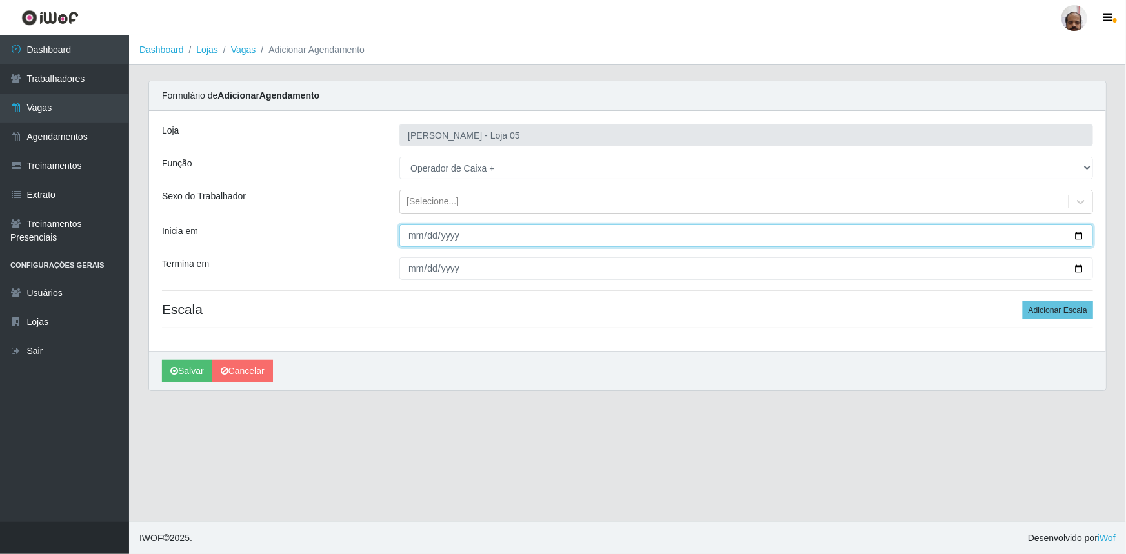
click at [1081, 232] on input "Inicia em" at bounding box center [746, 236] width 694 height 23
type input "2025-08-17"
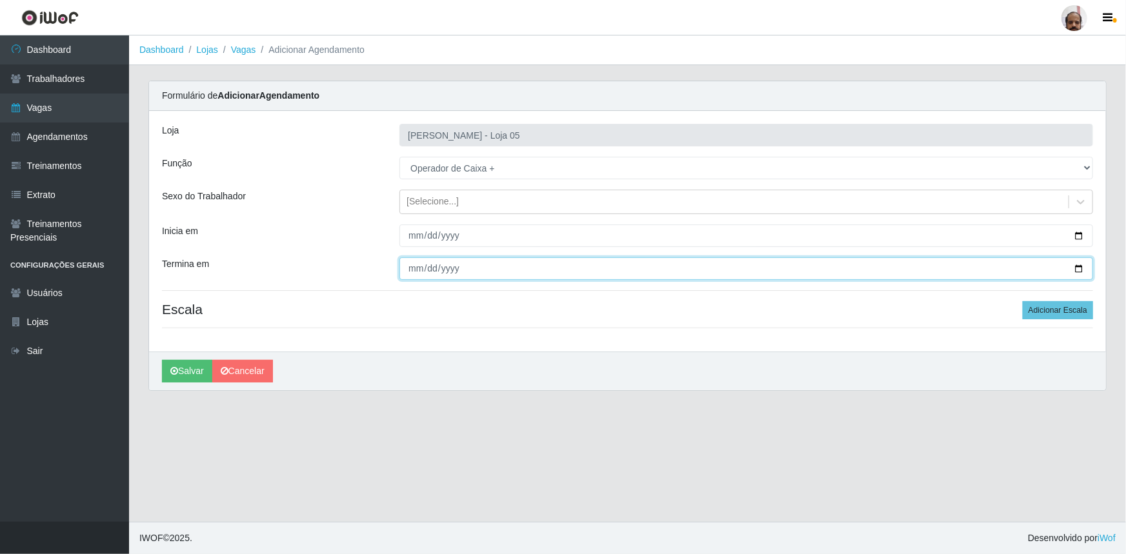
click at [1079, 264] on input "Termina em" at bounding box center [746, 268] width 694 height 23
type input "2025-08-17"
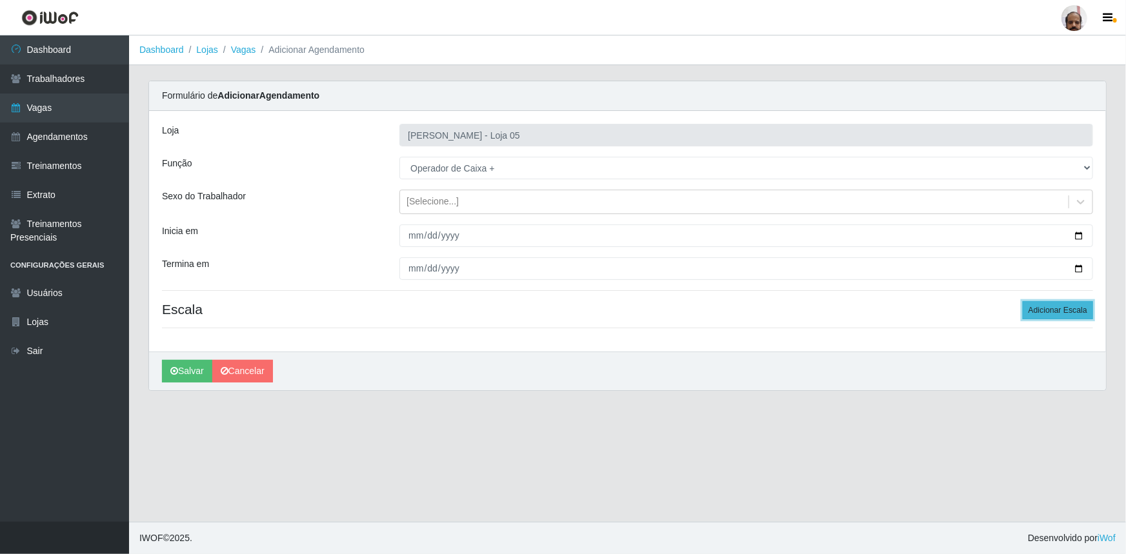
click at [1053, 314] on button "Adicionar Escala" at bounding box center [1058, 310] width 70 height 18
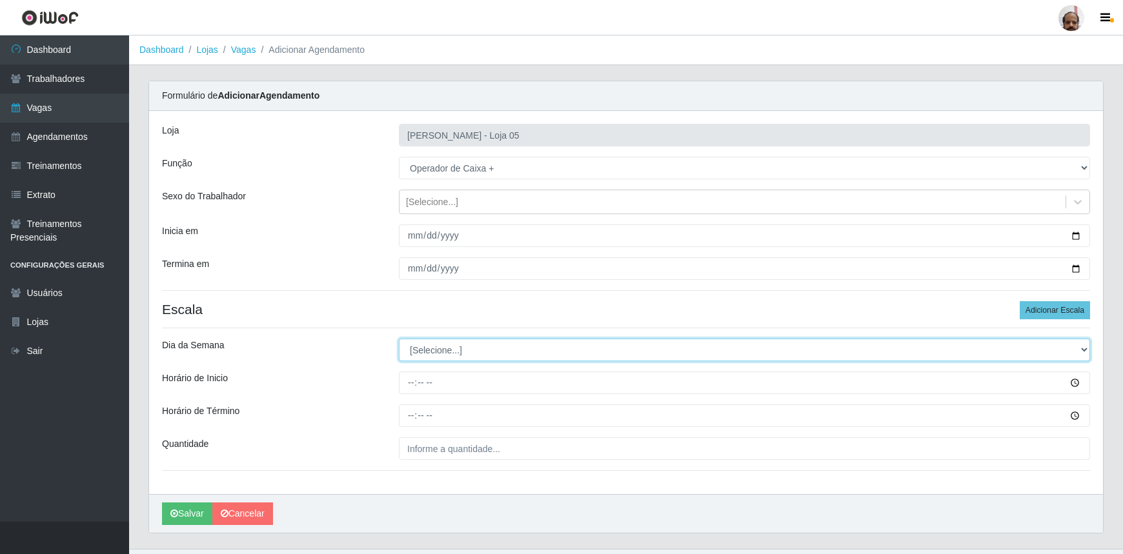
drag, startPoint x: 1081, startPoint y: 350, endPoint x: 1059, endPoint y: 360, distance: 24.0
click at [1081, 350] on select "[Selecione...] Segunda Terça Quarta Quinta Sexta Sábado Domingo" at bounding box center [744, 350] width 691 height 23
select select "0"
click at [399, 339] on select "[Selecione...] Segunda Terça Quarta Quinta Sexta Sábado Domingo" at bounding box center [744, 350] width 691 height 23
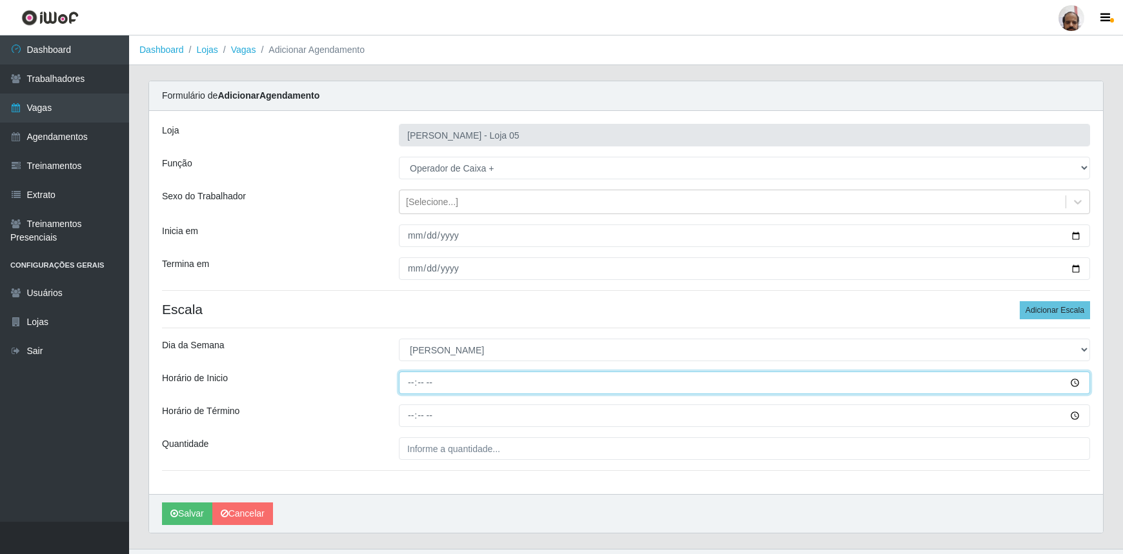
click at [406, 381] on input "Horário de Inicio" at bounding box center [744, 383] width 691 height 23
type input "13:00"
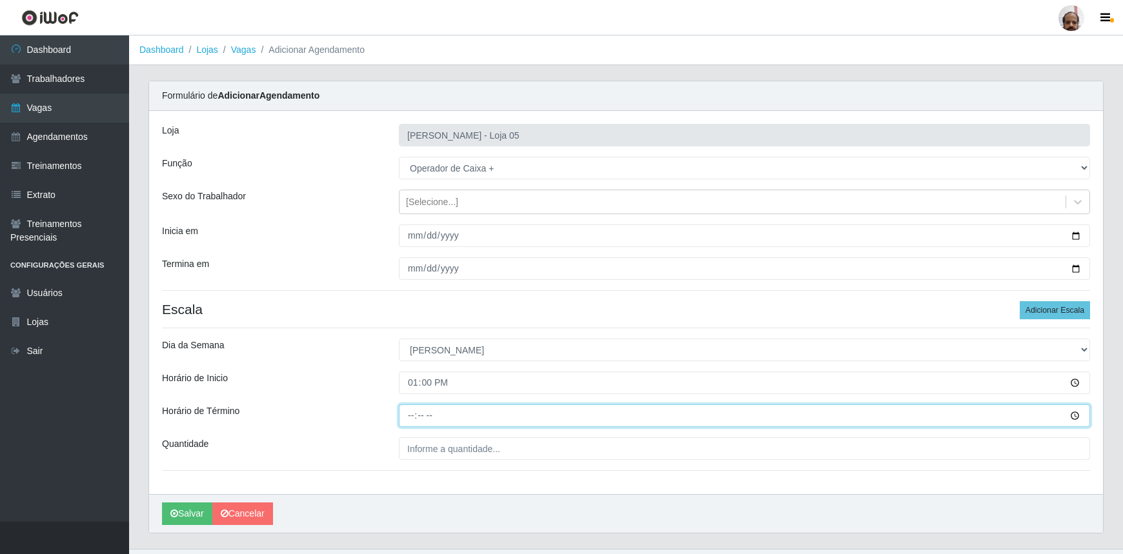
click at [413, 419] on input "Horário de Término" at bounding box center [744, 415] width 691 height 23
type input "19:00"
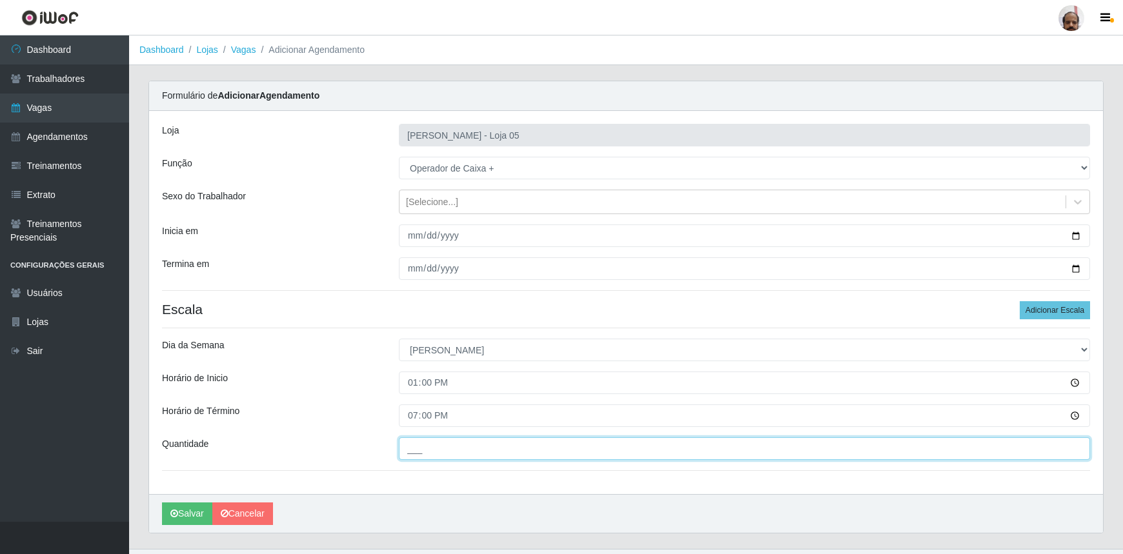
click at [428, 444] on input "___" at bounding box center [744, 448] width 691 height 23
type input "3__"
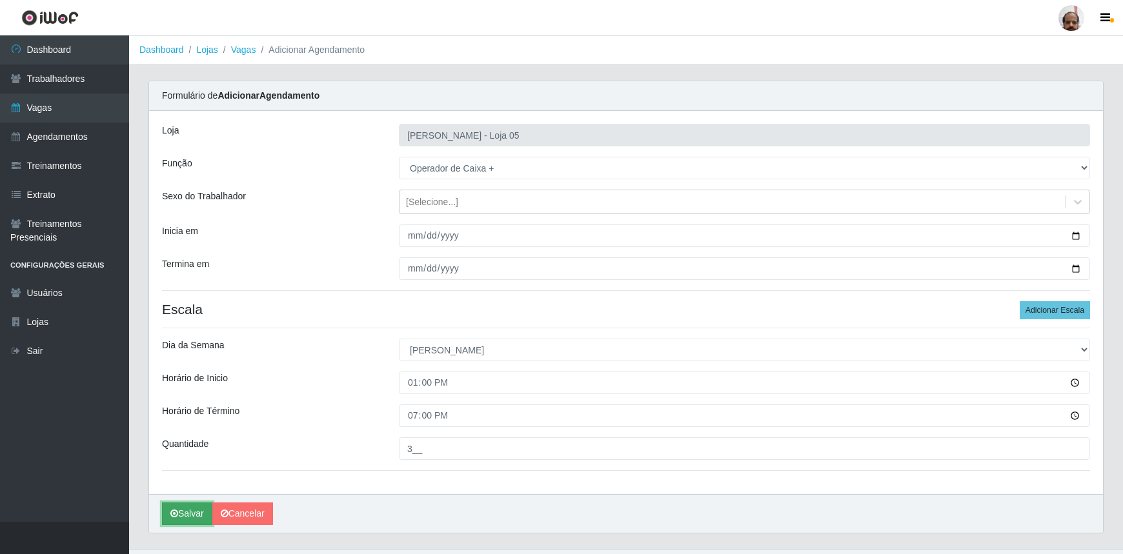
click at [194, 516] on button "Salvar" at bounding box center [187, 514] width 50 height 23
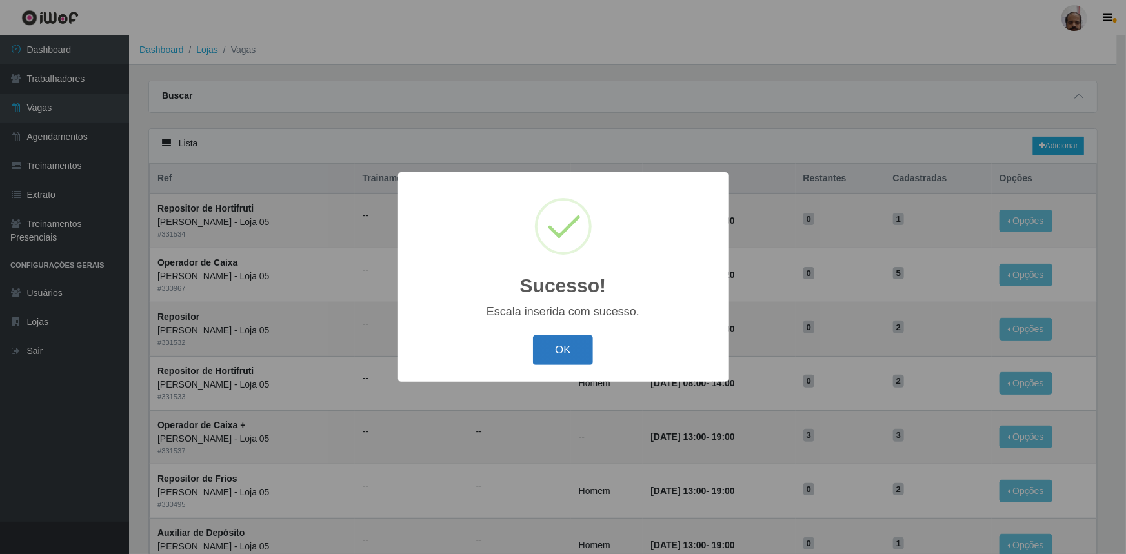
click at [586, 361] on button "OK" at bounding box center [563, 350] width 60 height 30
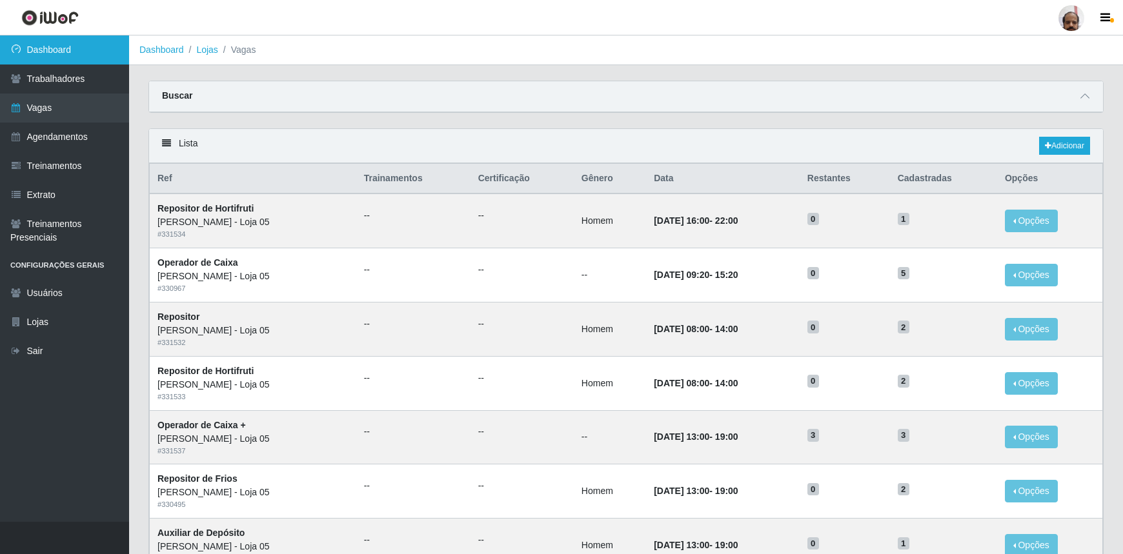
click at [85, 55] on link "Dashboard" at bounding box center [64, 49] width 129 height 29
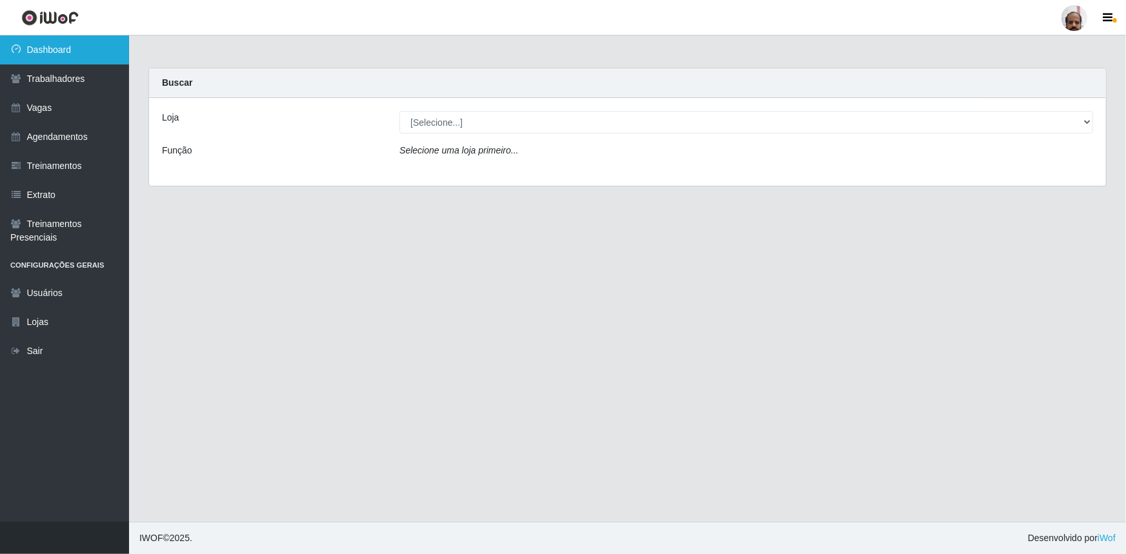
click at [74, 54] on link "Dashboard" at bounding box center [64, 49] width 129 height 29
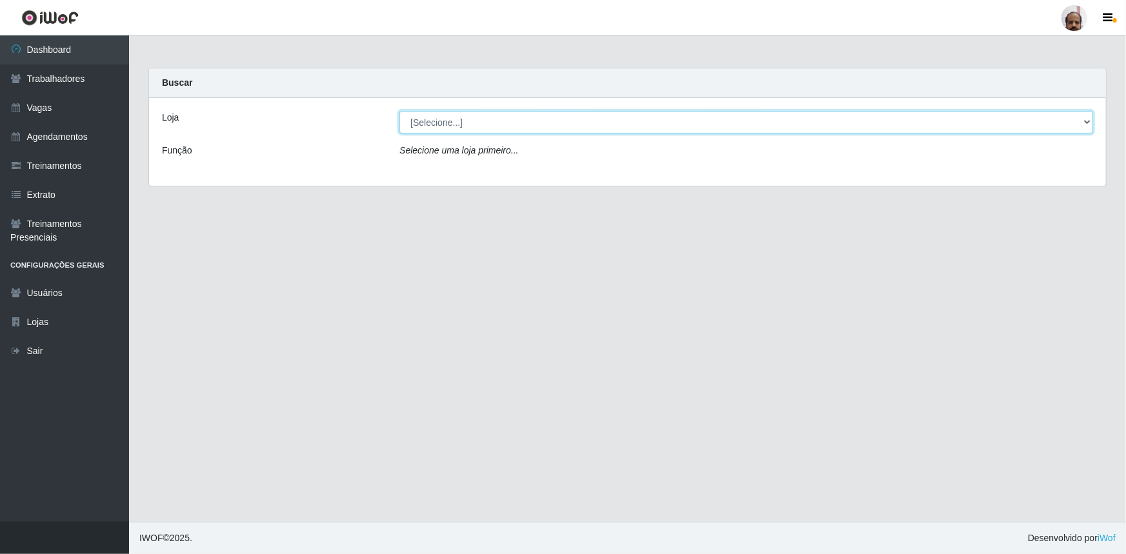
drag, startPoint x: 1086, startPoint y: 123, endPoint x: 1066, endPoint y: 131, distance: 21.7
click at [1086, 123] on select "[Selecione...] Mar Vermelho - Loja 05" at bounding box center [746, 122] width 694 height 23
select select "252"
click at [399, 111] on select "[Selecione...] Mar Vermelho - Loja 05" at bounding box center [746, 122] width 694 height 23
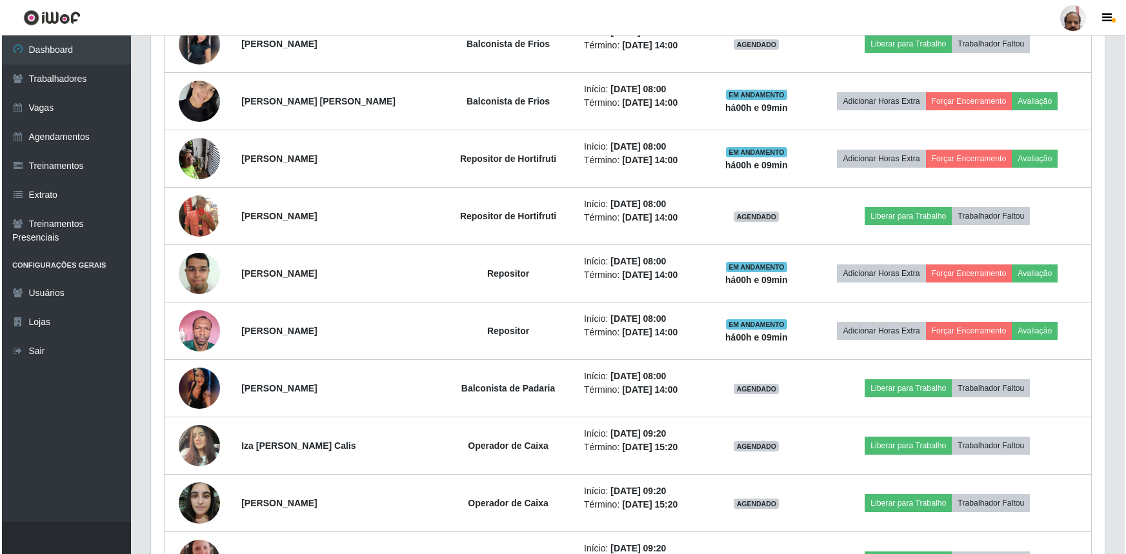
scroll to position [645, 0]
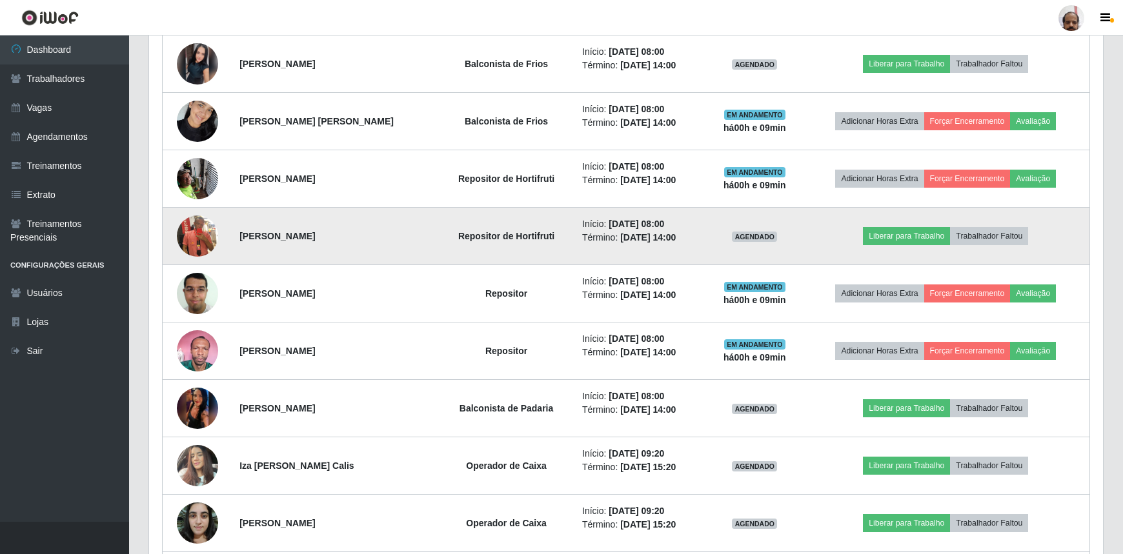
click at [191, 233] on img at bounding box center [197, 236] width 41 height 74
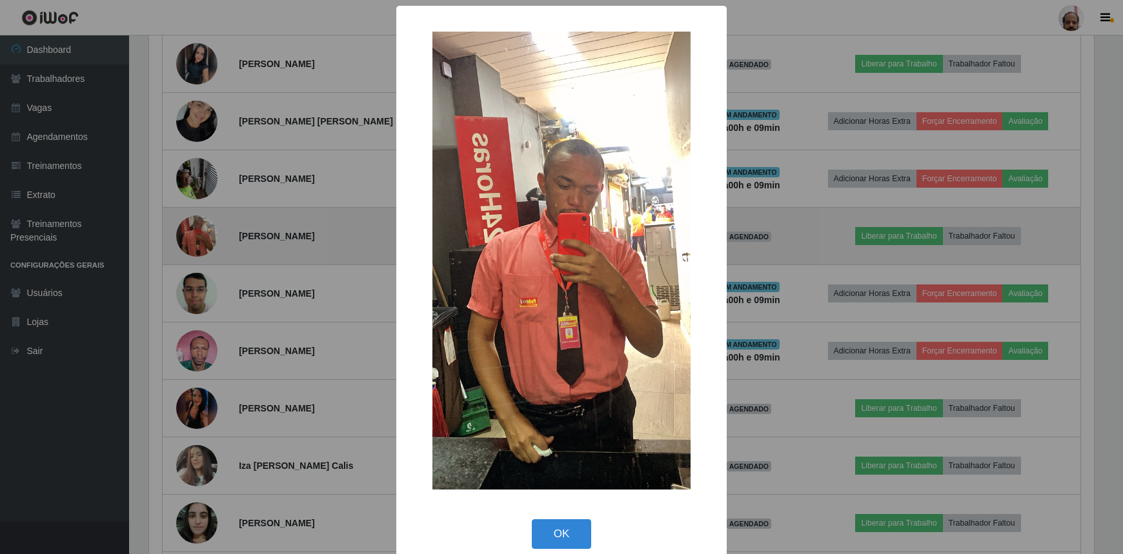
scroll to position [268, 948]
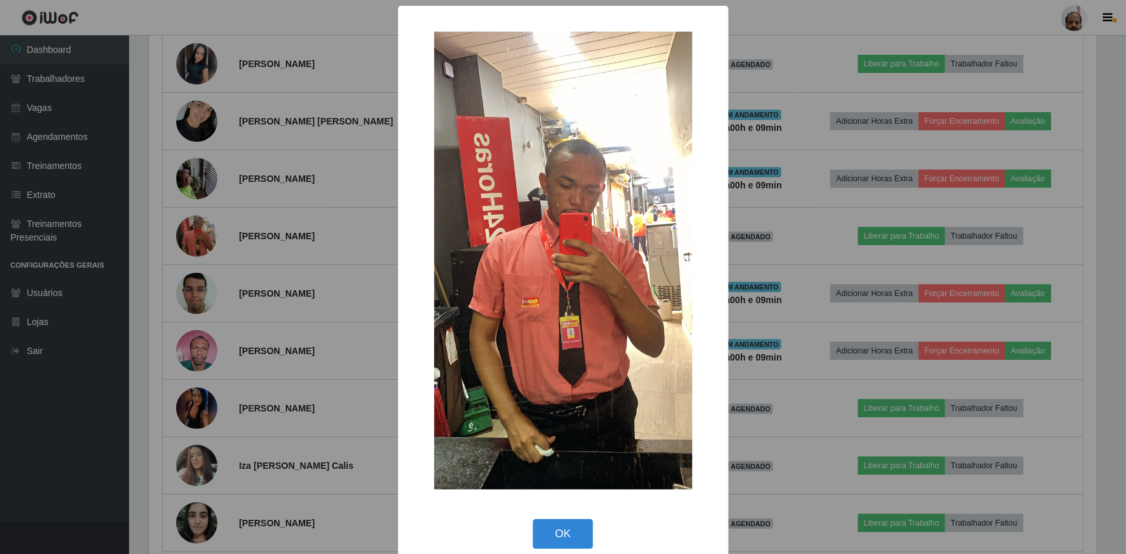
click at [199, 233] on div "× OK Cancel" at bounding box center [563, 277] width 1126 height 554
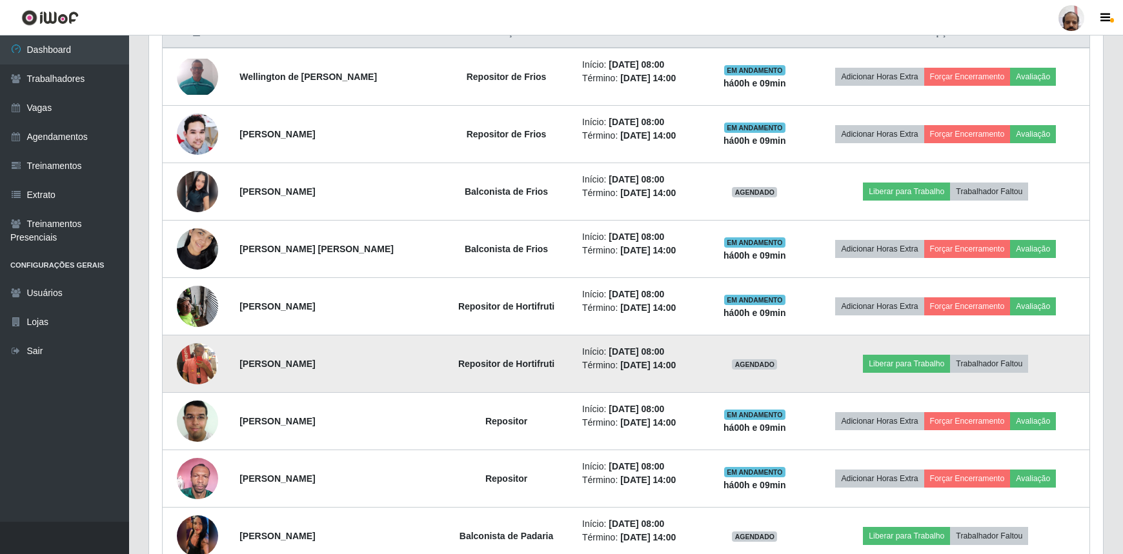
scroll to position [469, 0]
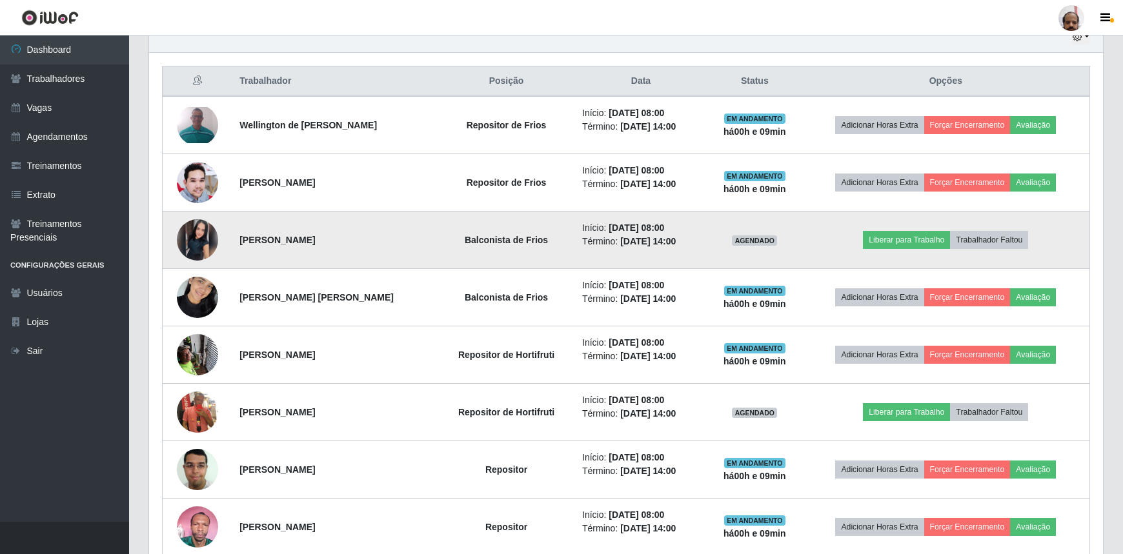
click at [201, 241] on img at bounding box center [197, 239] width 41 height 41
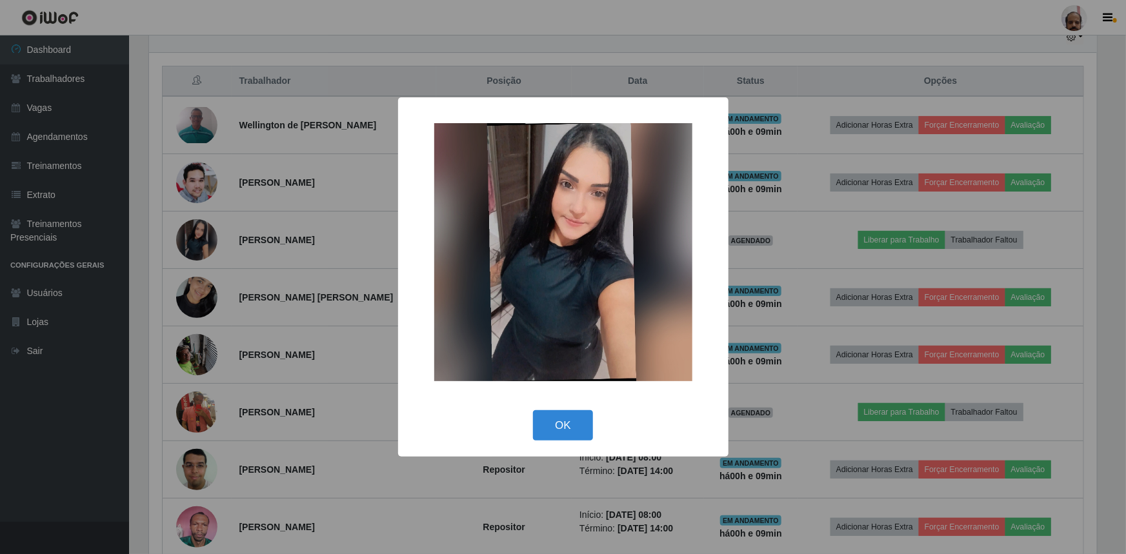
click at [189, 243] on div "× OK Cancel" at bounding box center [563, 277] width 1126 height 554
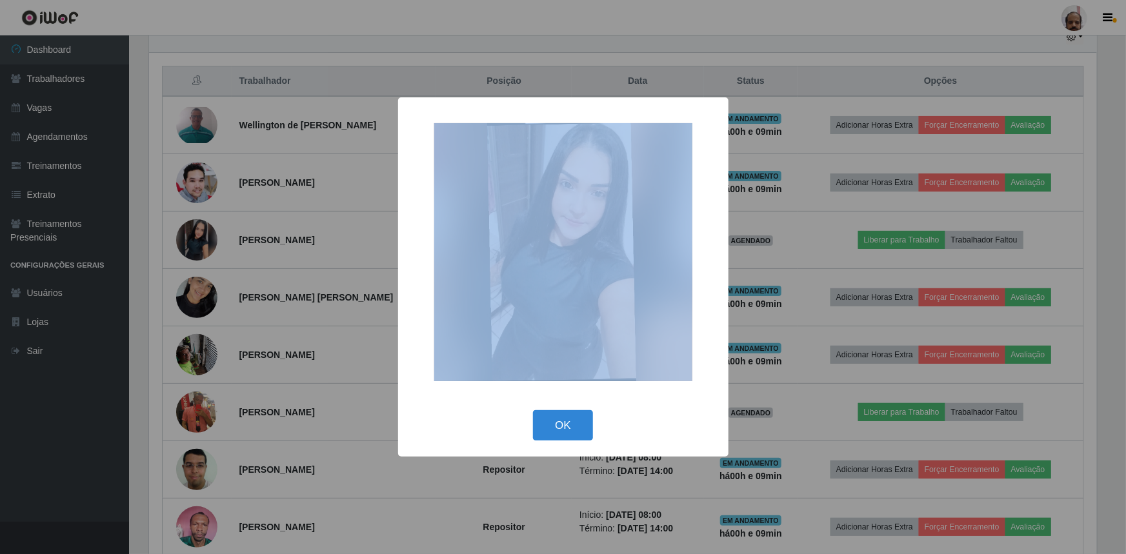
click at [189, 243] on div "× OK Cancel" at bounding box center [563, 277] width 1126 height 554
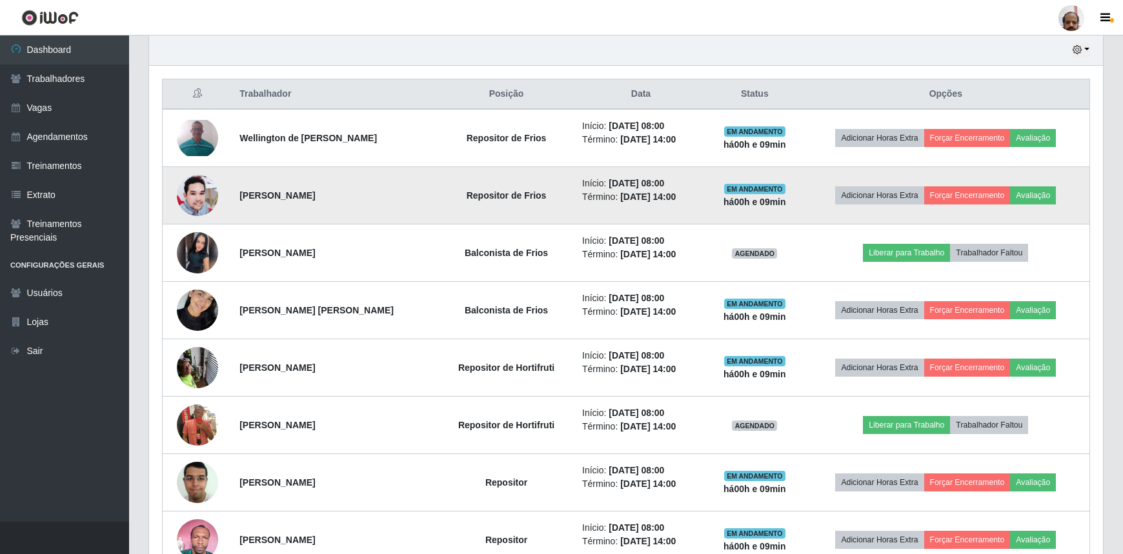
scroll to position [469, 0]
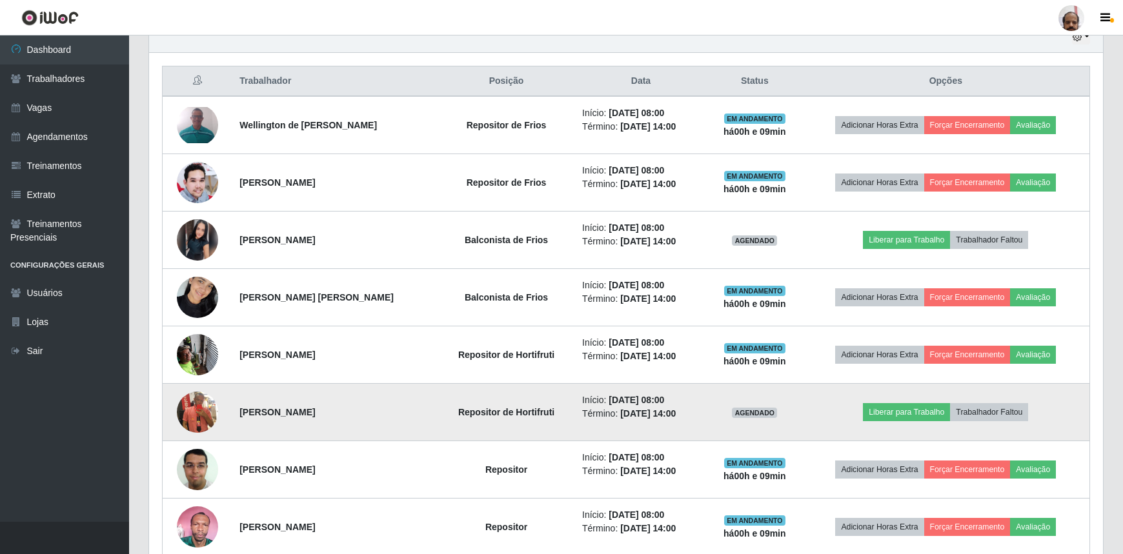
click at [207, 404] on img at bounding box center [197, 412] width 41 height 74
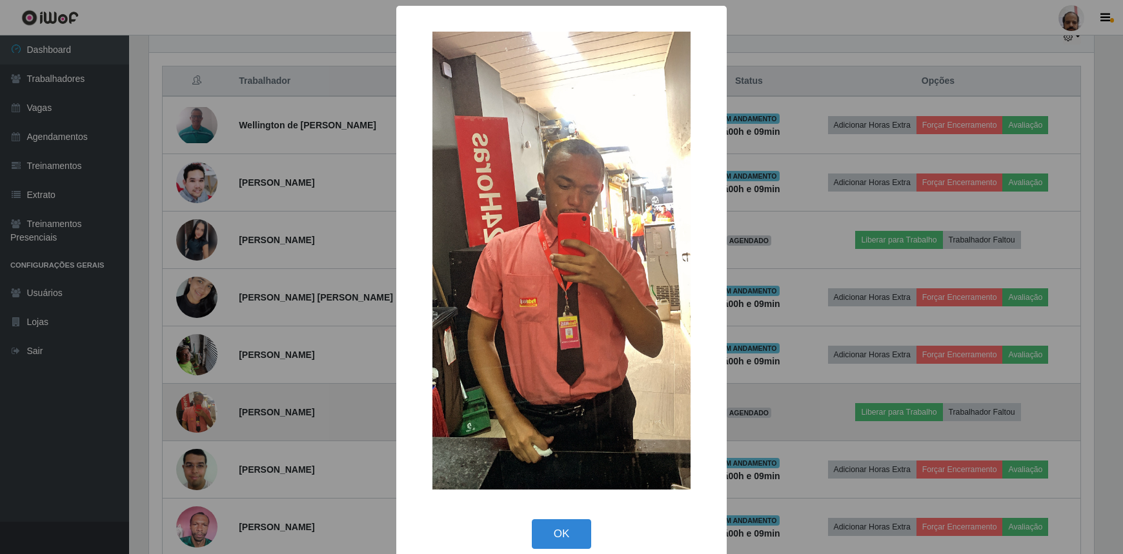
scroll to position [268, 948]
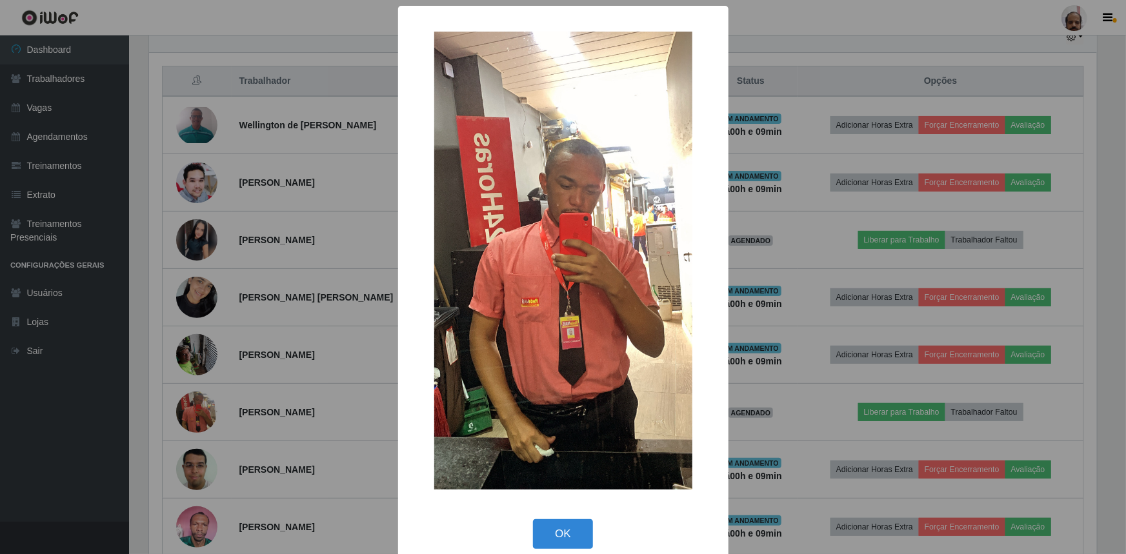
click at [210, 399] on div "× OK Cancel" at bounding box center [563, 277] width 1126 height 554
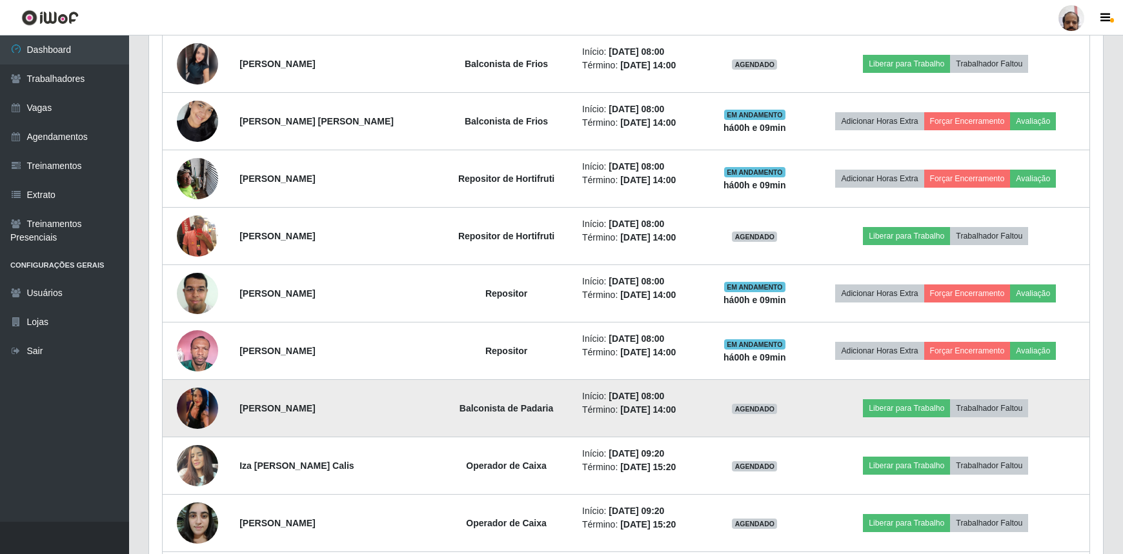
scroll to position [703, 0]
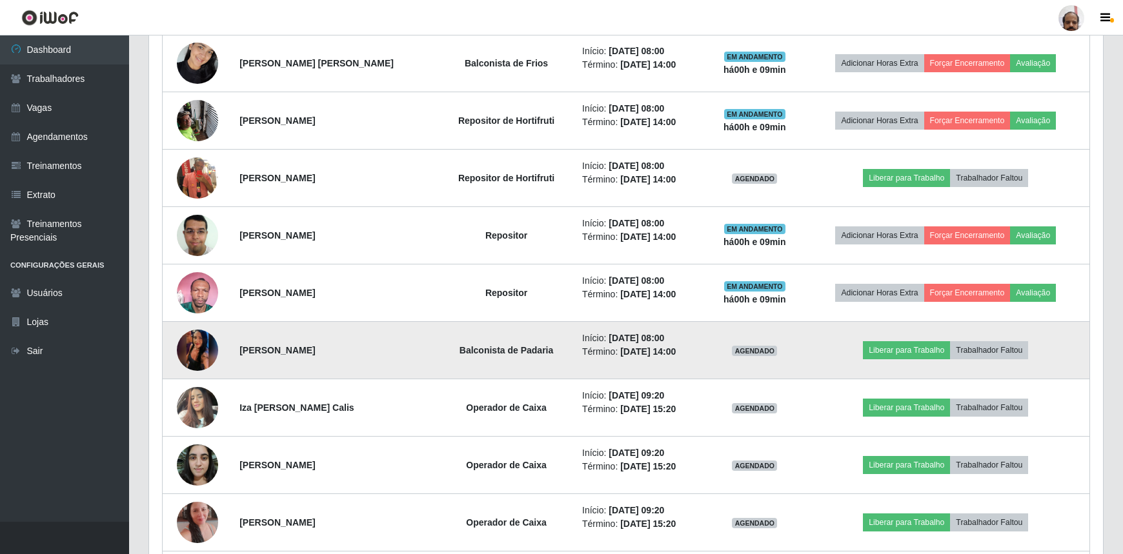
click at [200, 355] on img at bounding box center [197, 351] width 41 height 92
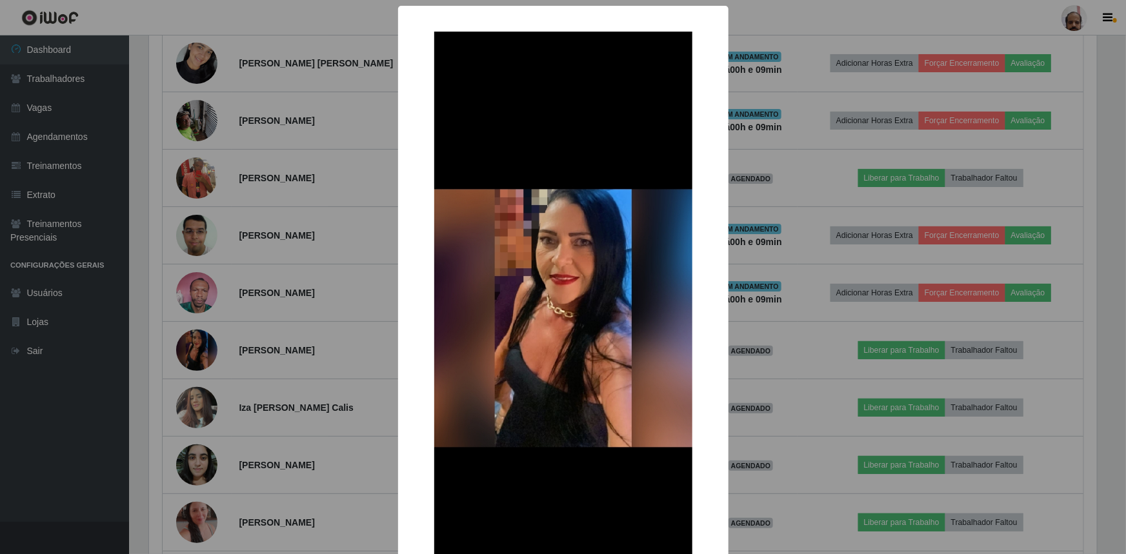
click at [183, 359] on div "× OK Cancel" at bounding box center [563, 277] width 1126 height 554
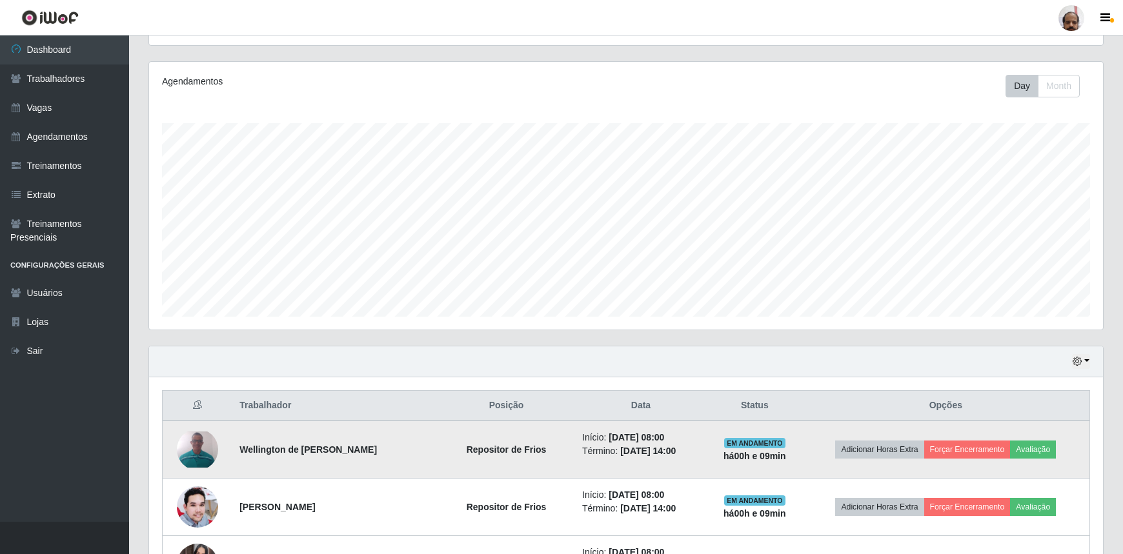
scroll to position [0, 0]
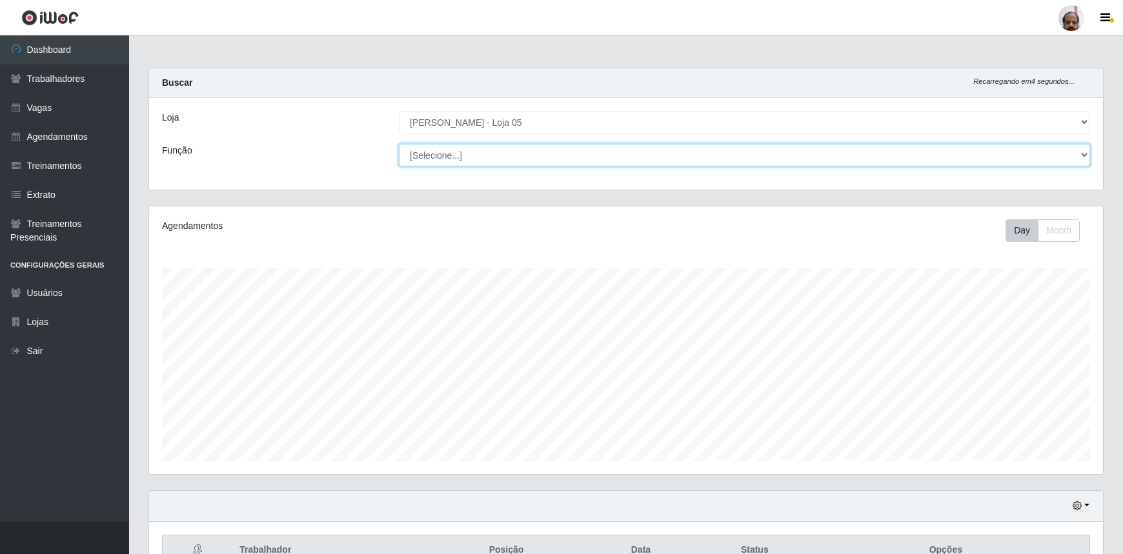
drag, startPoint x: 1086, startPoint y: 158, endPoint x: 1077, endPoint y: 160, distance: 8.6
click at [1086, 158] on select "[Selecione...] ASG ASG + ASG ++ Auxiliar de Depósito Auxiliar de Depósito + Aux…" at bounding box center [744, 155] width 691 height 23
drag, startPoint x: 326, startPoint y: 116, endPoint x: 322, endPoint y: 128, distance: 12.5
click at [326, 116] on div "Loja" at bounding box center [270, 122] width 237 height 23
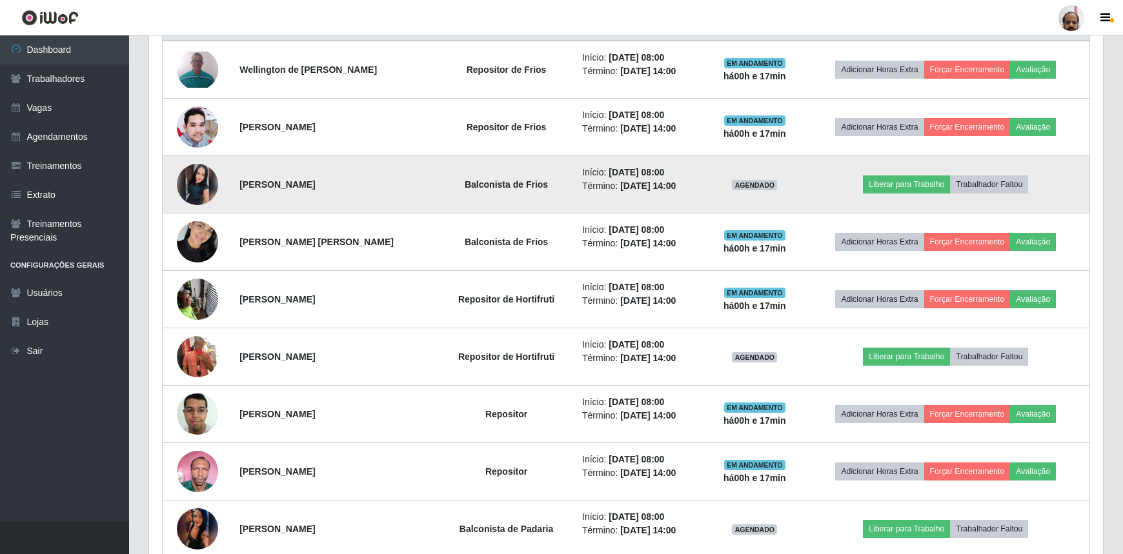
scroll to position [528, 0]
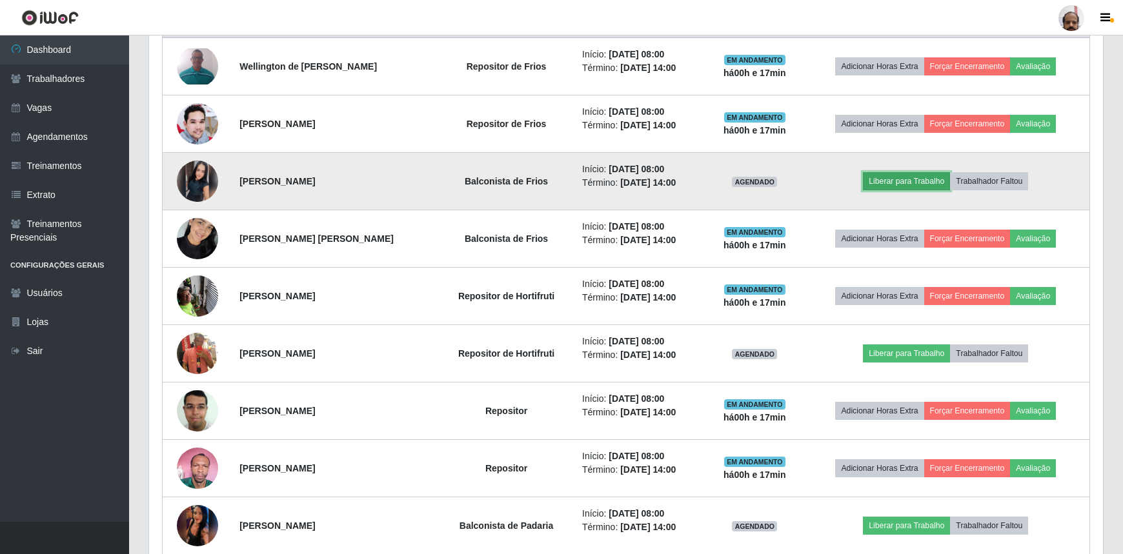
click at [927, 182] on button "Liberar para Trabalho" at bounding box center [906, 181] width 87 height 18
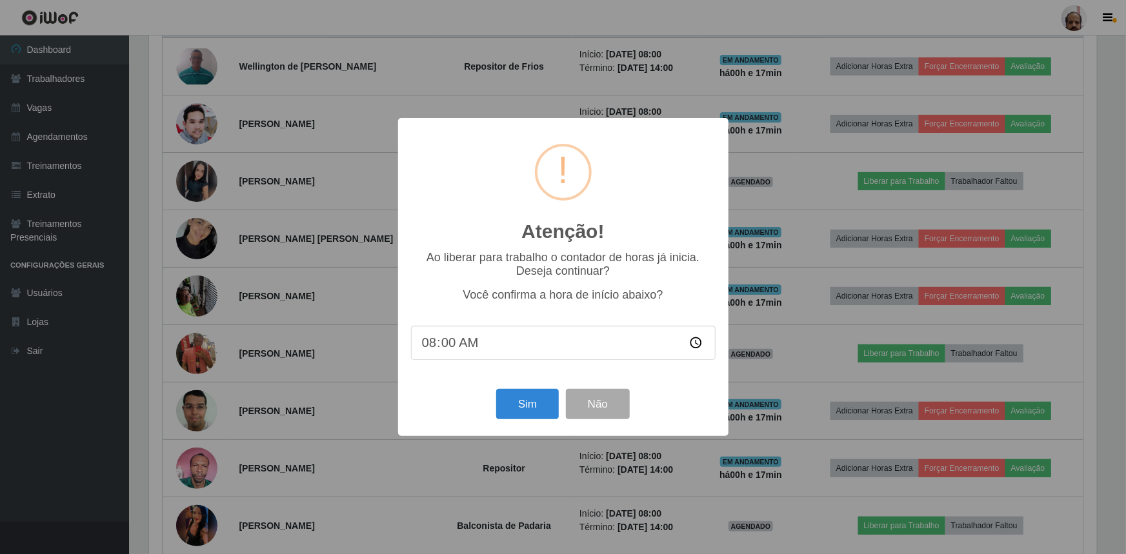
click at [442, 348] on input "08:00" at bounding box center [563, 343] width 305 height 34
type input "08:17"
click at [509, 403] on button "Sim" at bounding box center [527, 404] width 63 height 30
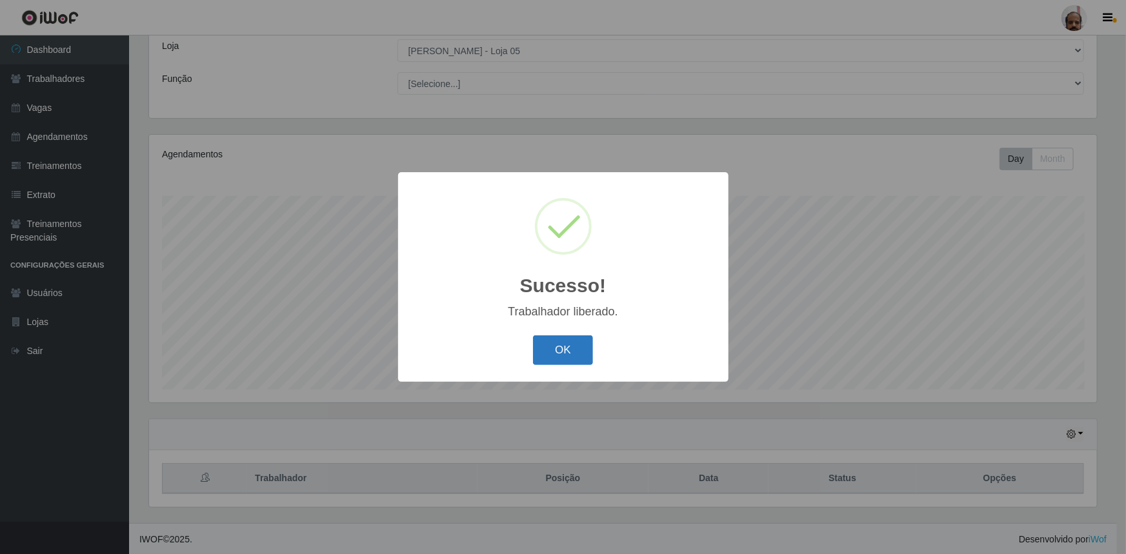
click at [579, 349] on button "OK" at bounding box center [563, 350] width 60 height 30
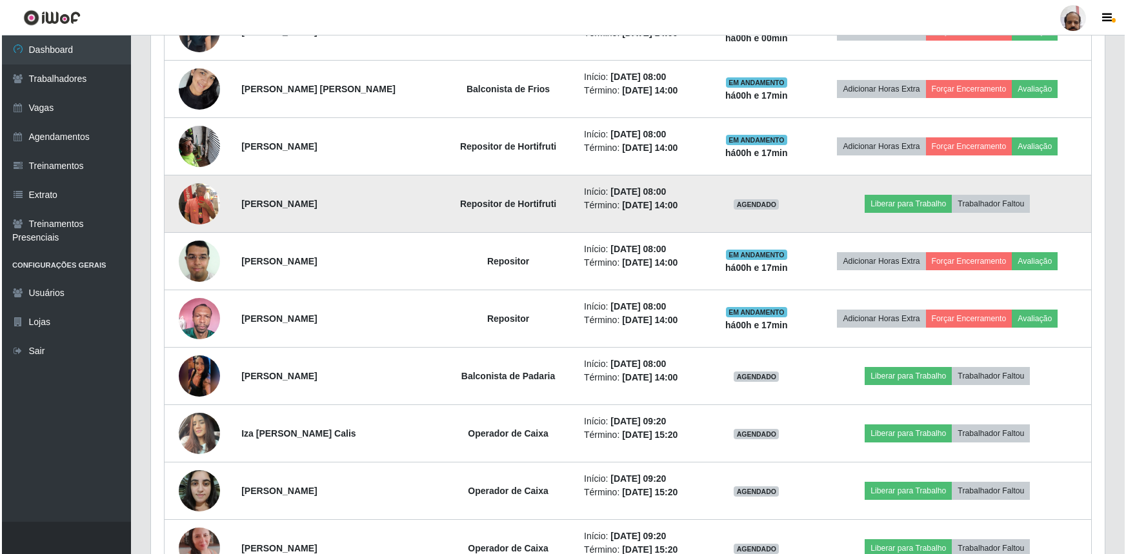
scroll to position [717, 0]
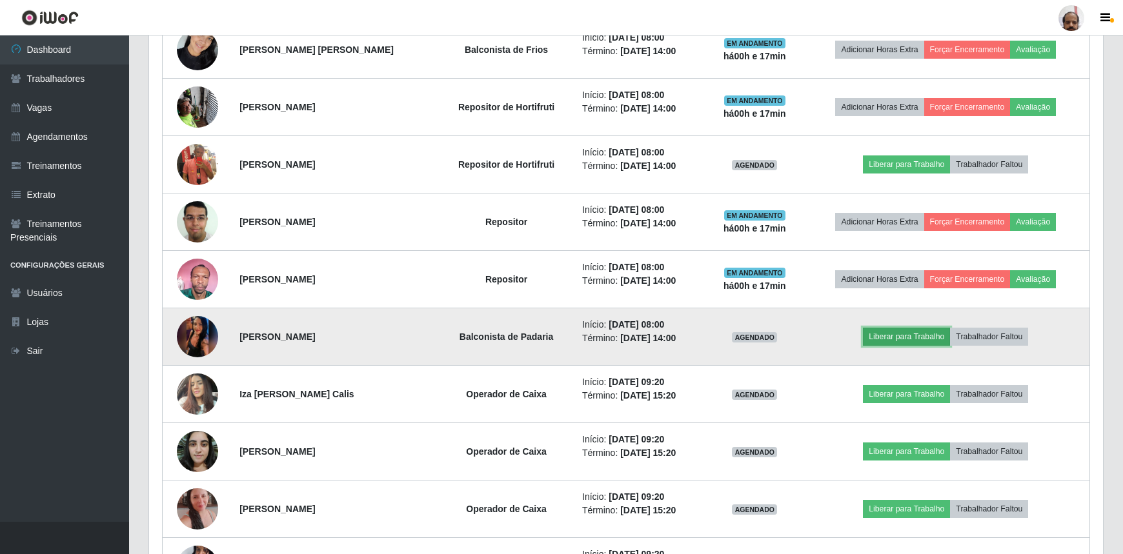
click at [932, 334] on button "Liberar para Trabalho" at bounding box center [906, 337] width 87 height 18
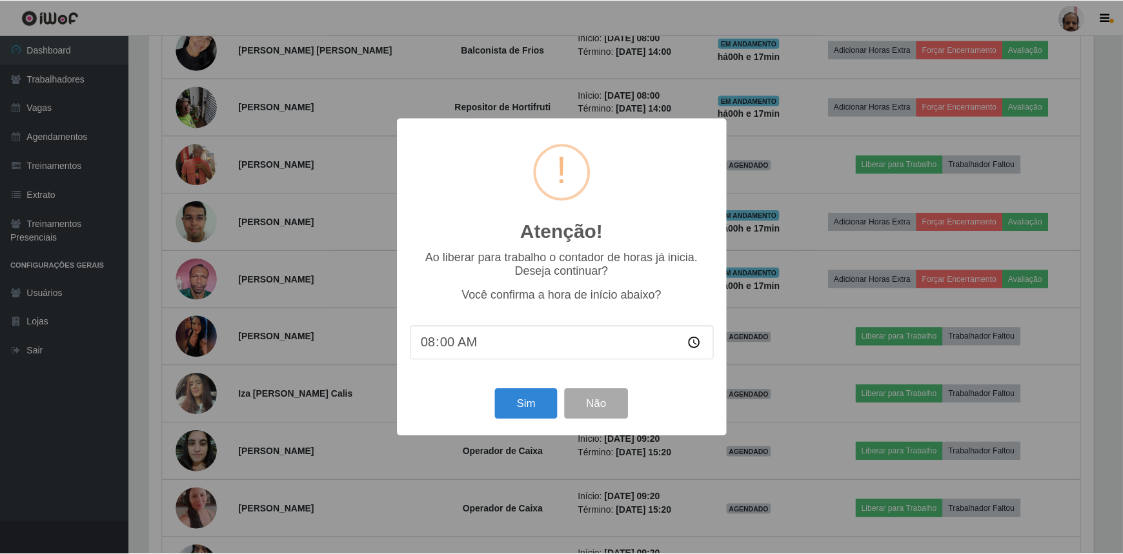
scroll to position [268, 948]
click at [436, 346] on input "08:00" at bounding box center [563, 343] width 305 height 34
click at [444, 346] on input "08:00" at bounding box center [563, 343] width 305 height 34
type input "08:17"
click at [509, 403] on button "Sim" at bounding box center [527, 404] width 63 height 30
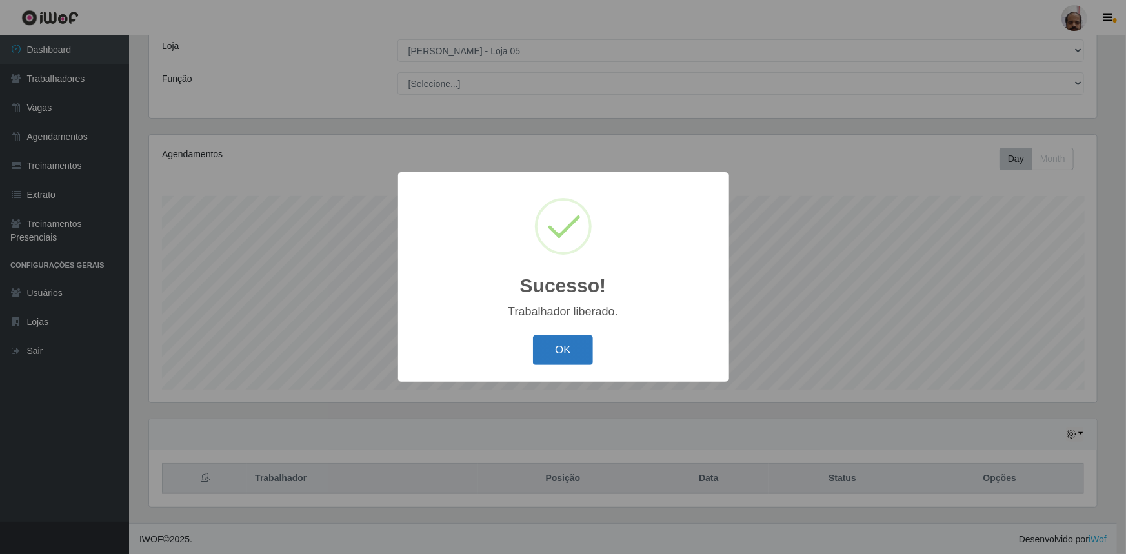
click at [577, 362] on button "OK" at bounding box center [563, 350] width 60 height 30
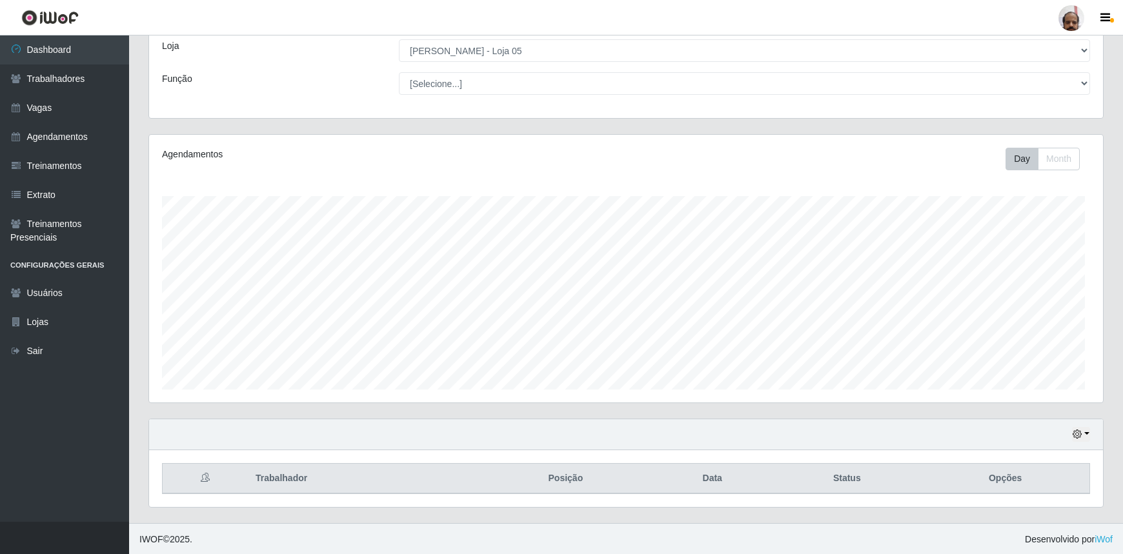
scroll to position [268, 953]
